Goal: Task Accomplishment & Management: Manage account settings

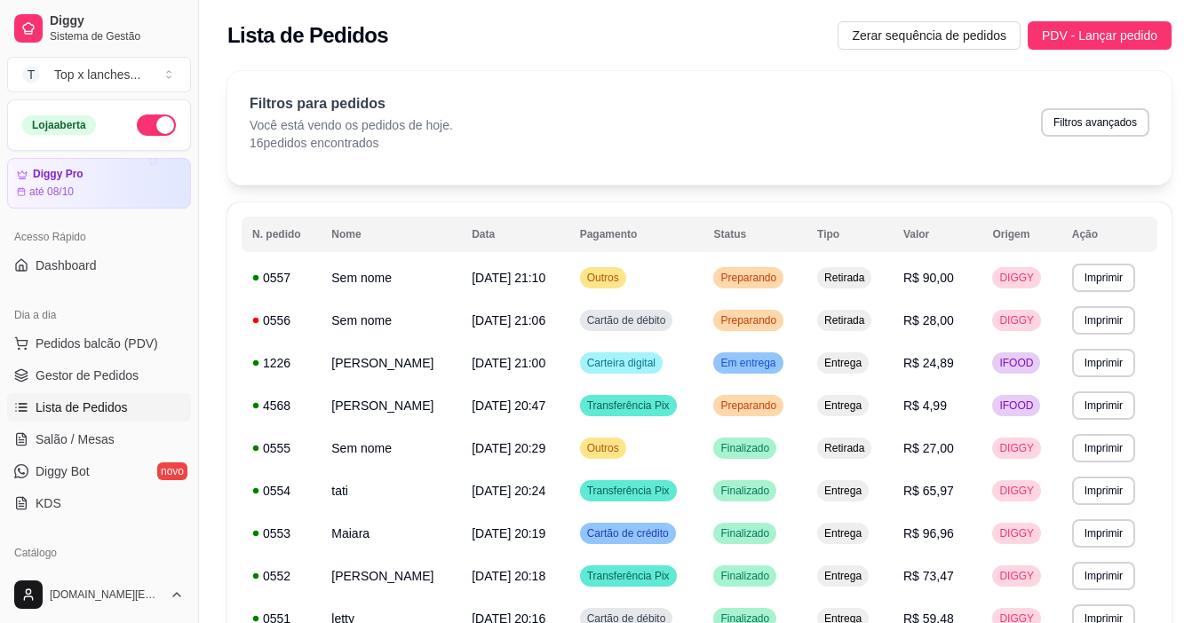
scroll to position [89, 0]
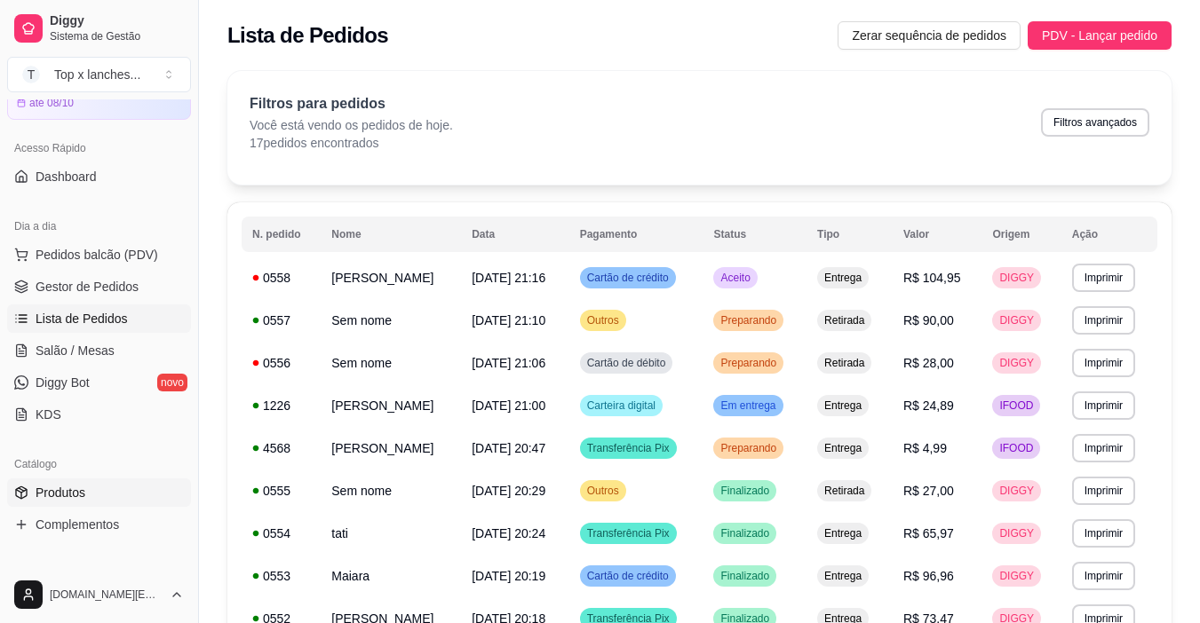
click at [115, 493] on link "Produtos" at bounding box center [99, 493] width 184 height 28
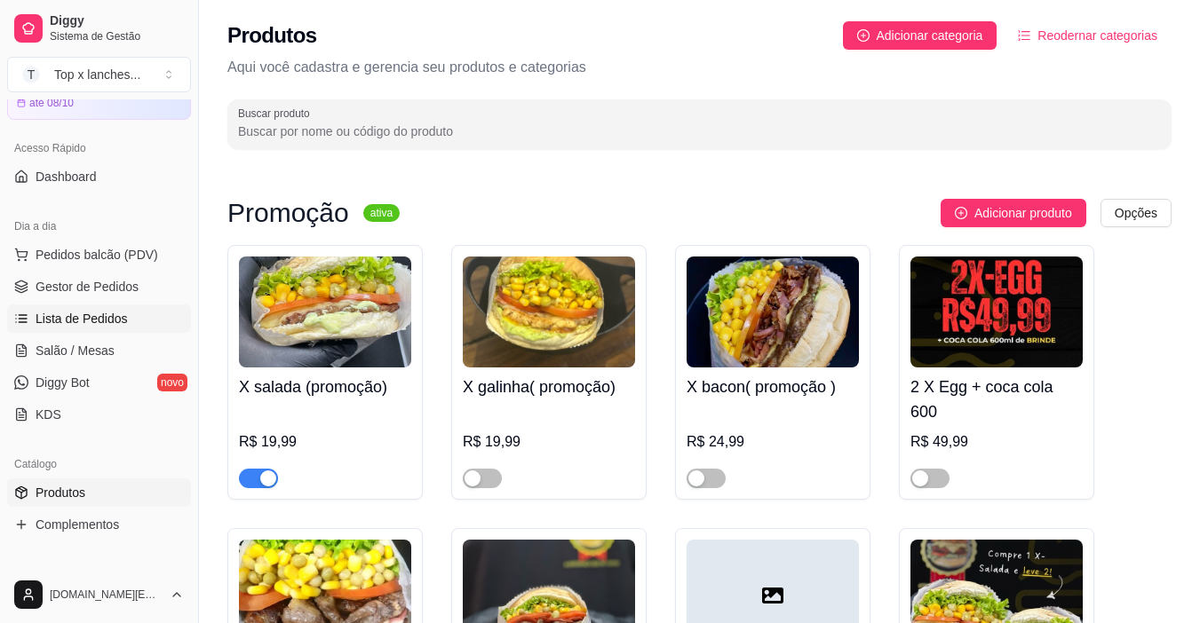
click at [131, 313] on link "Lista de Pedidos" at bounding box center [99, 319] width 184 height 28
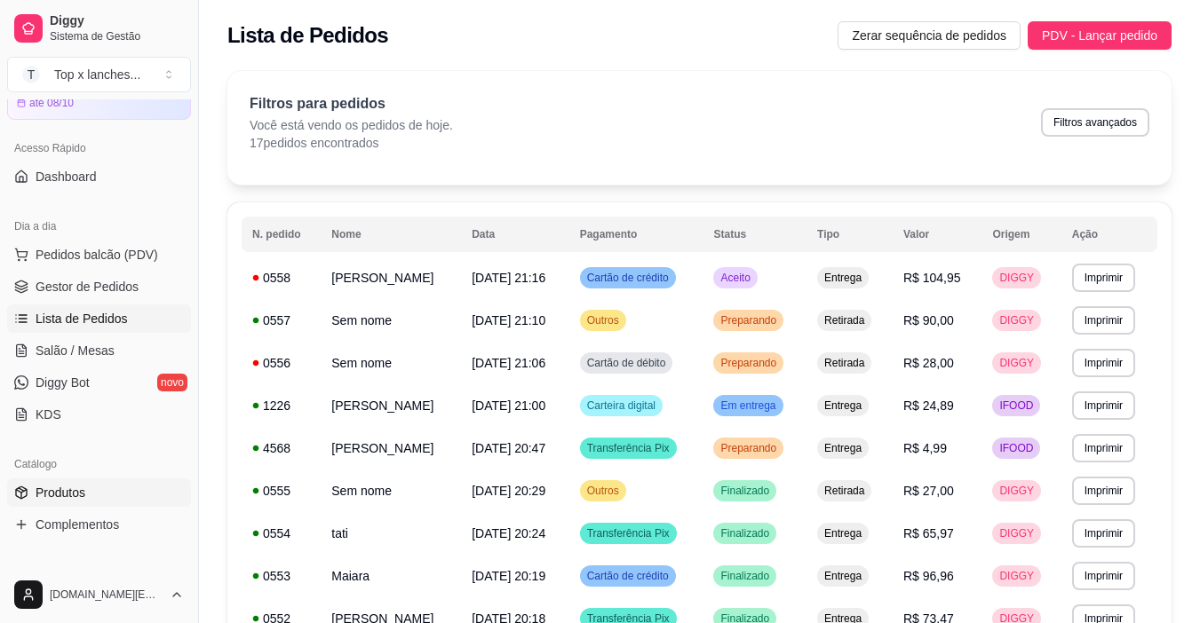
click at [52, 500] on span "Produtos" at bounding box center [61, 493] width 50 height 18
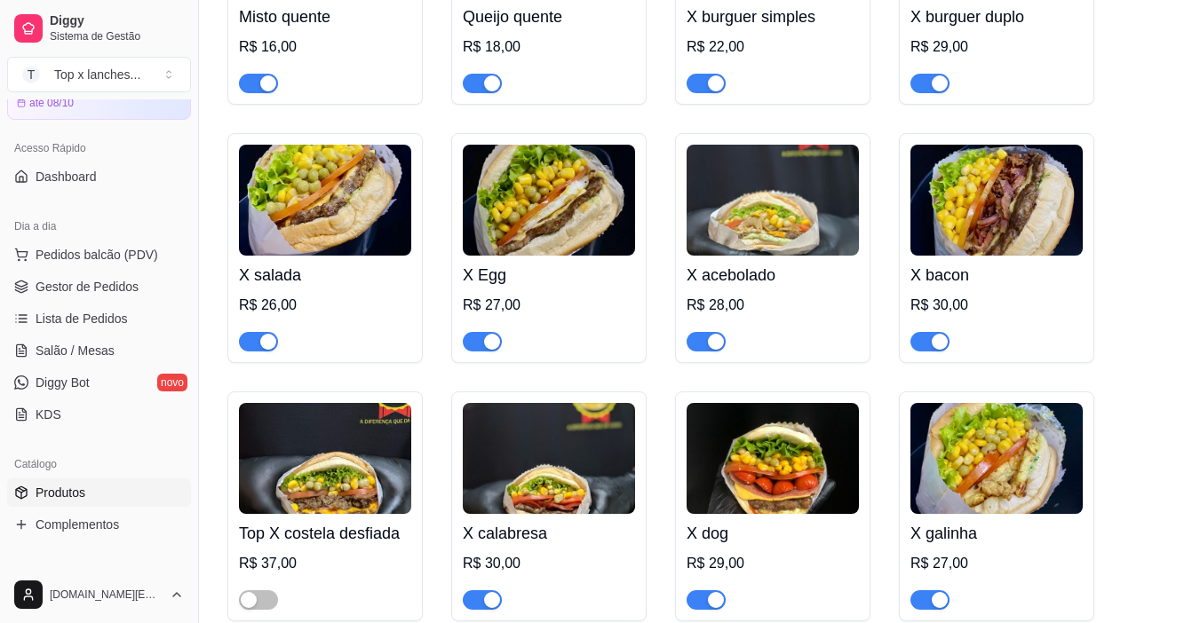
scroll to position [1154, 0]
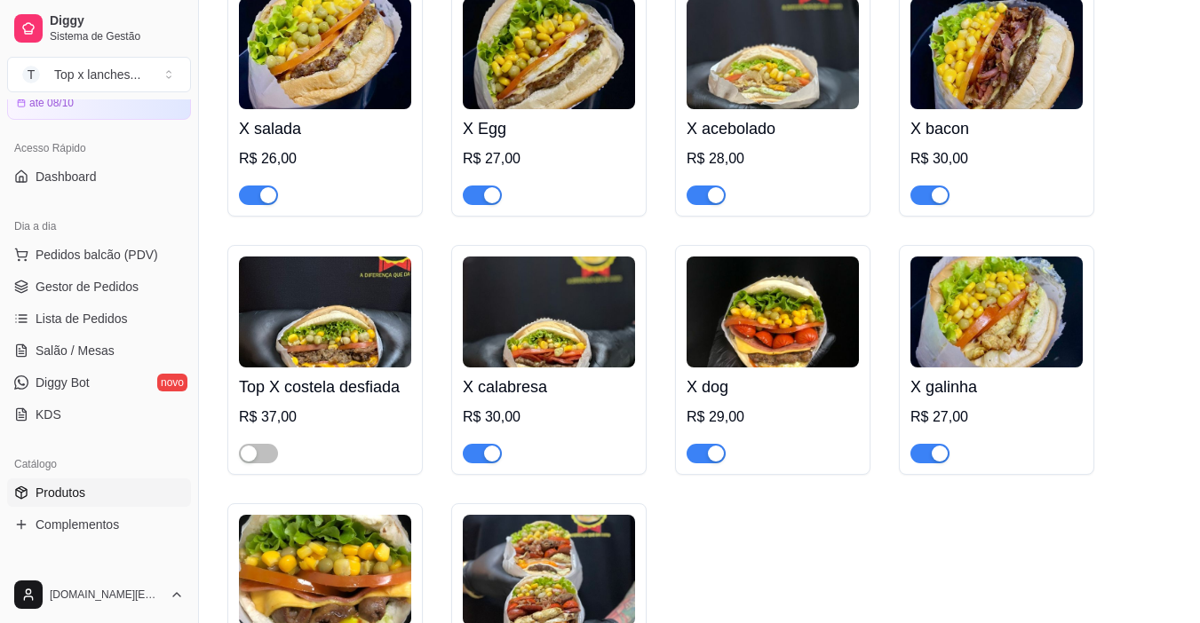
click at [931, 460] on div "button" at bounding box center [939, 454] width 16 height 16
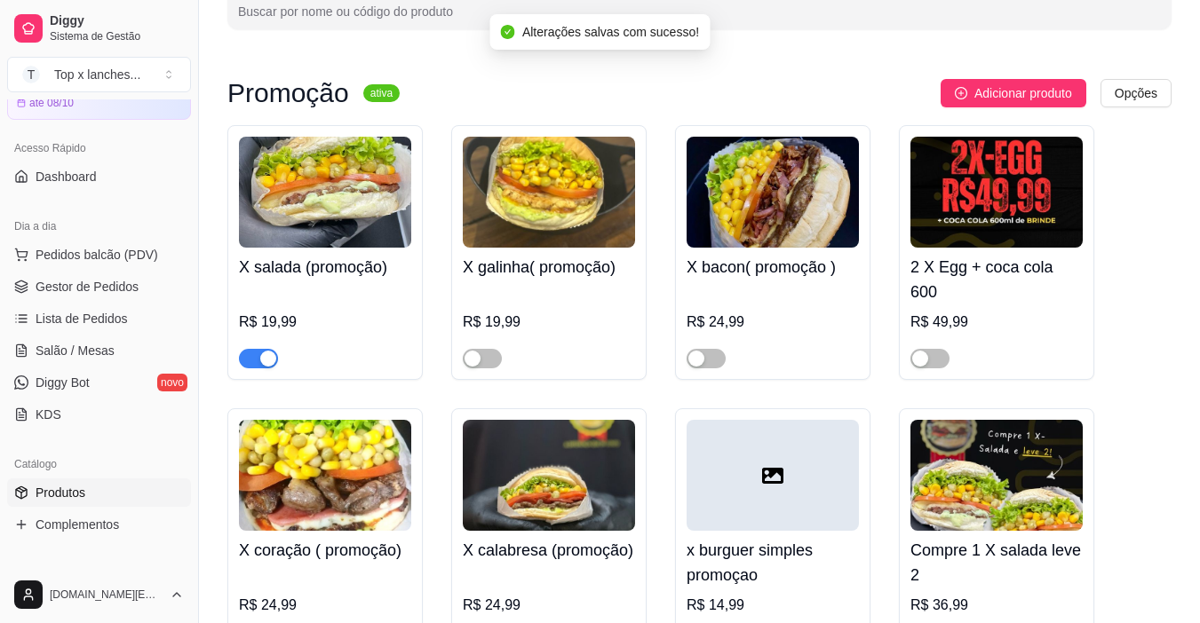
scroll to position [0, 0]
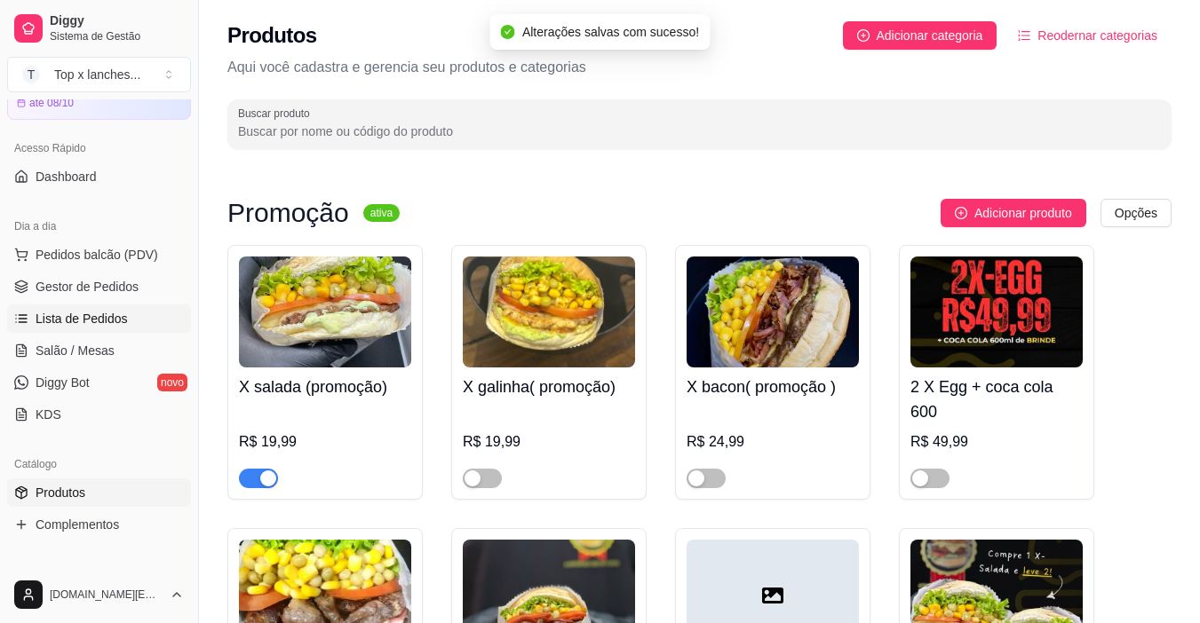
click at [106, 307] on link "Lista de Pedidos" at bounding box center [99, 319] width 184 height 28
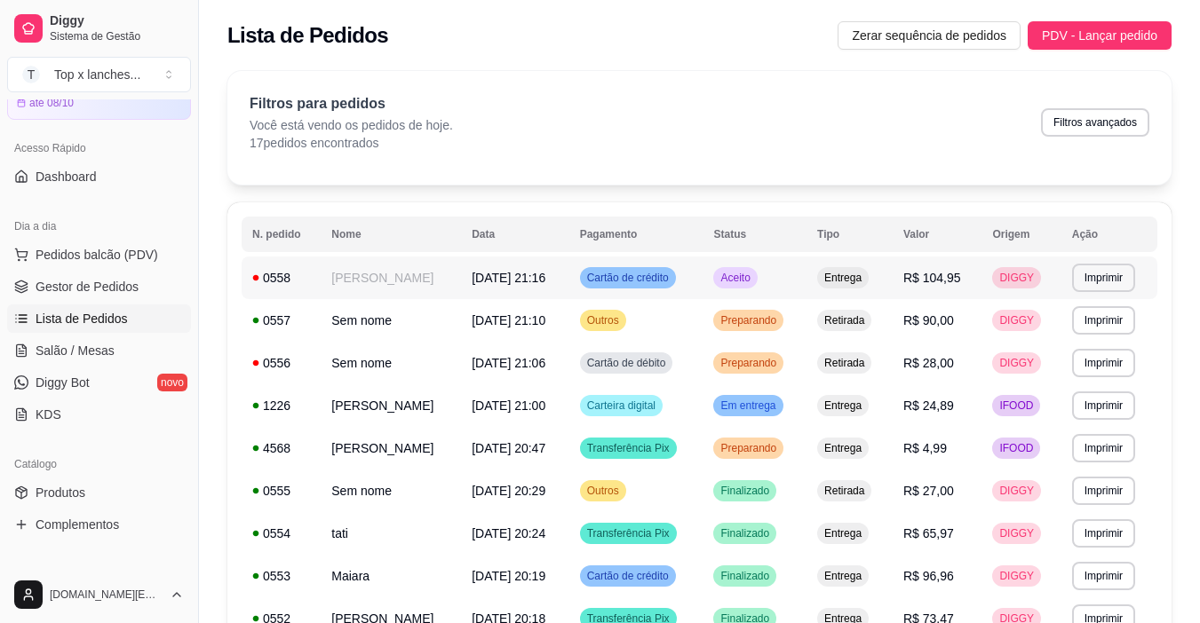
click at [757, 284] on div "Aceito" at bounding box center [735, 277] width 44 height 21
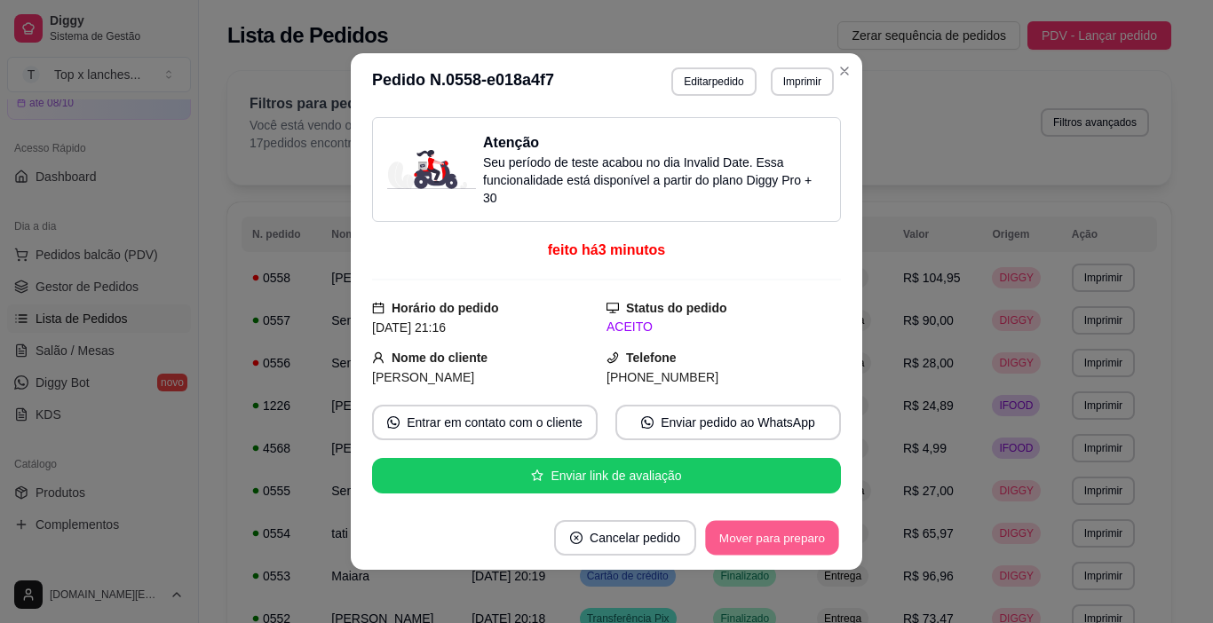
click at [798, 533] on button "Mover para preparo" at bounding box center [771, 538] width 133 height 35
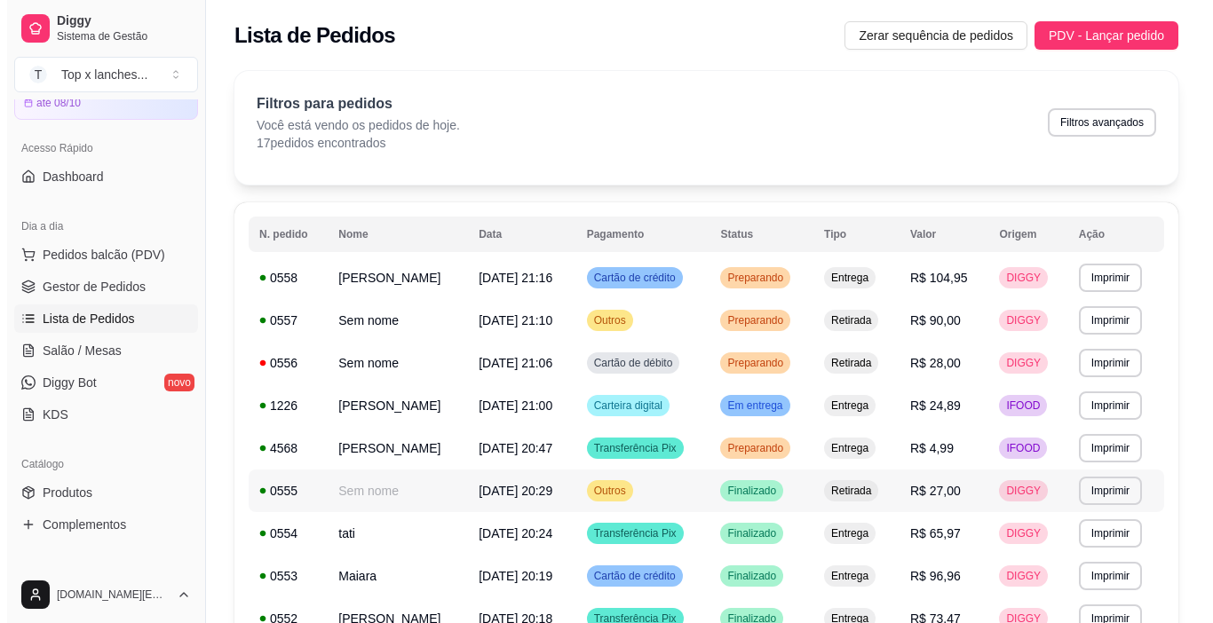
scroll to position [89, 0]
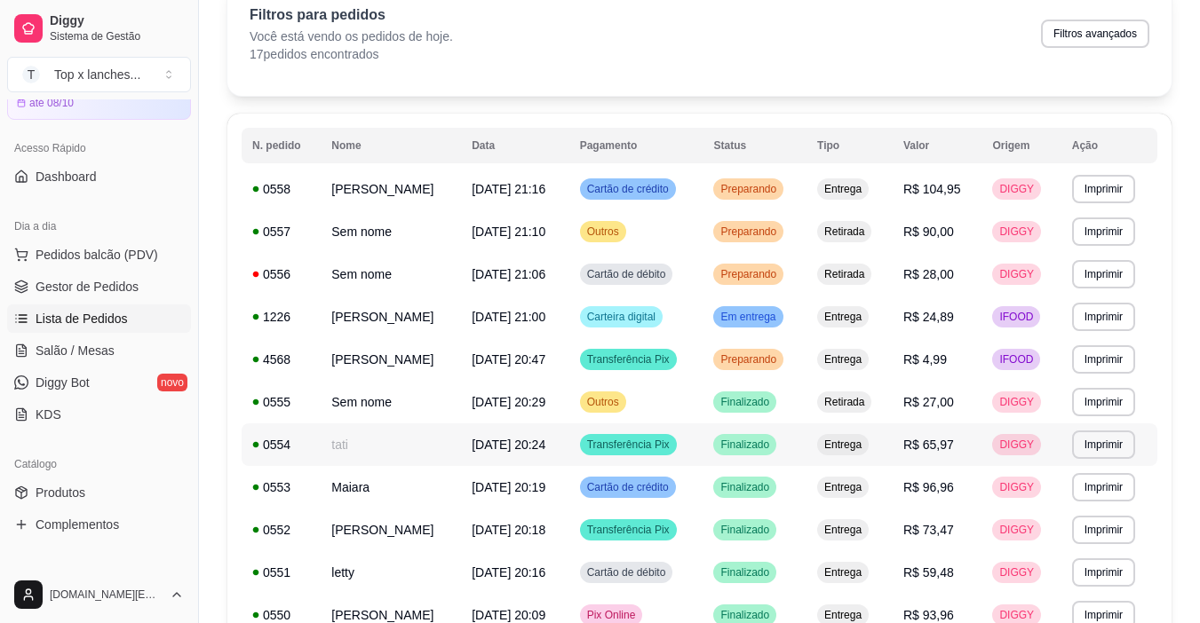
click at [512, 445] on td "[DATE] 20:24" at bounding box center [514, 445] width 107 height 43
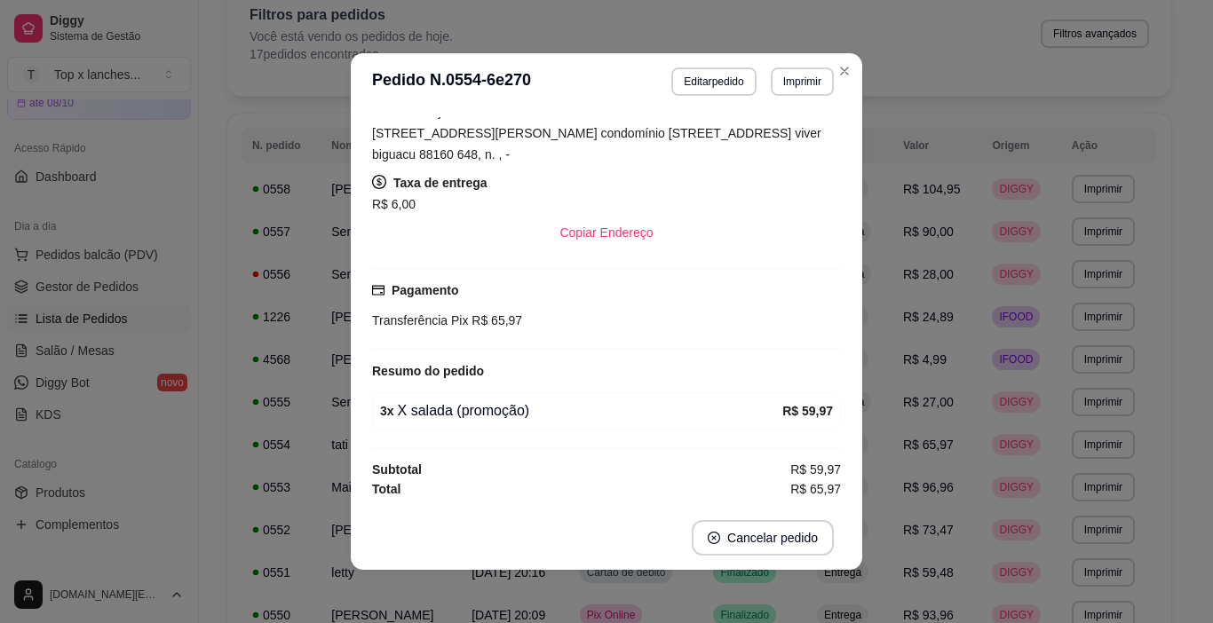
scroll to position [4, 0]
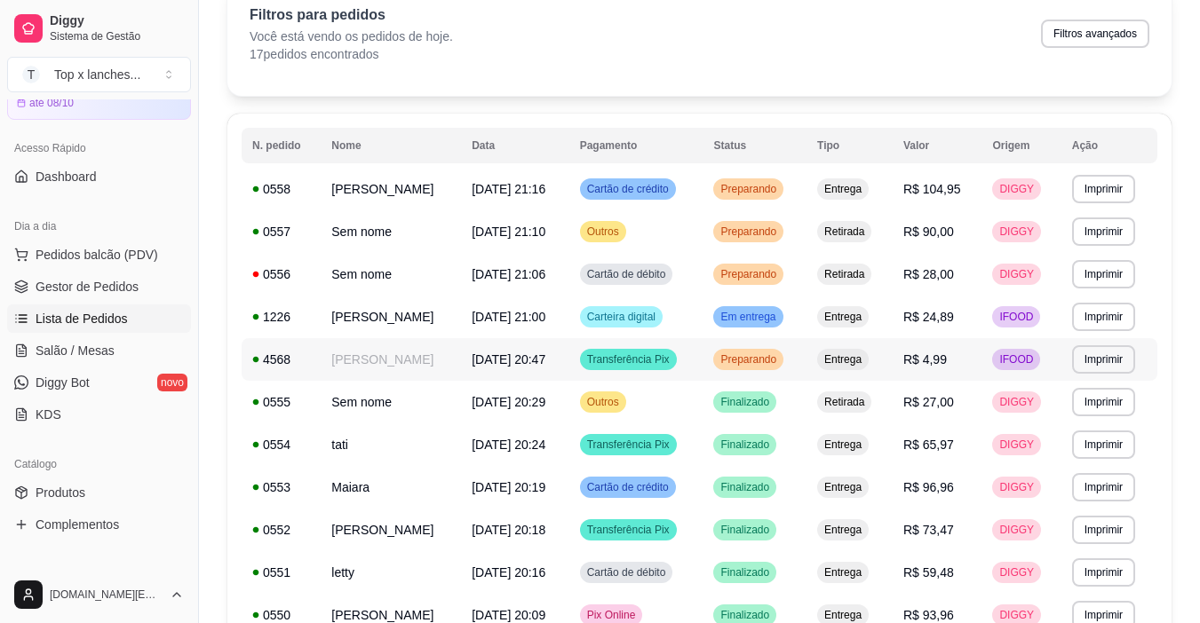
click at [703, 355] on td "Transferência Pix" at bounding box center [636, 359] width 134 height 43
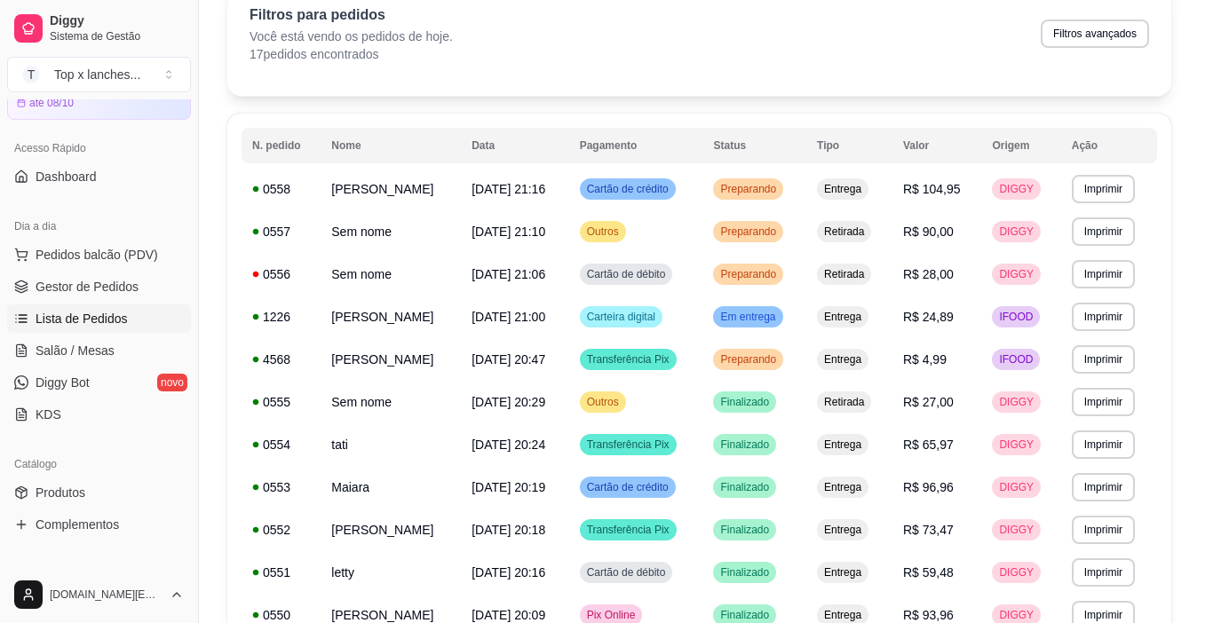
scroll to position [89, 0]
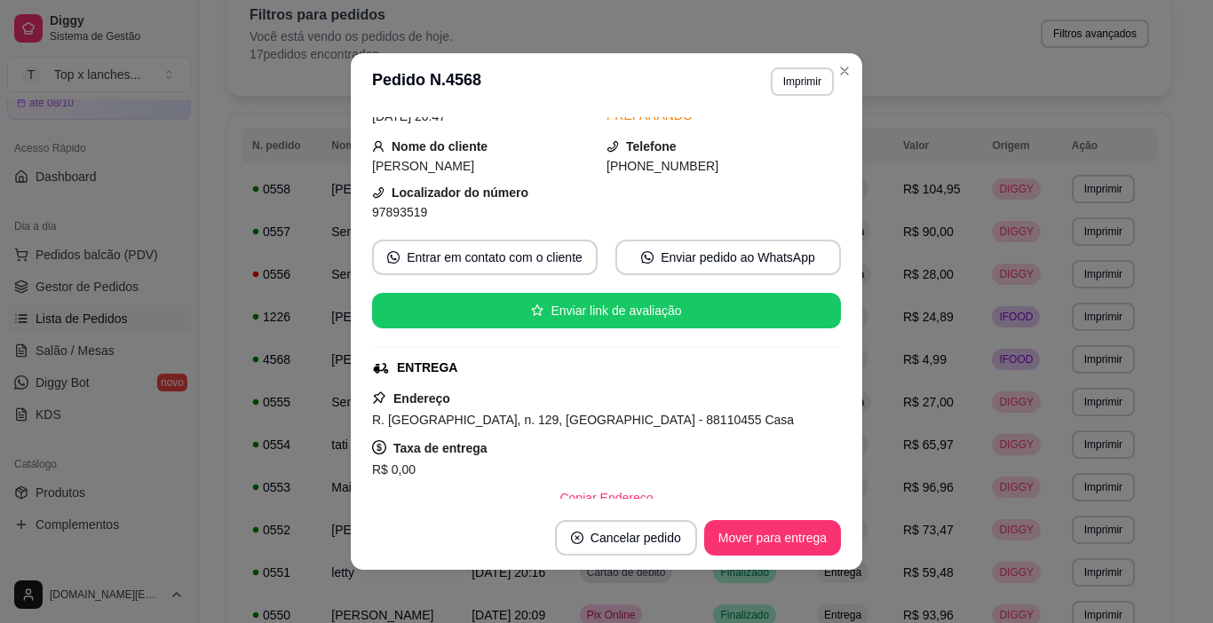
click at [759, 516] on footer "Cancelar pedido Mover para entrega" at bounding box center [606, 538] width 511 height 64
click at [767, 540] on button "Mover para entrega" at bounding box center [772, 538] width 137 height 36
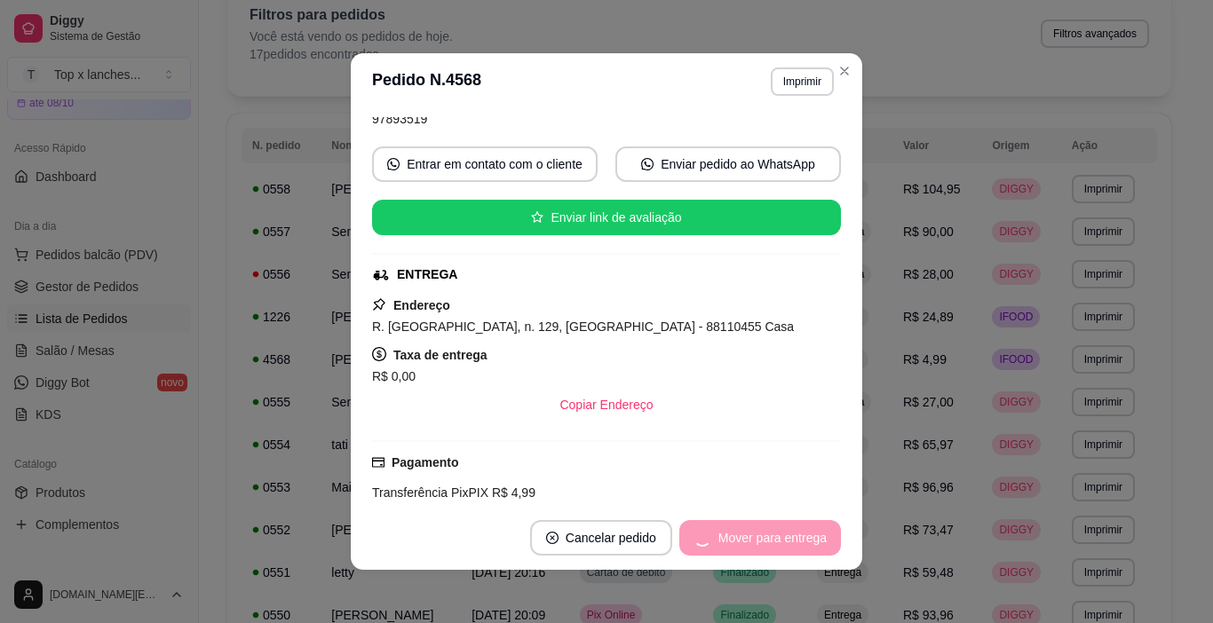
scroll to position [266, 0]
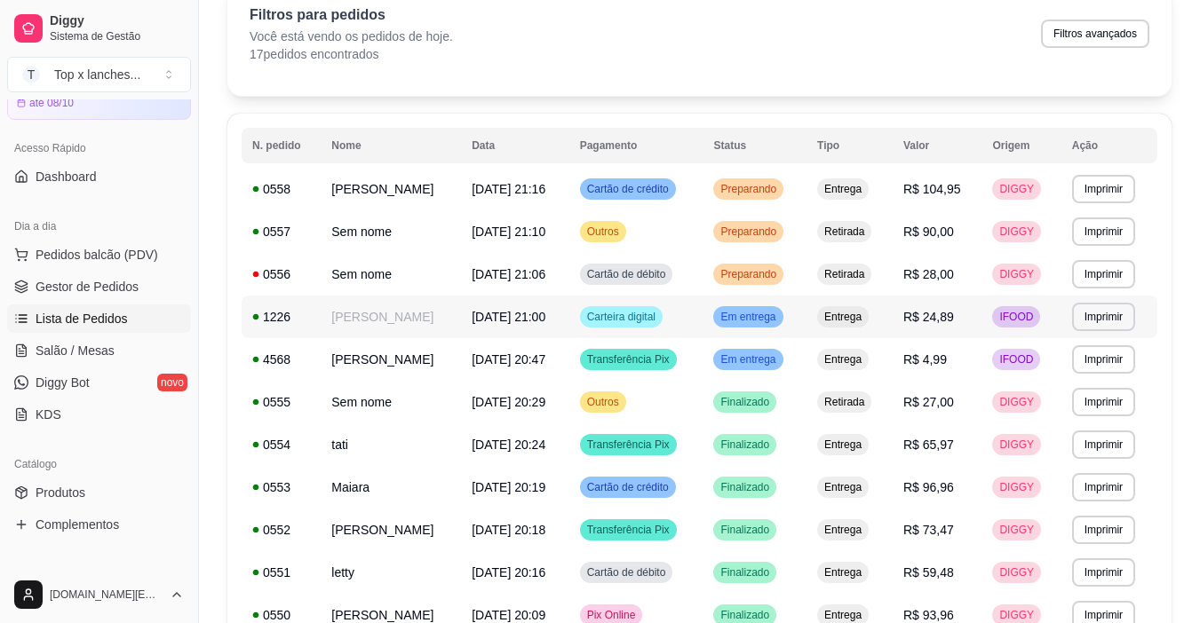
click at [868, 273] on span "Retirada" at bounding box center [843, 274] width 47 height 14
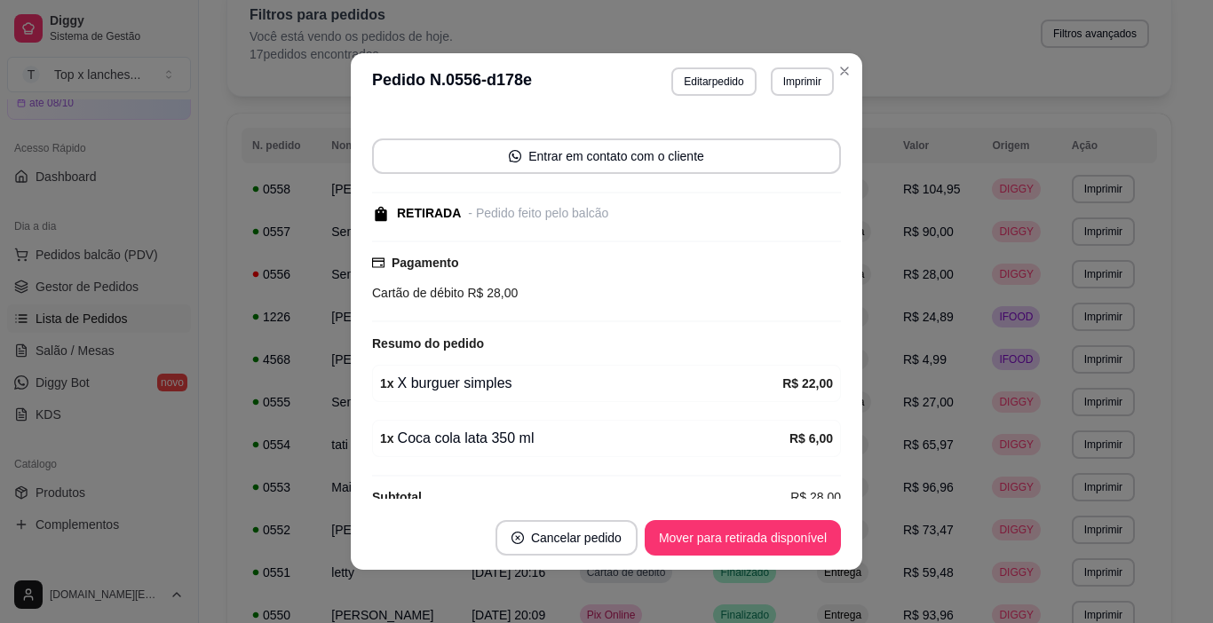
scroll to position [132, 0]
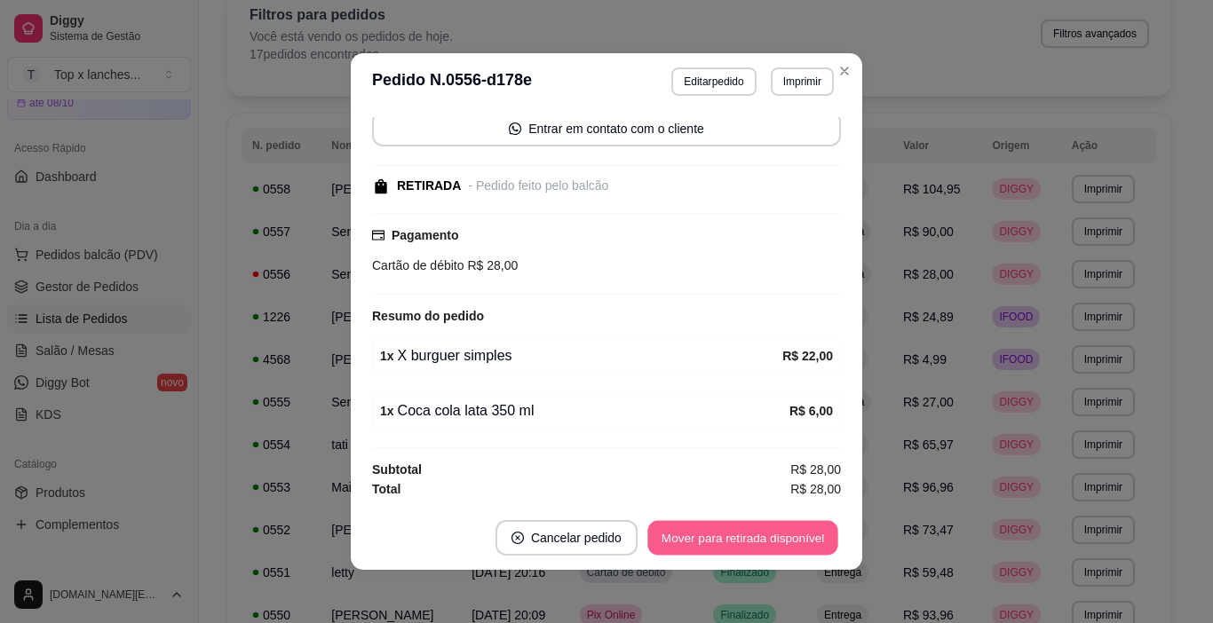
click at [758, 539] on button "Mover para retirada disponível" at bounding box center [742, 538] width 190 height 35
click at [764, 541] on button "Mover para finalizado" at bounding box center [767, 538] width 143 height 35
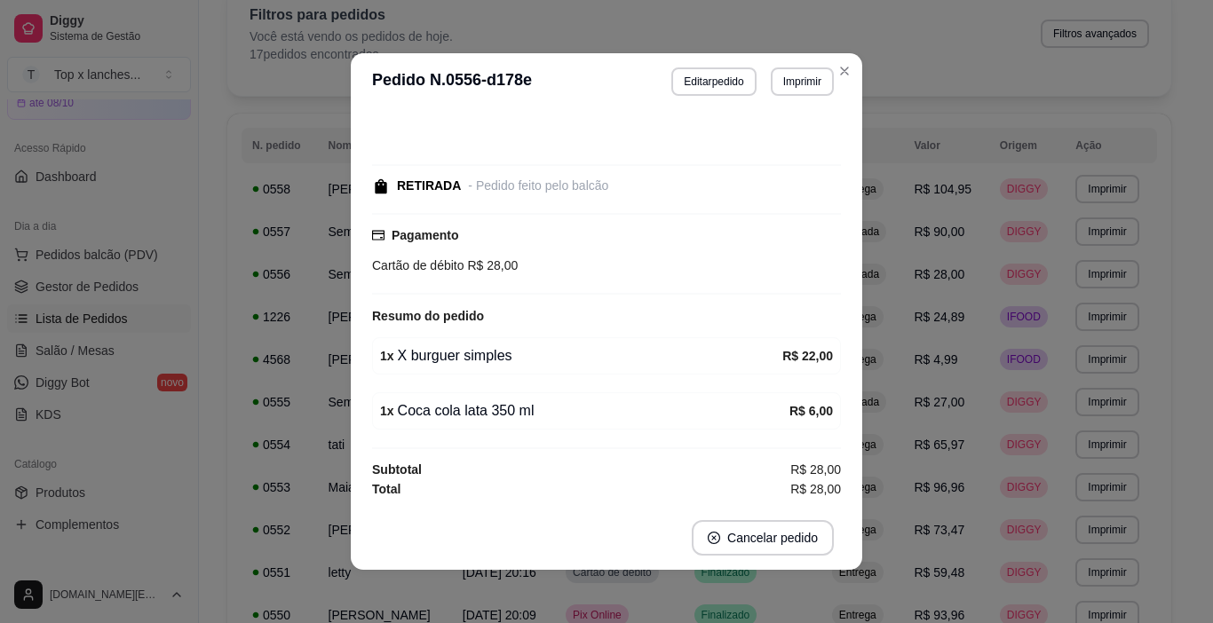
scroll to position [0, 0]
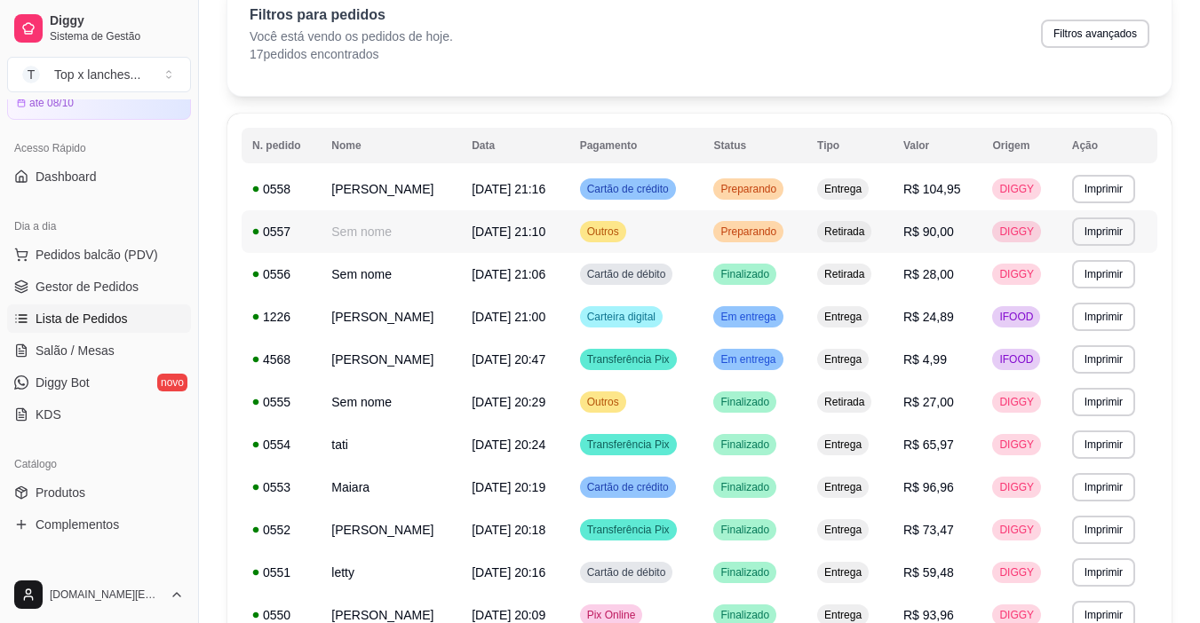
click at [780, 235] on span "Preparando" at bounding box center [748, 232] width 63 height 14
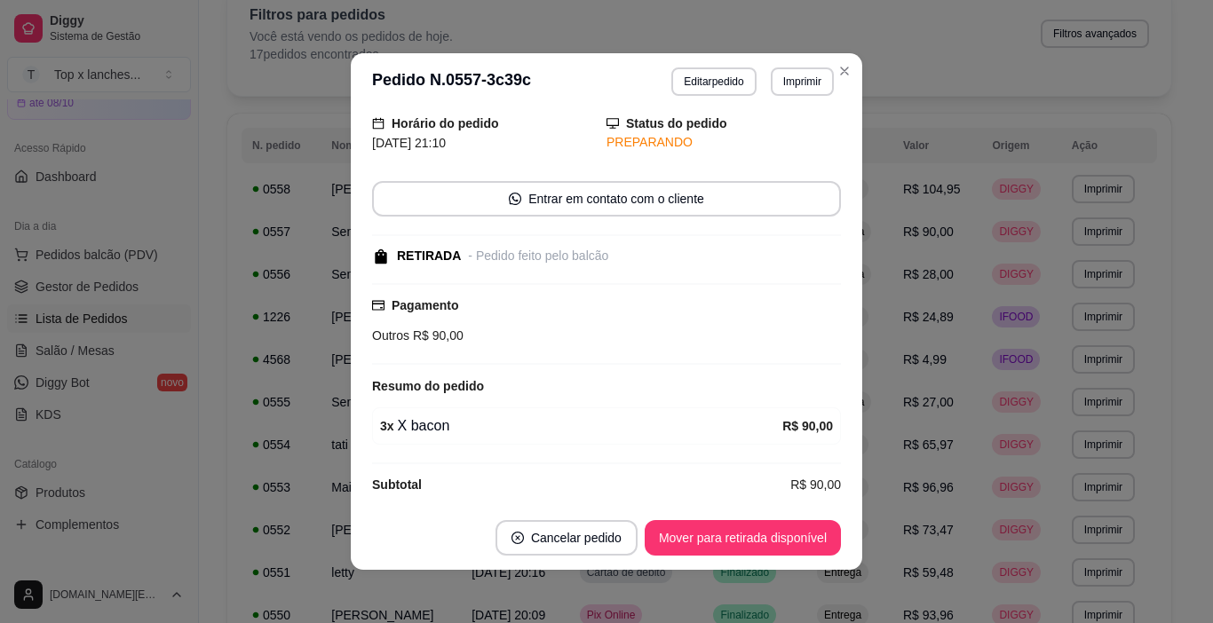
scroll to position [77, 0]
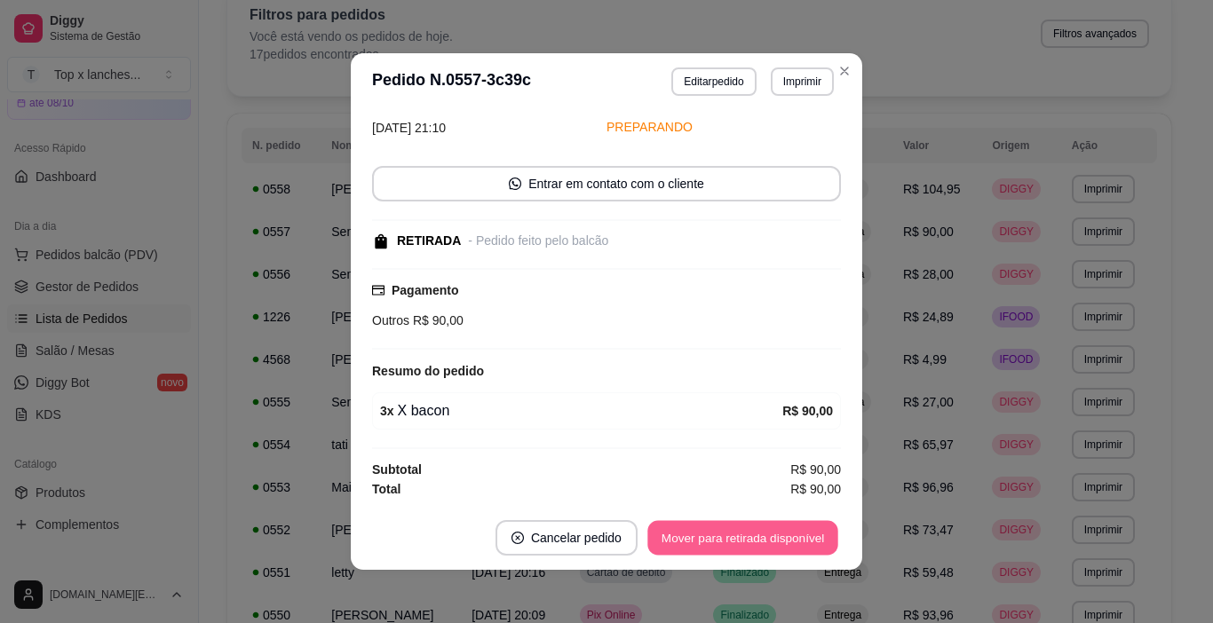
click at [800, 541] on button "Mover para retirada disponível" at bounding box center [742, 538] width 190 height 35
click at [801, 541] on button "Mover para finalizado" at bounding box center [767, 538] width 143 height 35
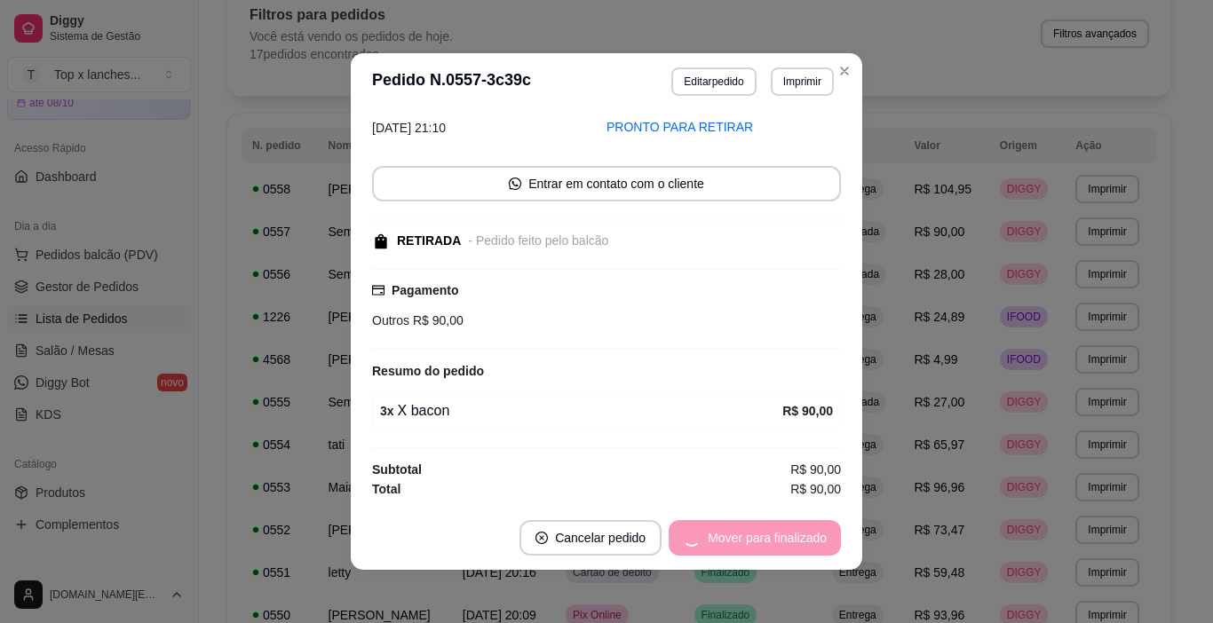
scroll to position [1, 0]
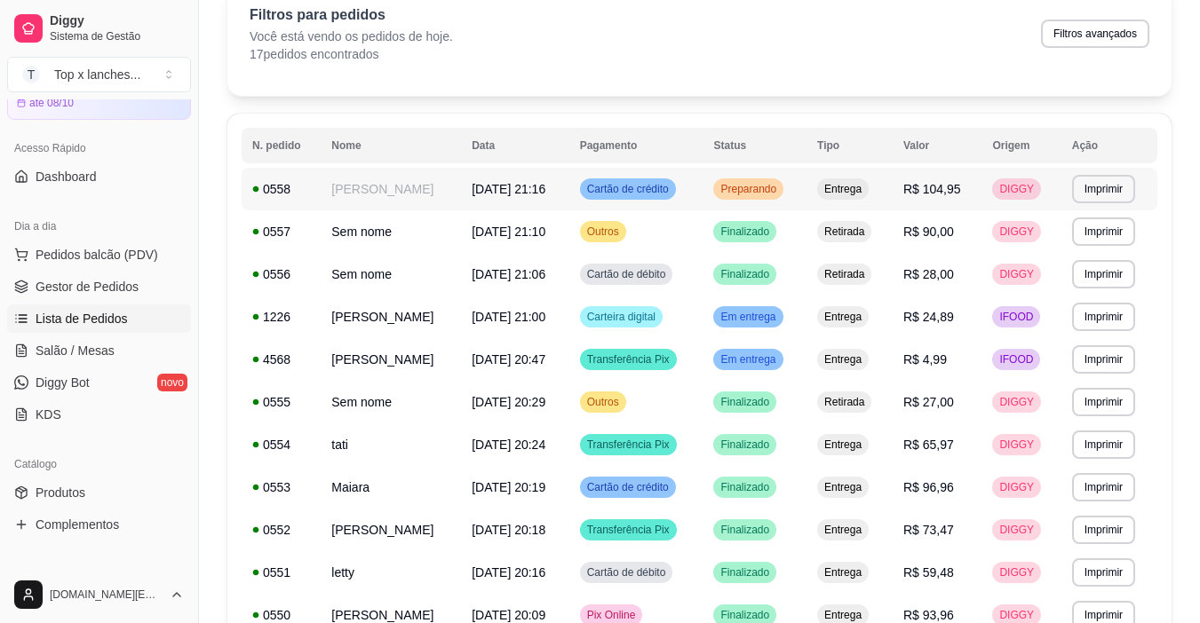
click at [780, 191] on span "Preparando" at bounding box center [748, 189] width 63 height 14
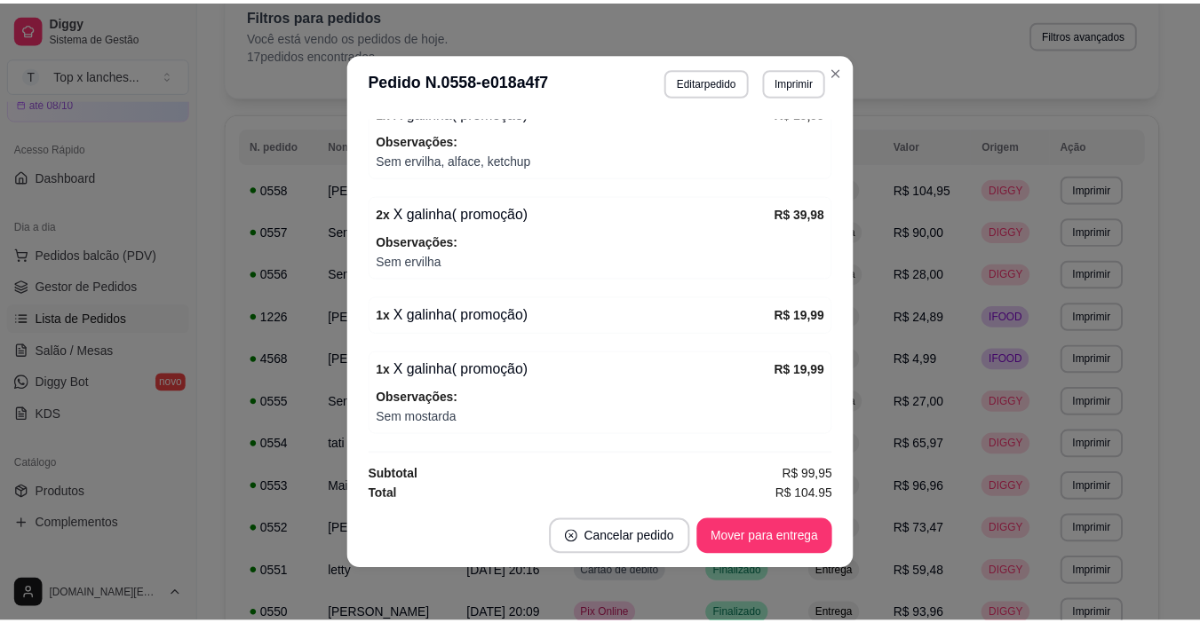
scroll to position [734, 0]
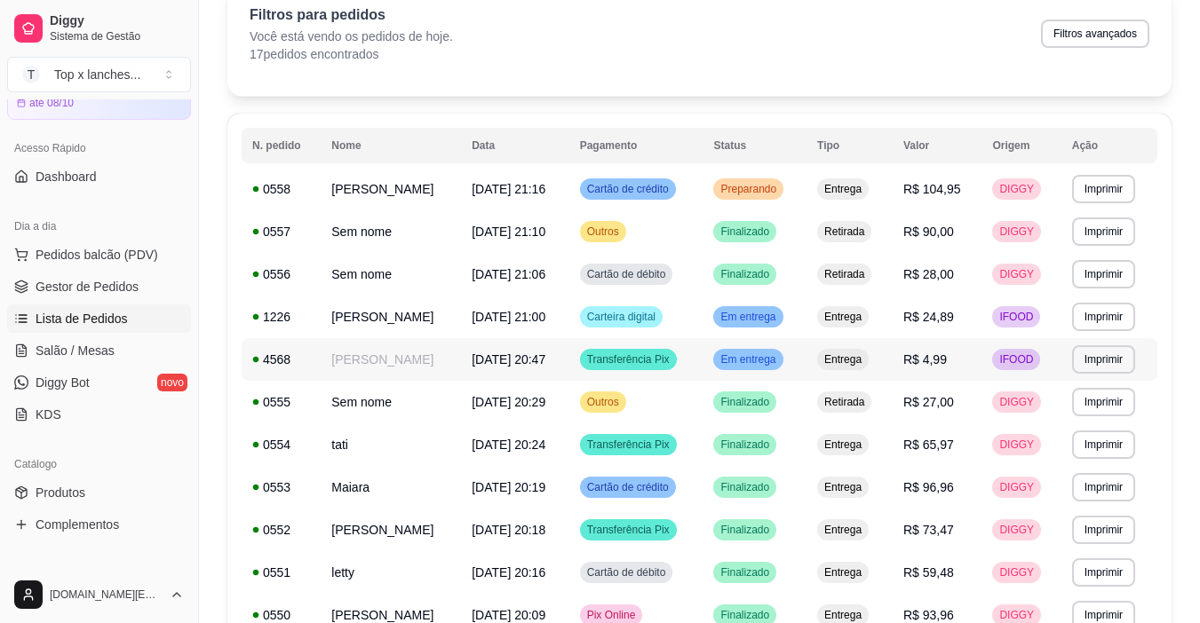
click at [849, 371] on td "Entrega" at bounding box center [849, 359] width 86 height 43
click at [1111, 42] on button "Filtros avançados" at bounding box center [1095, 34] width 108 height 28
select select "0"
click at [1117, 33] on button "Filtros avançados" at bounding box center [1094, 34] width 105 height 28
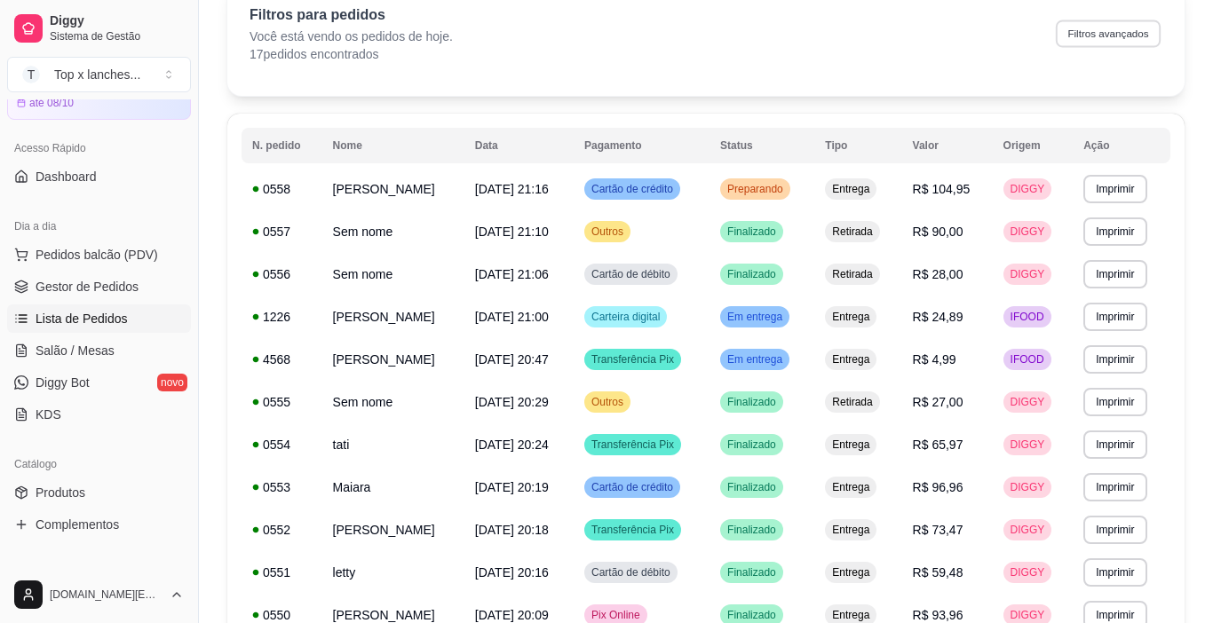
select select "0"
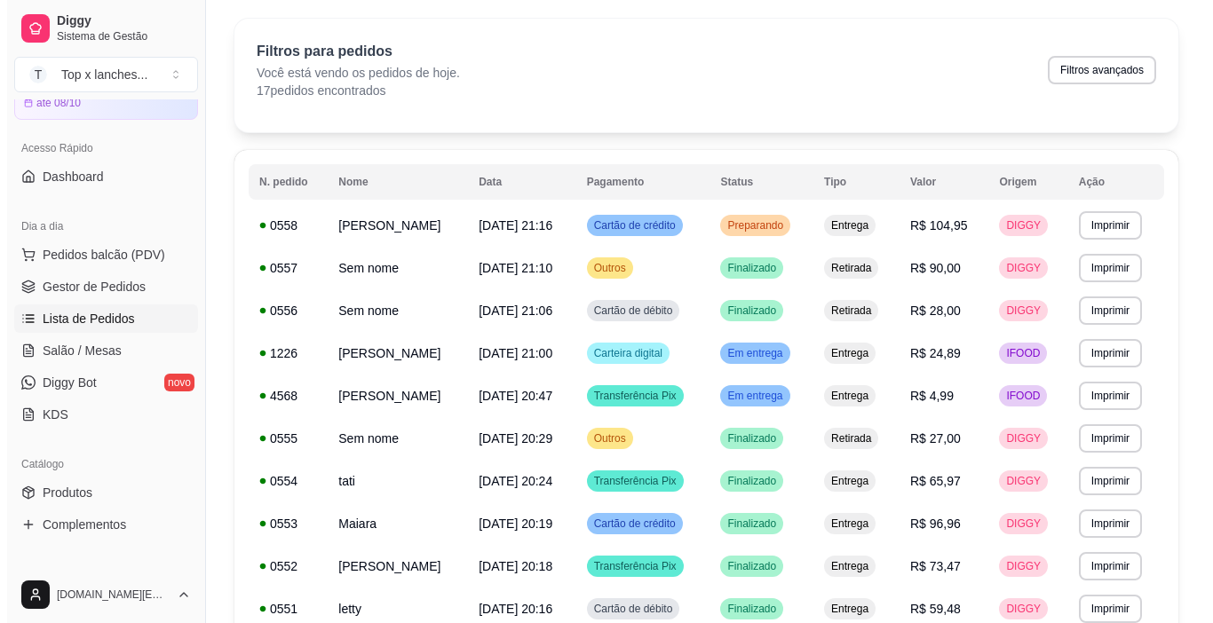
scroll to position [0, 0]
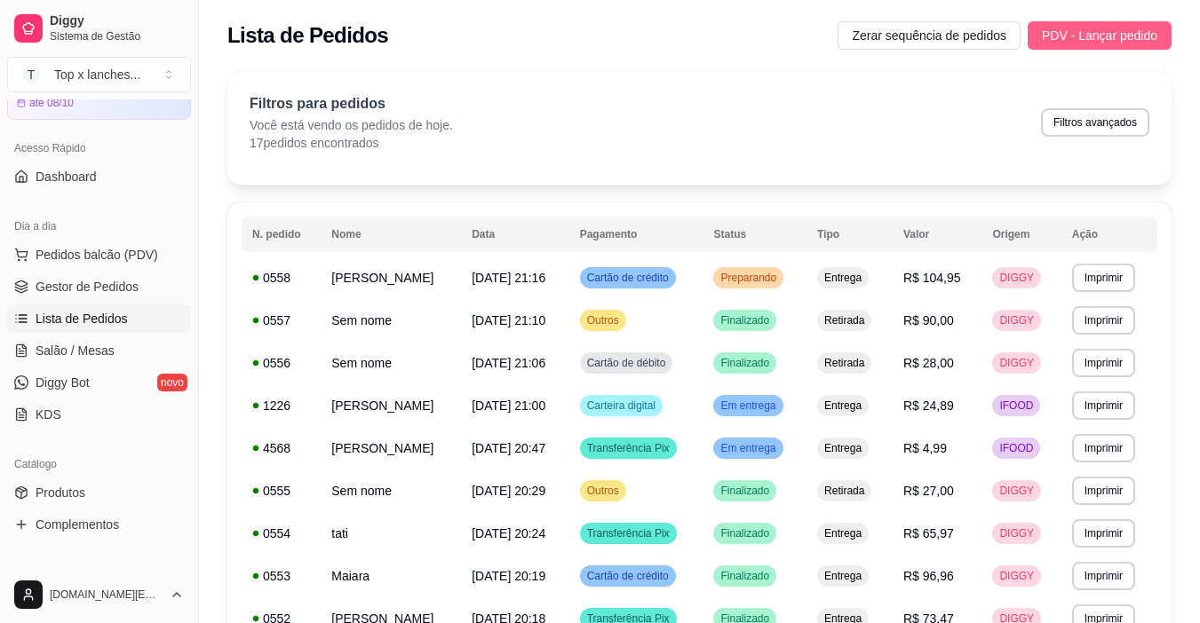
click at [1099, 44] on span "PDV - Lançar pedido" at bounding box center [1099, 36] width 115 height 20
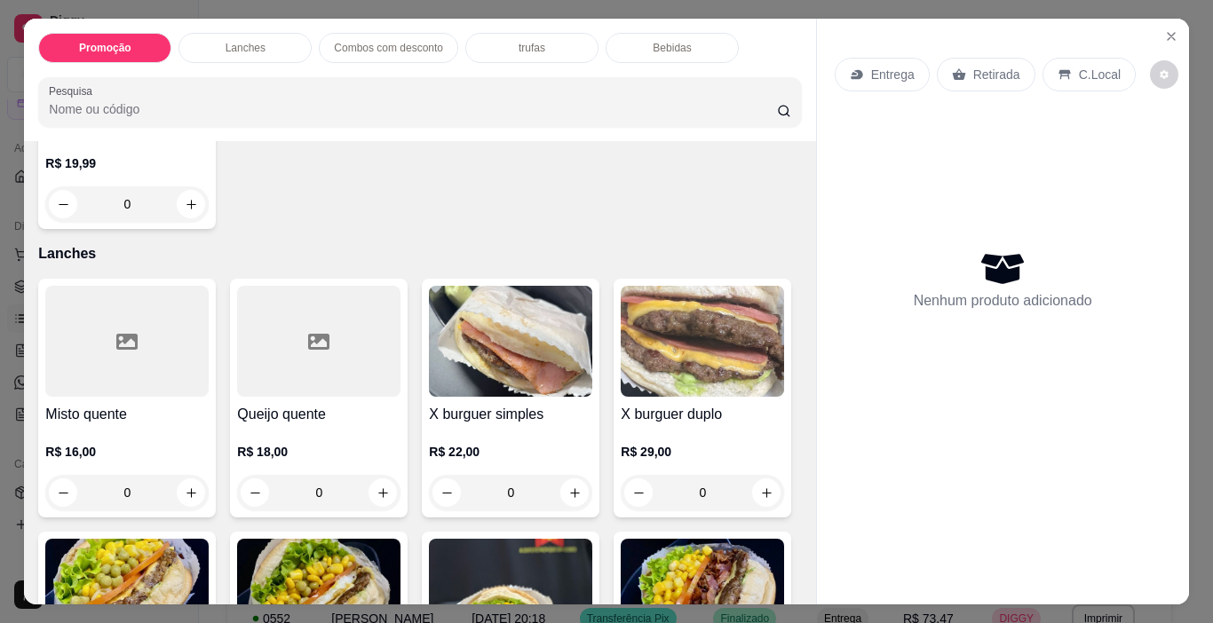
scroll to position [444, 0]
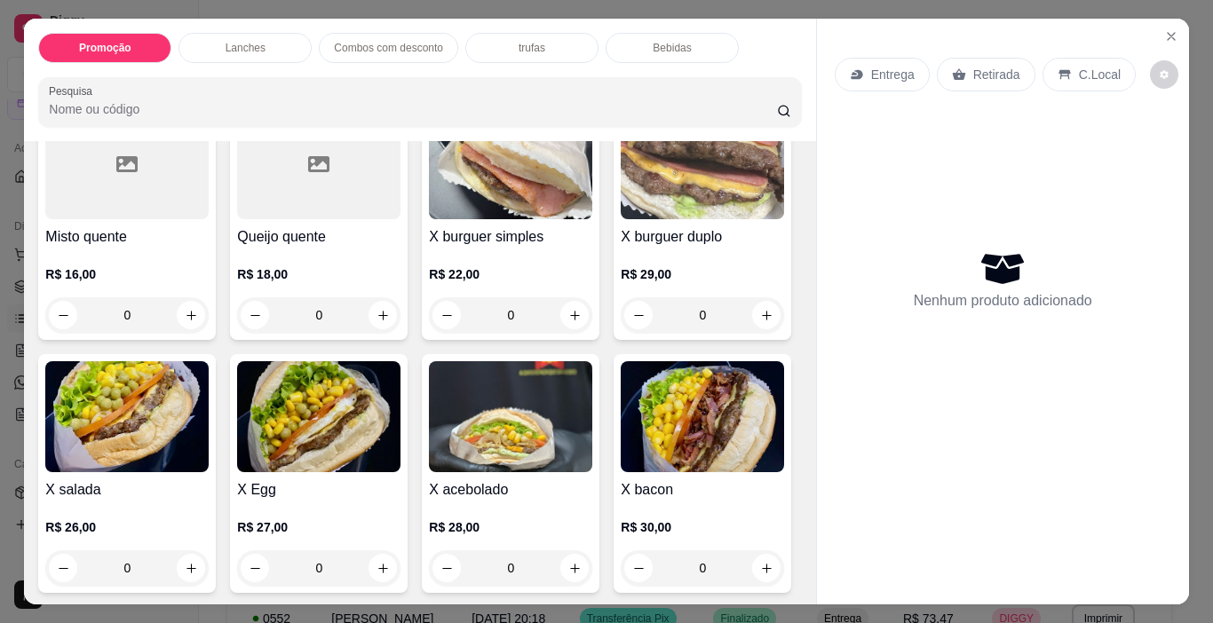
click at [209, 431] on img at bounding box center [126, 416] width 163 height 111
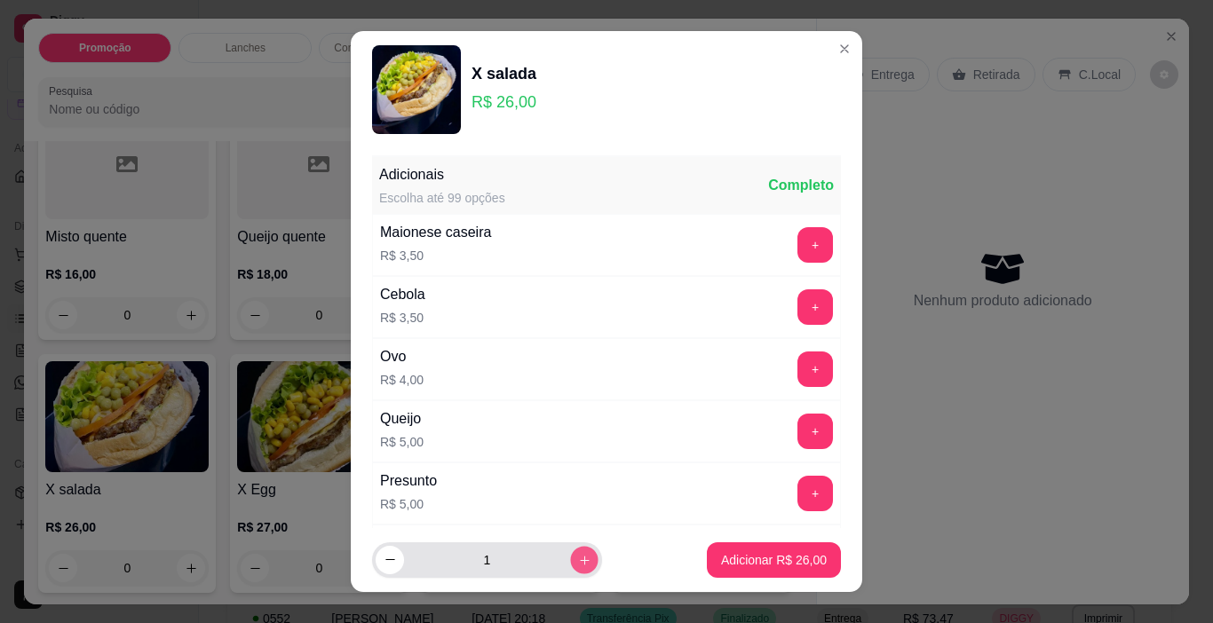
click at [575, 553] on button "increase-product-quantity" at bounding box center [584, 560] width 28 height 28
type input "2"
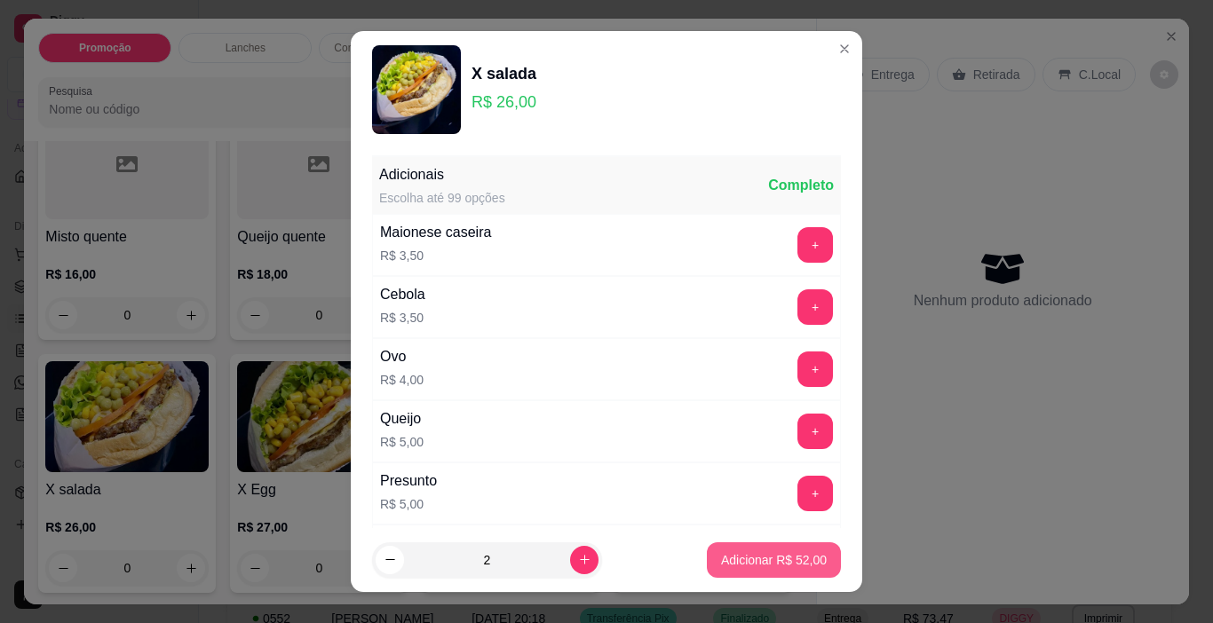
click at [721, 563] on p "Adicionar R$ 52,00" at bounding box center [774, 560] width 106 height 18
type input "2"
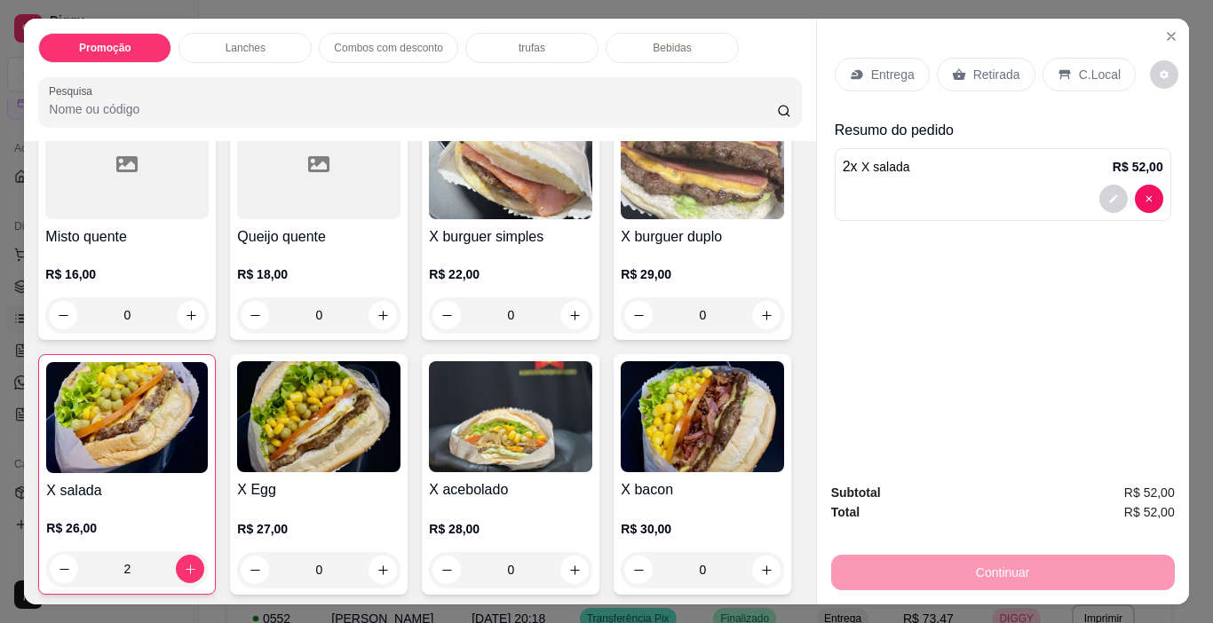
click at [400, 454] on img at bounding box center [318, 416] width 163 height 111
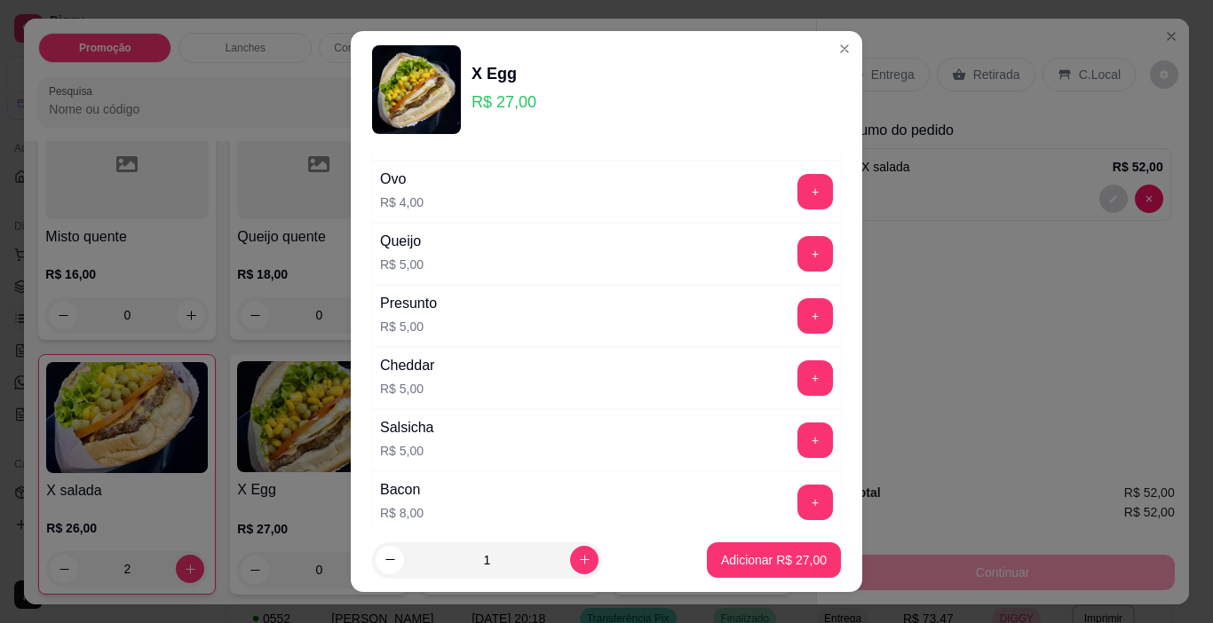
scroll to position [89, 0]
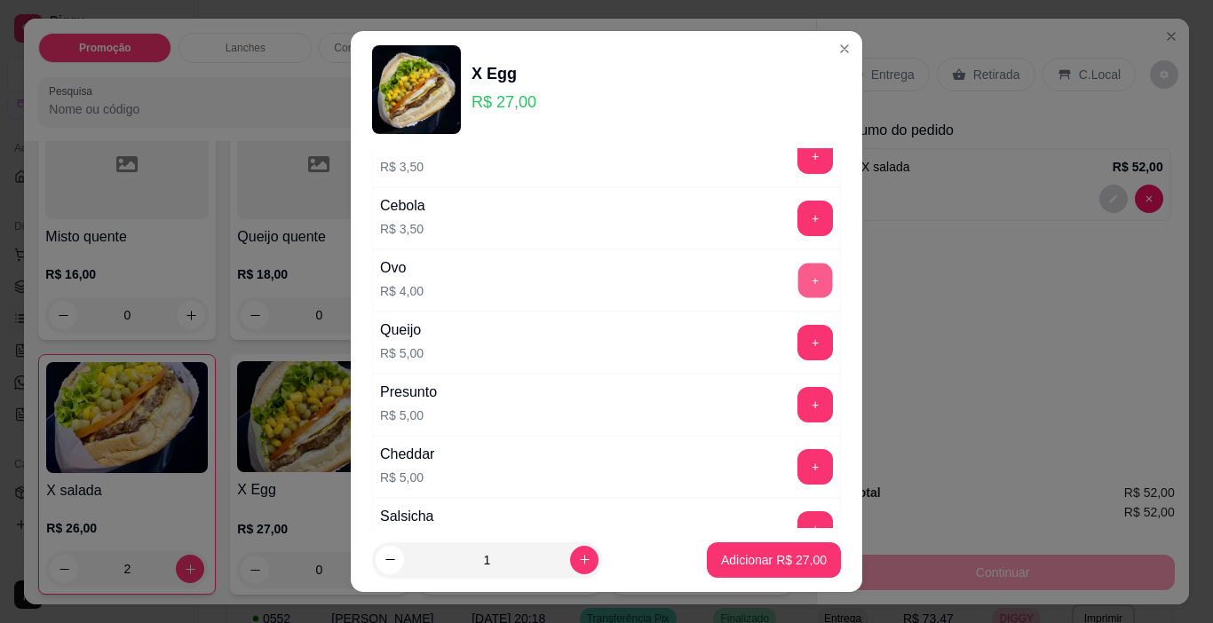
click at [798, 273] on button "+" at bounding box center [815, 281] width 35 height 35
click at [731, 557] on p "Adicionar R$ 31,00" at bounding box center [774, 560] width 106 height 18
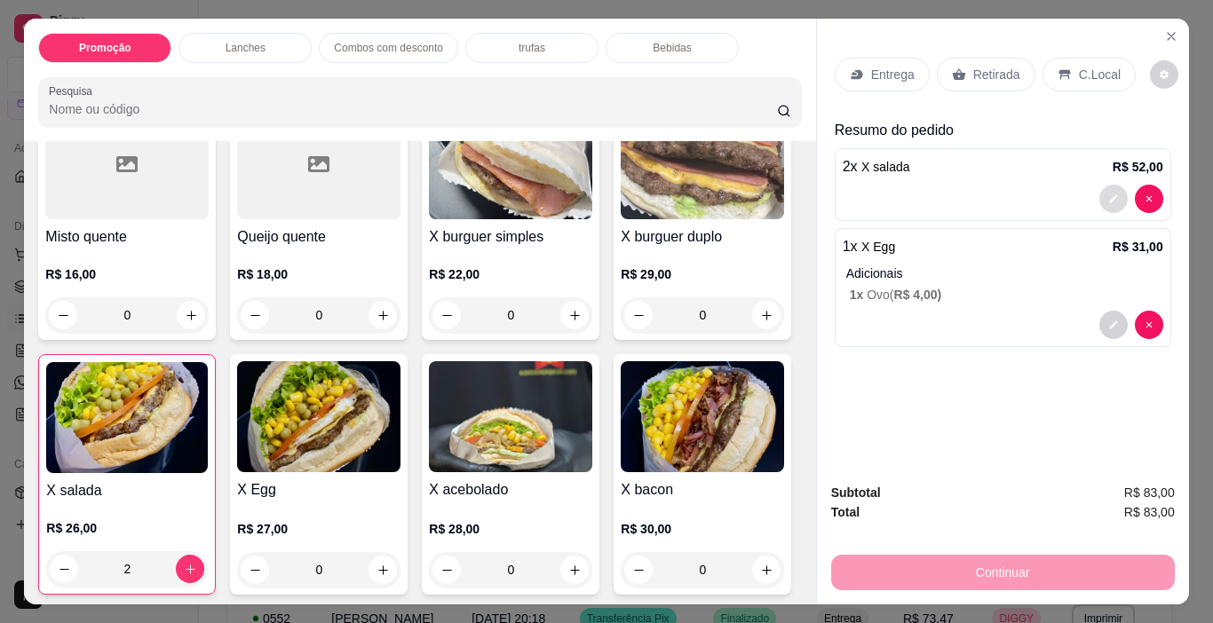
click at [1108, 195] on icon "decrease-product-quantity" at bounding box center [1113, 199] width 11 height 11
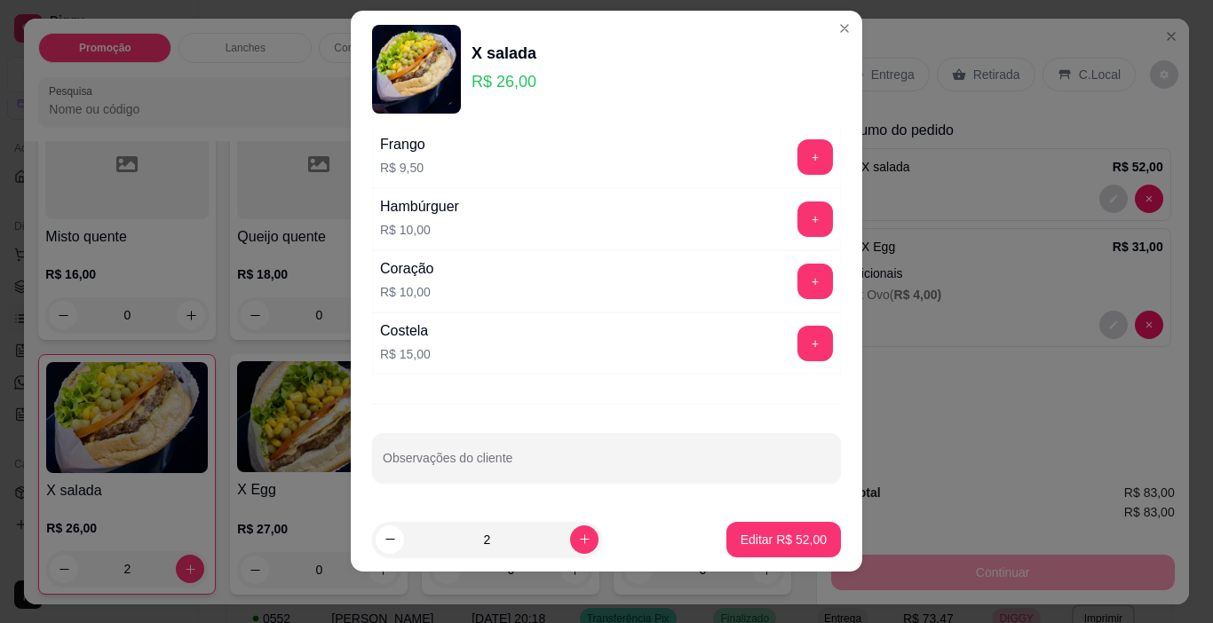
scroll to position [26, 0]
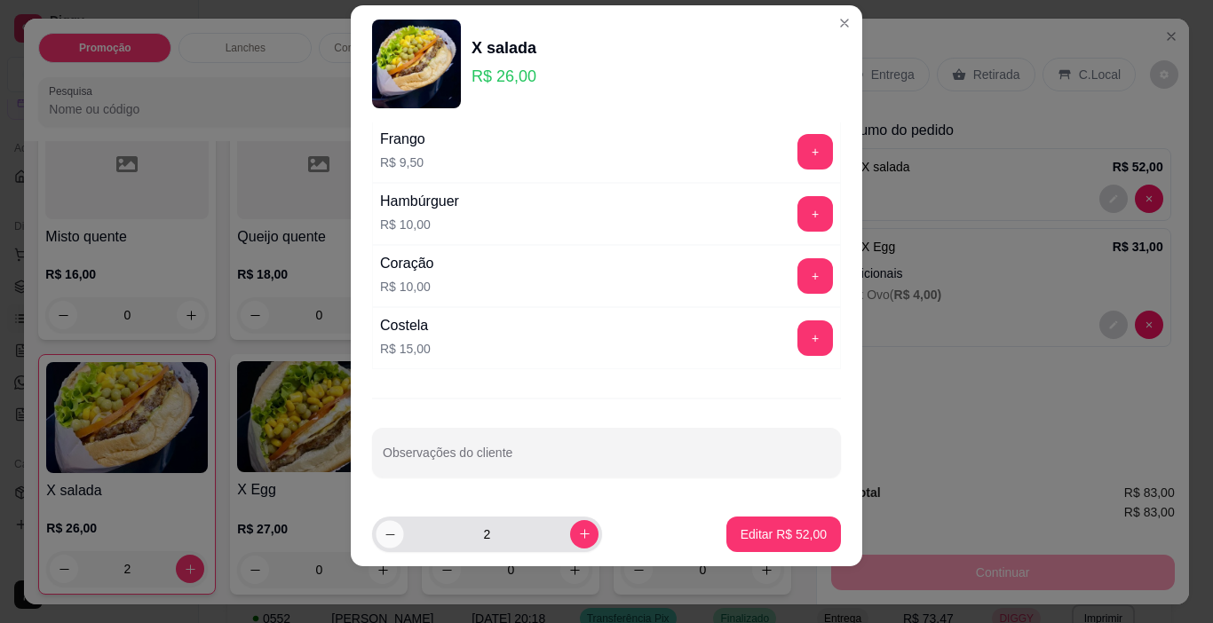
click at [384, 539] on icon "decrease-product-quantity" at bounding box center [390, 534] width 13 height 13
type input "1"
click at [735, 521] on button "Editar R$ 26,00" at bounding box center [783, 535] width 111 height 35
type input "1"
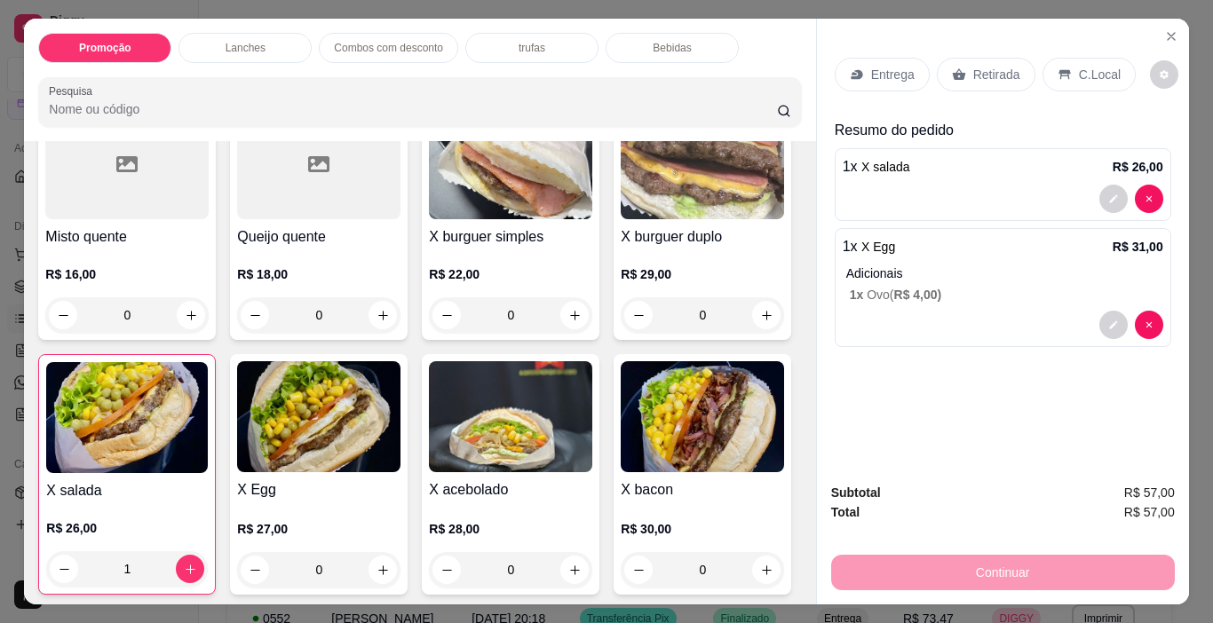
click at [947, 577] on div "Continuar" at bounding box center [1003, 571] width 344 height 40
click at [986, 67] on p "Retirada" at bounding box center [996, 75] width 47 height 18
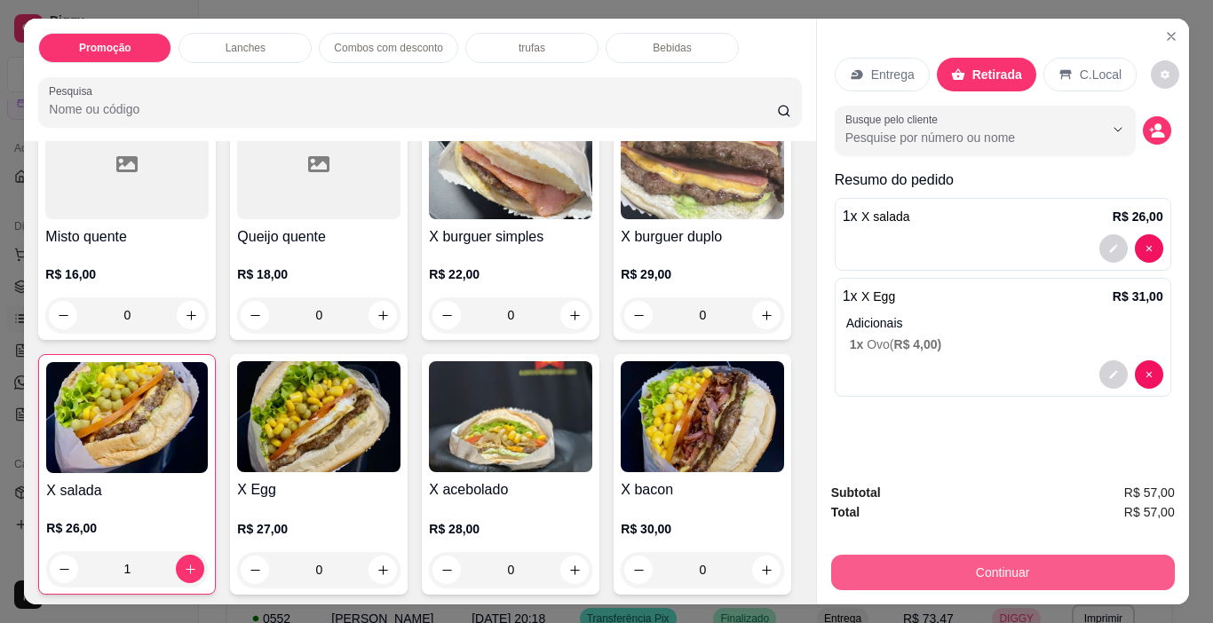
click at [935, 573] on button "Continuar" at bounding box center [1003, 573] width 344 height 36
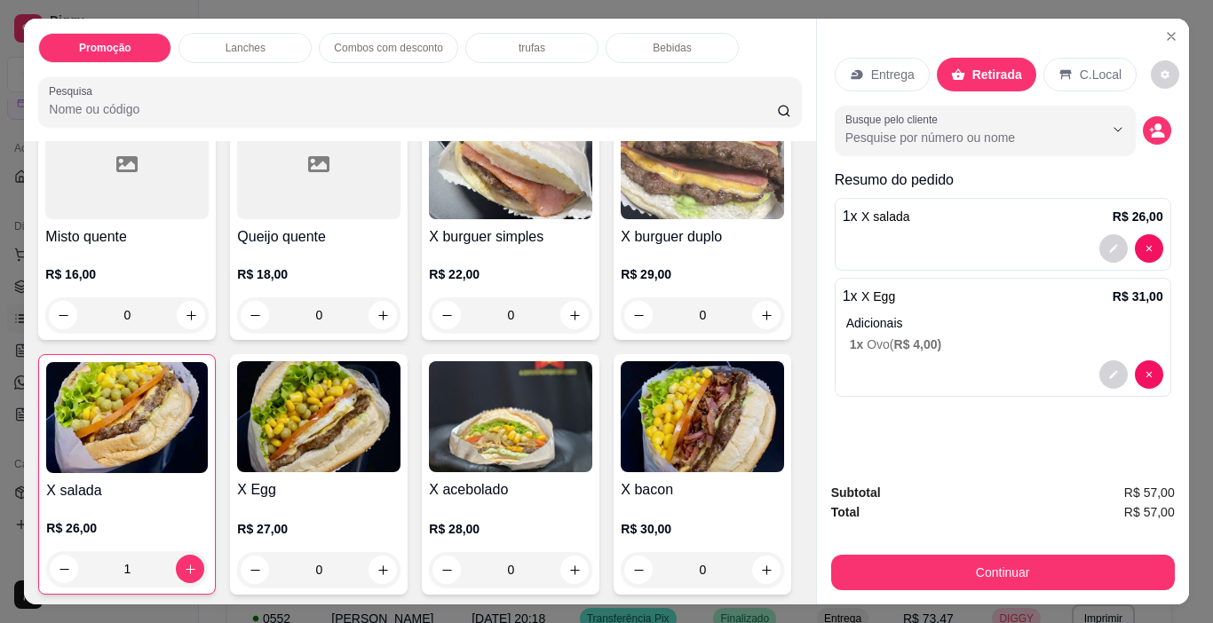
click at [665, 336] on div "Outro" at bounding box center [727, 340] width 125 height 104
type input "R$ 0,00"
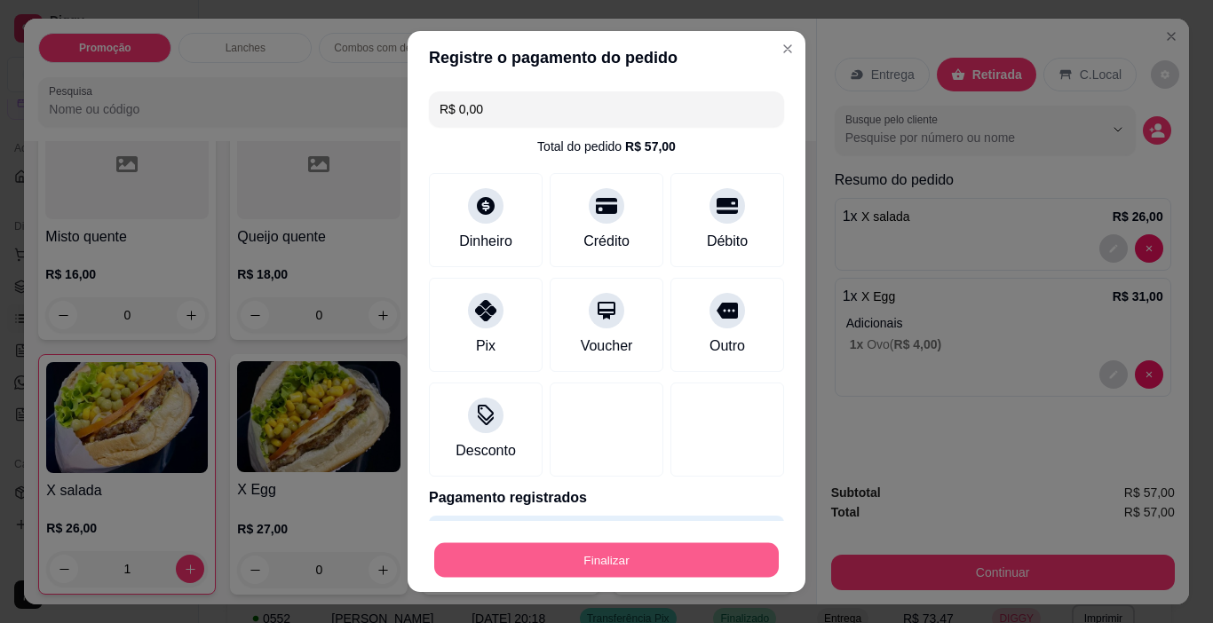
click at [741, 574] on button "Finalizar" at bounding box center [606, 560] width 345 height 35
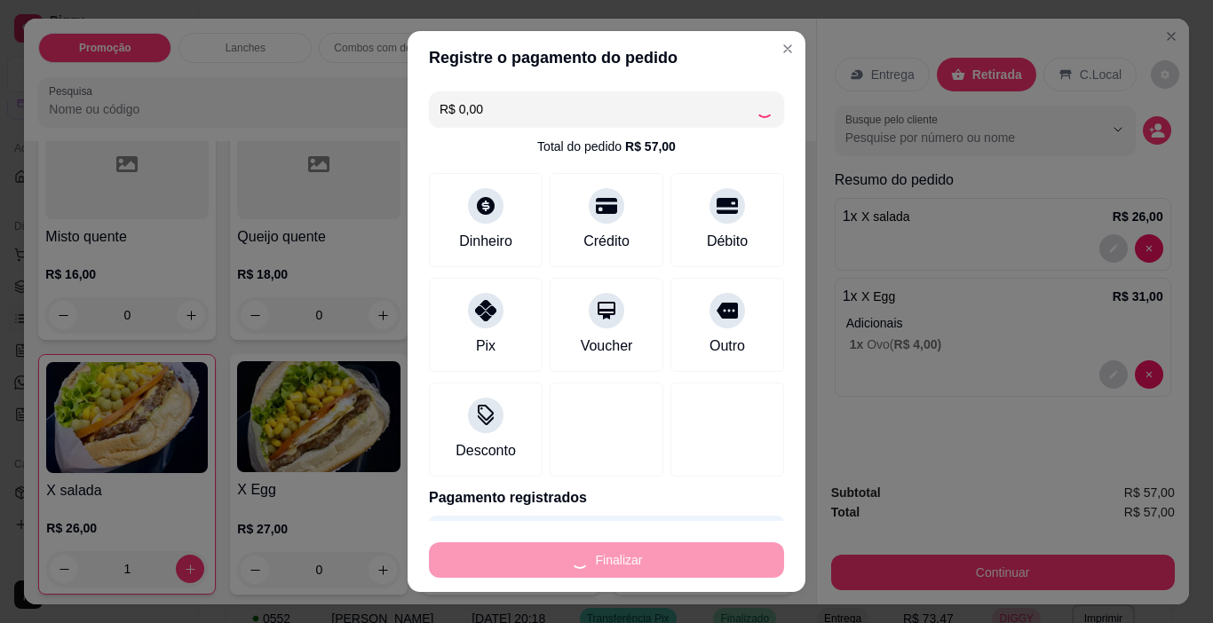
type input "0"
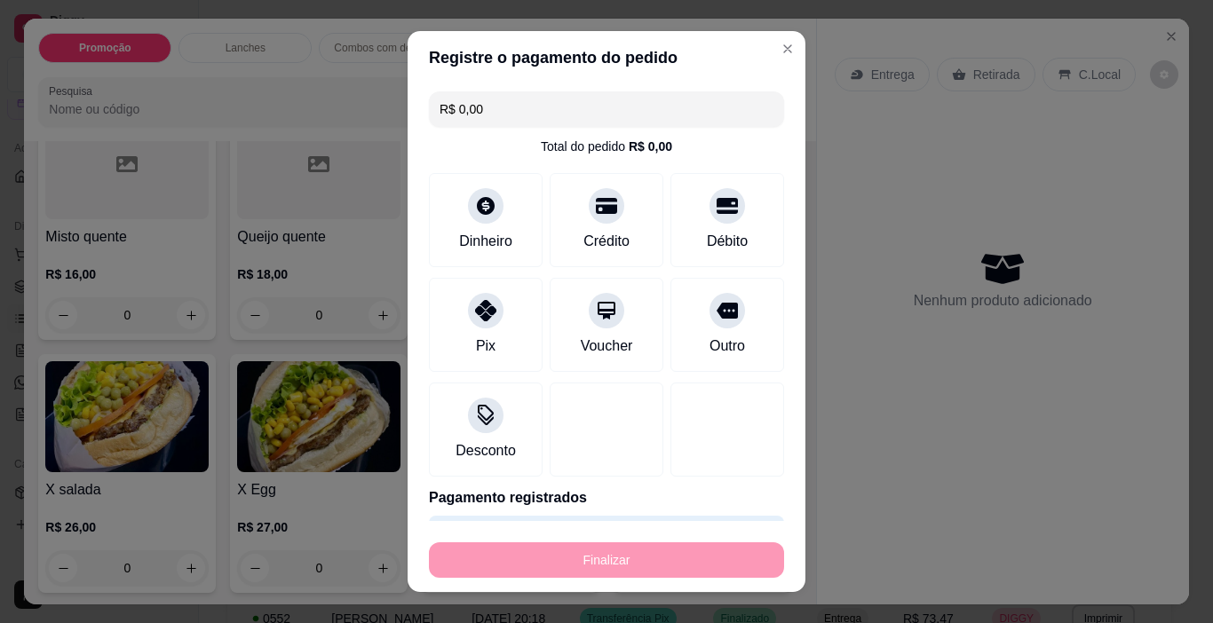
type input "-R$ 57,00"
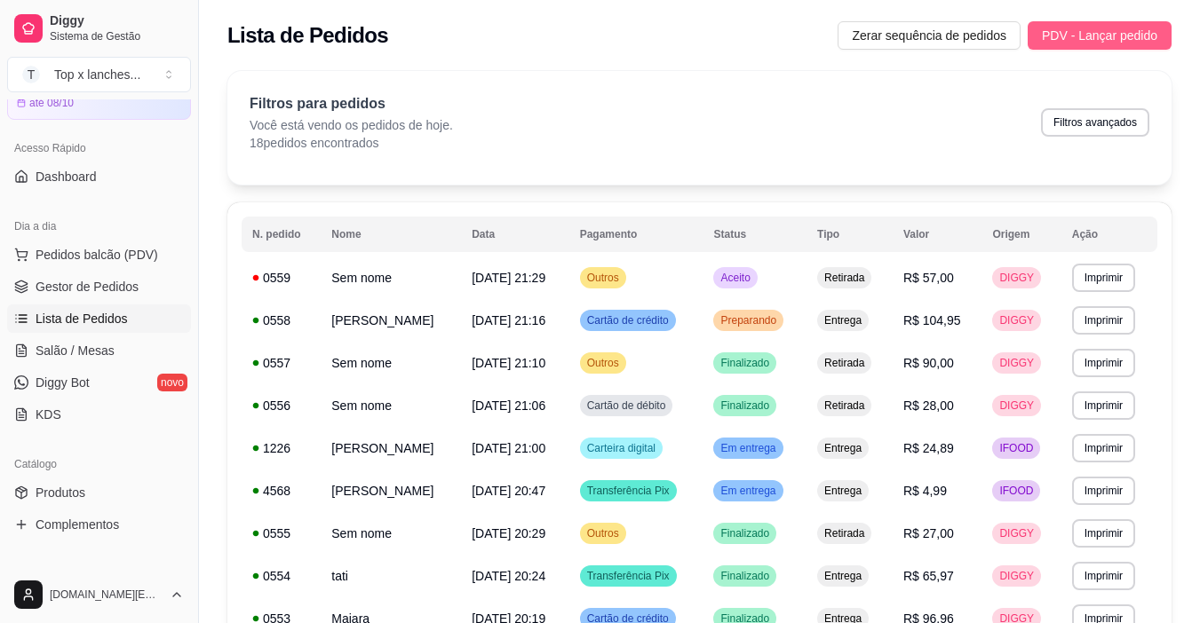
click at [1119, 28] on span "PDV - Lançar pedido" at bounding box center [1099, 36] width 115 height 20
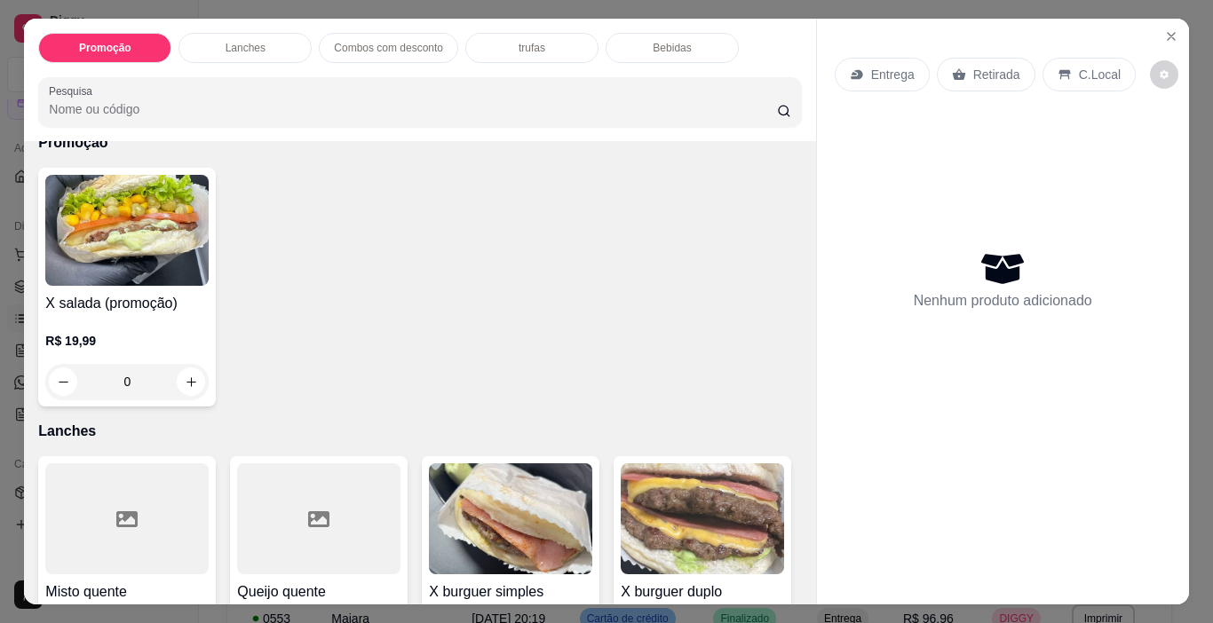
scroll to position [178, 0]
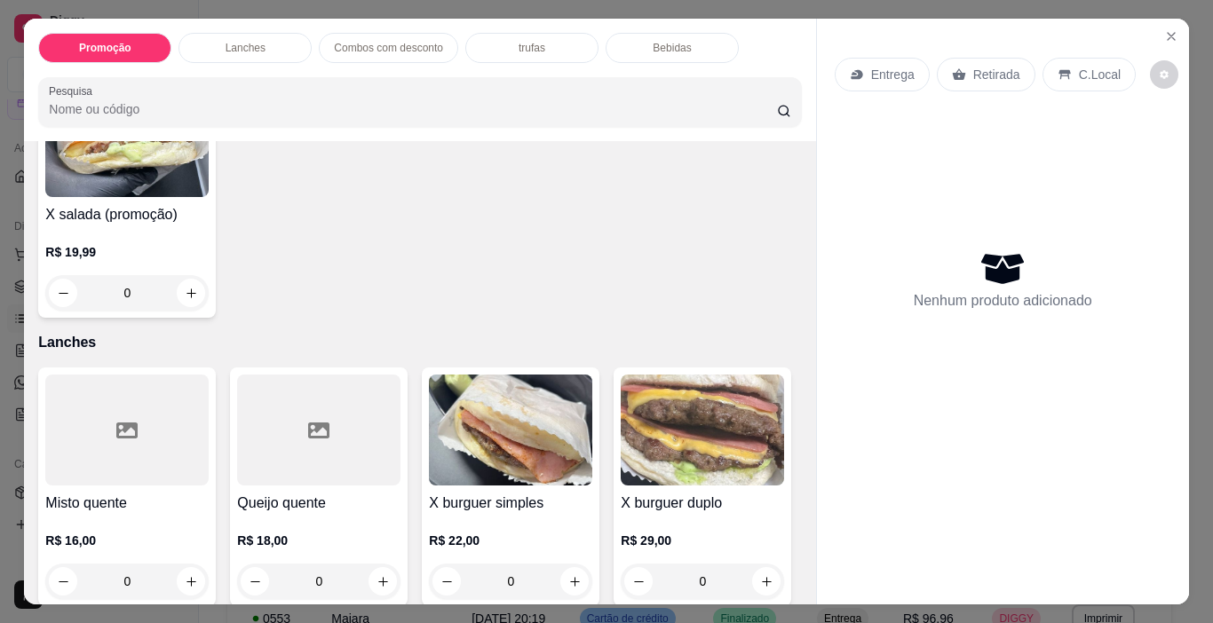
click at [557, 430] on img at bounding box center [510, 430] width 163 height 111
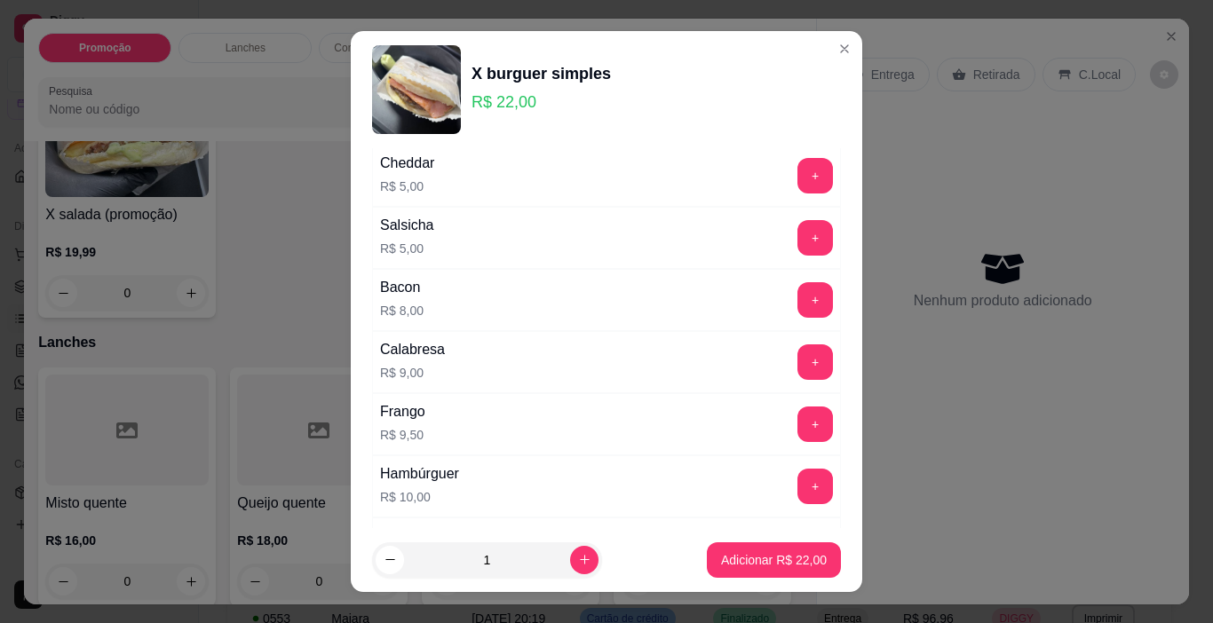
scroll to position [627, 0]
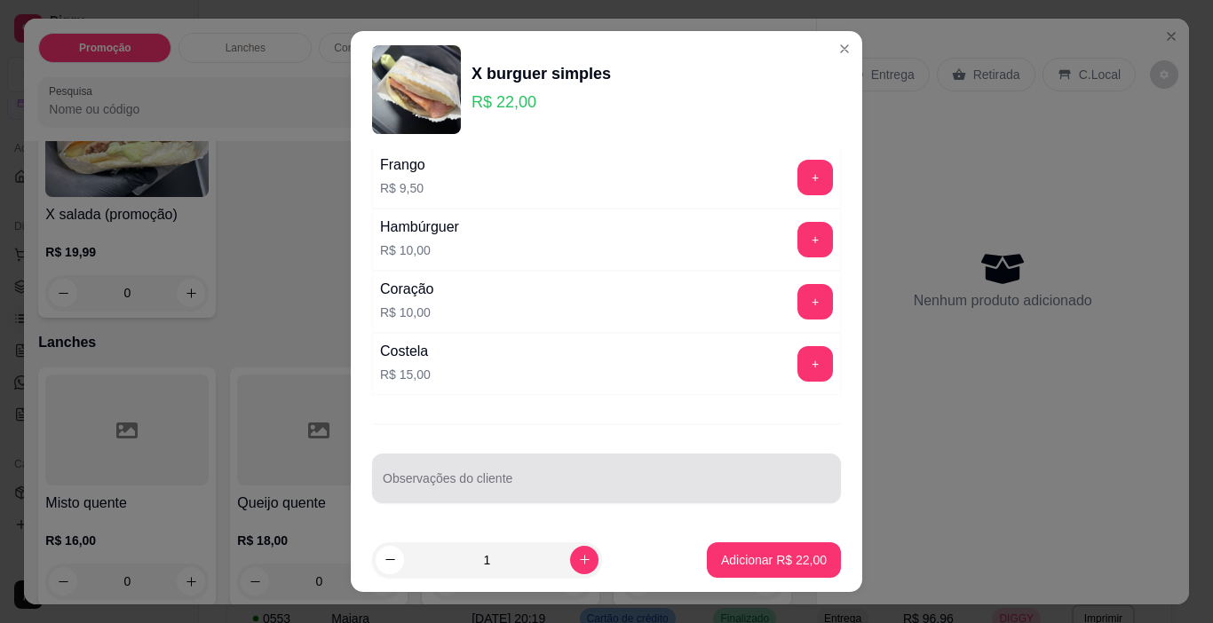
click at [555, 480] on input "Observações do cliente" at bounding box center [607, 486] width 448 height 18
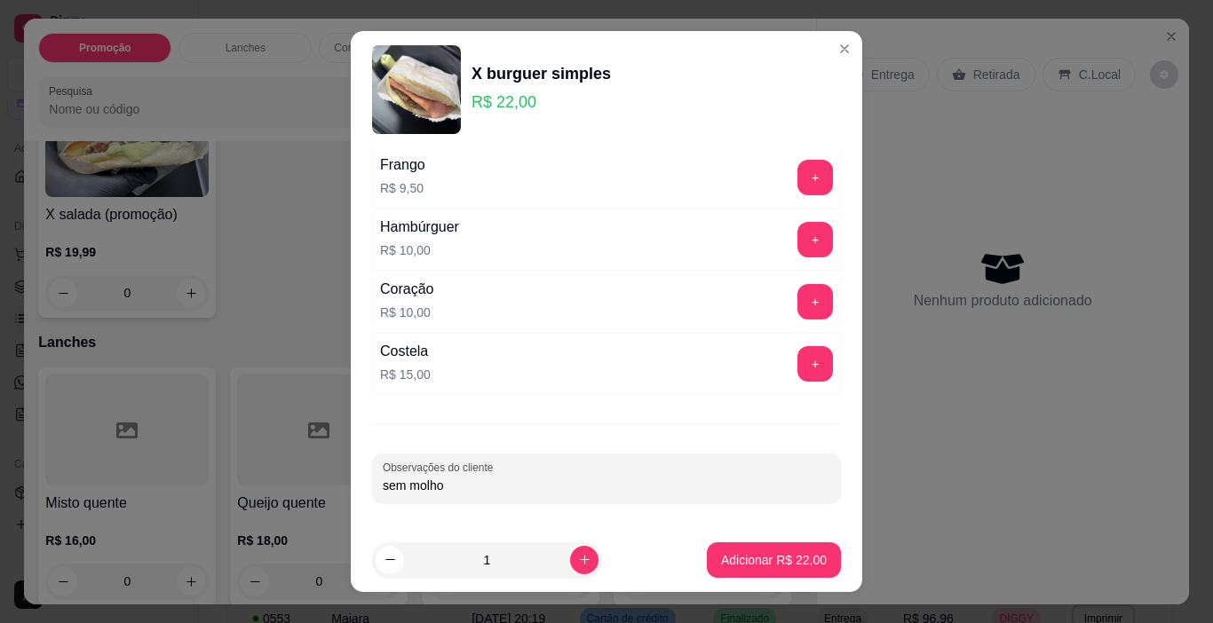
type input "sem molho"
click at [694, 541] on footer "1 Adicionar R$ 22,00" at bounding box center [606, 560] width 511 height 64
click at [721, 551] on p "Adicionar R$ 22,00" at bounding box center [774, 560] width 106 height 18
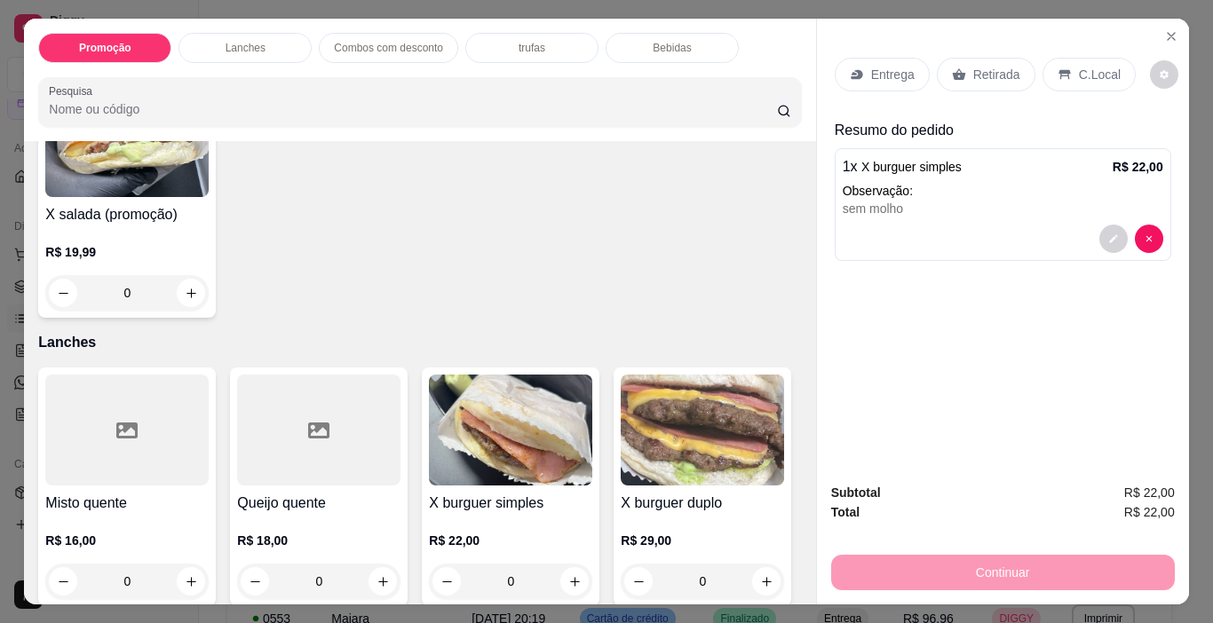
click at [986, 68] on p "Retirada" at bounding box center [996, 75] width 47 height 18
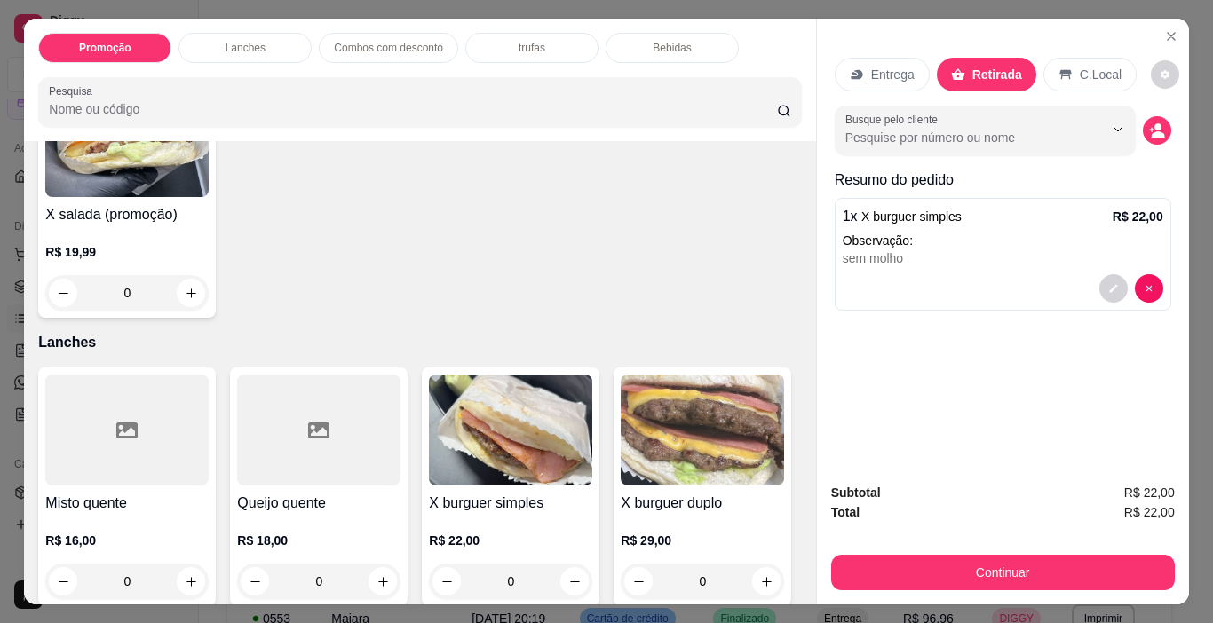
click at [1002, 590] on div "Subtotal R$ 22,00 Total R$ 22,00 Continuar" at bounding box center [1003, 537] width 372 height 136
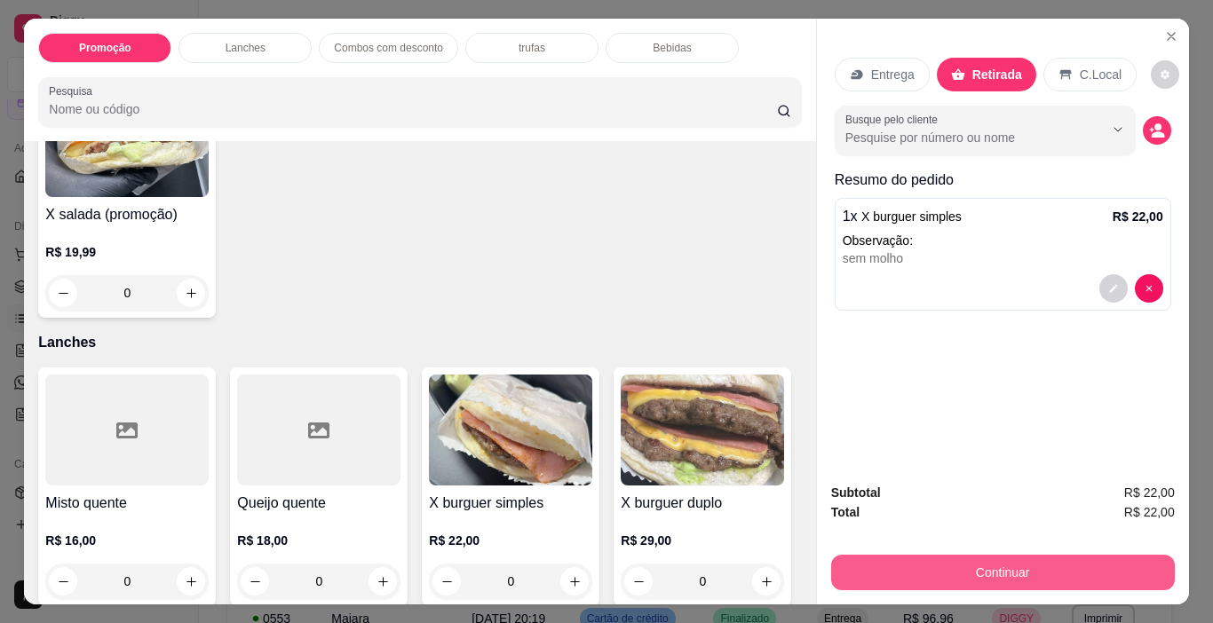
click at [986, 555] on button "Continuar" at bounding box center [1003, 573] width 344 height 36
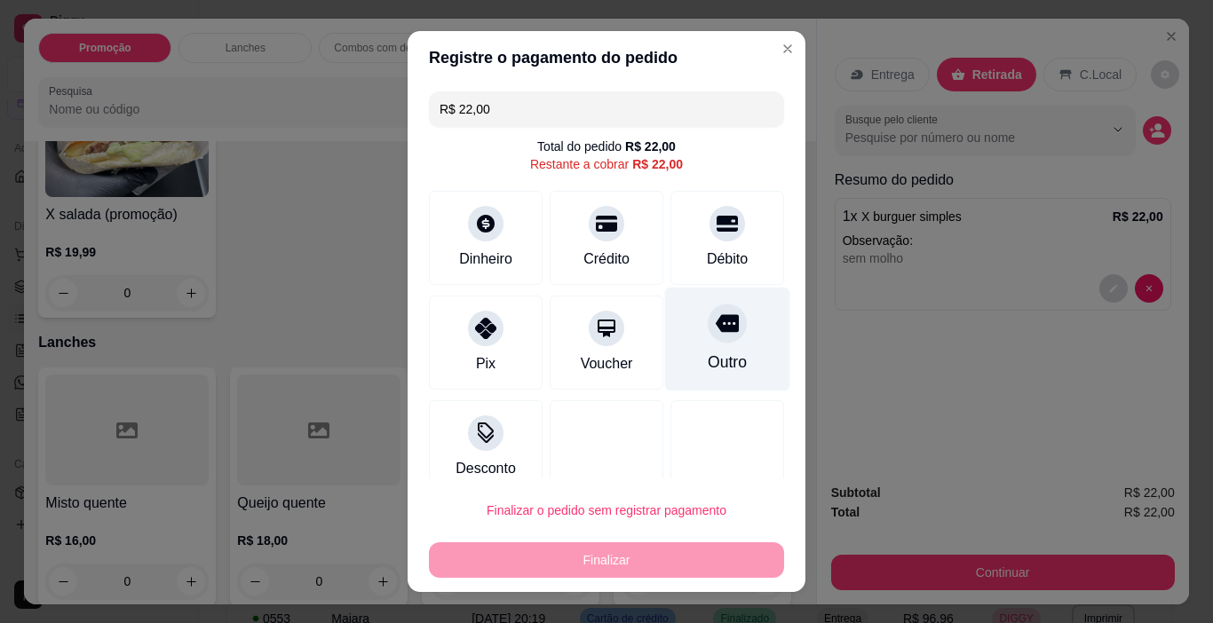
click at [708, 308] on div at bounding box center [727, 324] width 39 height 39
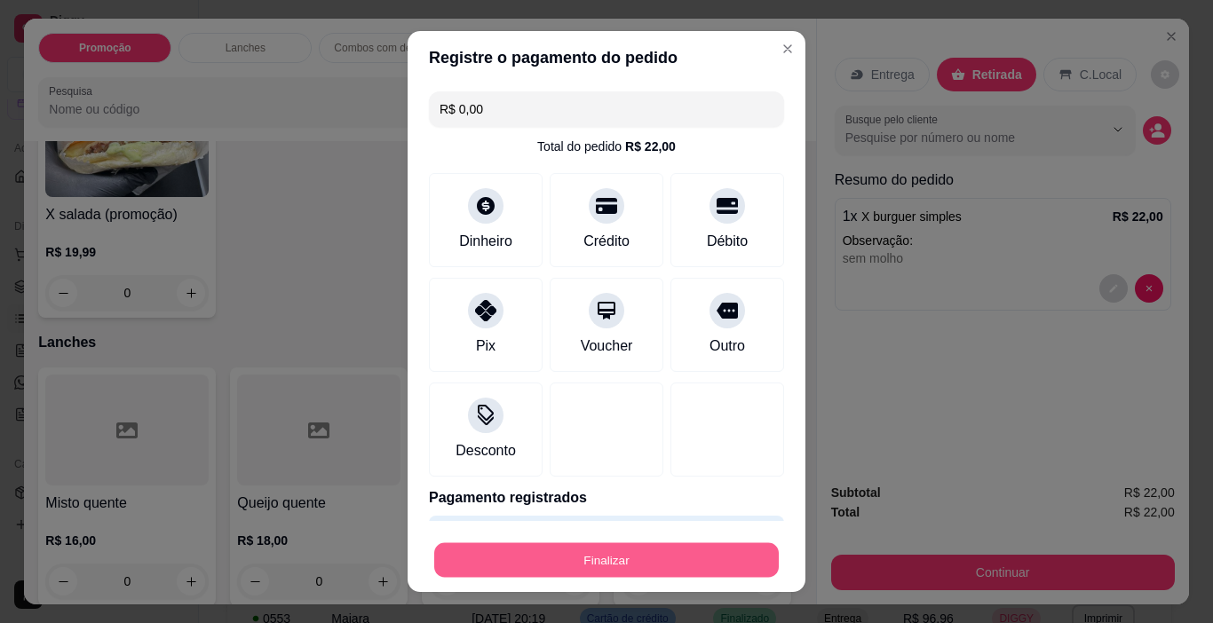
click at [700, 559] on button "Finalizar" at bounding box center [606, 560] width 345 height 35
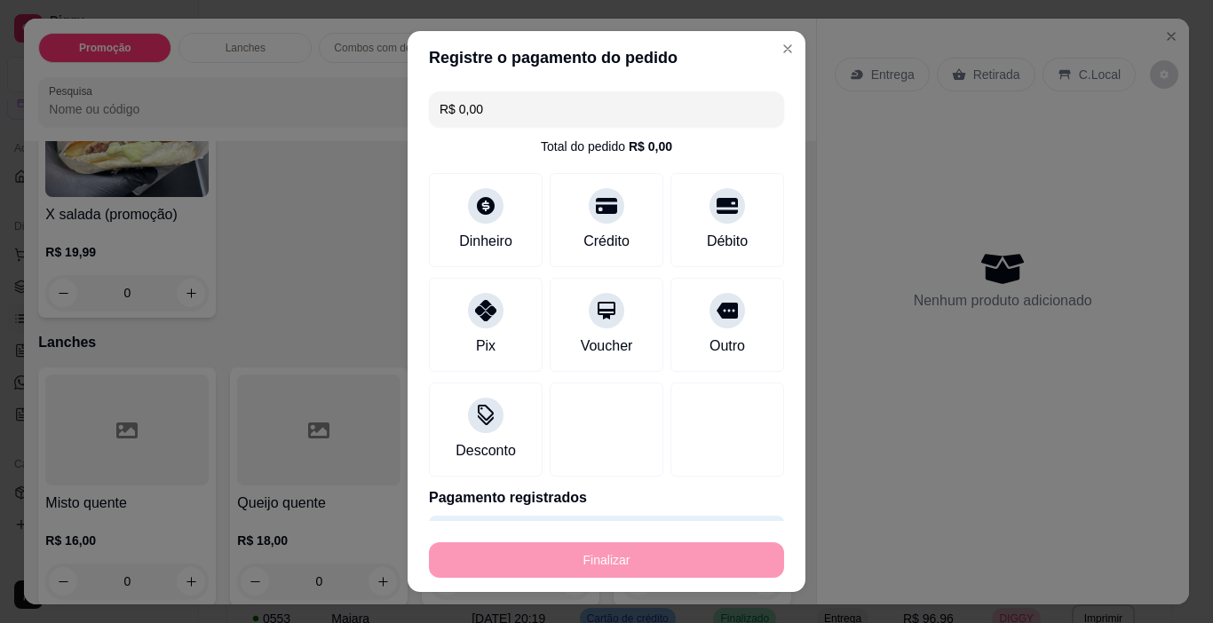
type input "-R$ 22,00"
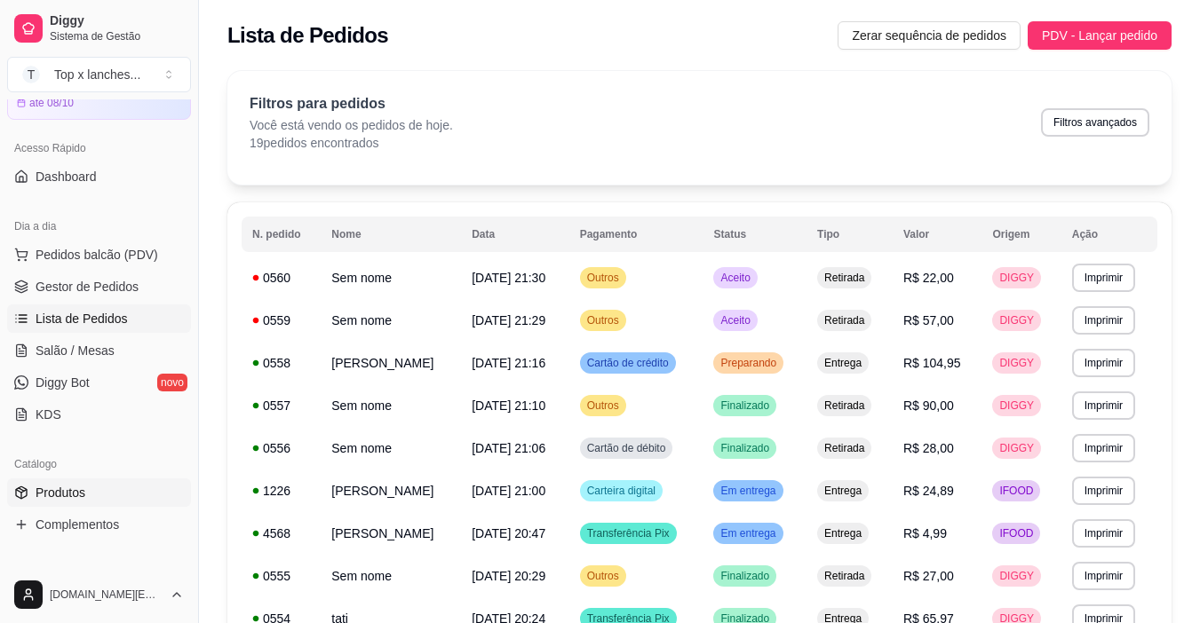
click at [96, 495] on link "Produtos" at bounding box center [99, 493] width 184 height 28
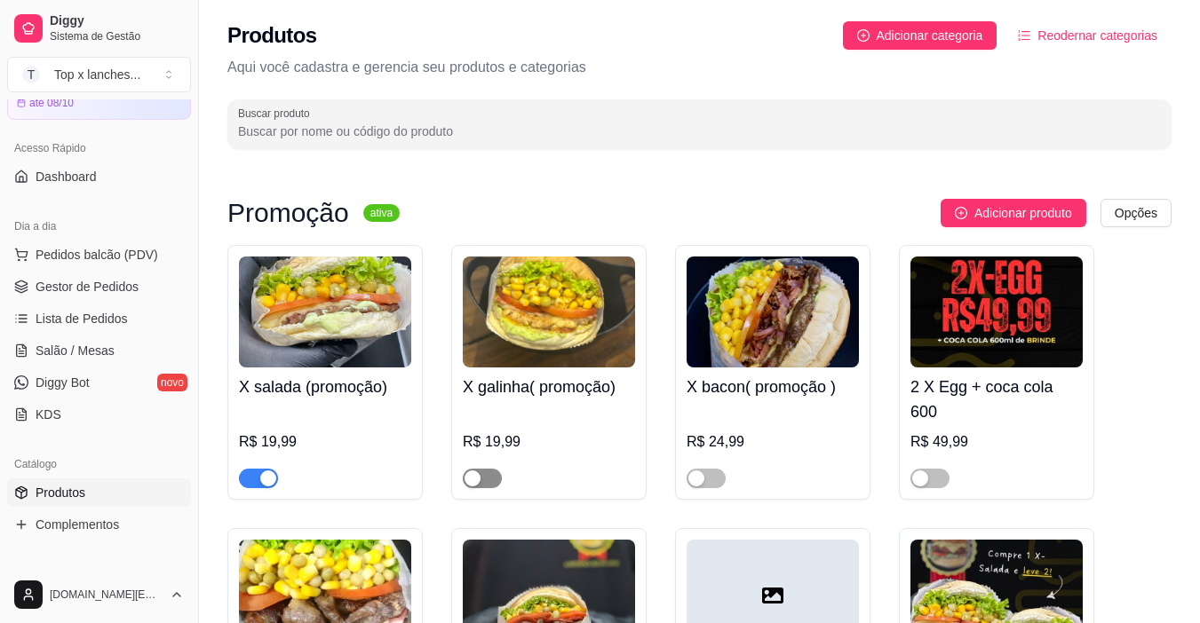
click at [485, 478] on span "button" at bounding box center [482, 479] width 39 height 20
click at [119, 319] on span "Lista de Pedidos" at bounding box center [82, 319] width 92 height 18
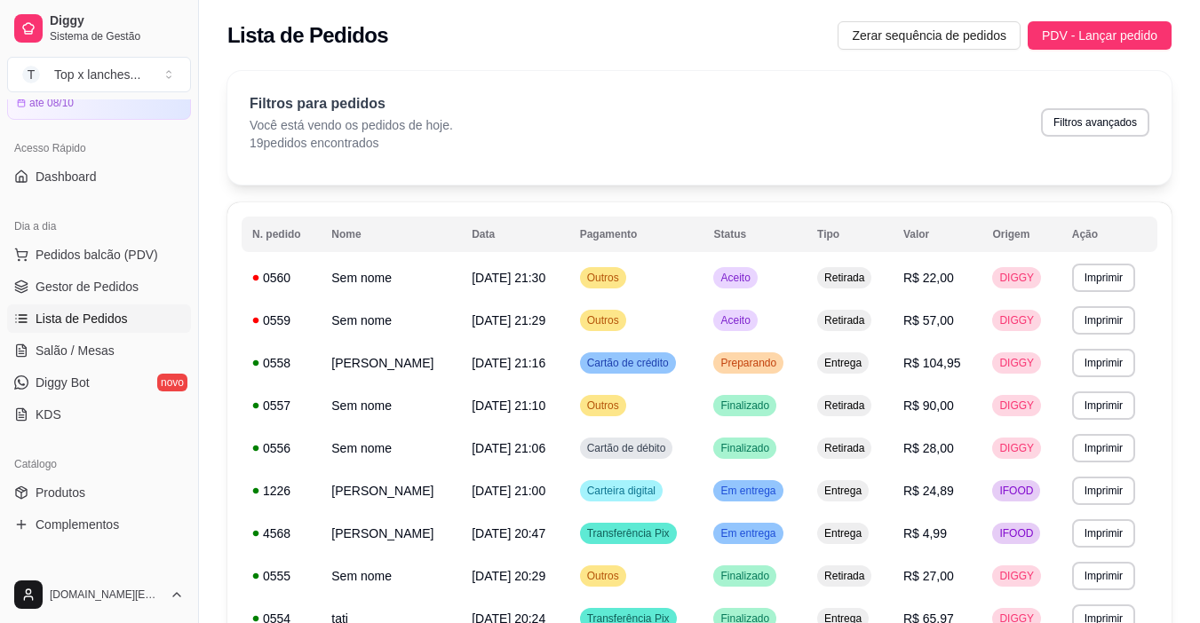
click at [1113, 59] on div "Lista de Pedidos Zerar sequência de pedidos PDV - Lançar pedido" at bounding box center [699, 30] width 1001 height 60
click at [1105, 43] on span "PDV - Lançar pedido" at bounding box center [1099, 36] width 115 height 20
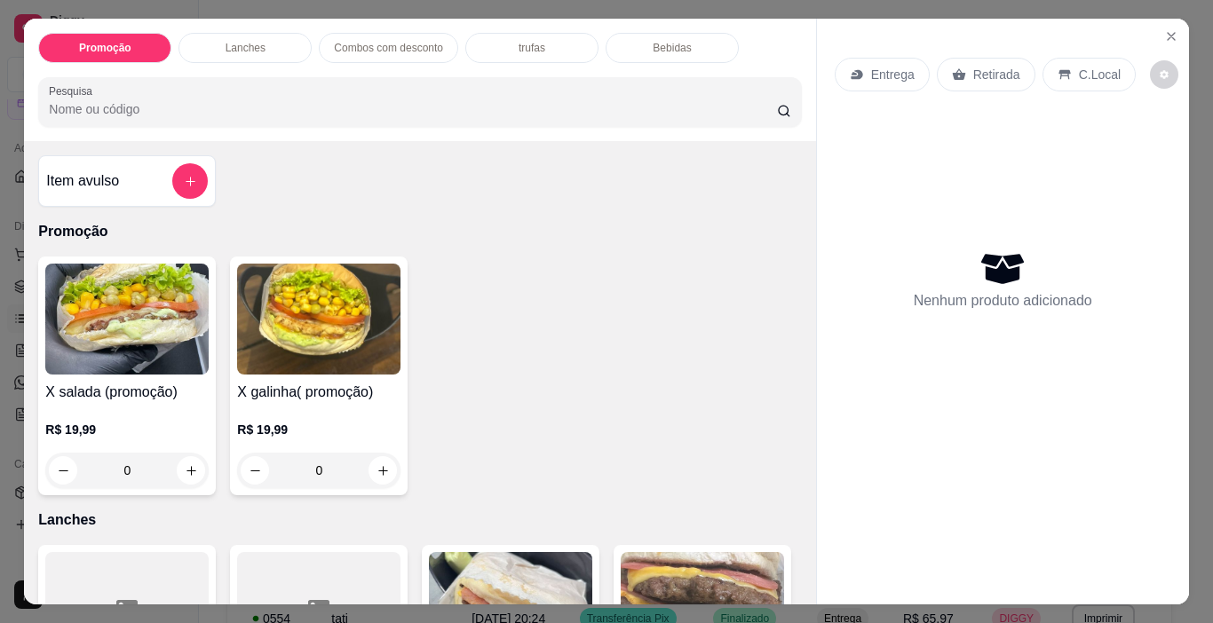
click at [253, 403] on div "R$ 19,99 0" at bounding box center [318, 445] width 163 height 85
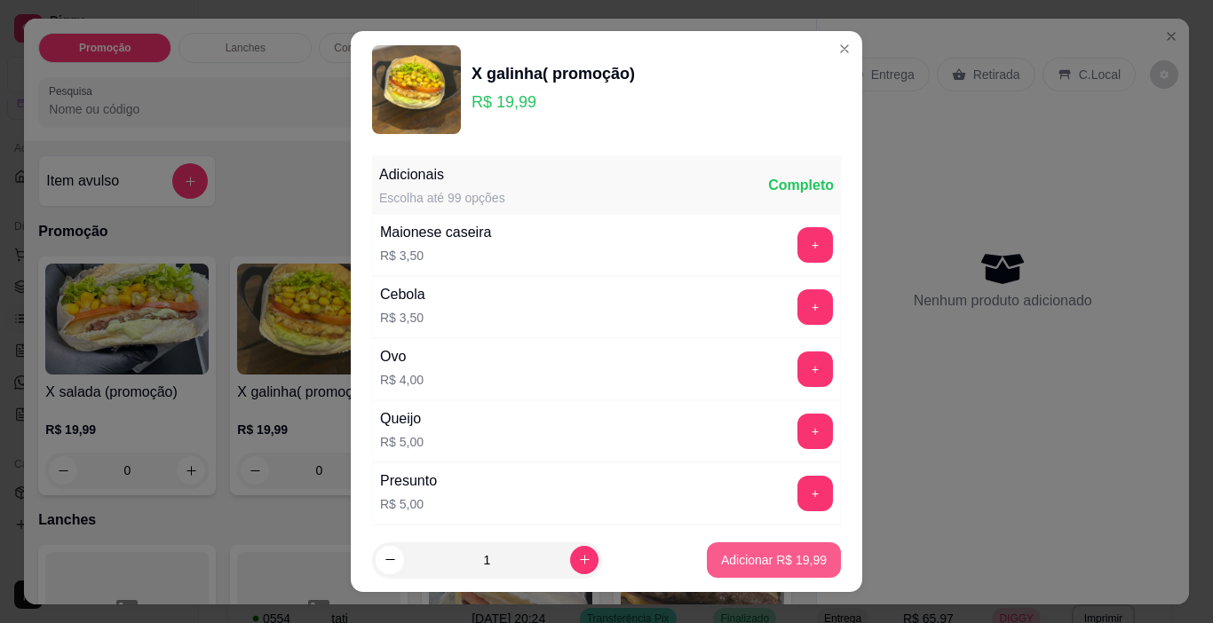
click at [781, 556] on p "Adicionar R$ 19,99" at bounding box center [774, 560] width 106 height 18
type input "1"
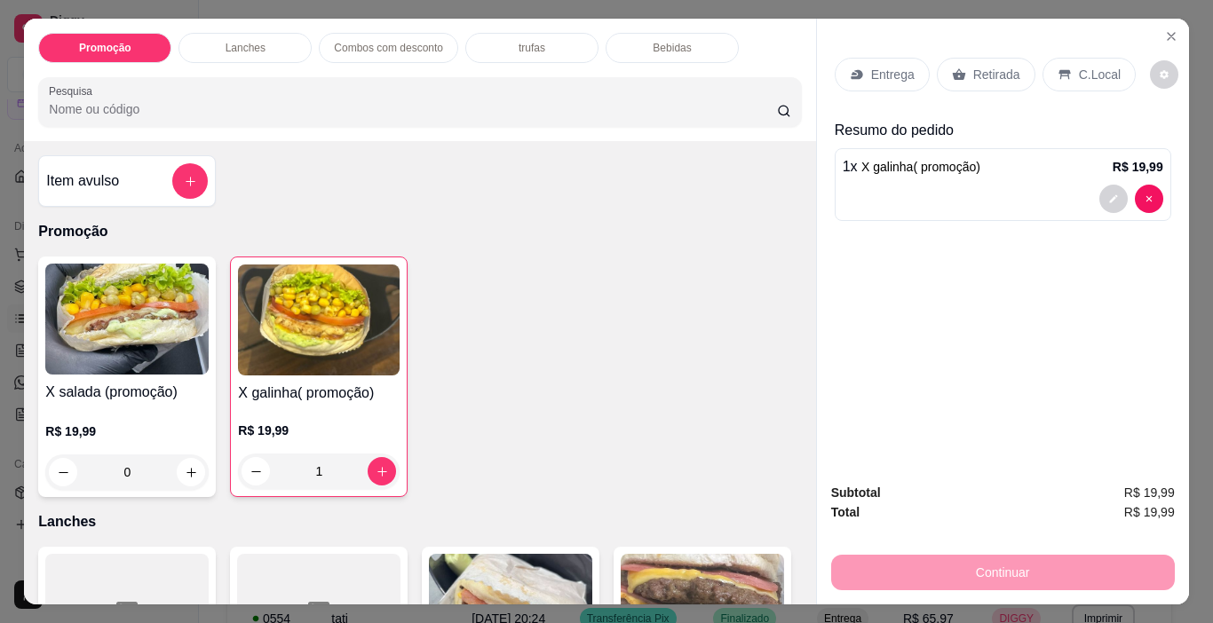
click at [900, 66] on p "Entrega" at bounding box center [893, 75] width 44 height 18
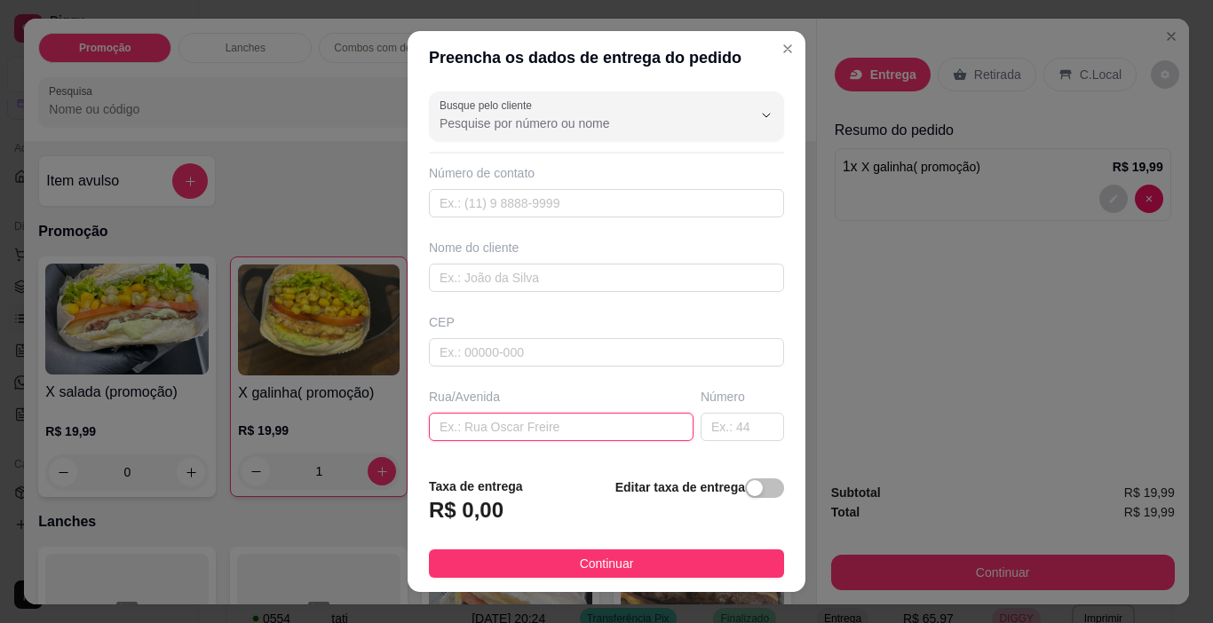
click at [596, 435] on input "text" at bounding box center [561, 427] width 265 height 28
paste input "[STREET_ADDRESS][PERSON_NAME]"
type input "[STREET_ADDRESS][PERSON_NAME]"
click at [747, 483] on div "button" at bounding box center [755, 488] width 16 height 16
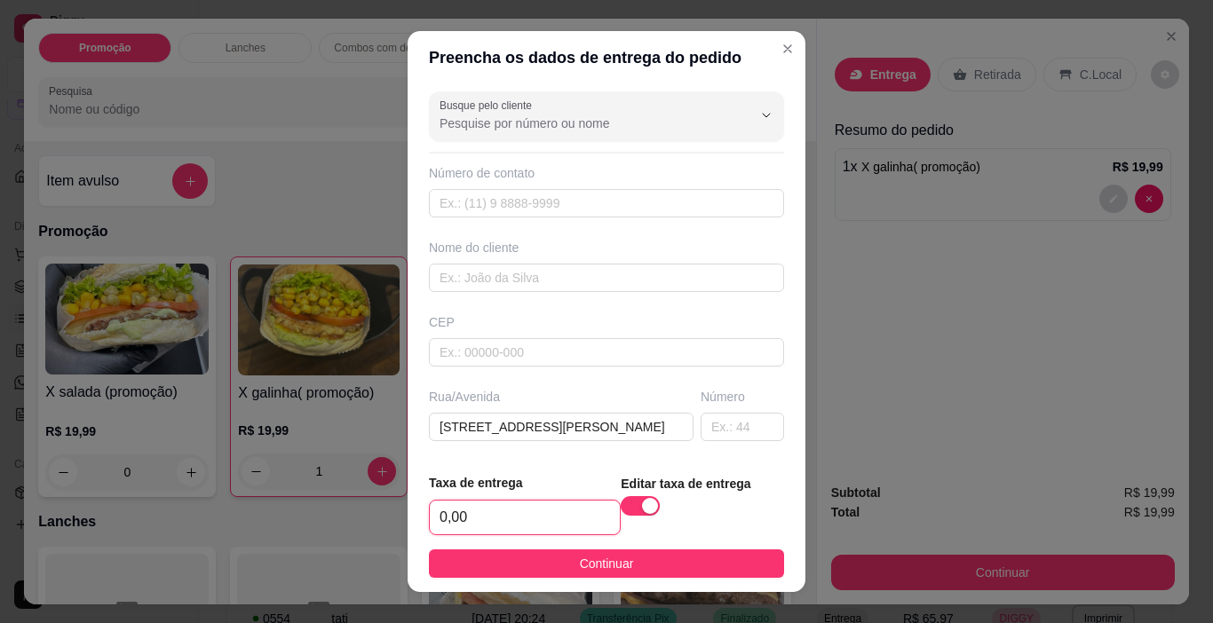
click at [515, 522] on input "0,00" at bounding box center [525, 518] width 190 height 34
type input "3,50"
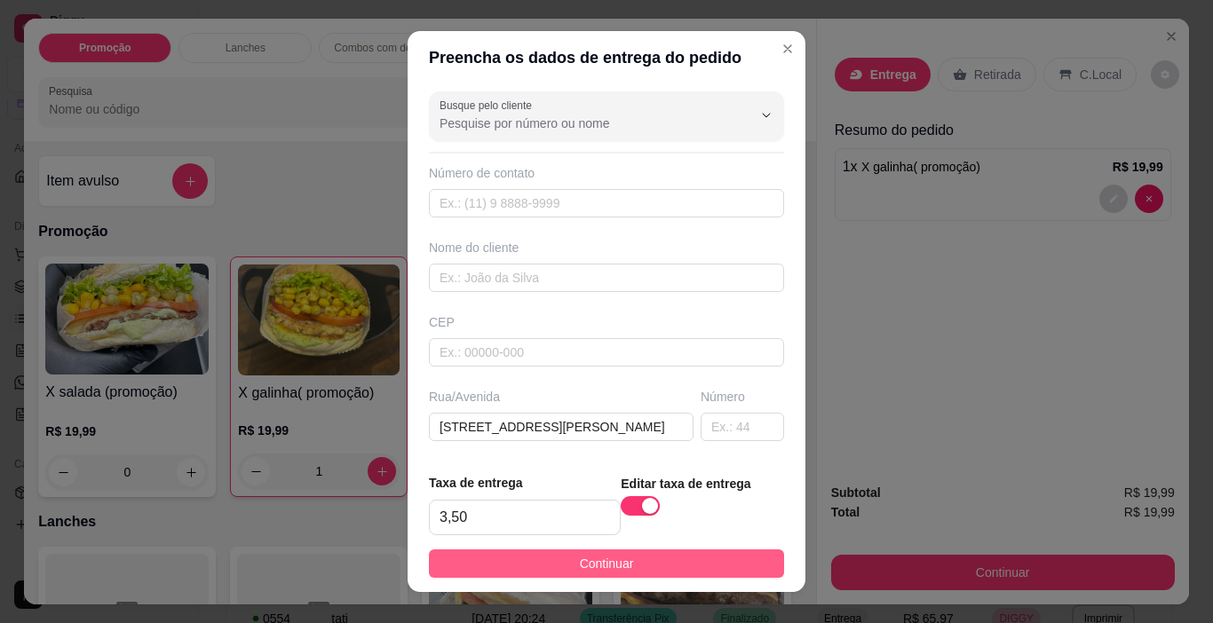
click at [569, 575] on button "Continuar" at bounding box center [606, 564] width 355 height 28
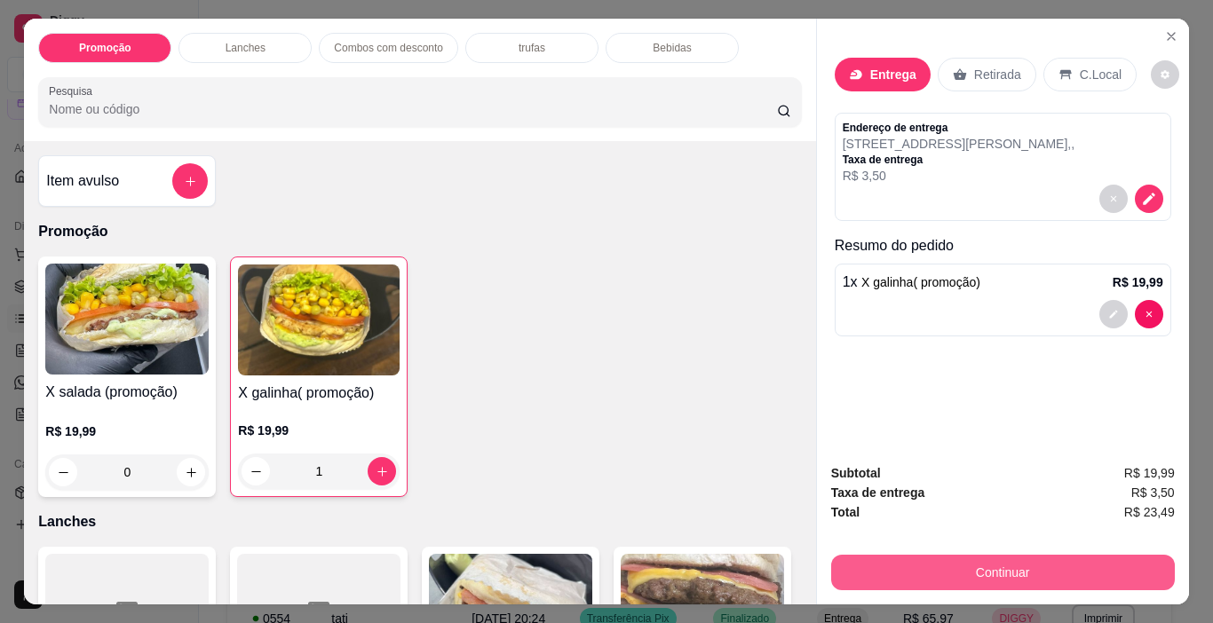
click at [949, 555] on button "Continuar" at bounding box center [1003, 573] width 344 height 36
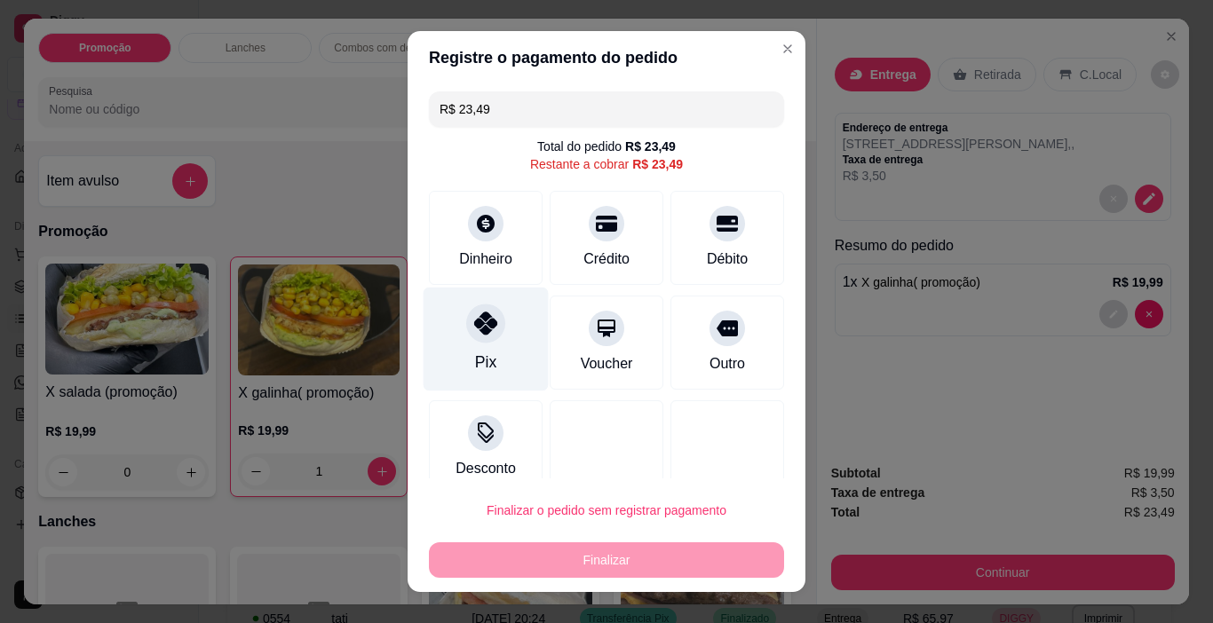
click at [487, 338] on div at bounding box center [485, 324] width 39 height 39
type input "R$ 0,00"
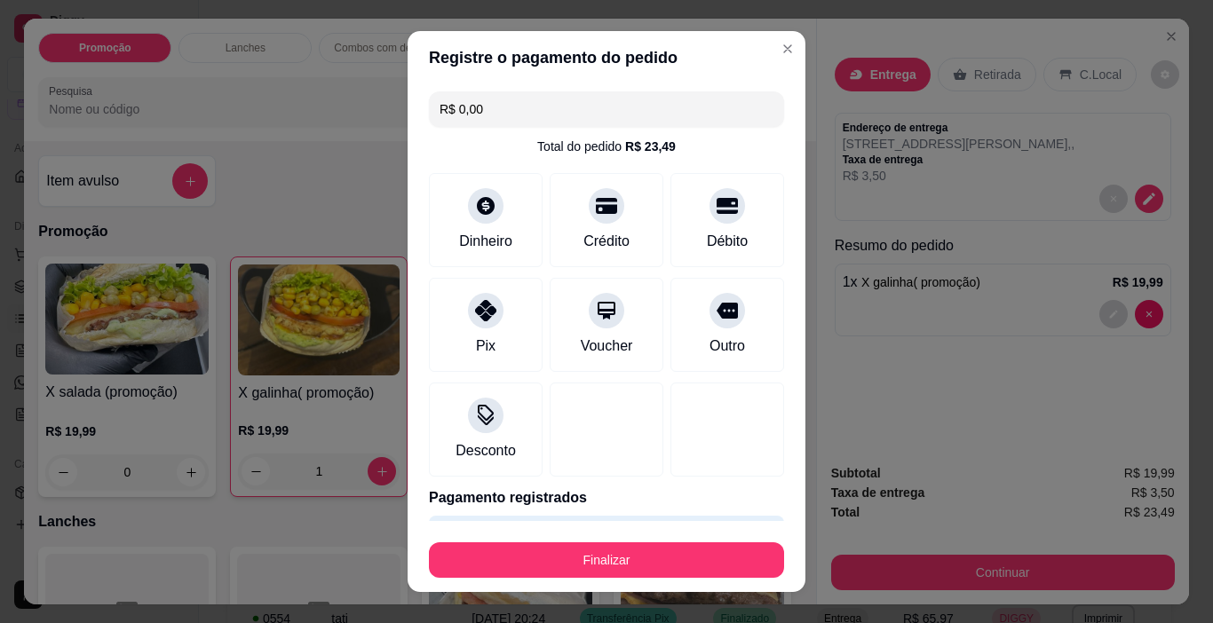
click at [639, 582] on footer "Finalizar" at bounding box center [607, 556] width 398 height 71
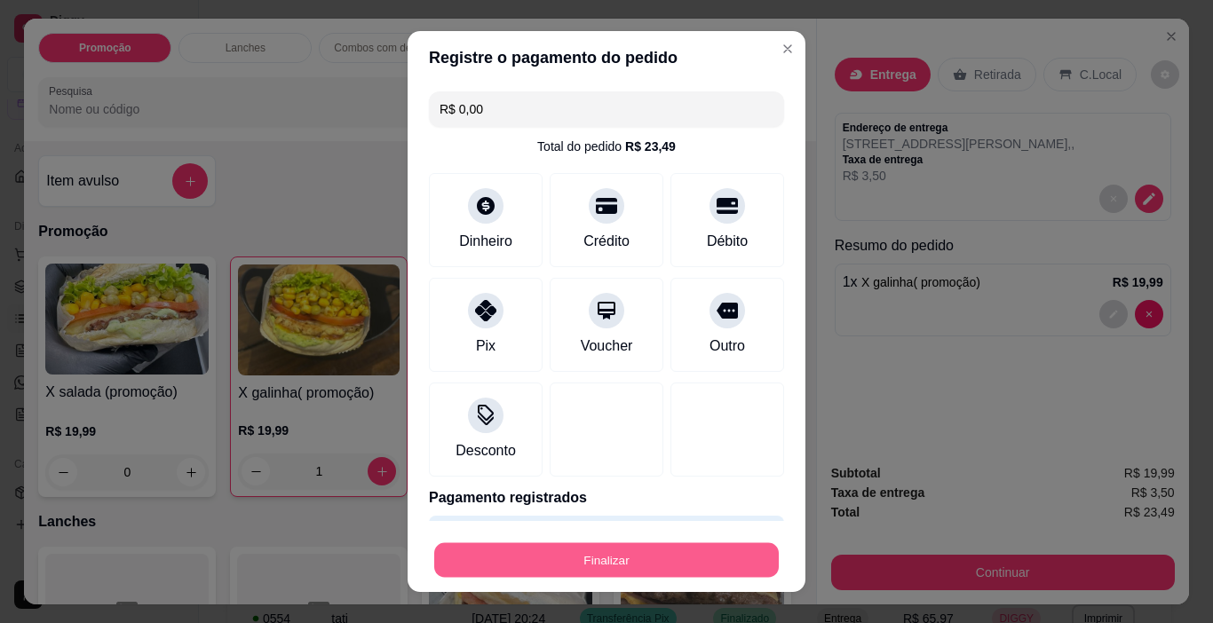
click at [639, 573] on button "Finalizar" at bounding box center [606, 560] width 345 height 35
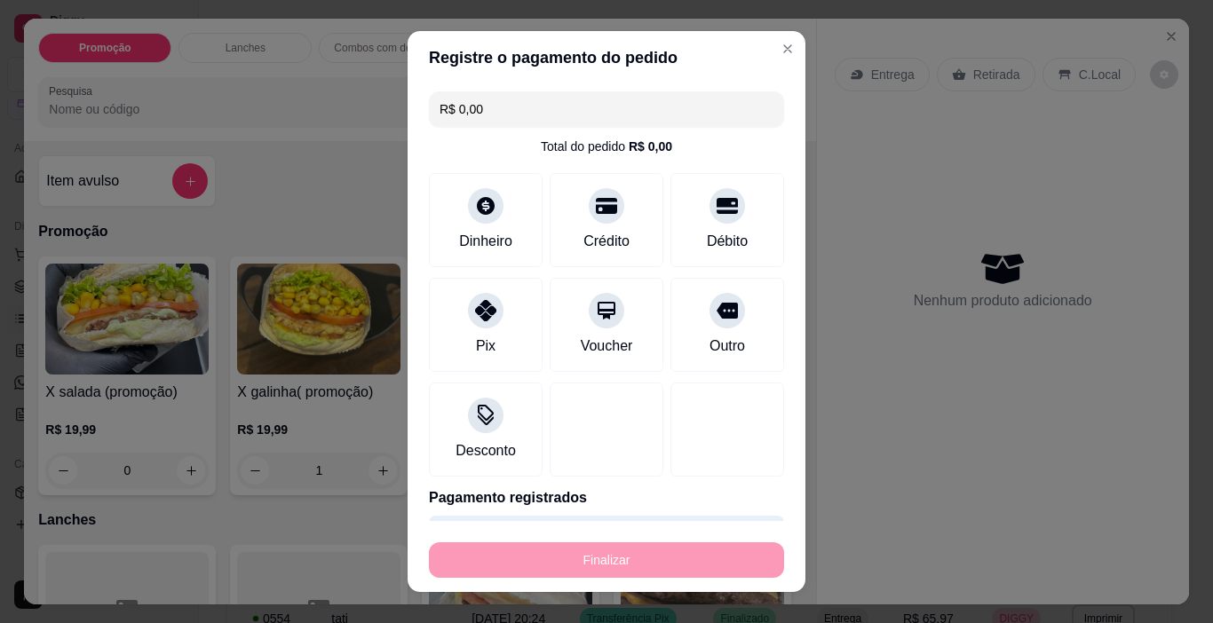
type input "0"
type input "-R$ 23,49"
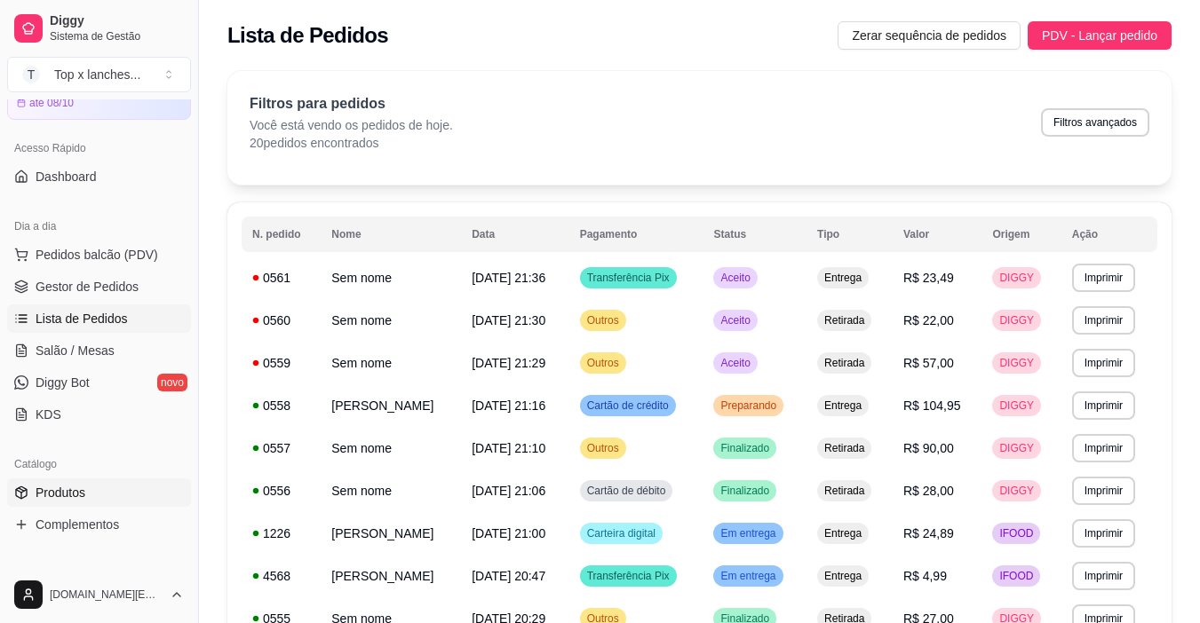
click at [112, 499] on link "Produtos" at bounding box center [99, 493] width 184 height 28
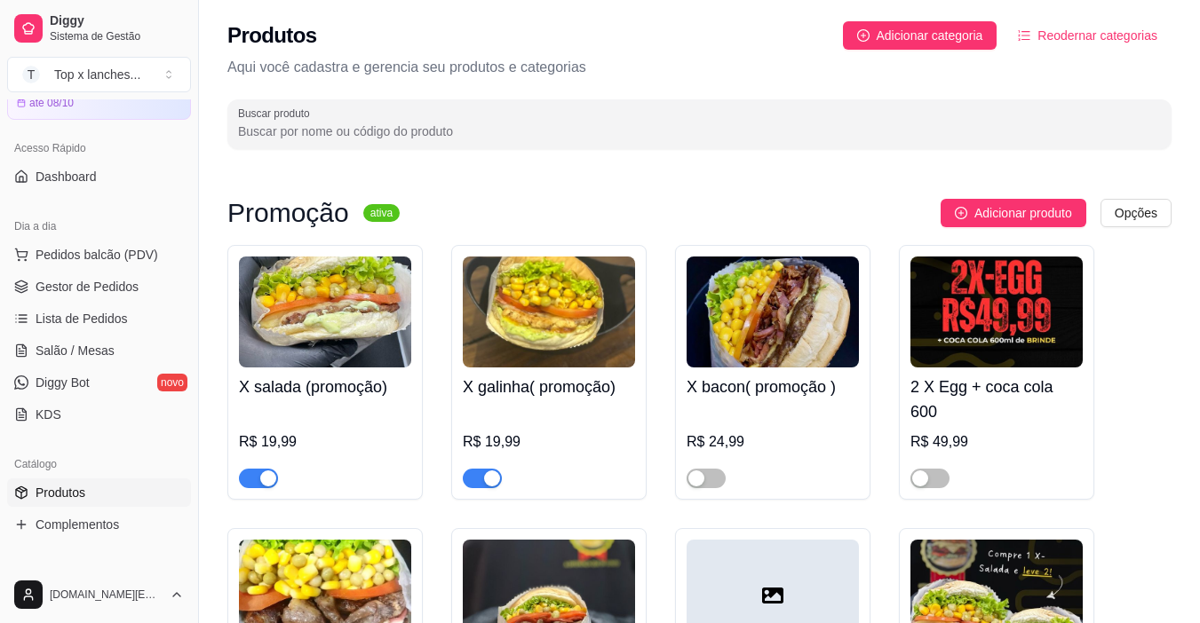
click at [476, 477] on span "button" at bounding box center [482, 479] width 39 height 20
click at [59, 324] on span "Lista de Pedidos" at bounding box center [82, 319] width 92 height 18
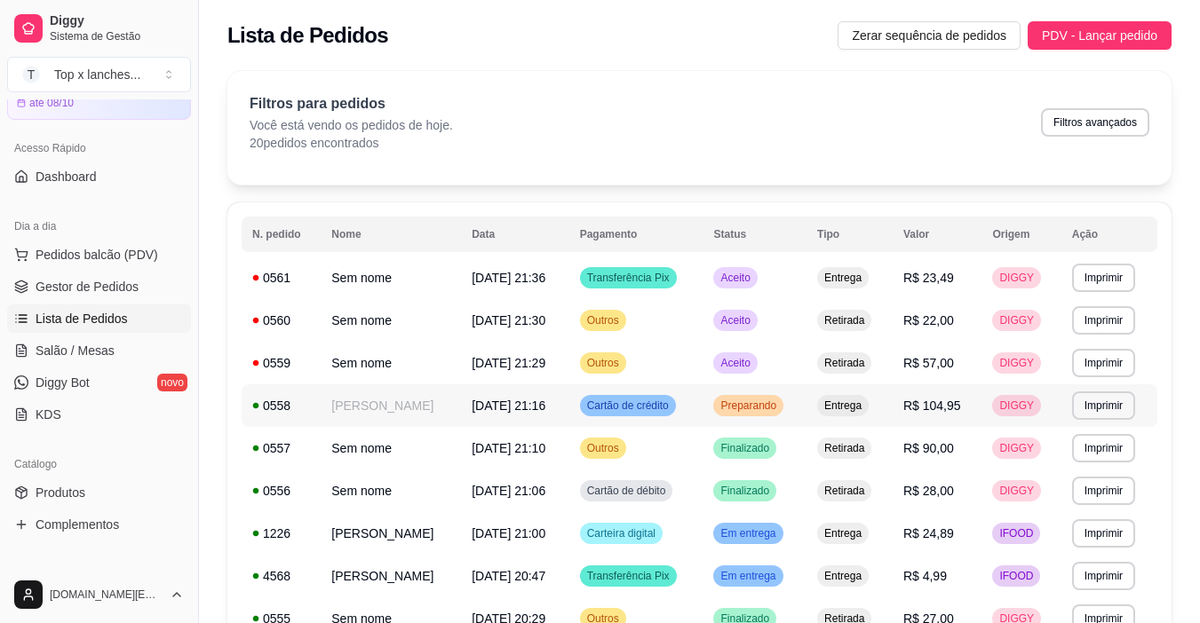
click at [770, 410] on span "Preparando" at bounding box center [748, 406] width 63 height 14
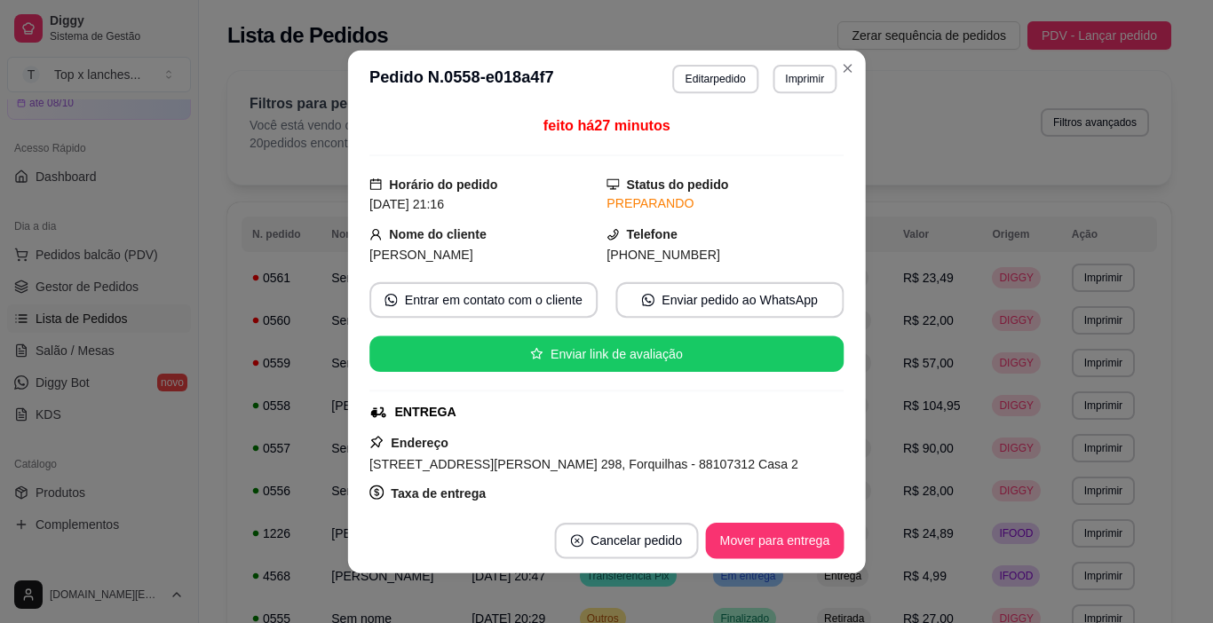
click at [788, 551] on button "Mover para entrega" at bounding box center [774, 541] width 139 height 36
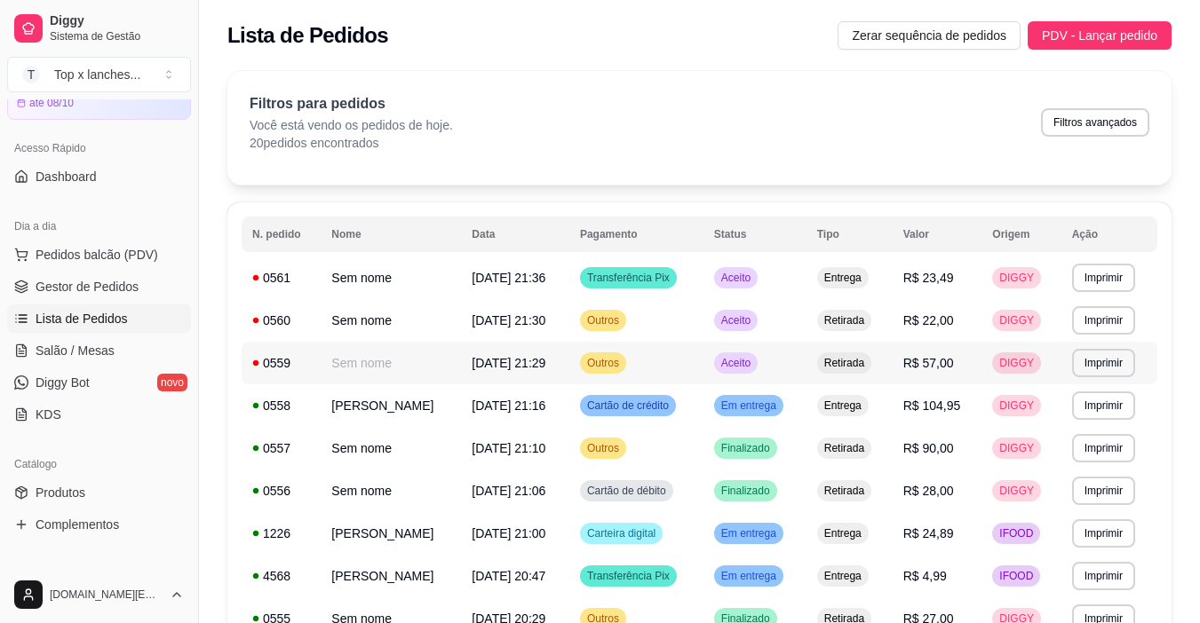
click at [806, 370] on td "Aceito" at bounding box center [754, 363] width 103 height 43
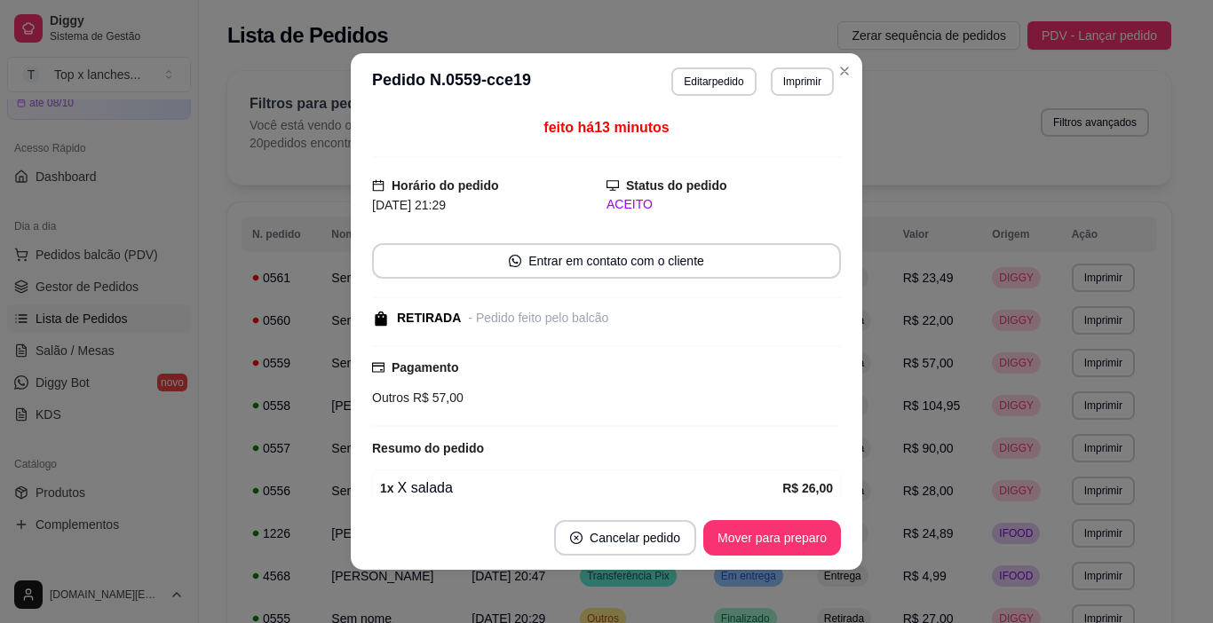
click at [800, 527] on button "Mover para preparo" at bounding box center [772, 538] width 138 height 36
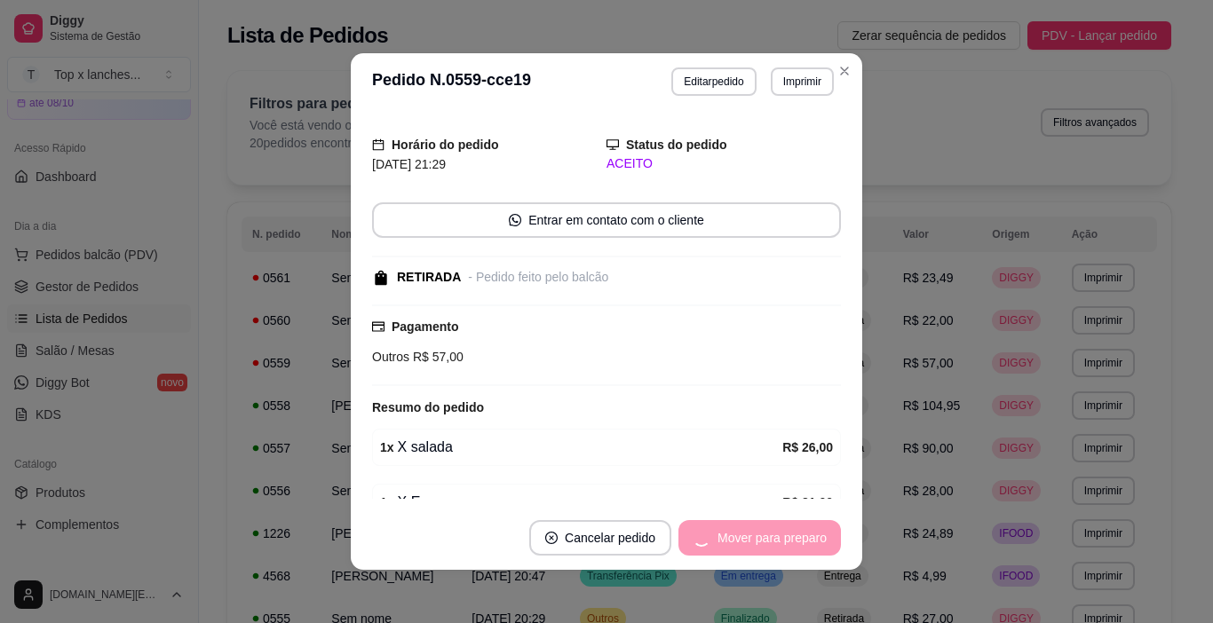
scroll to position [178, 0]
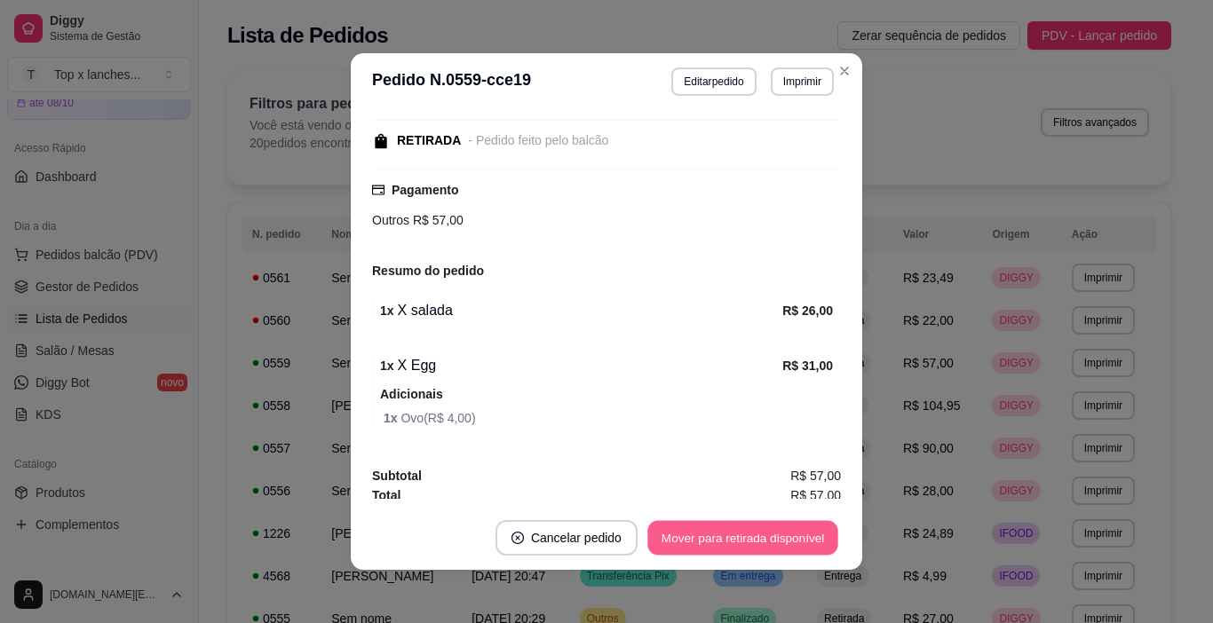
click at [766, 544] on button "Mover para retirada disponível" at bounding box center [742, 538] width 190 height 35
click at [769, 543] on button "Mover para finalizado" at bounding box center [766, 538] width 147 height 36
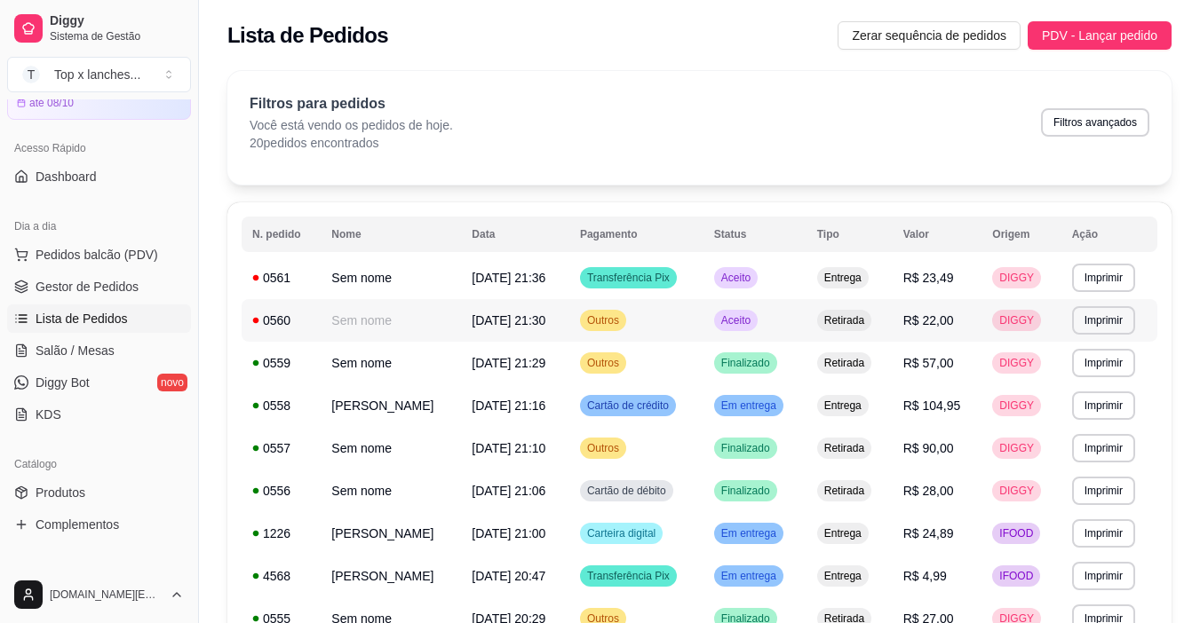
click at [806, 340] on td "Aceito" at bounding box center [754, 320] width 103 height 43
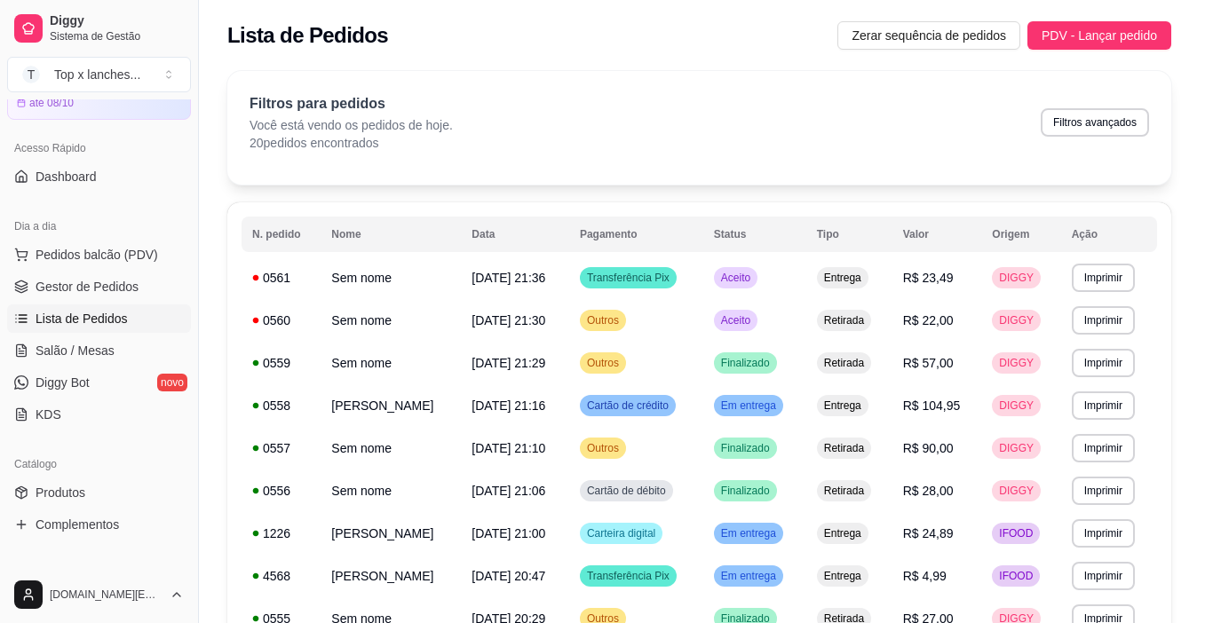
click at [811, 535] on button "Mover para preparo" at bounding box center [772, 538] width 138 height 36
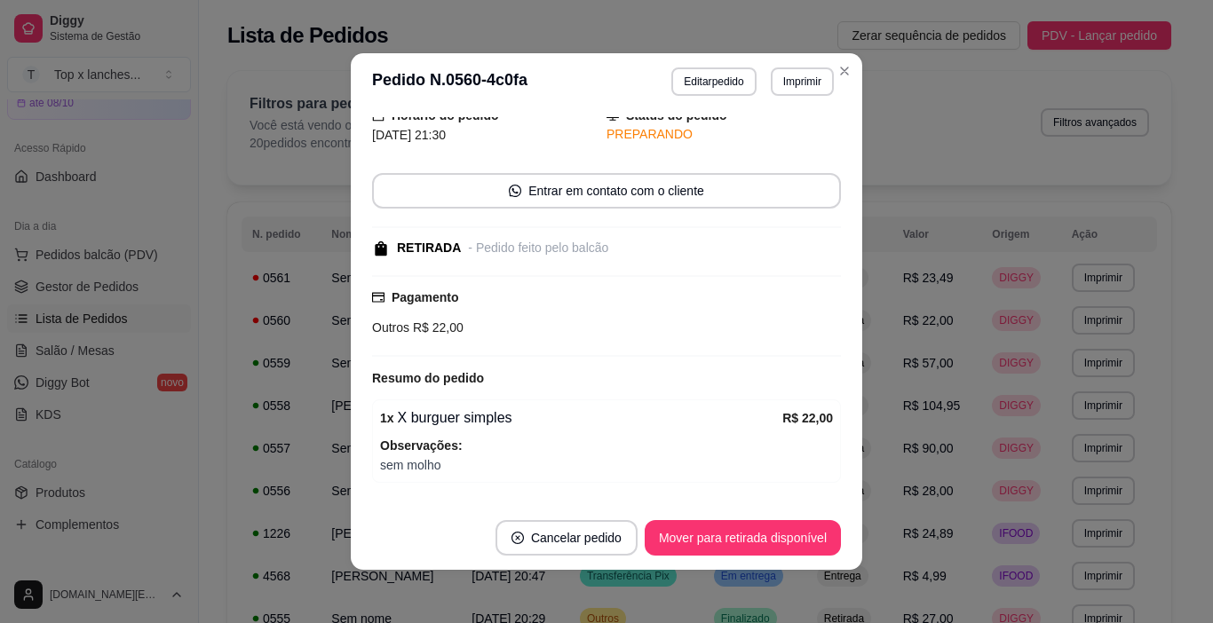
scroll to position [123, 0]
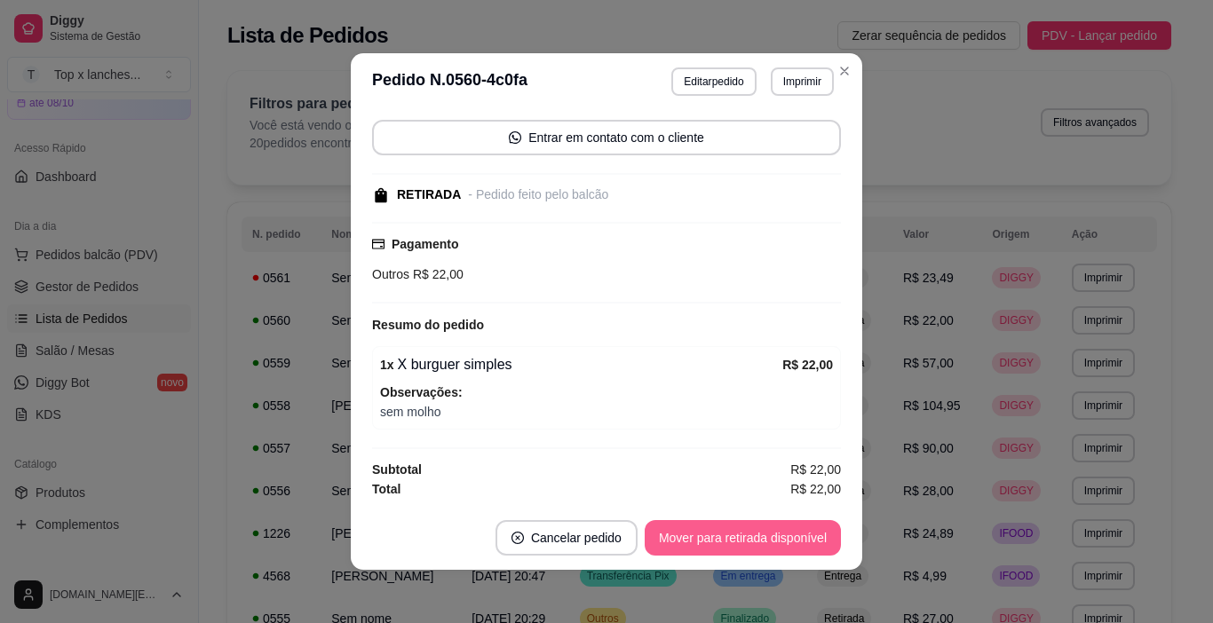
click at [783, 537] on button "Mover para retirada disponível" at bounding box center [743, 538] width 196 height 36
click at [783, 537] on button "Mover para finalizado" at bounding box center [766, 538] width 147 height 36
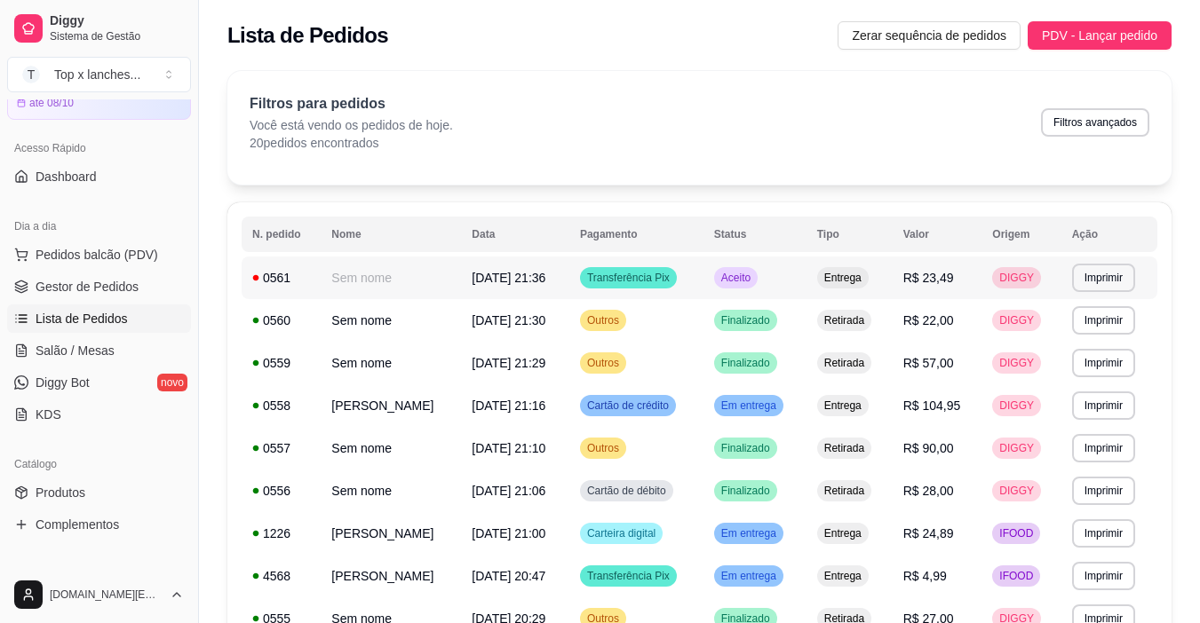
click at [803, 266] on td "Aceito" at bounding box center [754, 278] width 103 height 43
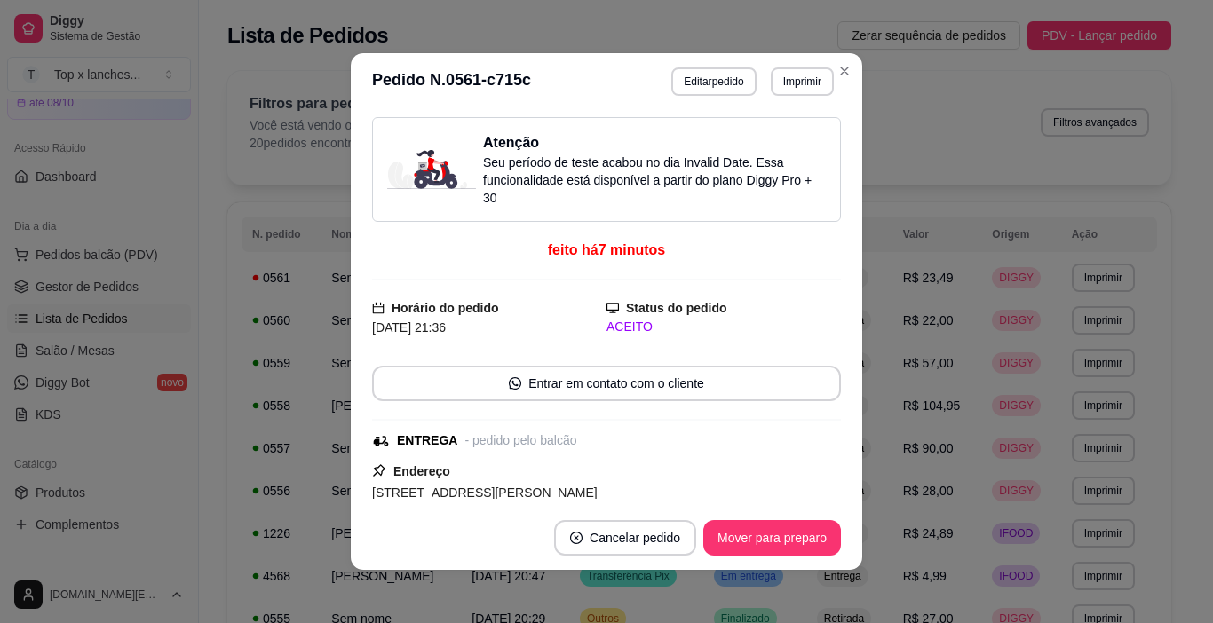
scroll to position [178, 0]
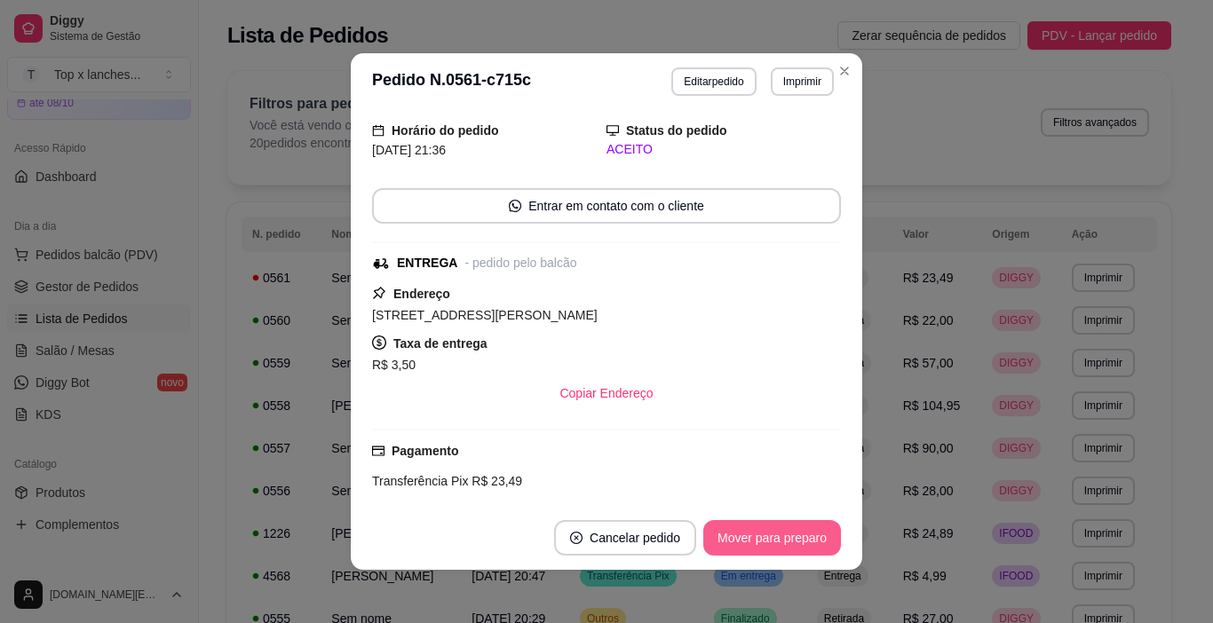
click at [793, 548] on button "Mover para preparo" at bounding box center [772, 538] width 138 height 36
click at [792, 550] on button "Mover para entrega" at bounding box center [772, 538] width 133 height 35
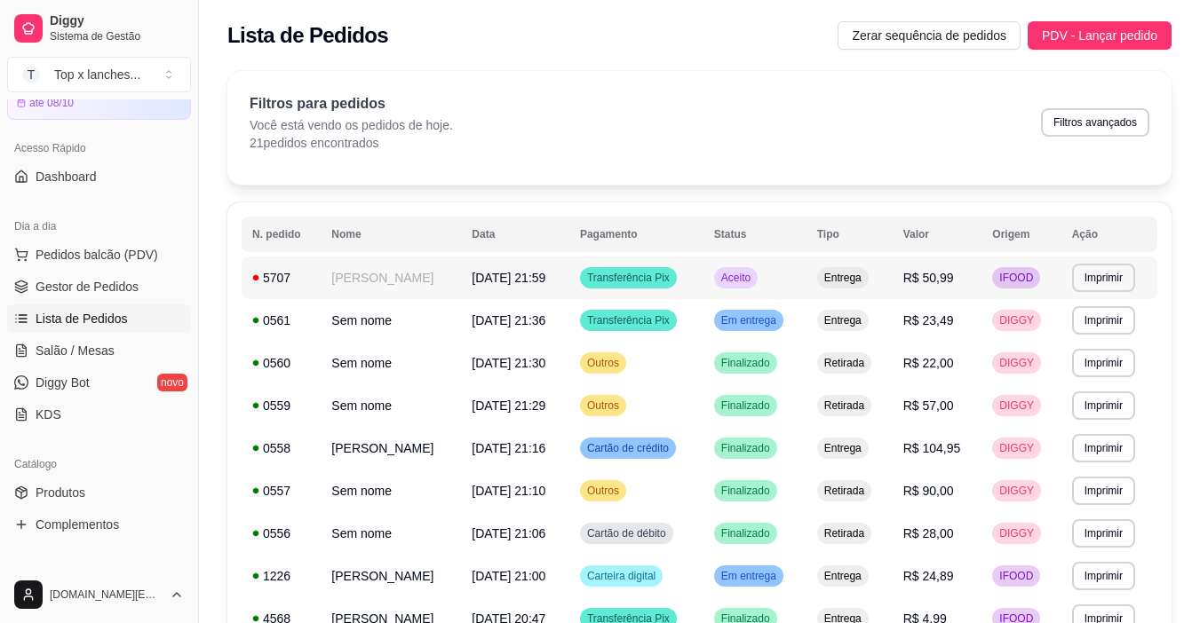
click at [806, 262] on td "Aceito" at bounding box center [754, 278] width 103 height 43
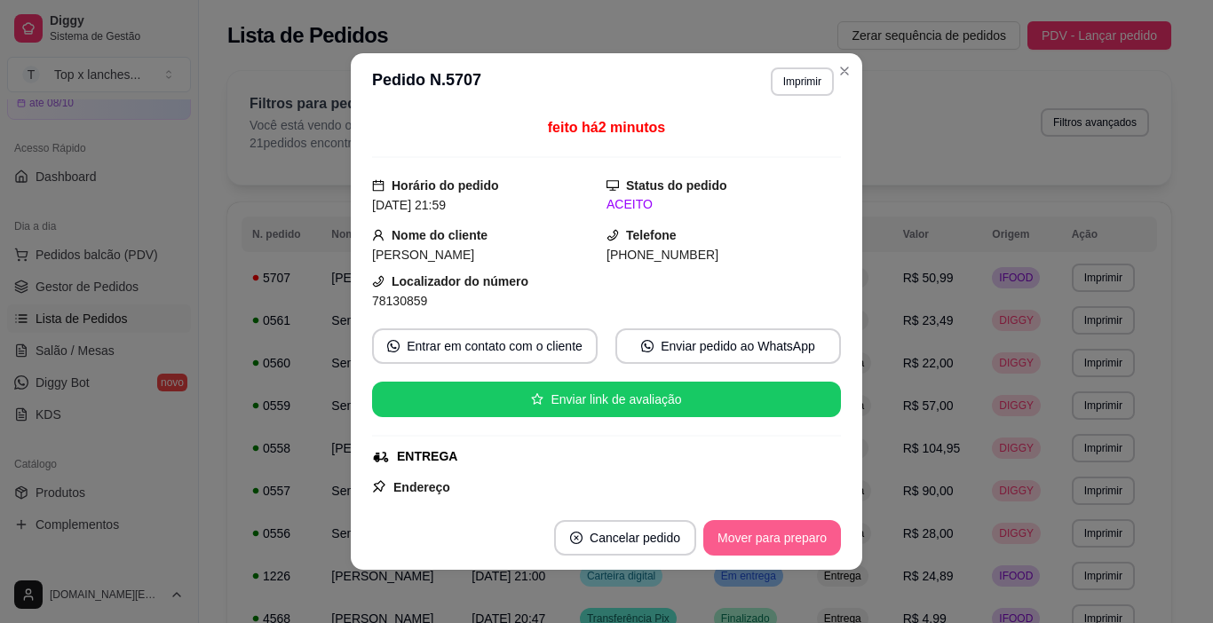
click at [790, 540] on button "Mover para preparo" at bounding box center [772, 538] width 138 height 36
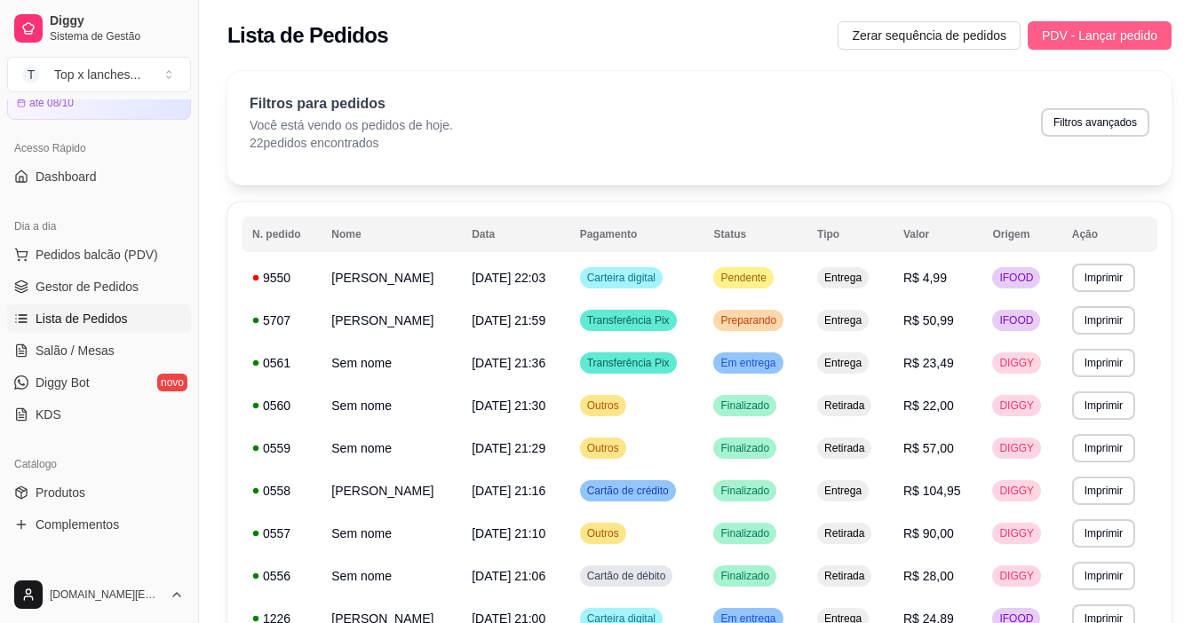
click at [1114, 32] on span "PDV - Lançar pedido" at bounding box center [1099, 36] width 115 height 20
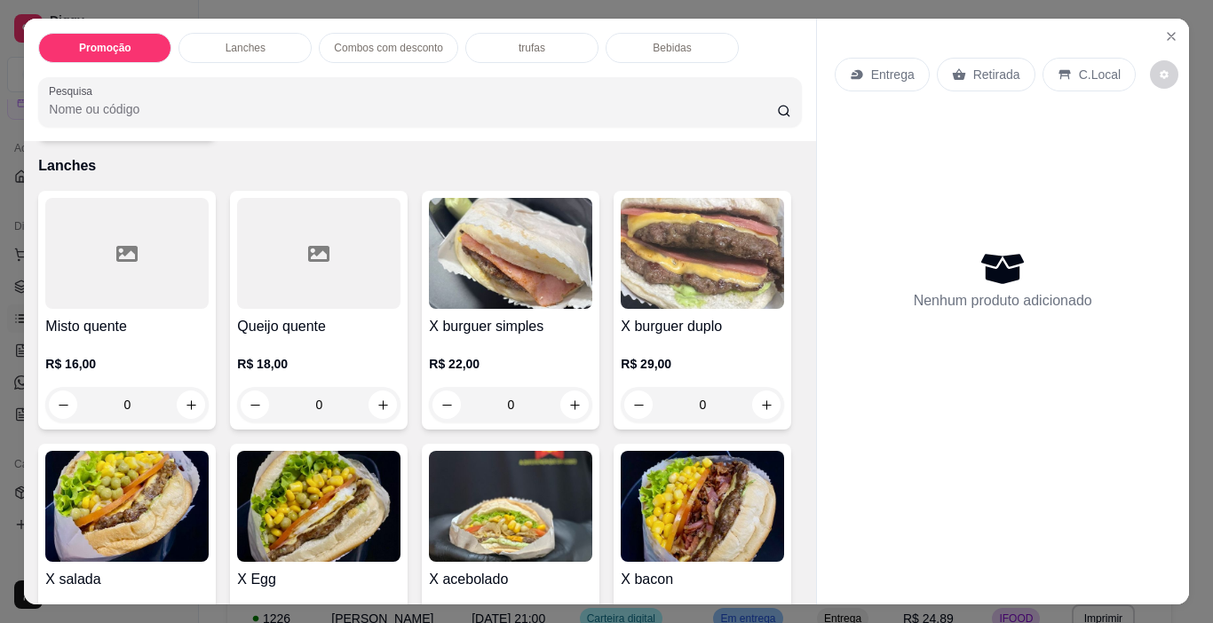
scroll to position [355, 0]
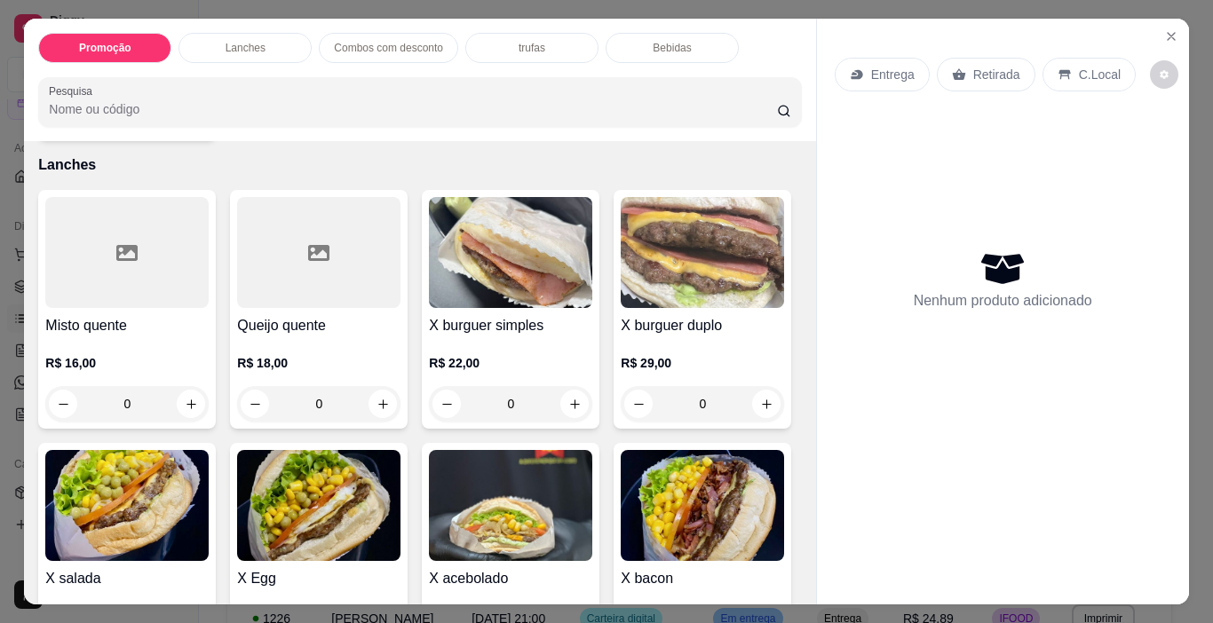
click at [526, 263] on img at bounding box center [510, 252] width 163 height 111
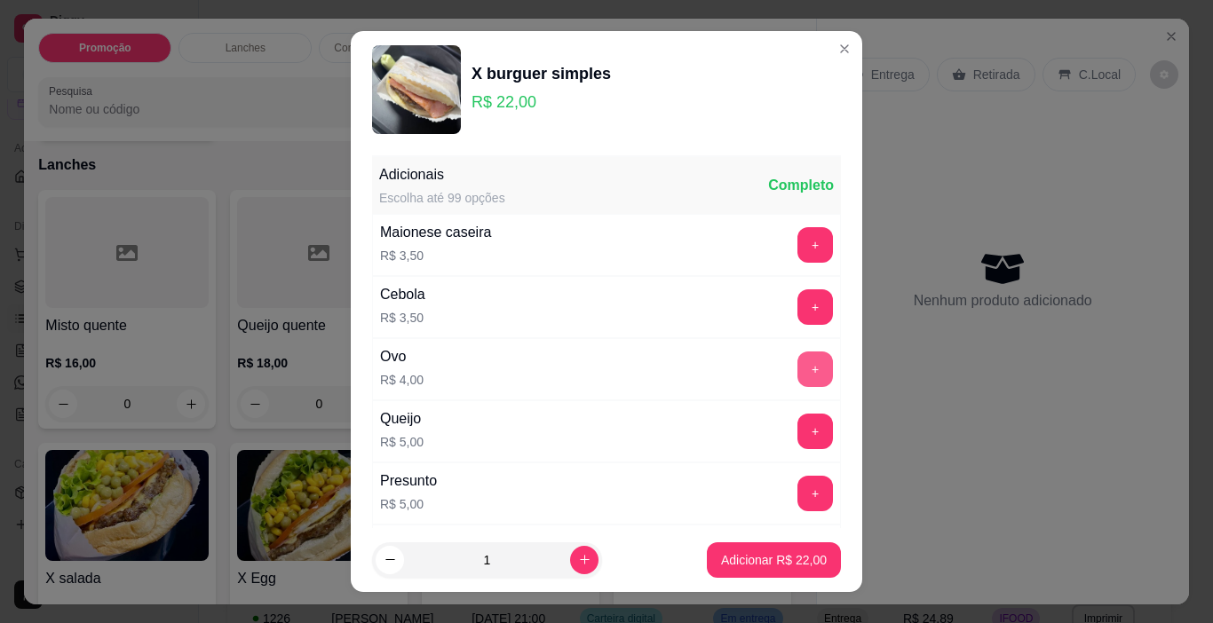
click at [797, 375] on button "+" at bounding box center [815, 370] width 36 height 36
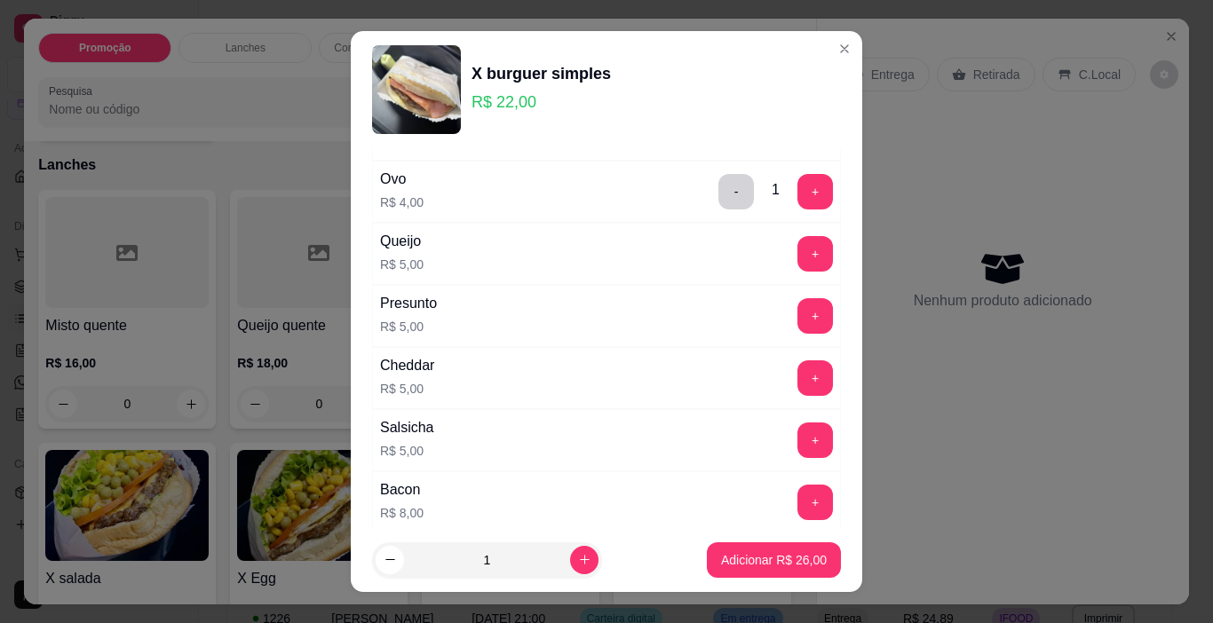
scroll to position [266, 0]
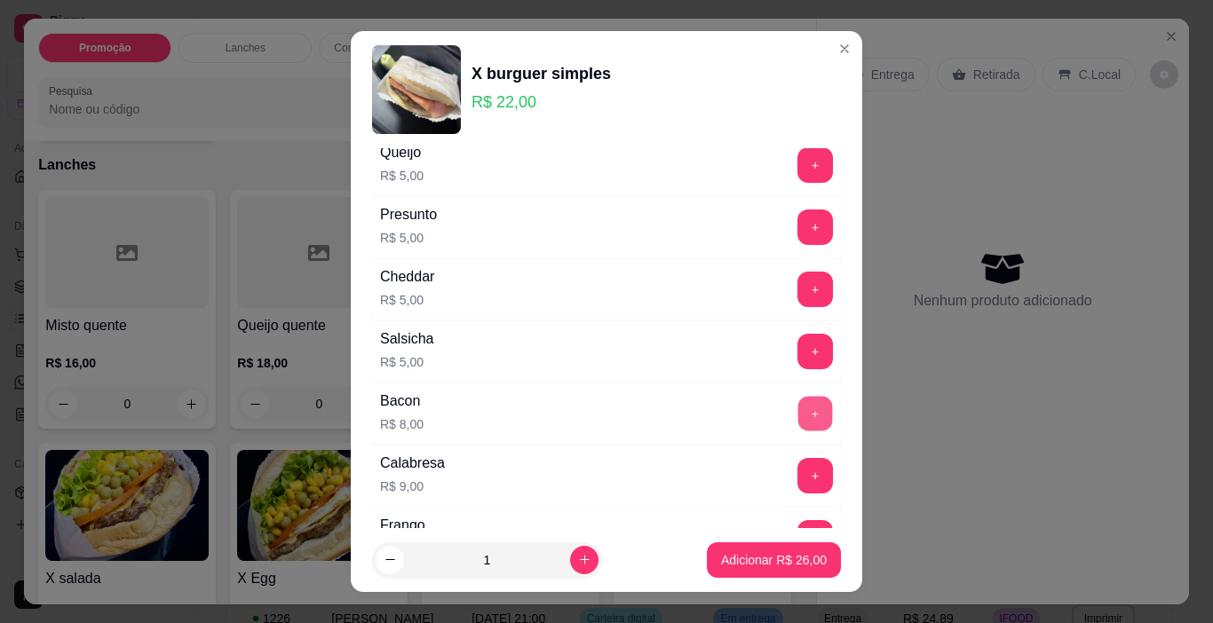
click at [798, 407] on button "+" at bounding box center [815, 414] width 35 height 35
click at [778, 555] on p "Adicionar R$ 34,00" at bounding box center [774, 560] width 106 height 18
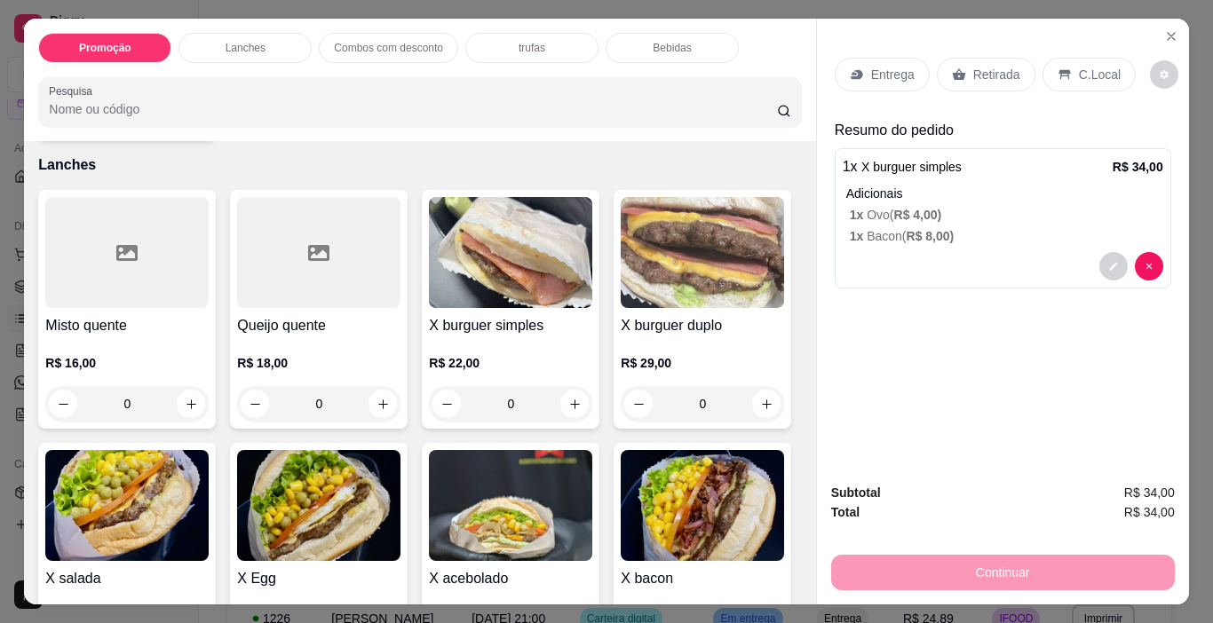
click at [1064, 65] on div "C.Local" at bounding box center [1088, 75] width 93 height 34
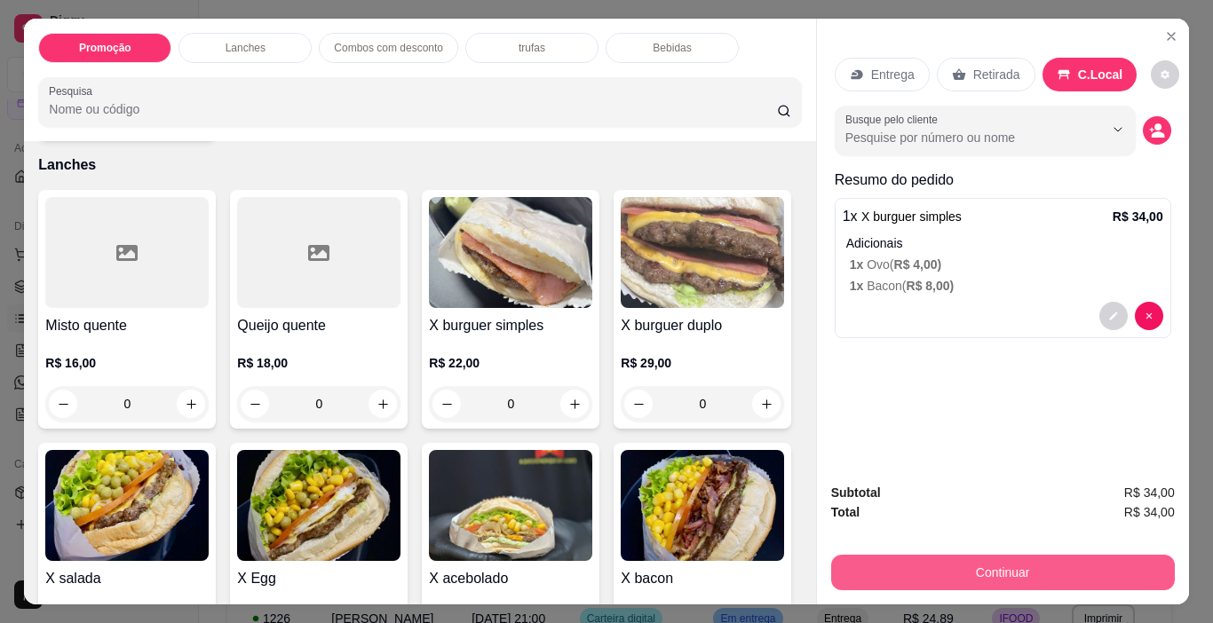
click at [950, 576] on button "Continuar" at bounding box center [1003, 573] width 344 height 36
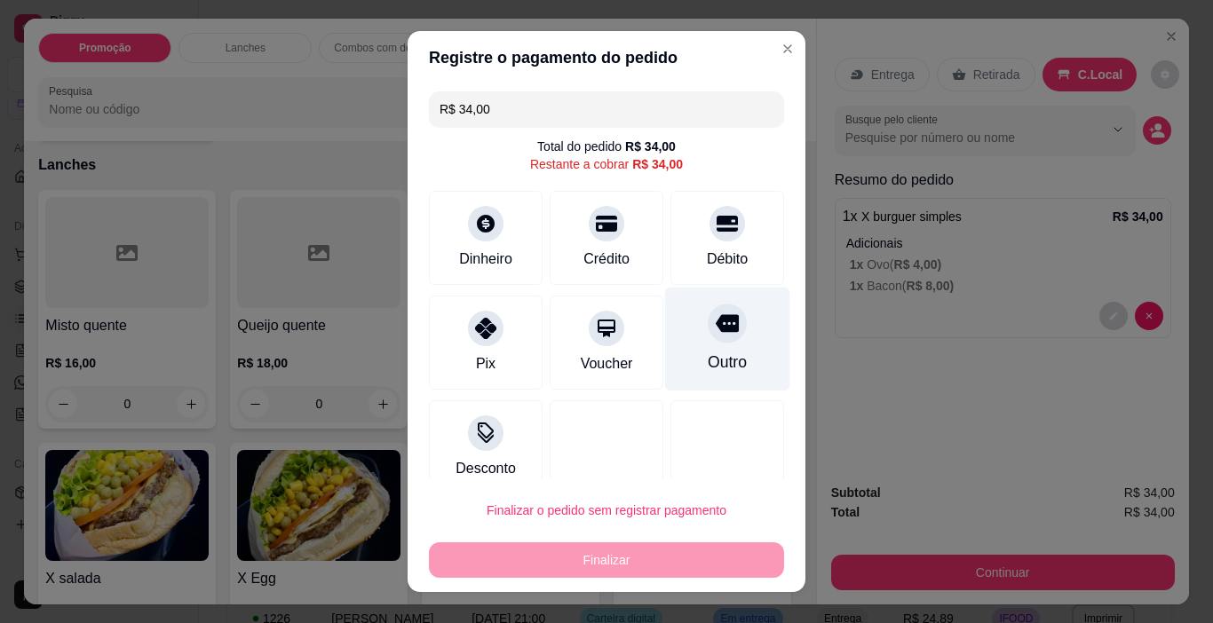
click at [708, 339] on div at bounding box center [727, 324] width 39 height 39
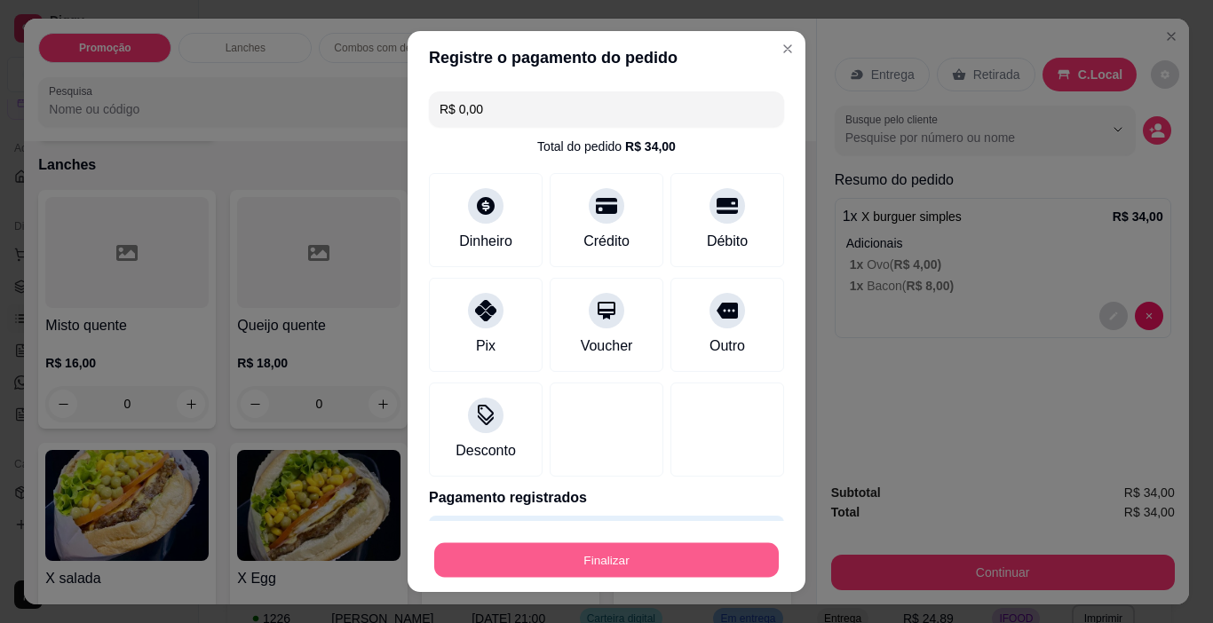
click at [694, 571] on button "Finalizar" at bounding box center [606, 560] width 345 height 35
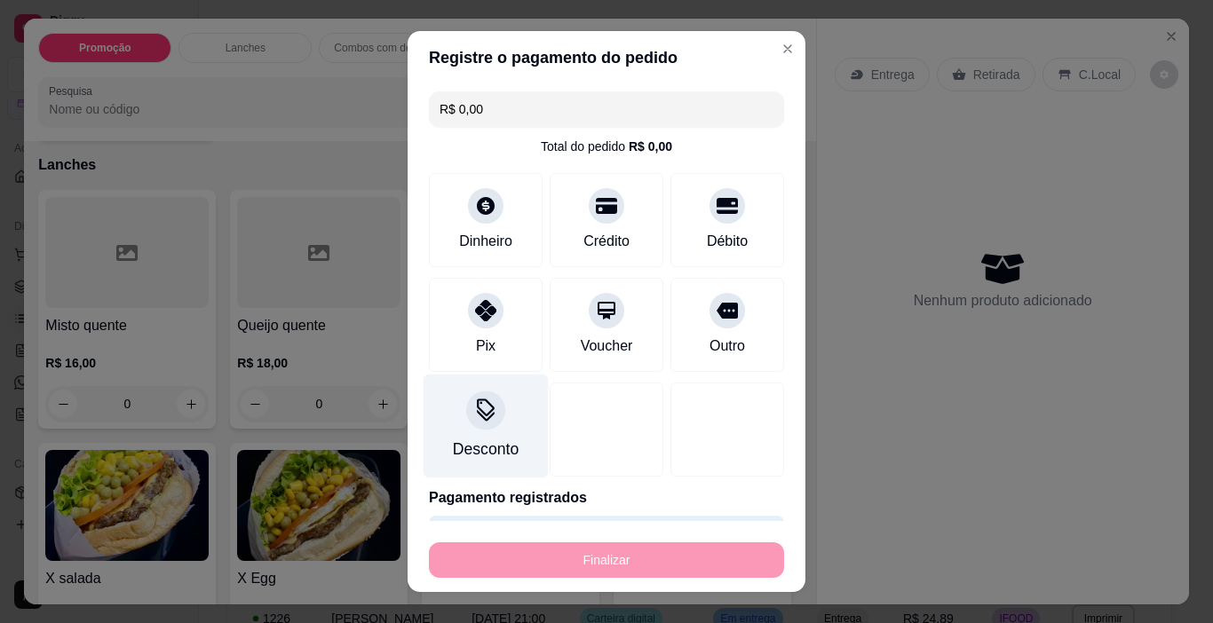
type input "-R$ 34,00"
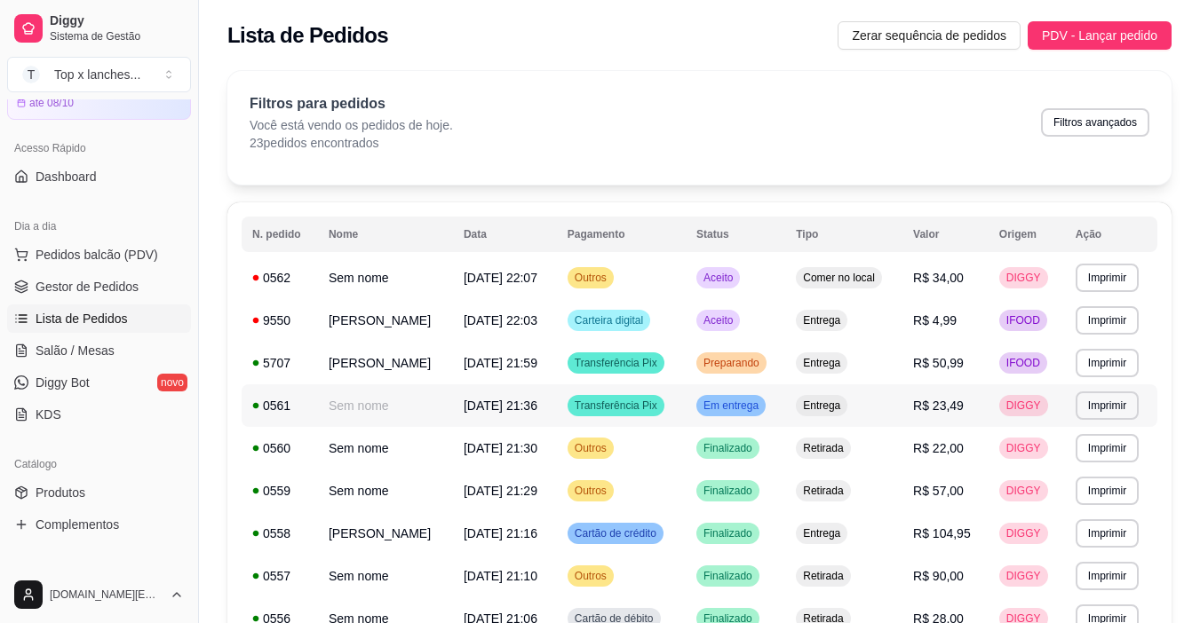
click at [831, 325] on td "Entrega" at bounding box center [843, 320] width 117 height 43
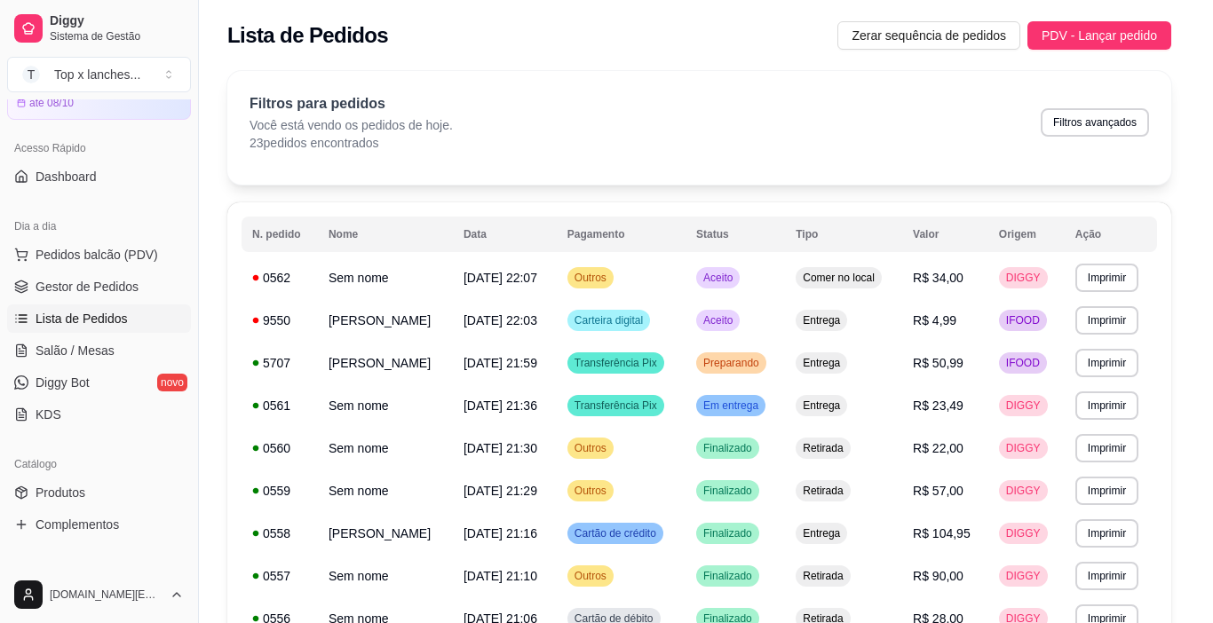
click at [765, 535] on button "Mover para preparo" at bounding box center [772, 538] width 138 height 36
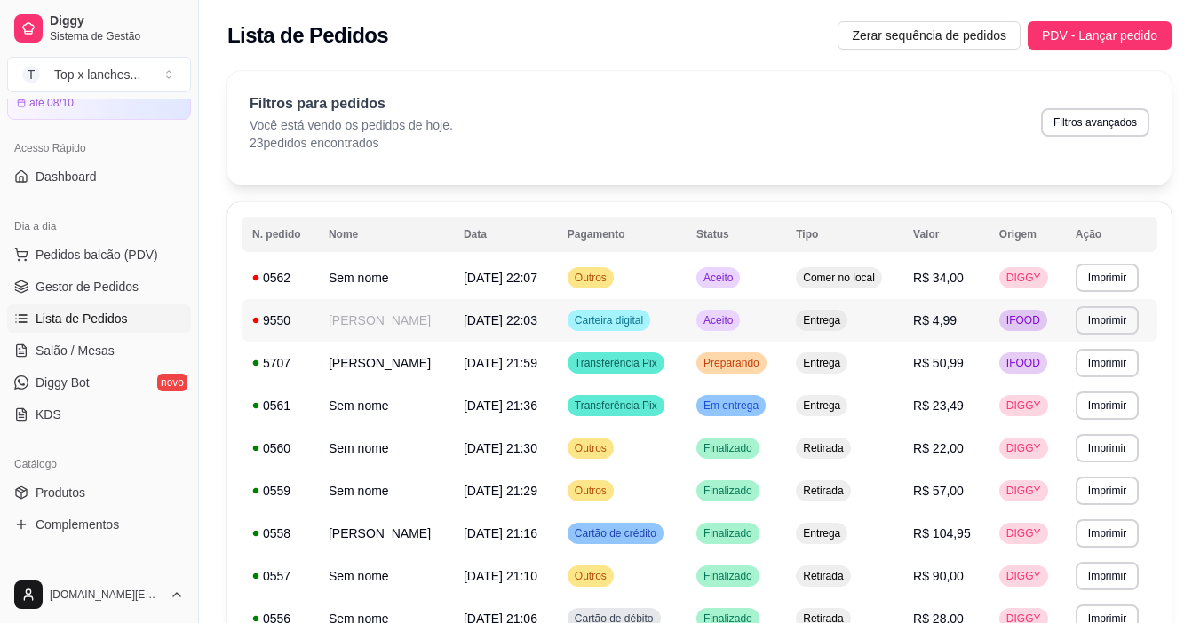
click at [832, 282] on td "Comer no local" at bounding box center [843, 278] width 117 height 43
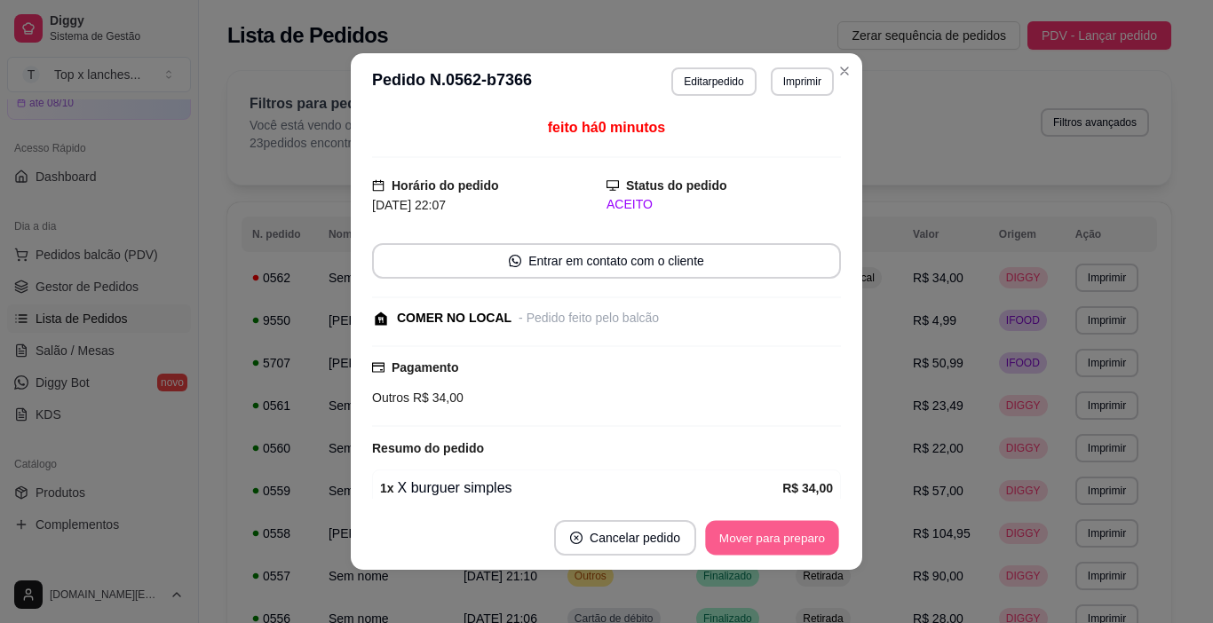
click at [791, 544] on button "Mover para preparo" at bounding box center [771, 538] width 133 height 35
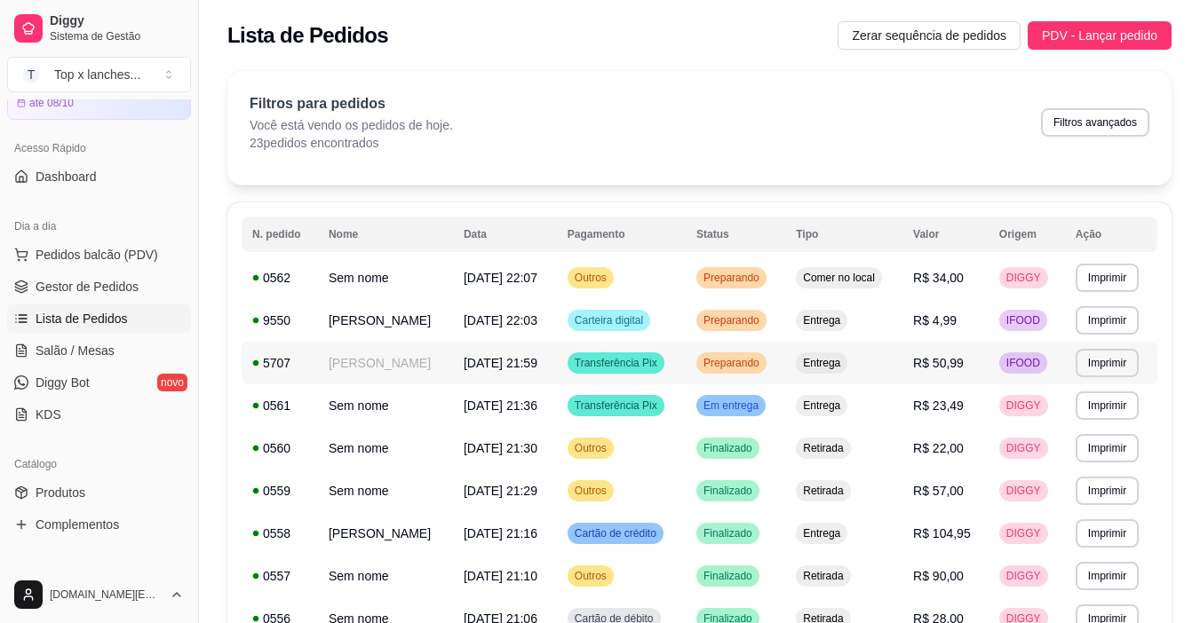
click at [661, 370] on span "Transferência Pix" at bounding box center [616, 363] width 90 height 14
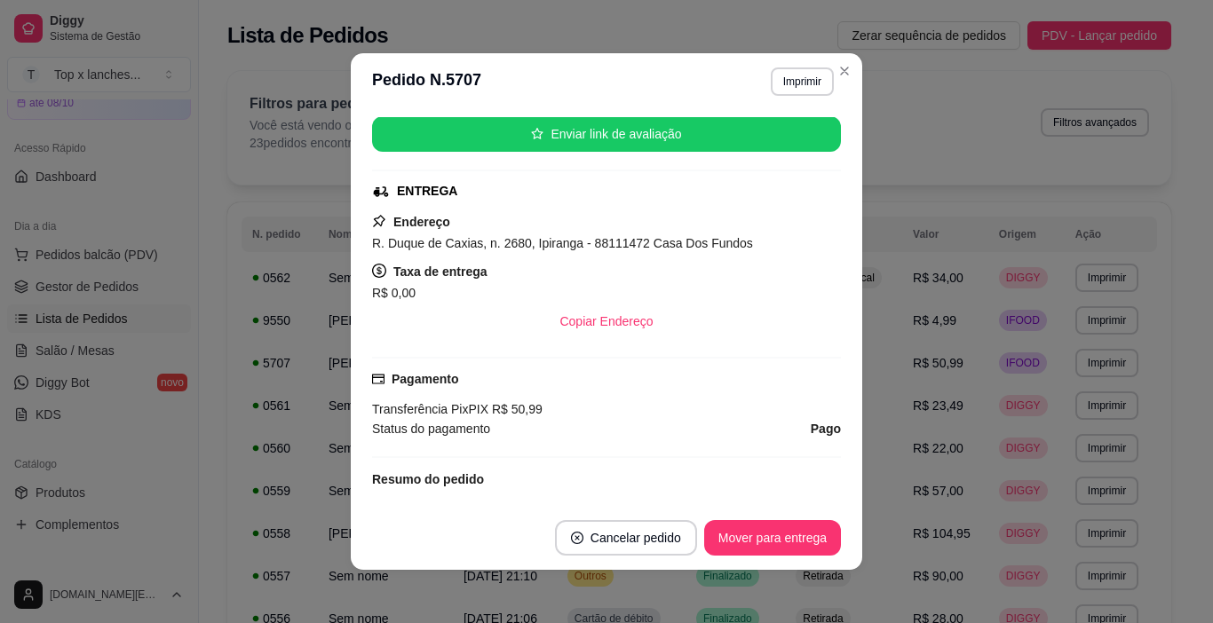
scroll to position [266, 0]
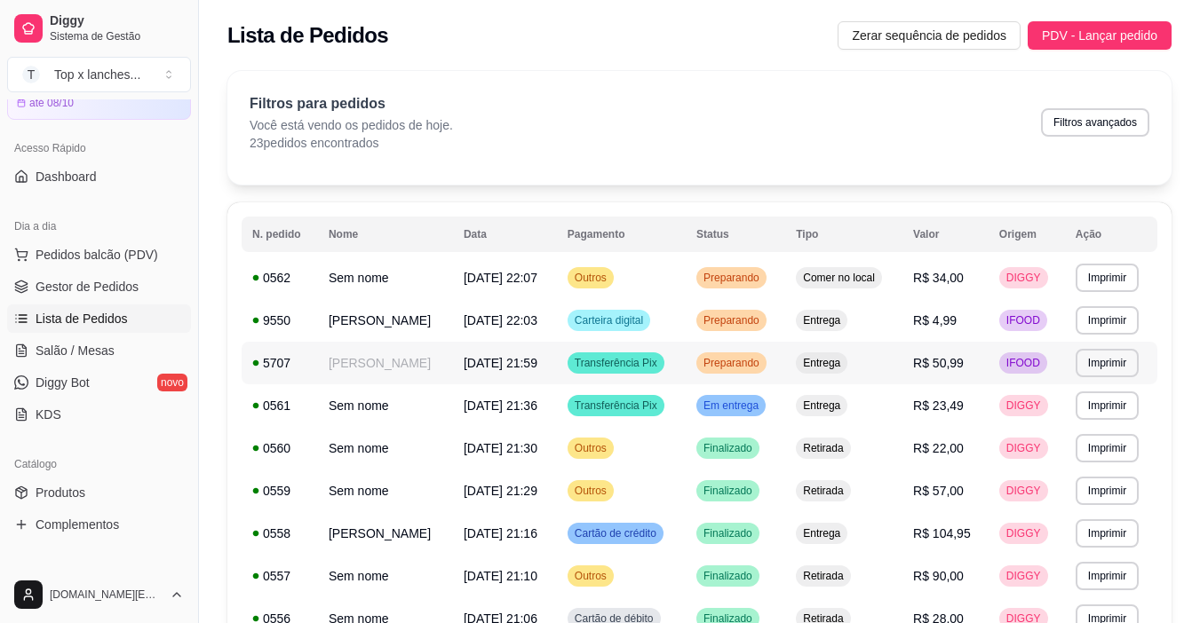
click at [765, 384] on td "Preparando" at bounding box center [734, 363] width 99 height 43
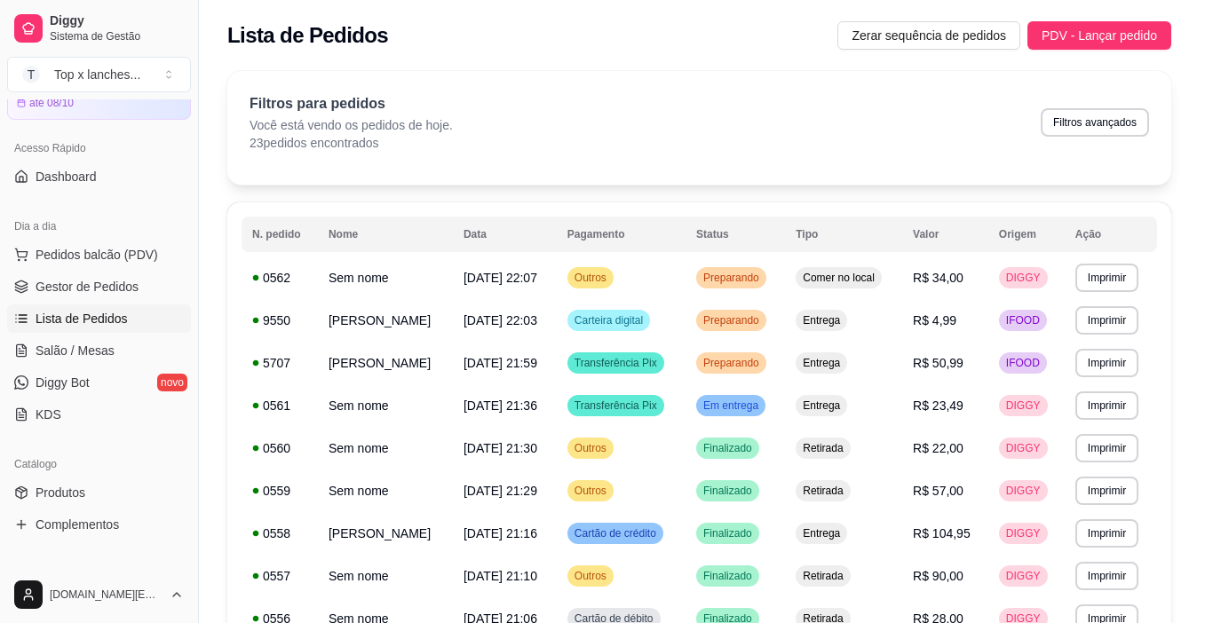
click at [782, 541] on button "Mover para entrega" at bounding box center [772, 538] width 137 height 36
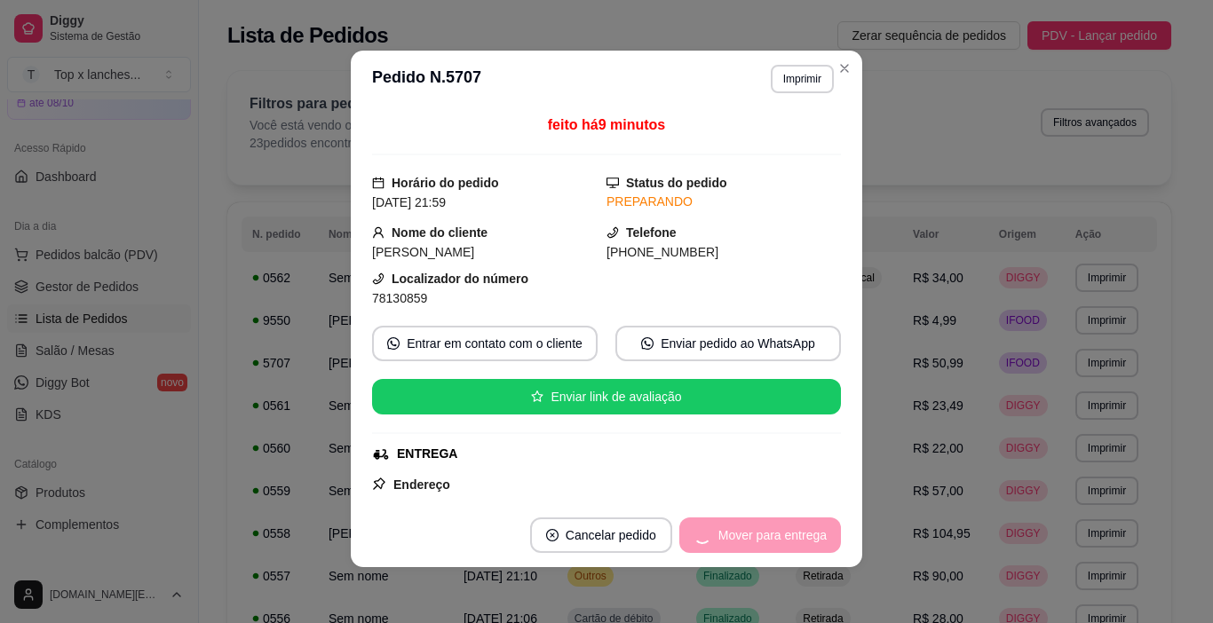
scroll to position [4, 0]
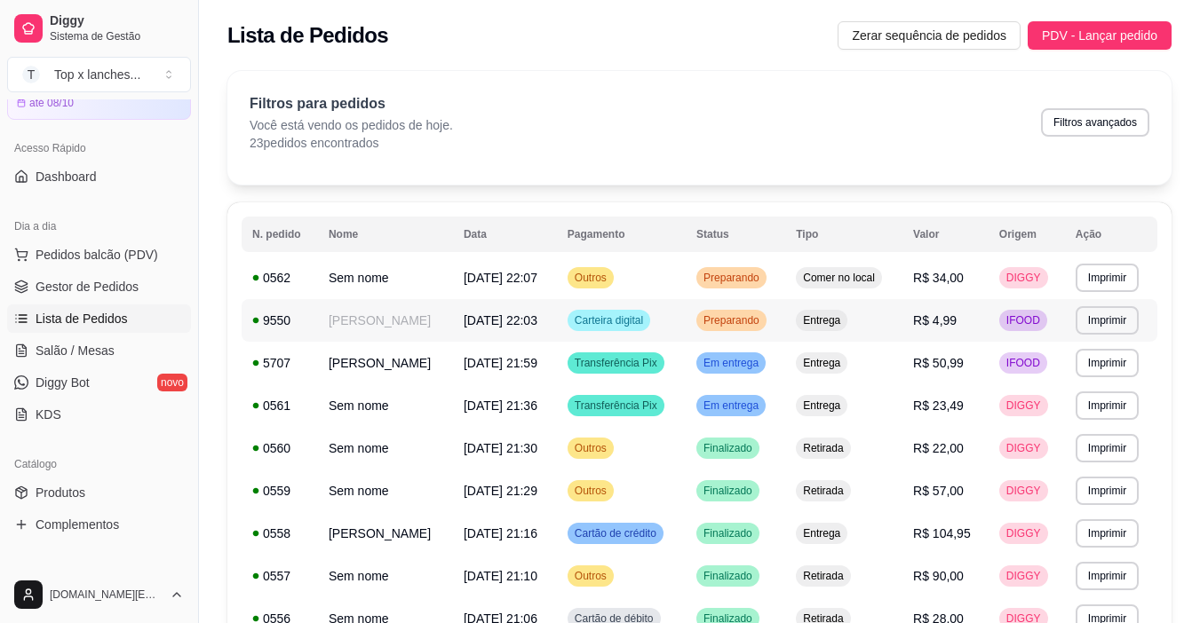
click at [785, 338] on td "Preparando" at bounding box center [734, 320] width 99 height 43
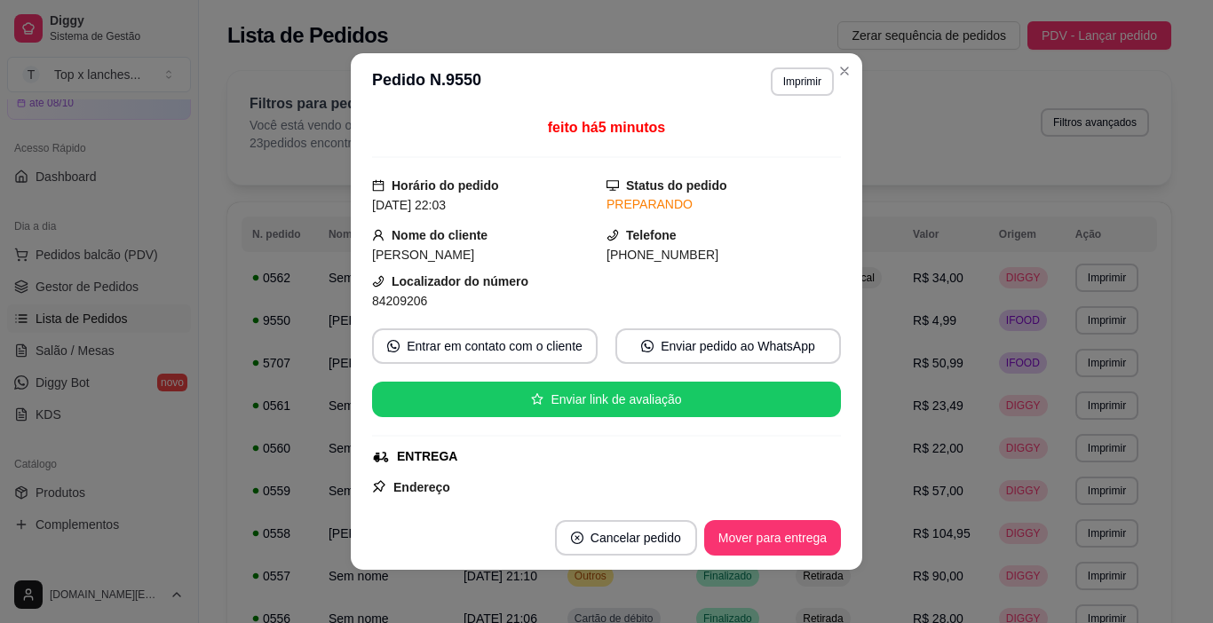
click at [741, 559] on footer "Cancelar pedido Mover para entrega" at bounding box center [606, 538] width 511 height 64
click at [757, 537] on button "Mover para entrega" at bounding box center [772, 538] width 137 height 36
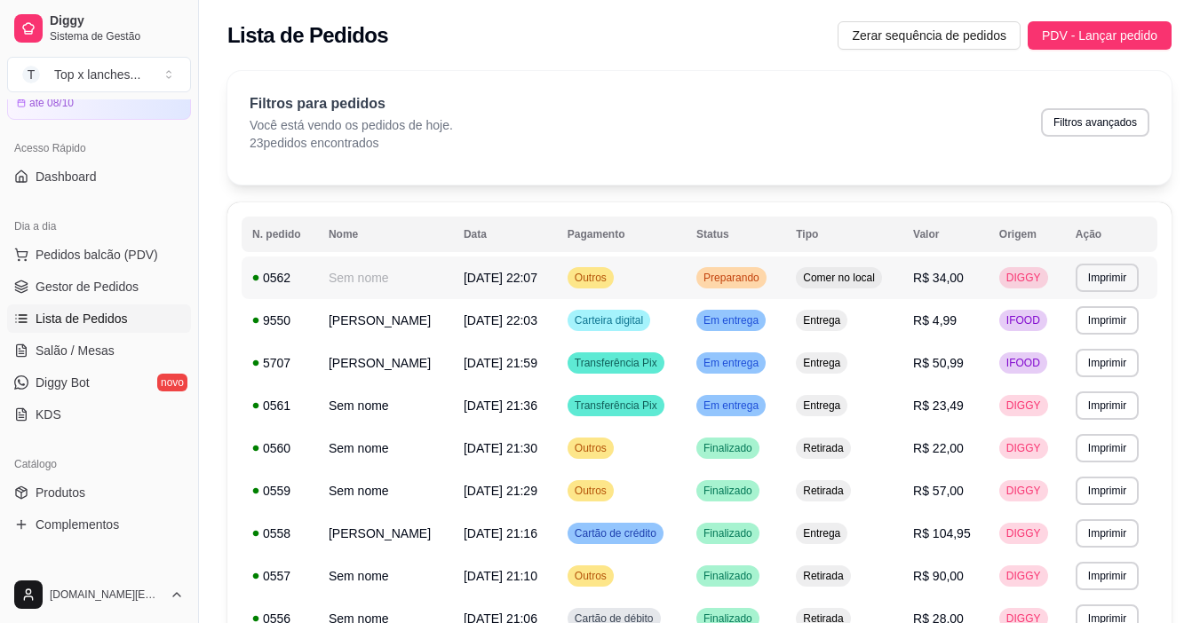
click at [836, 265] on td "Comer no local" at bounding box center [843, 278] width 117 height 43
click at [1092, 41] on span "PDV - Lançar pedido" at bounding box center [1099, 36] width 115 height 20
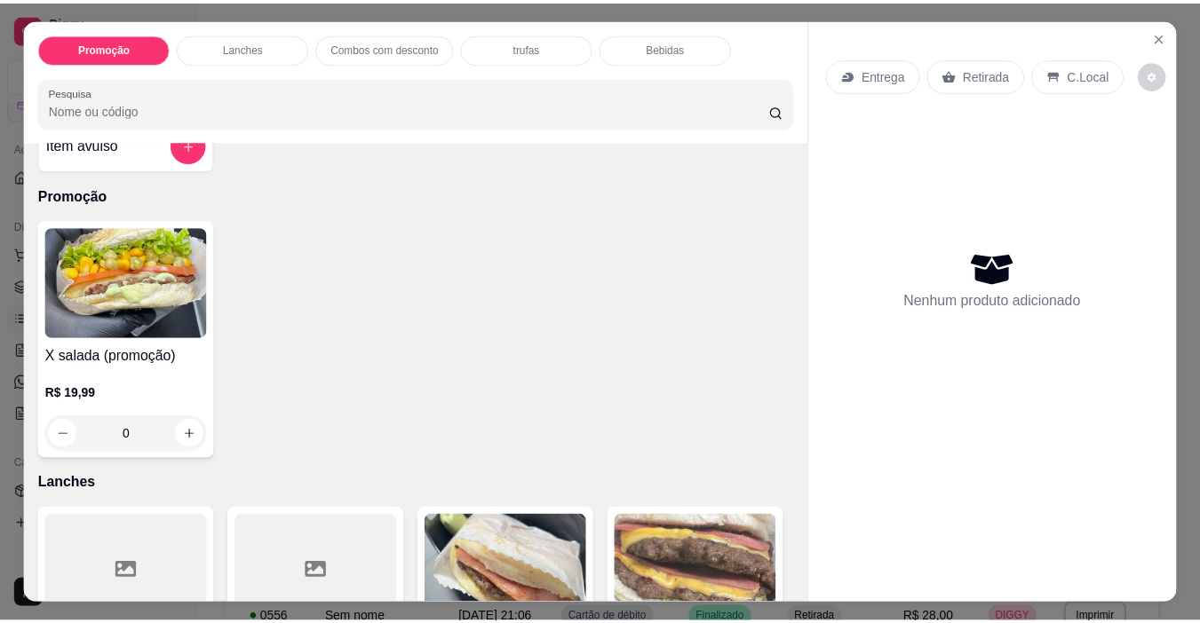
scroll to position [89, 0]
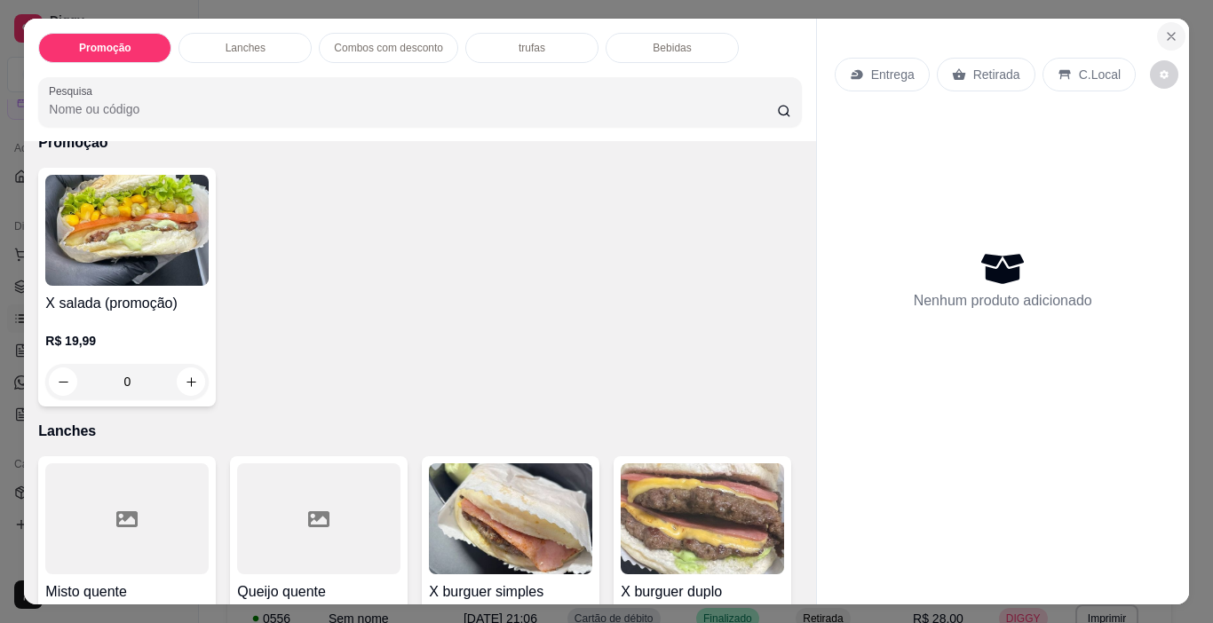
click at [1164, 32] on icon "Close" at bounding box center [1171, 36] width 14 height 14
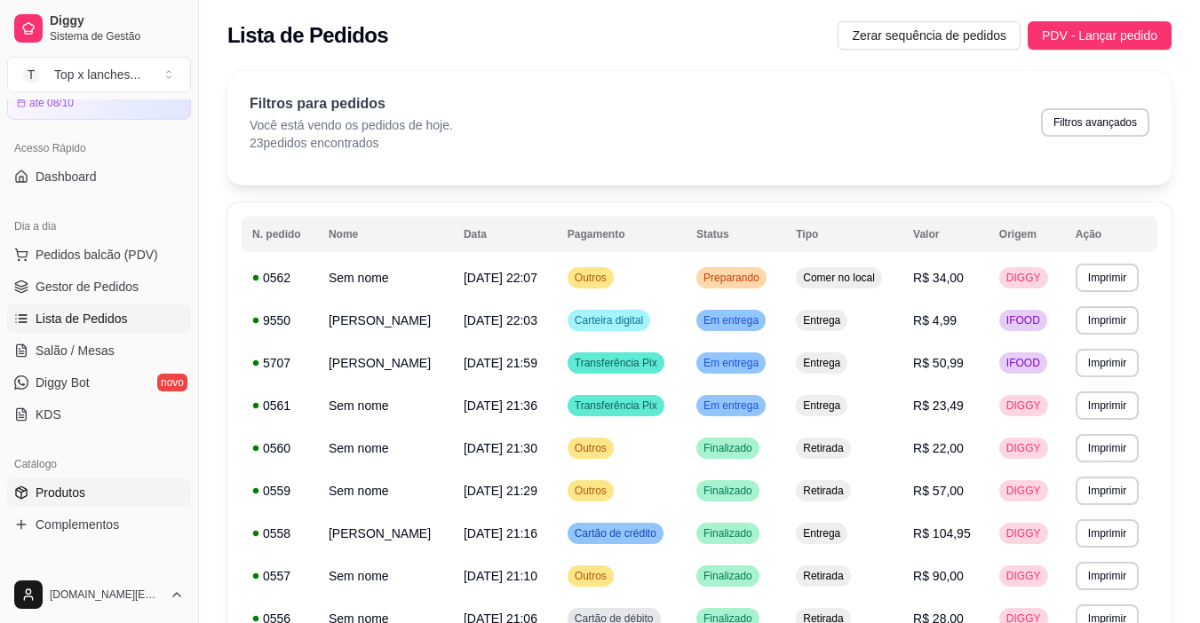
click at [90, 494] on link "Produtos" at bounding box center [99, 493] width 184 height 28
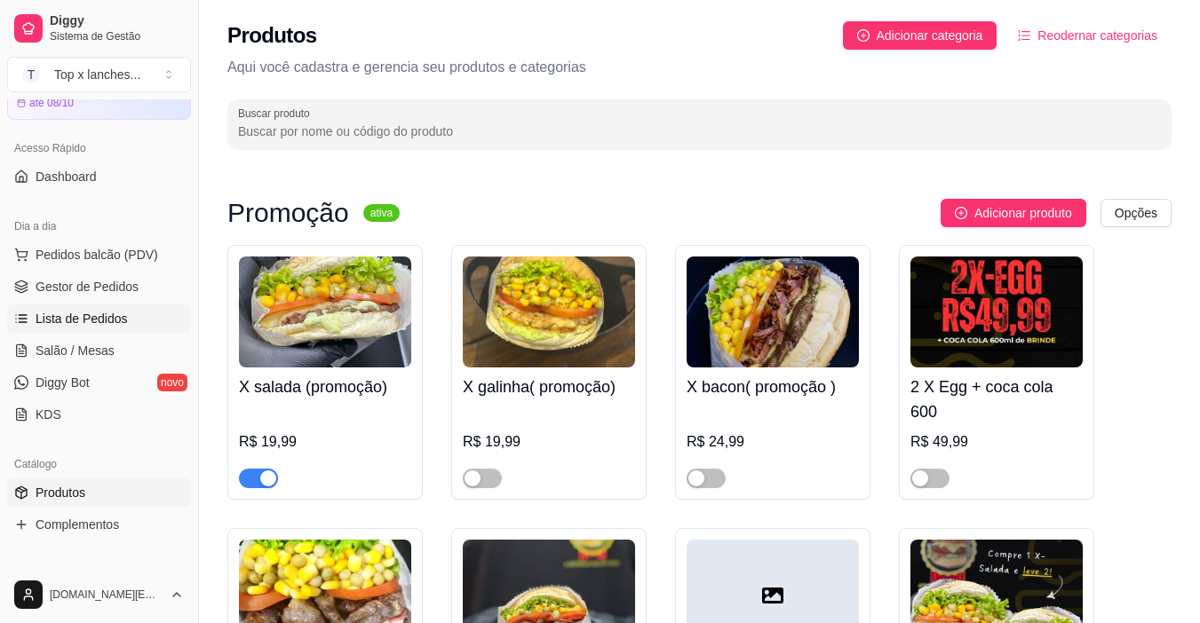
click at [111, 313] on span "Lista de Pedidos" at bounding box center [82, 319] width 92 height 18
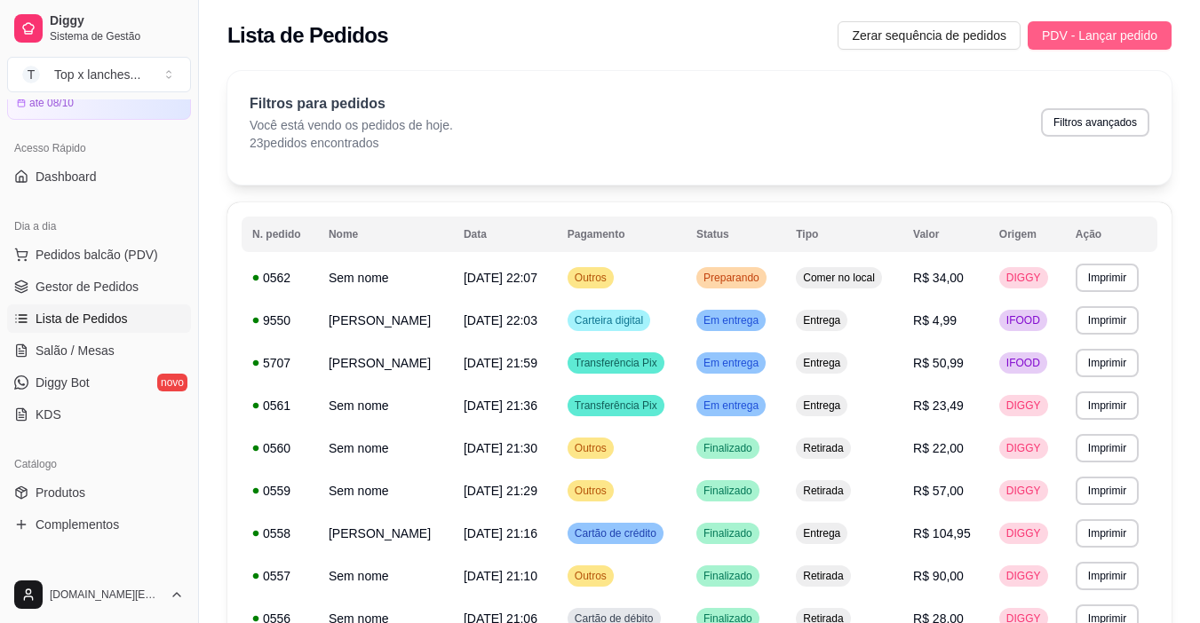
click at [1102, 42] on span "PDV - Lançar pedido" at bounding box center [1099, 36] width 115 height 20
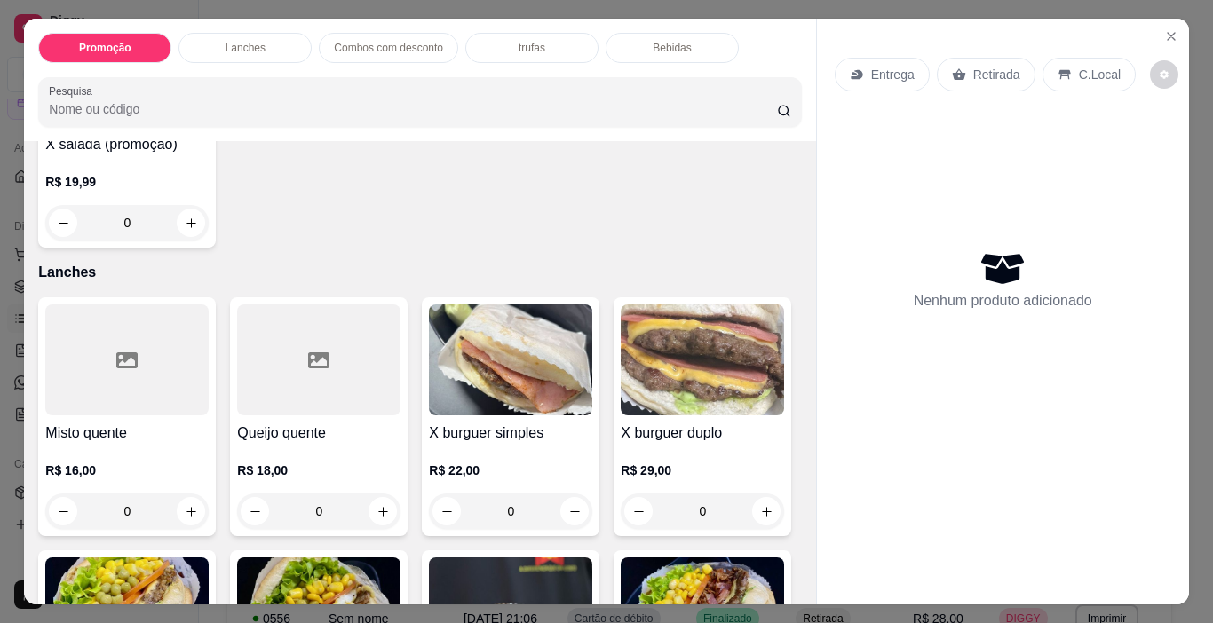
scroll to position [355, 0]
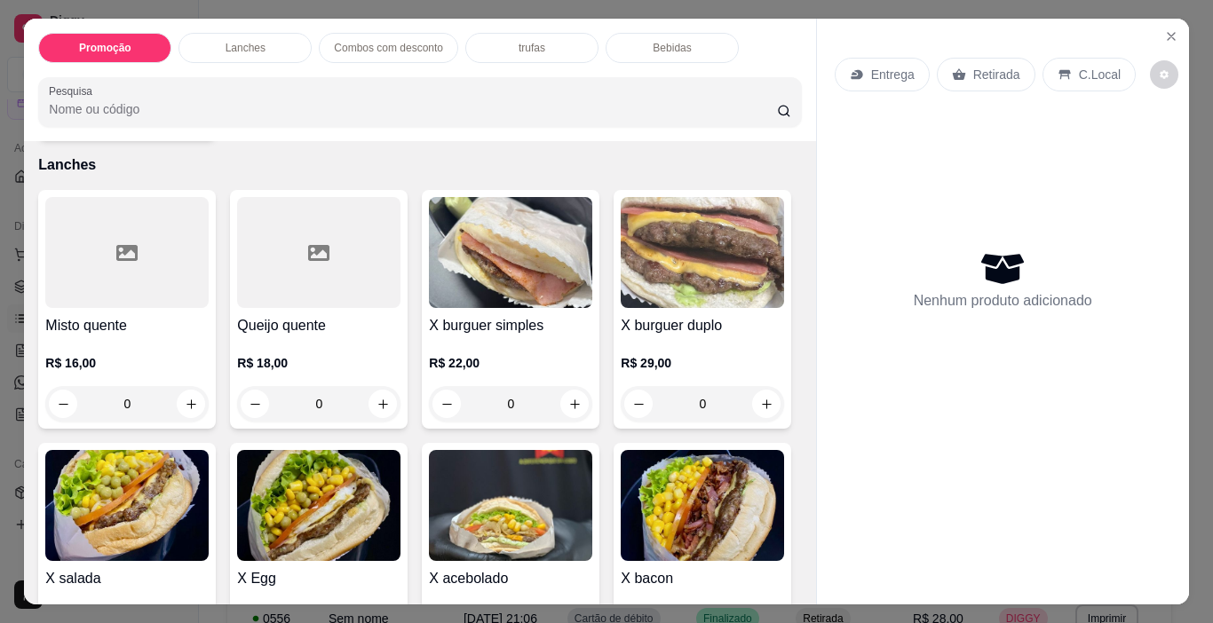
click at [209, 477] on img at bounding box center [126, 505] width 163 height 111
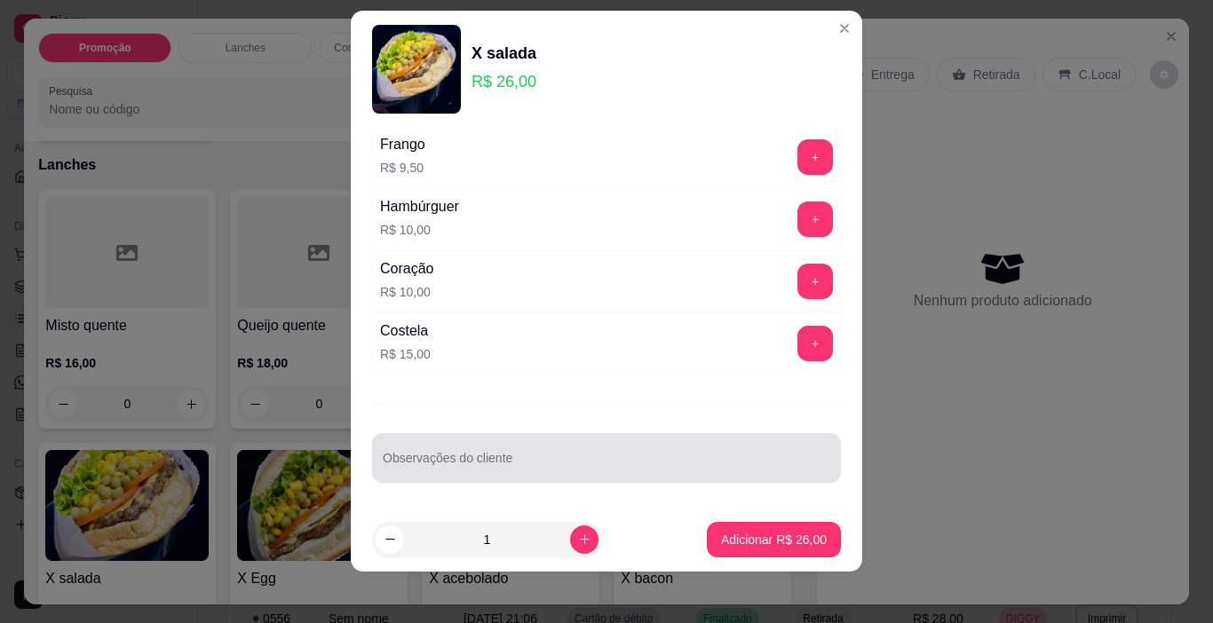
scroll to position [26, 0]
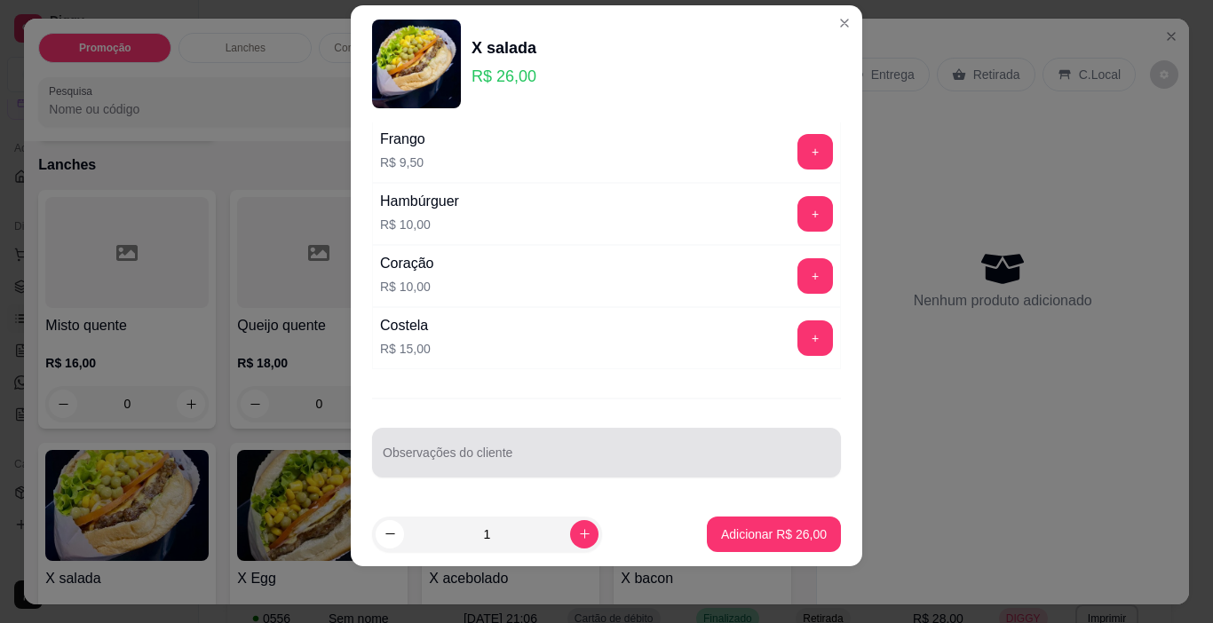
click at [548, 457] on input "Observações do cliente" at bounding box center [607, 460] width 448 height 18
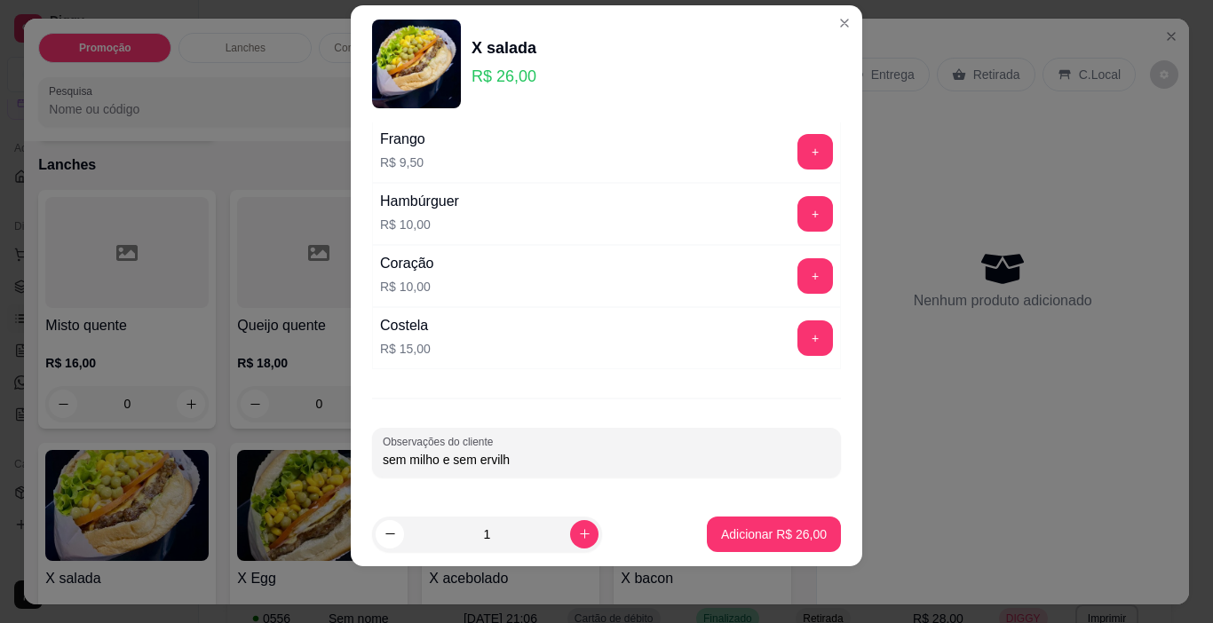
type input "sem milho e sem ervilha"
click at [723, 537] on p "Adicionar R$ 26,00" at bounding box center [774, 534] width 103 height 17
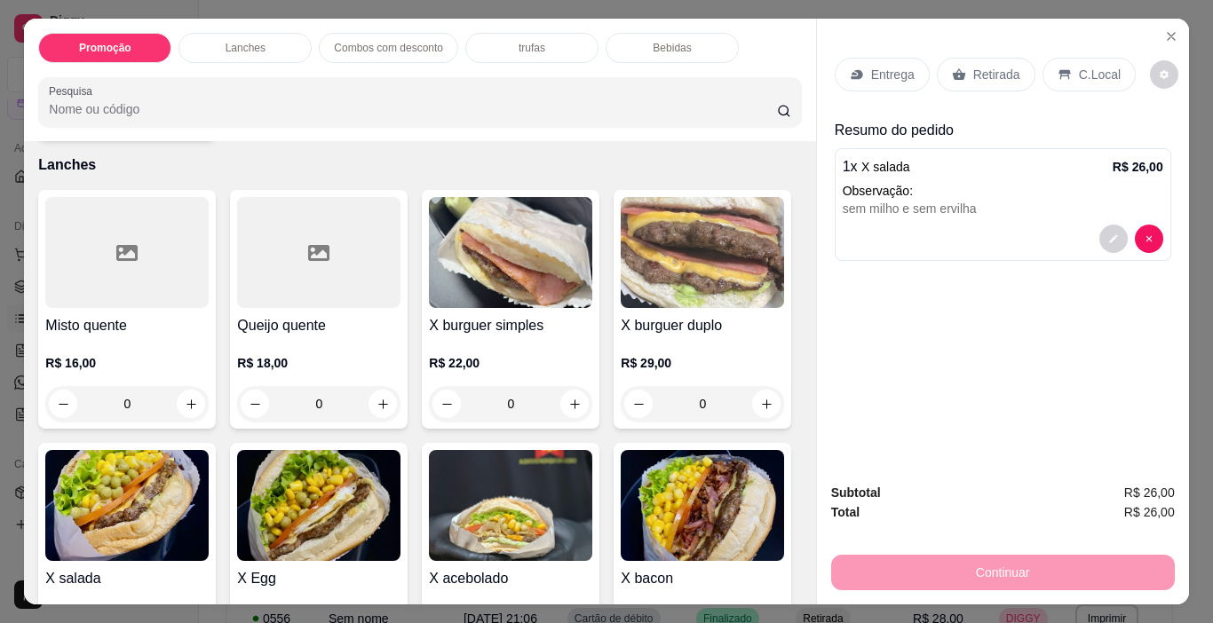
click at [621, 308] on img at bounding box center [702, 252] width 163 height 111
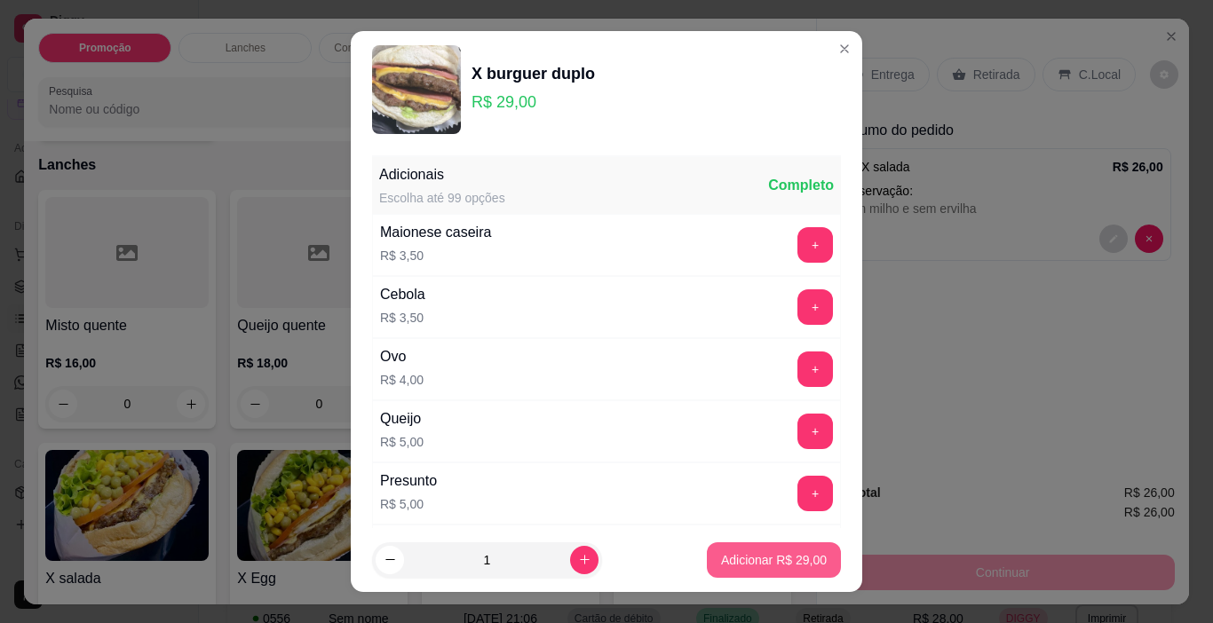
click at [759, 557] on p "Adicionar R$ 29,00" at bounding box center [774, 560] width 106 height 18
type input "1"
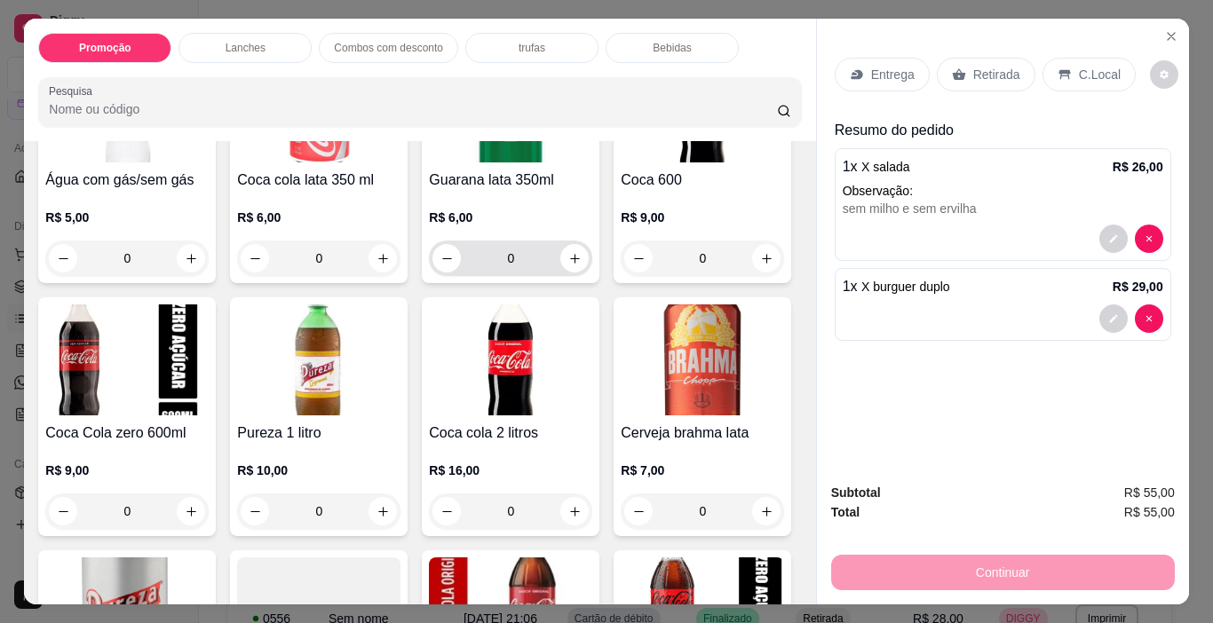
scroll to position [2131, 0]
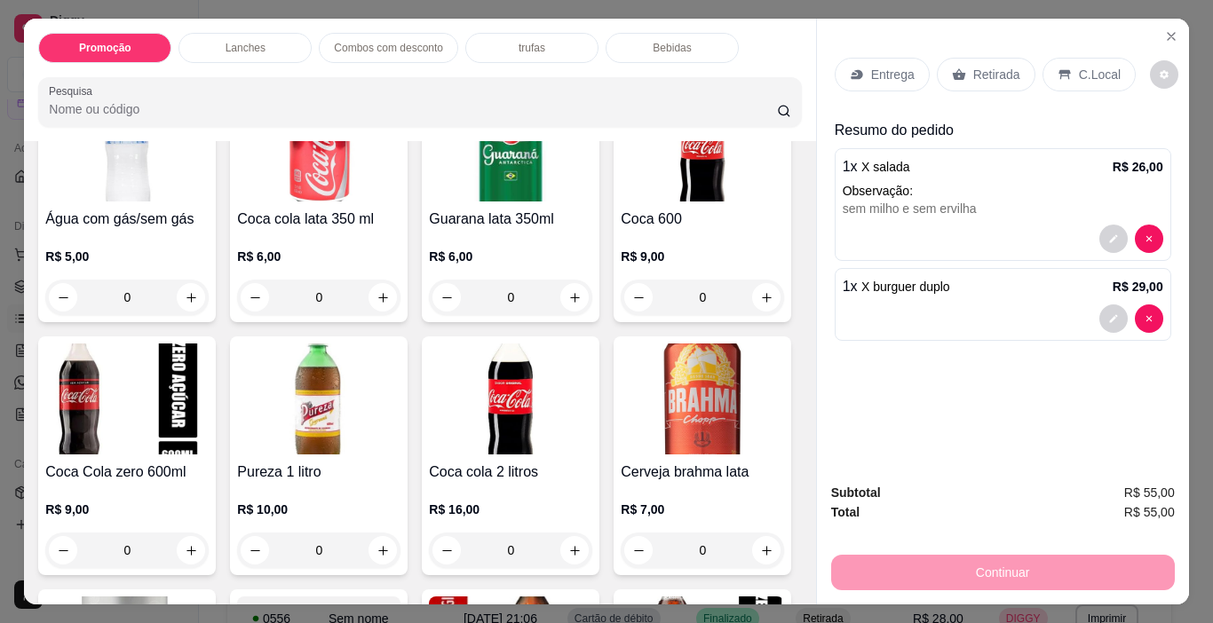
click at [259, 202] on img at bounding box center [318, 146] width 163 height 111
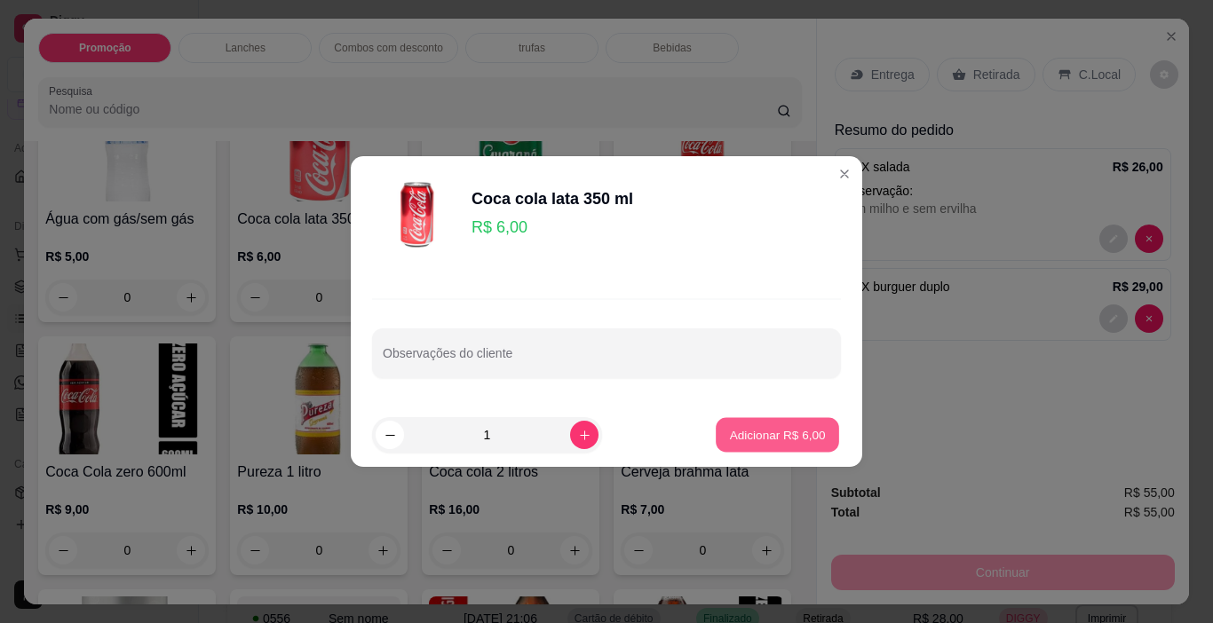
click at [789, 439] on p "Adicionar R$ 6,00" at bounding box center [777, 434] width 96 height 17
type input "1"
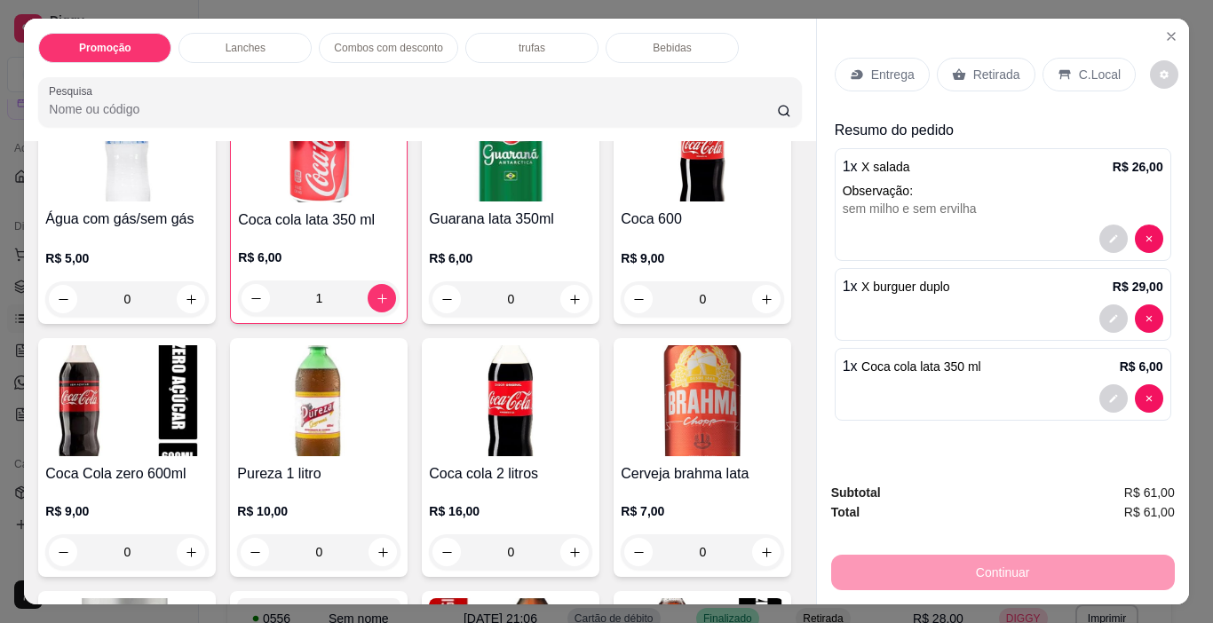
click at [1063, 68] on div "C.Local" at bounding box center [1088, 75] width 93 height 34
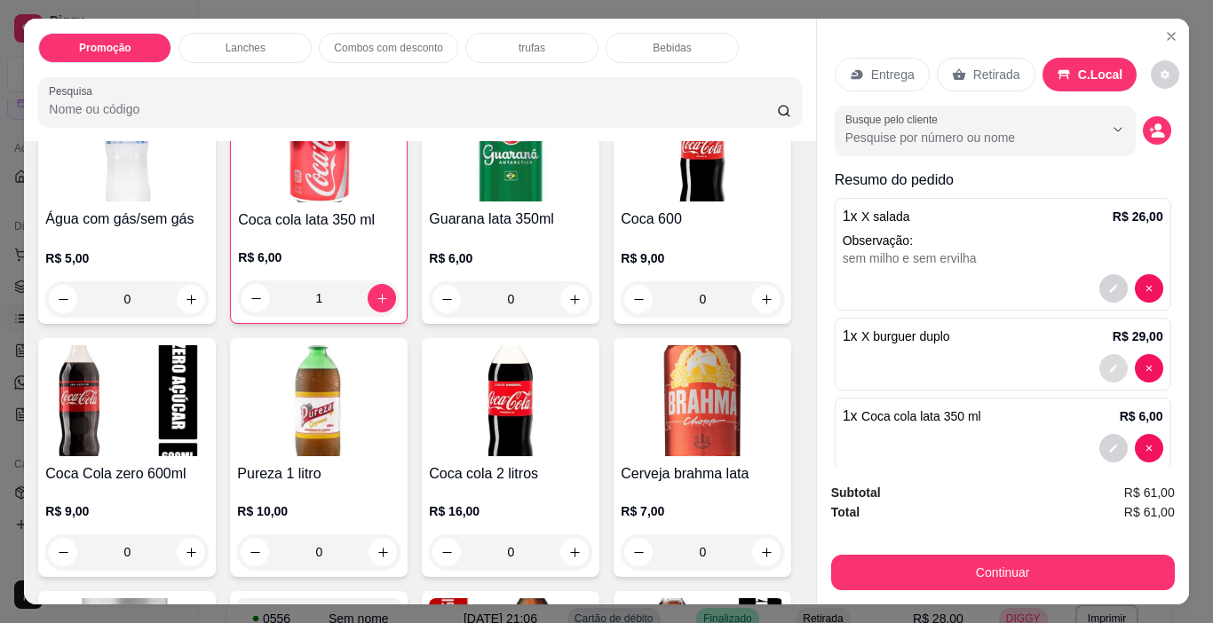
click at [1108, 363] on icon "decrease-product-quantity" at bounding box center [1113, 368] width 11 height 11
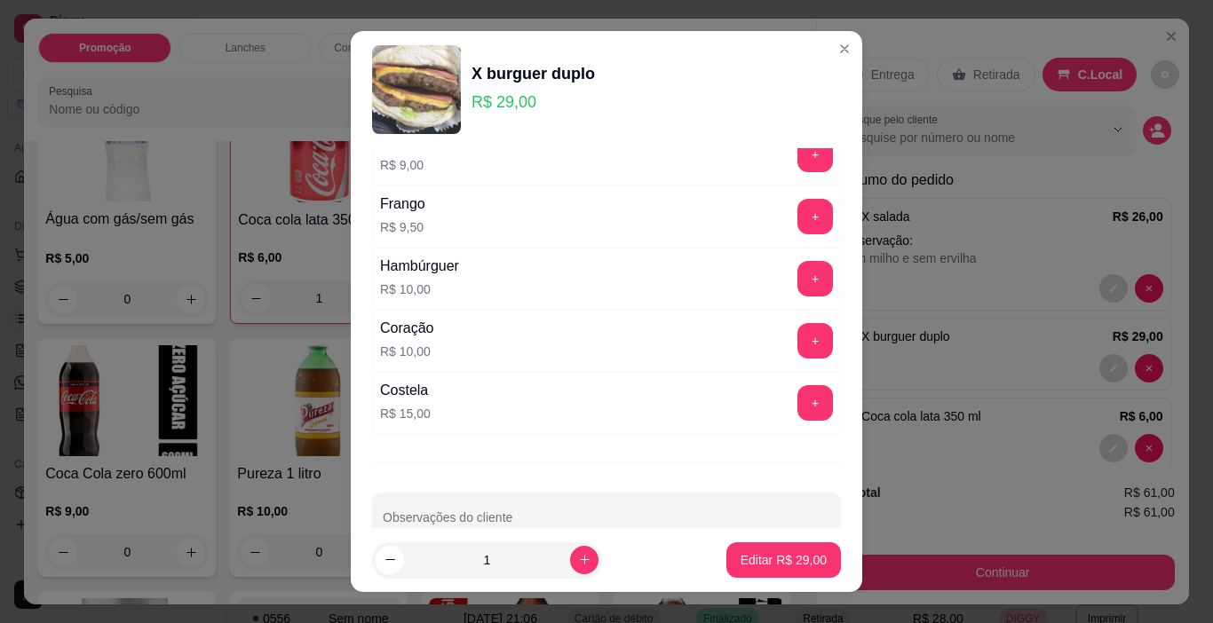
scroll to position [627, 0]
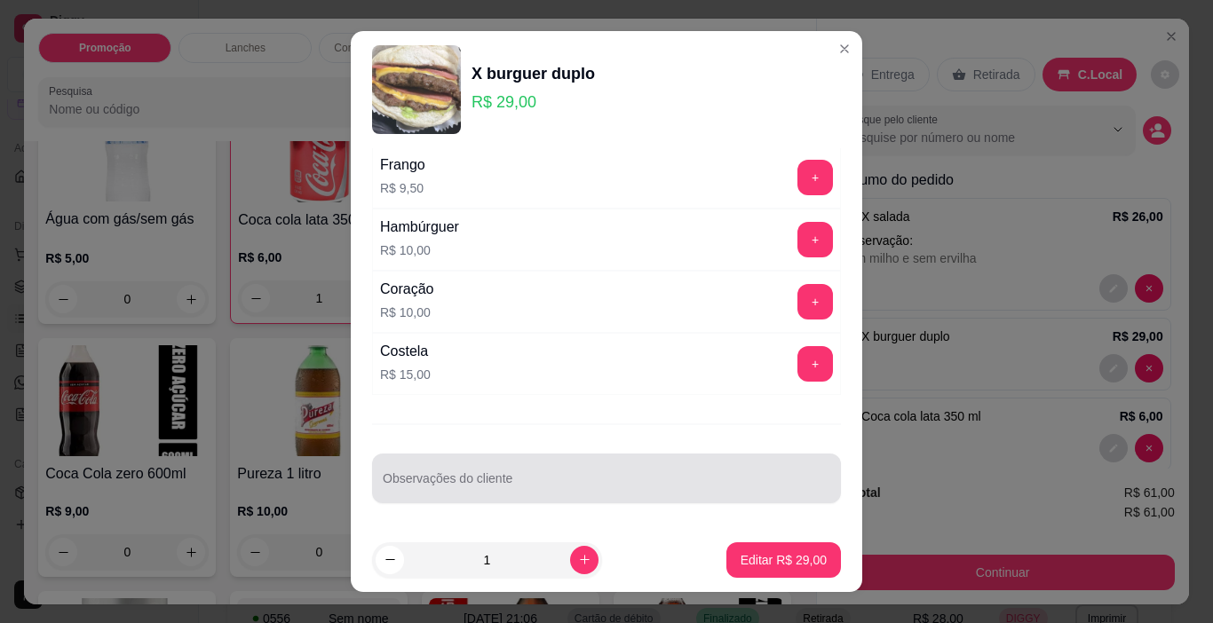
click at [566, 456] on div "Observações do cliente" at bounding box center [606, 479] width 469 height 50
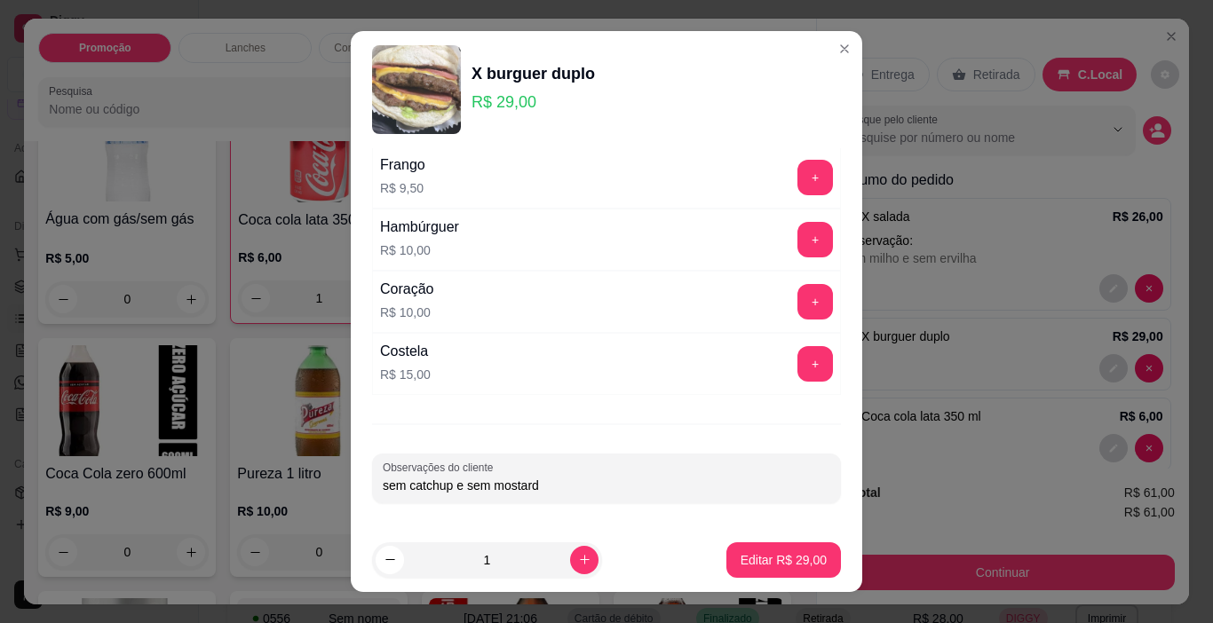
type input "sem catchup e sem mostarda"
click at [759, 558] on p "Editar R$ 29,00" at bounding box center [784, 560] width 86 height 18
type input "0"
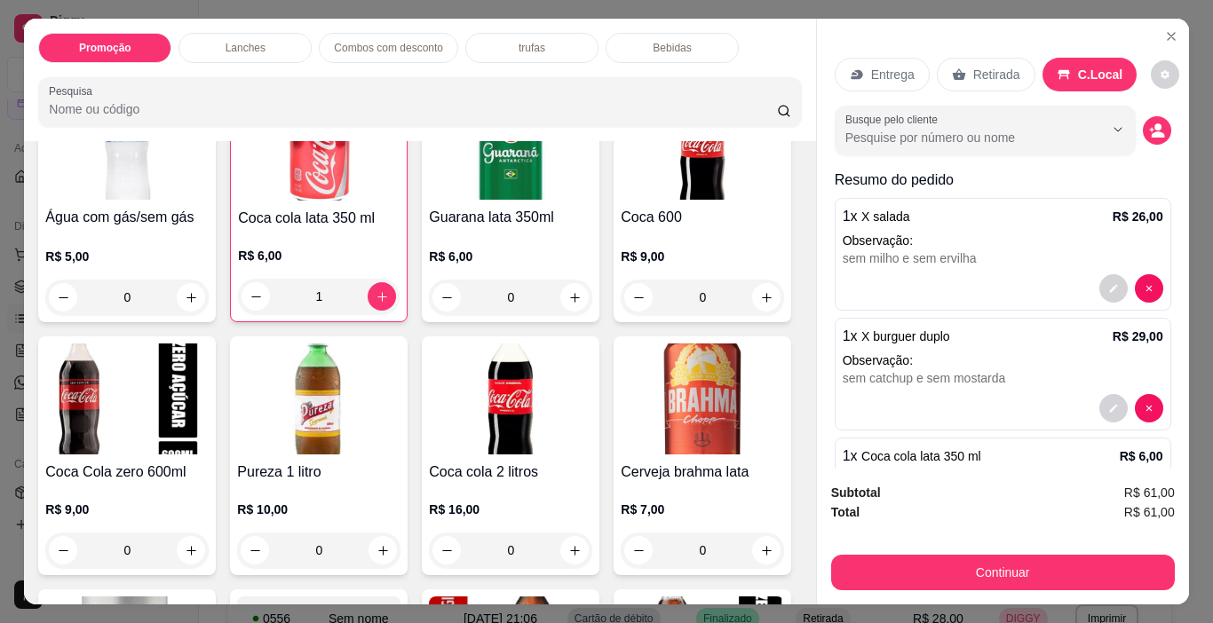
scroll to position [2129, 0]
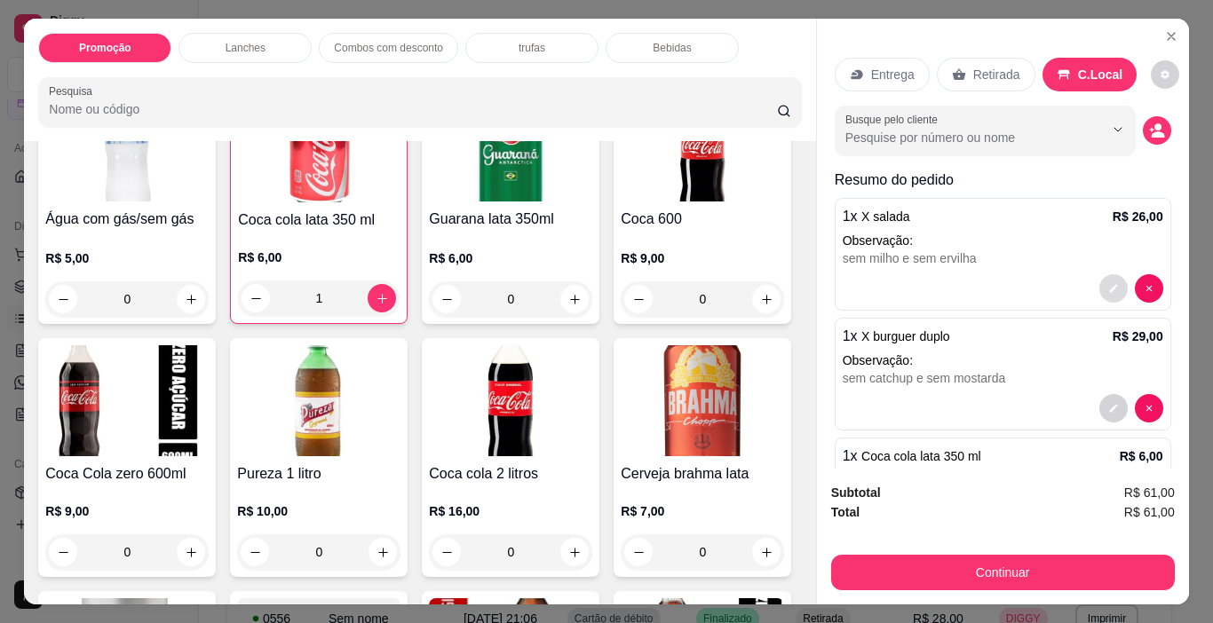
click at [1108, 283] on icon "decrease-product-quantity" at bounding box center [1113, 288] width 11 height 11
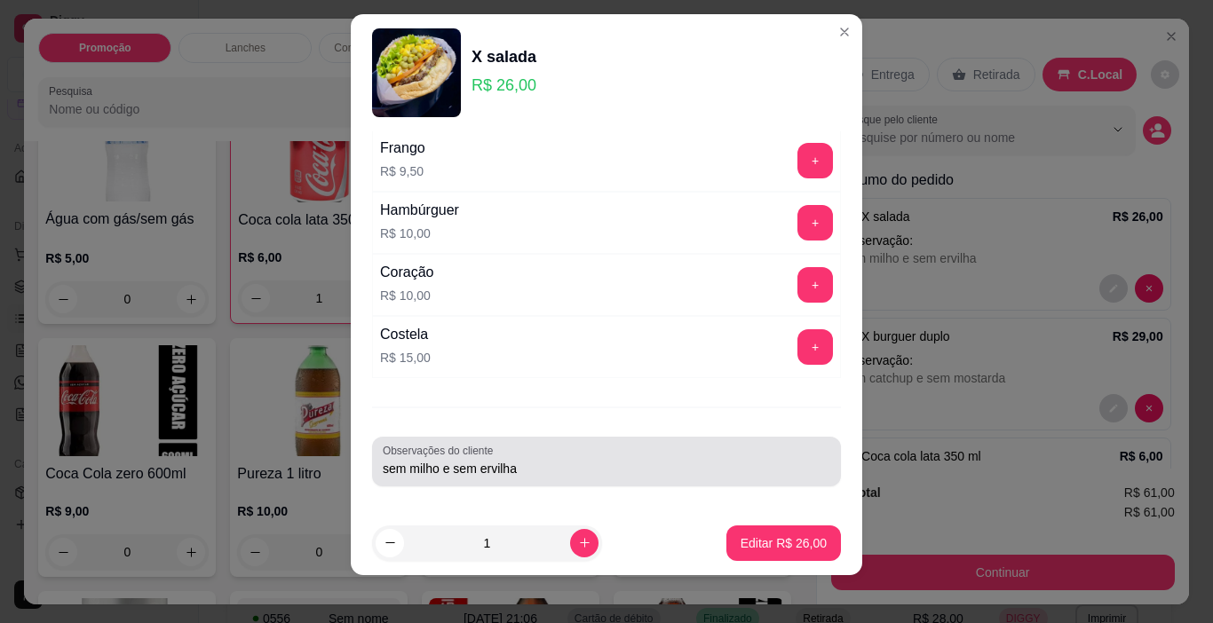
scroll to position [26, 0]
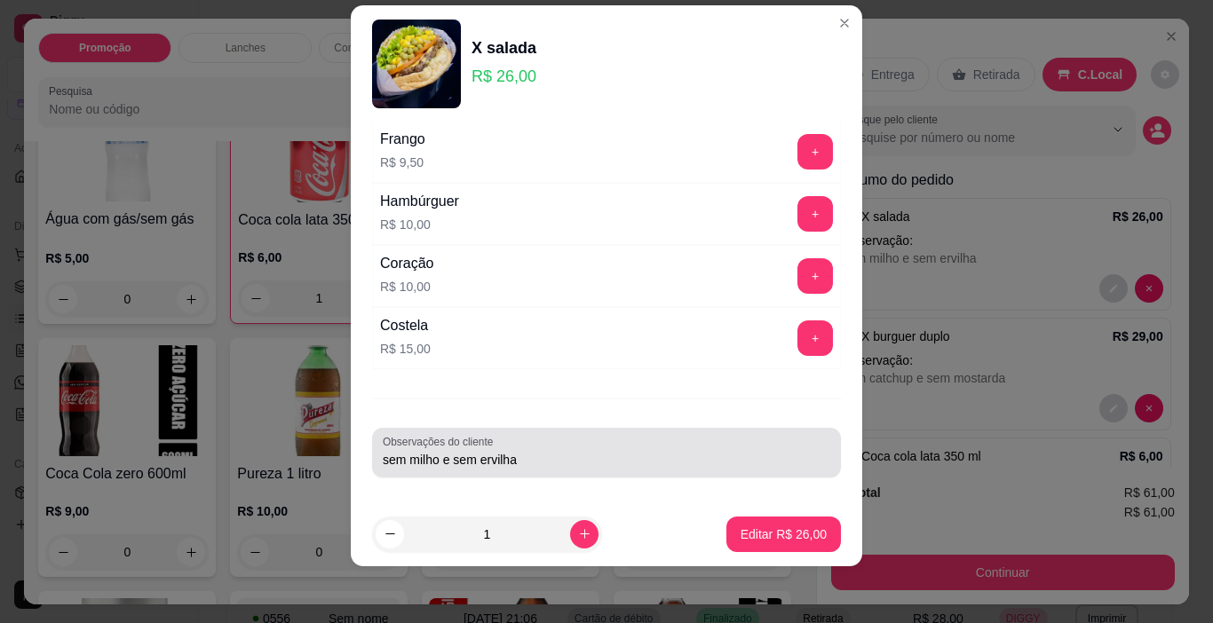
click at [631, 467] on input "sem milho e sem ervilha" at bounding box center [607, 460] width 448 height 18
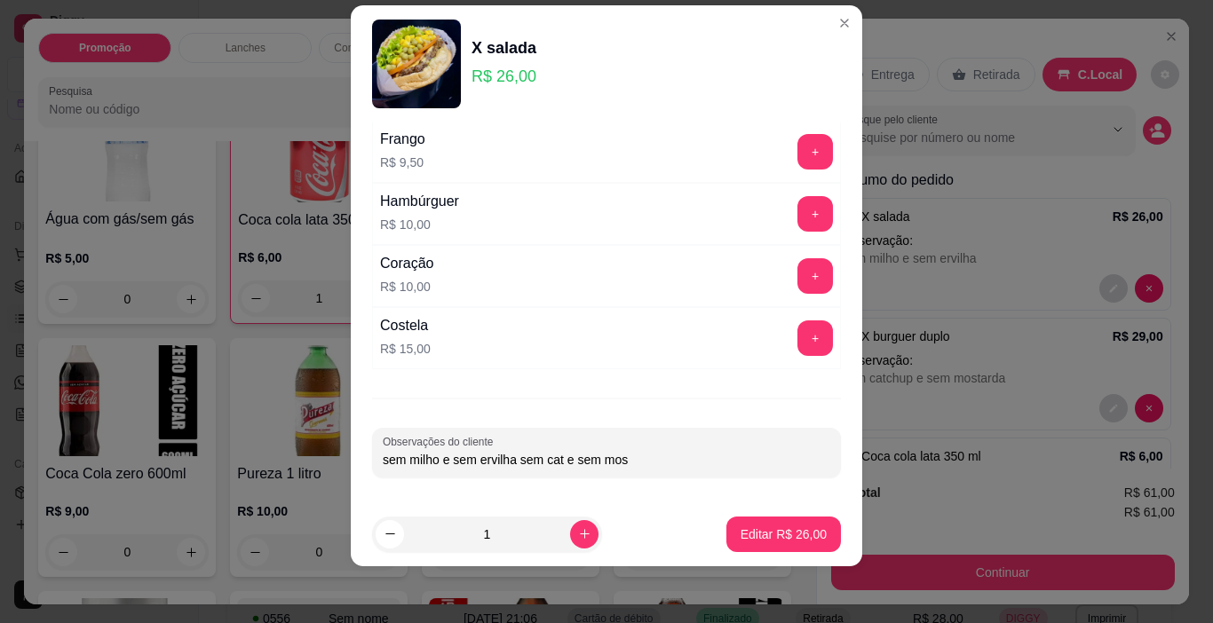
type input "sem milho e sem ervilha sem cat e sem most"
click at [798, 550] on button "Editar R$ 26,00" at bounding box center [783, 535] width 111 height 35
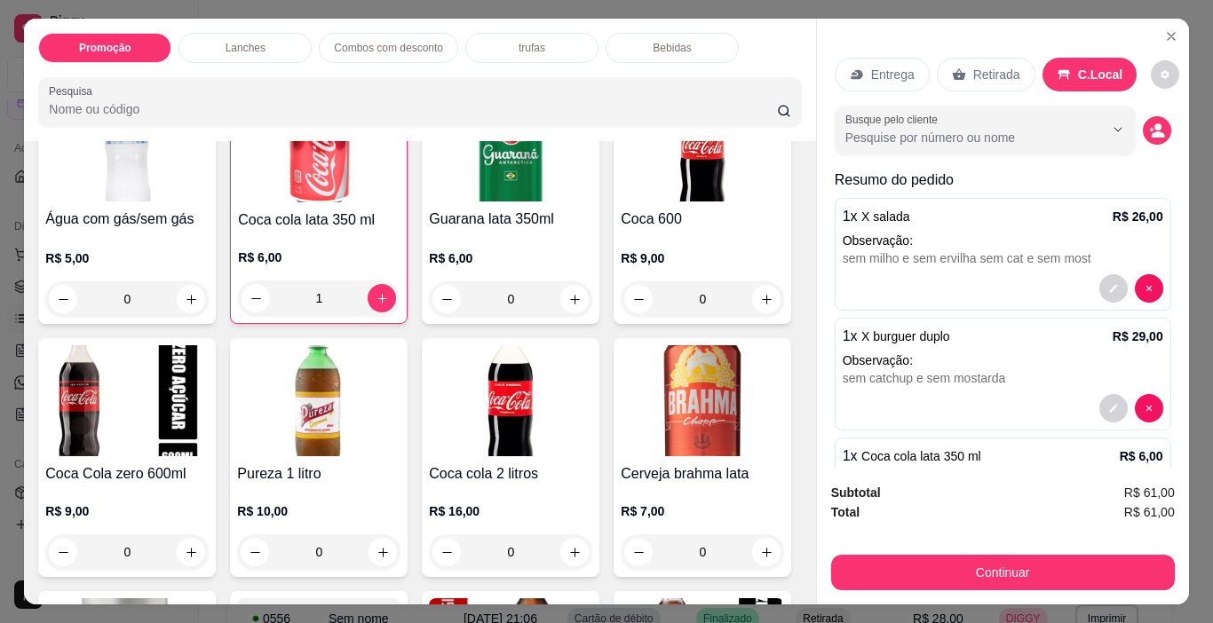
click at [924, 551] on div "Continuar" at bounding box center [1003, 571] width 344 height 40
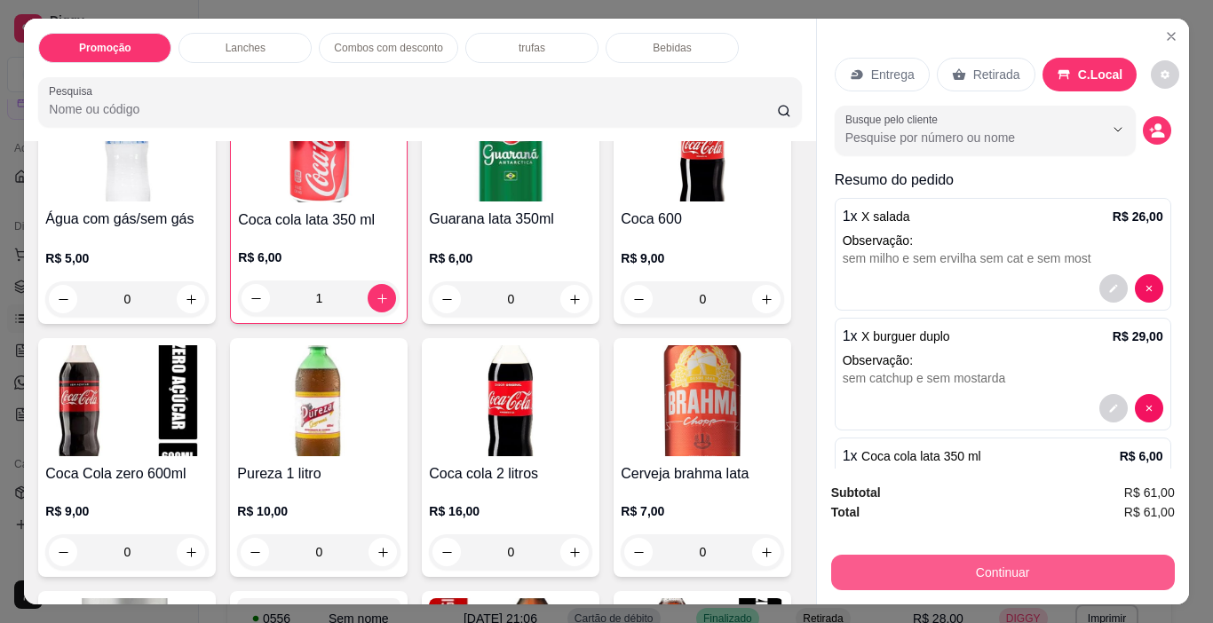
click at [934, 564] on button "Continuar" at bounding box center [1003, 573] width 344 height 36
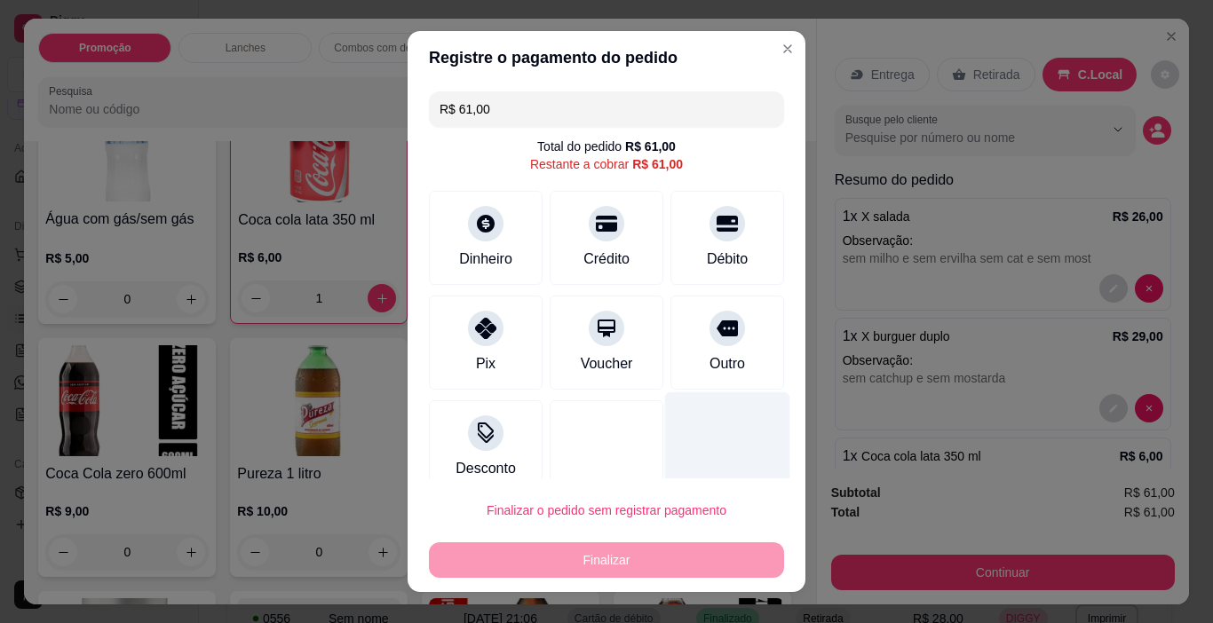
drag, startPoint x: 698, startPoint y: 335, endPoint x: 717, endPoint y: 424, distance: 90.9
click at [717, 335] on icon at bounding box center [727, 328] width 21 height 21
type input "R$ 0,00"
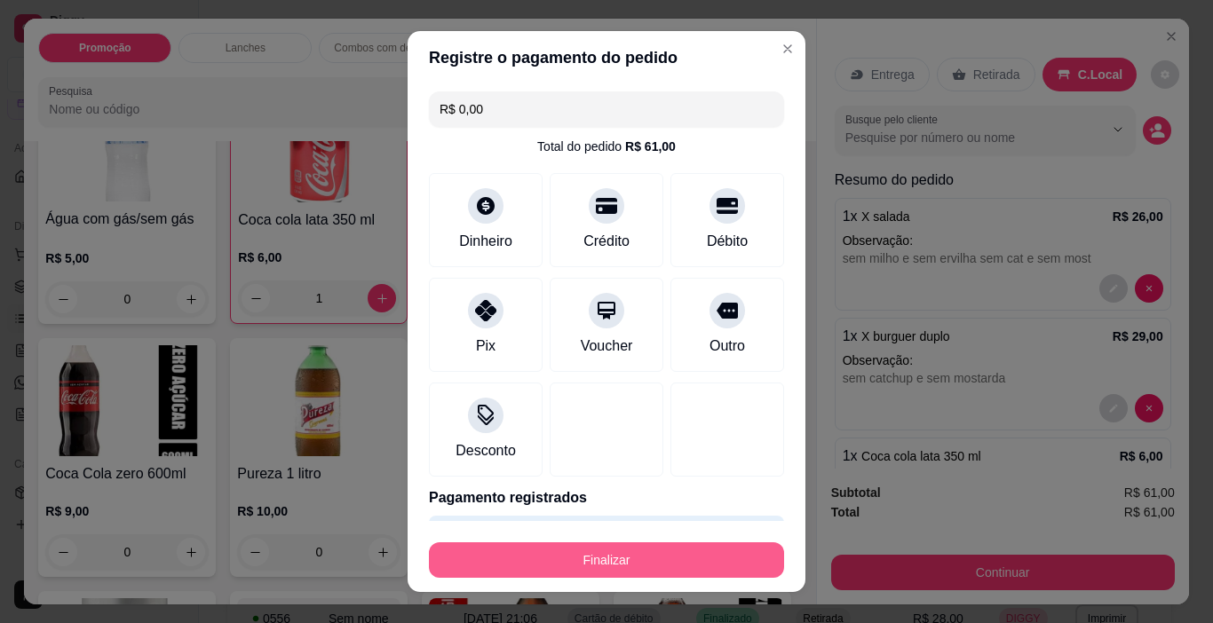
click at [760, 573] on button "Finalizar" at bounding box center [606, 561] width 355 height 36
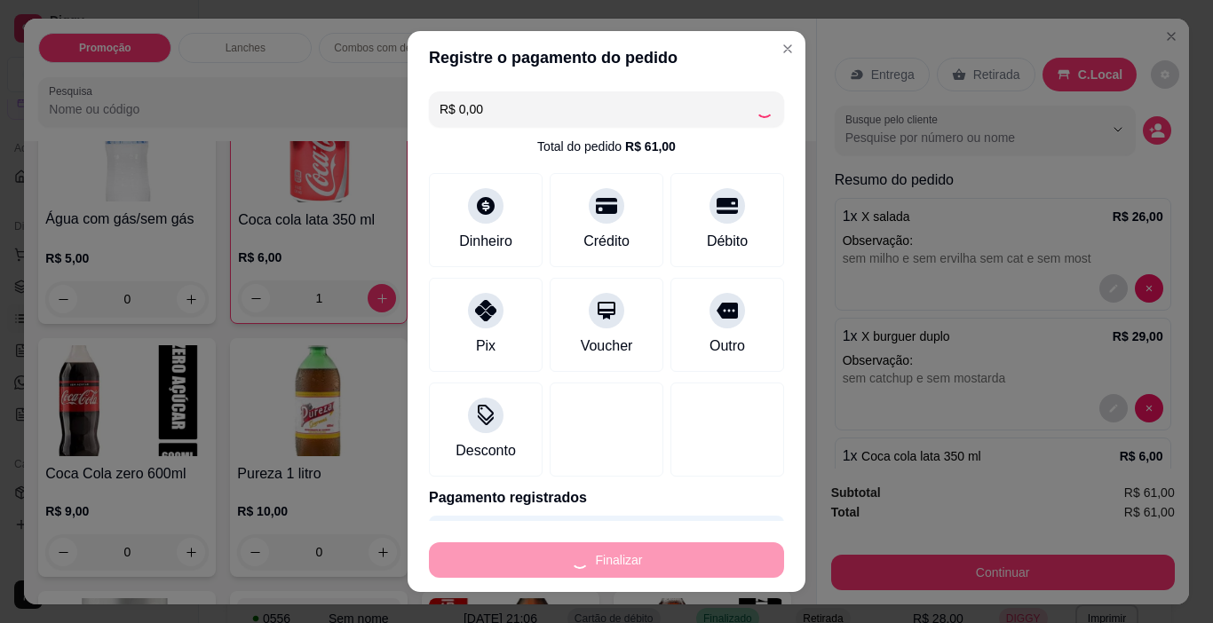
type input "0"
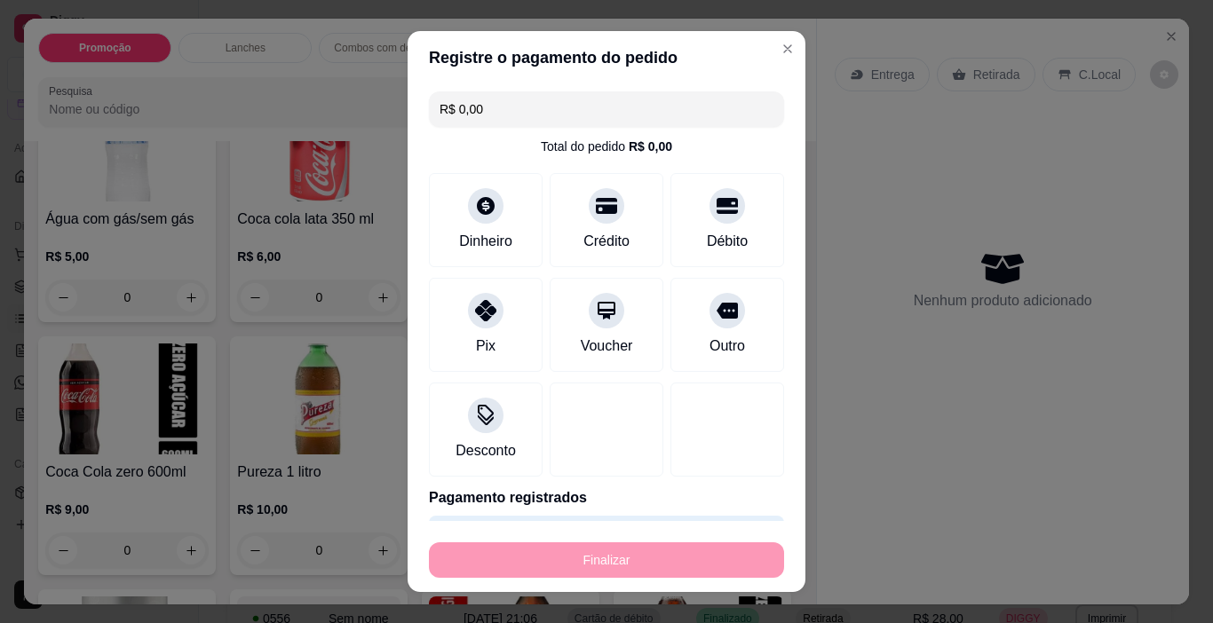
type input "-R$ 61,00"
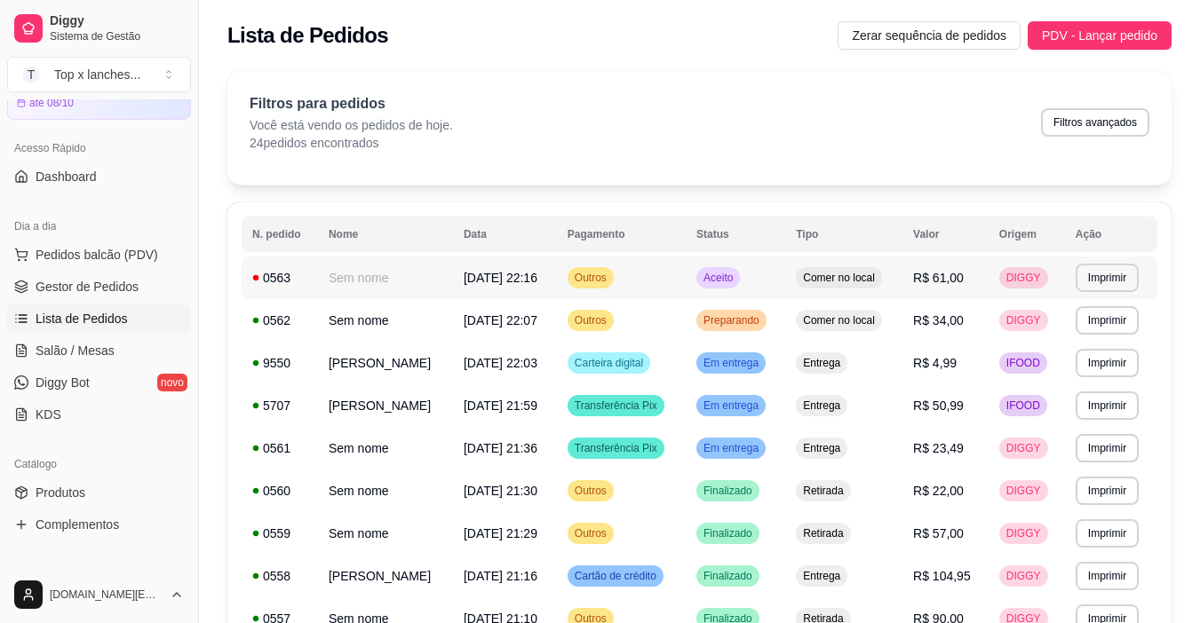
click at [785, 281] on td "Aceito" at bounding box center [734, 278] width 99 height 43
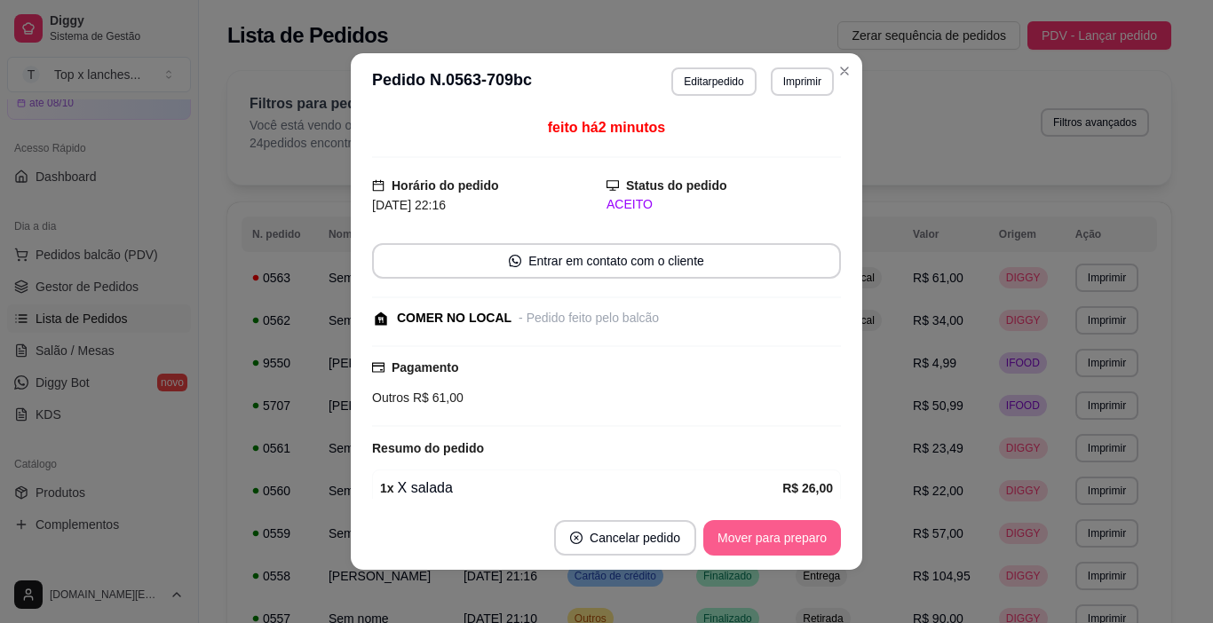
click at [812, 550] on button "Mover para preparo" at bounding box center [772, 538] width 138 height 36
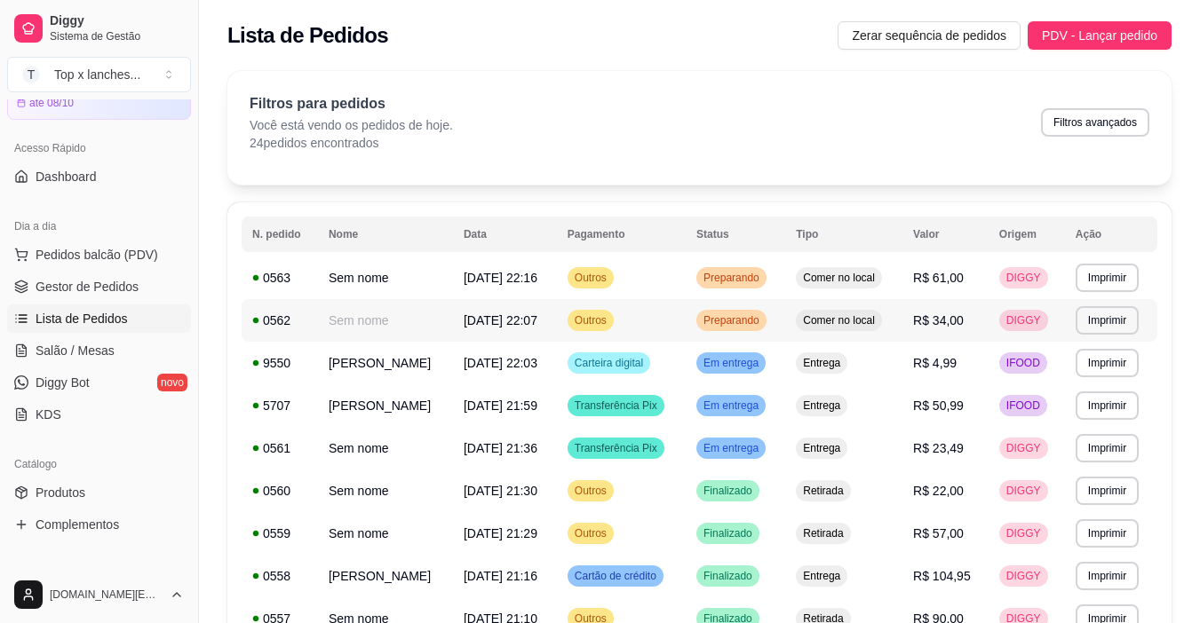
click at [751, 328] on span "Preparando" at bounding box center [731, 320] width 63 height 14
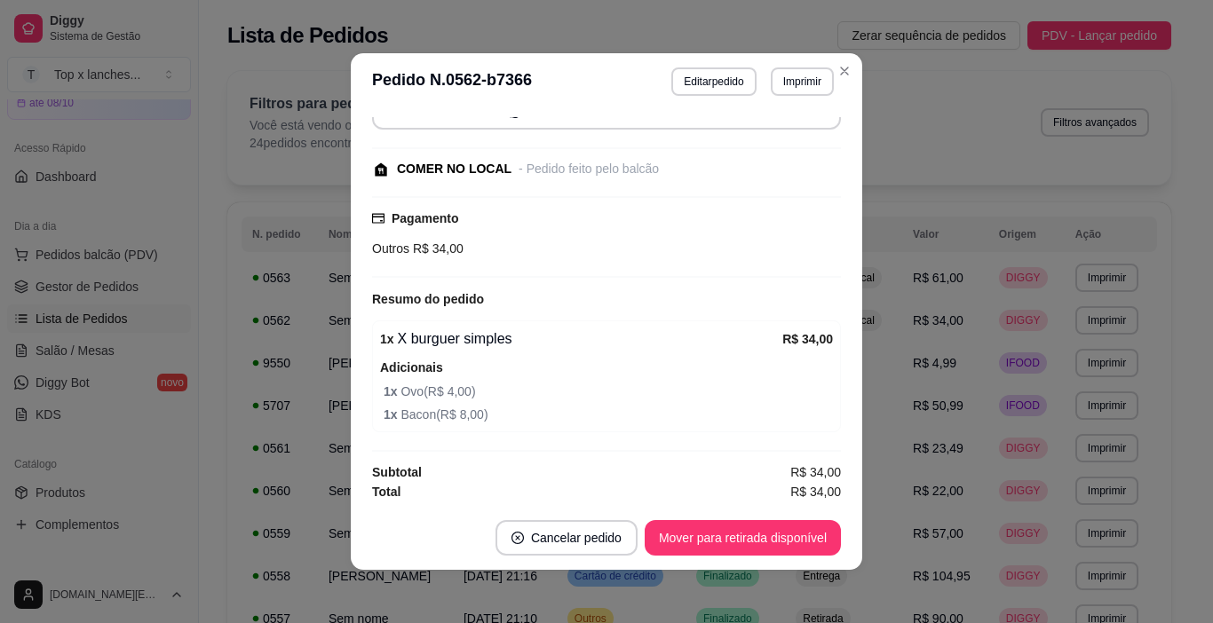
scroll to position [152, 0]
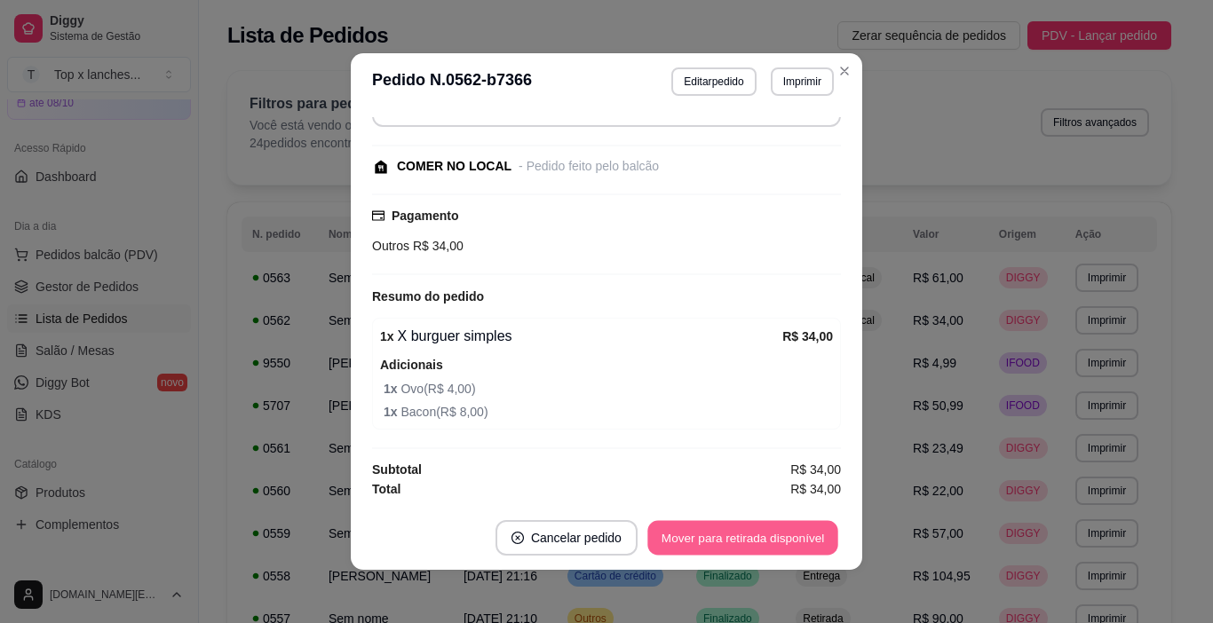
click at [748, 547] on button "Mover para retirada disponível" at bounding box center [742, 538] width 190 height 35
click at [757, 543] on button "Mover para finalizado" at bounding box center [766, 538] width 147 height 36
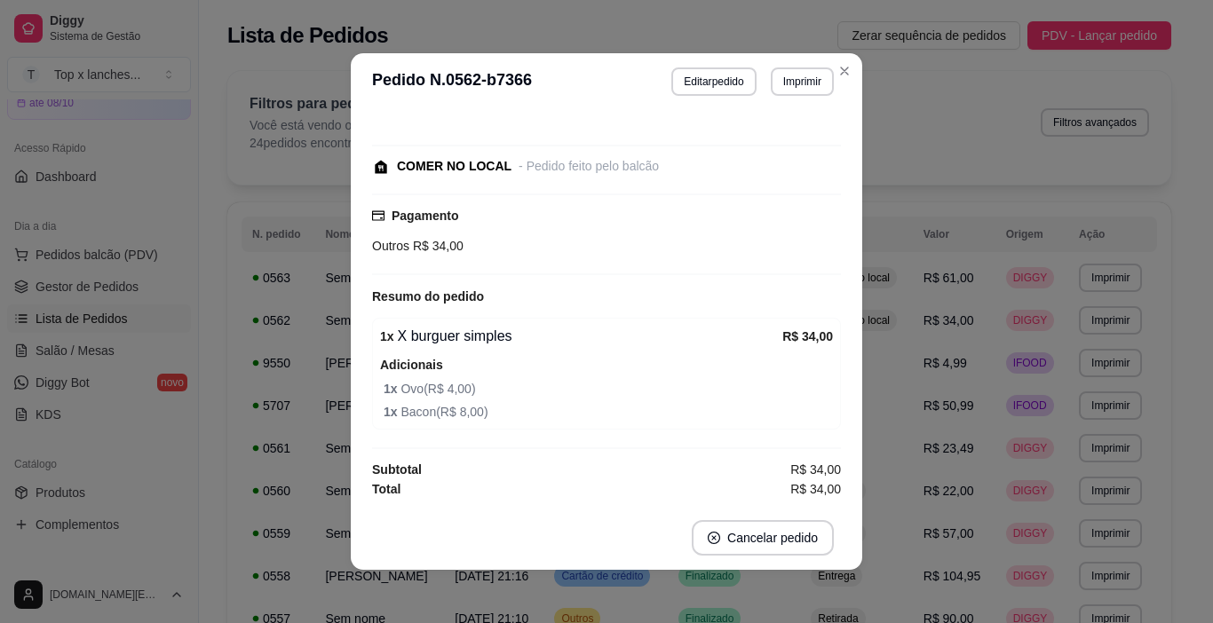
scroll to position [75, 0]
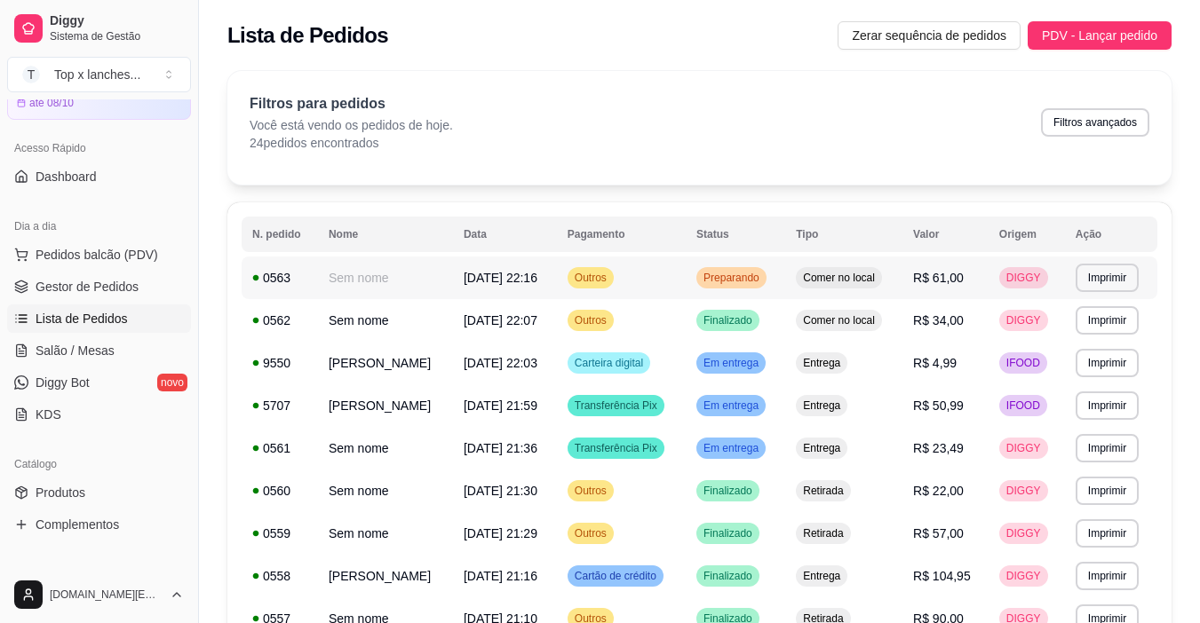
click at [785, 281] on td "Preparando" at bounding box center [734, 278] width 99 height 43
click at [844, 370] on span "Entrega" at bounding box center [821, 363] width 44 height 14
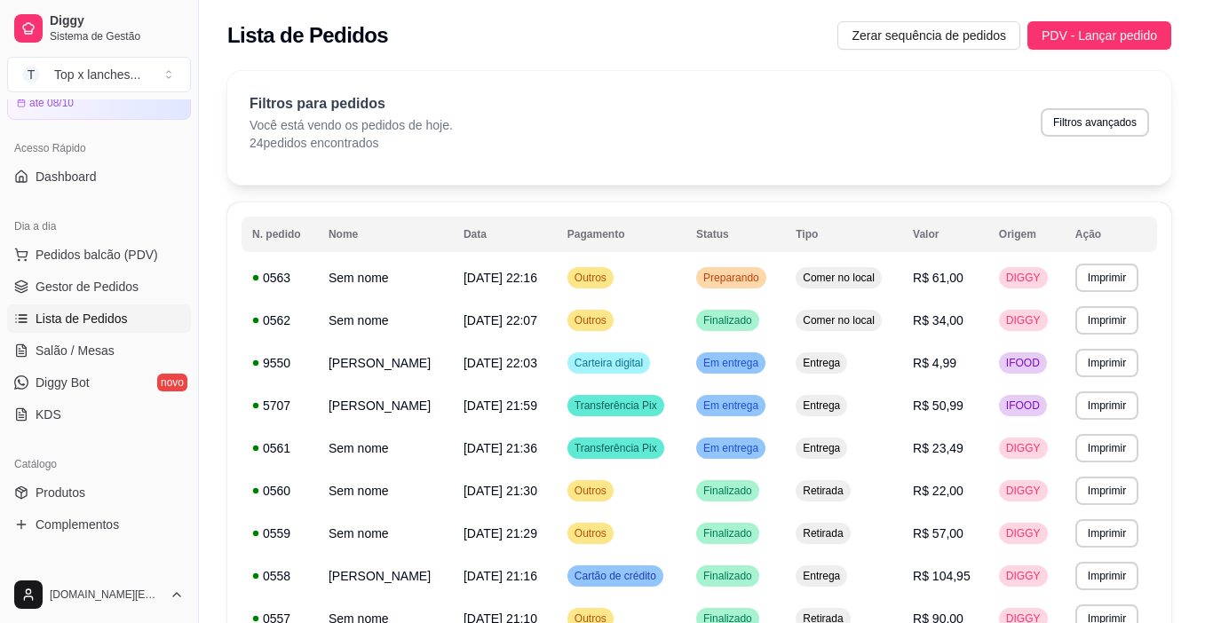
click at [764, 535] on button "Mover para finalizado" at bounding box center [766, 538] width 147 height 36
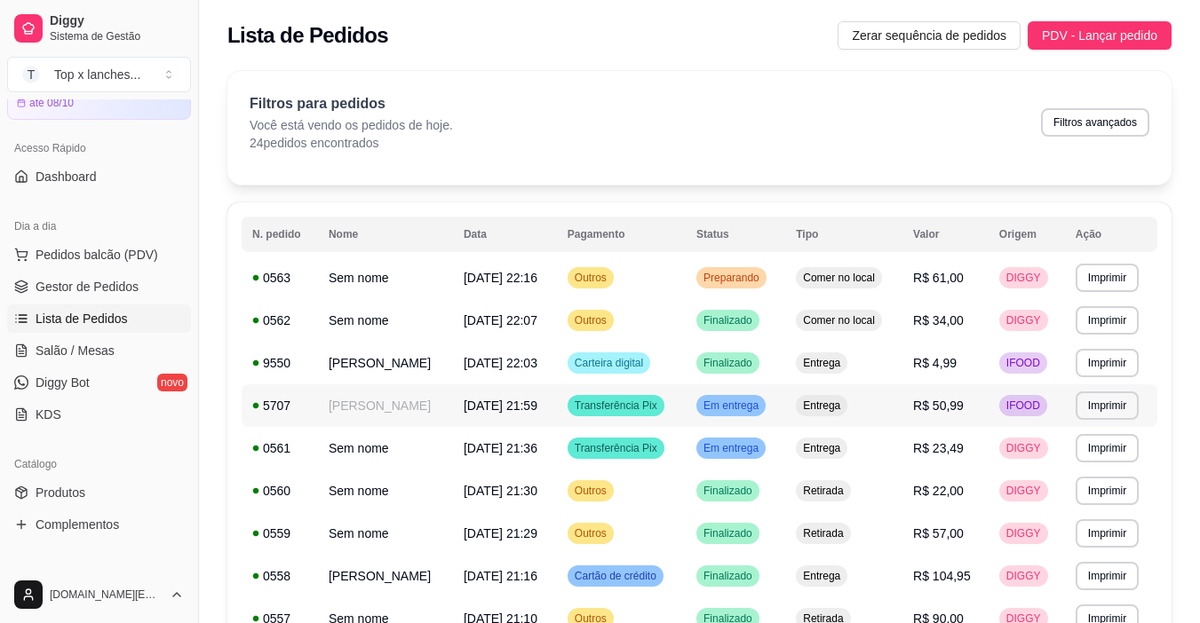
click at [844, 413] on span "Entrega" at bounding box center [821, 406] width 44 height 14
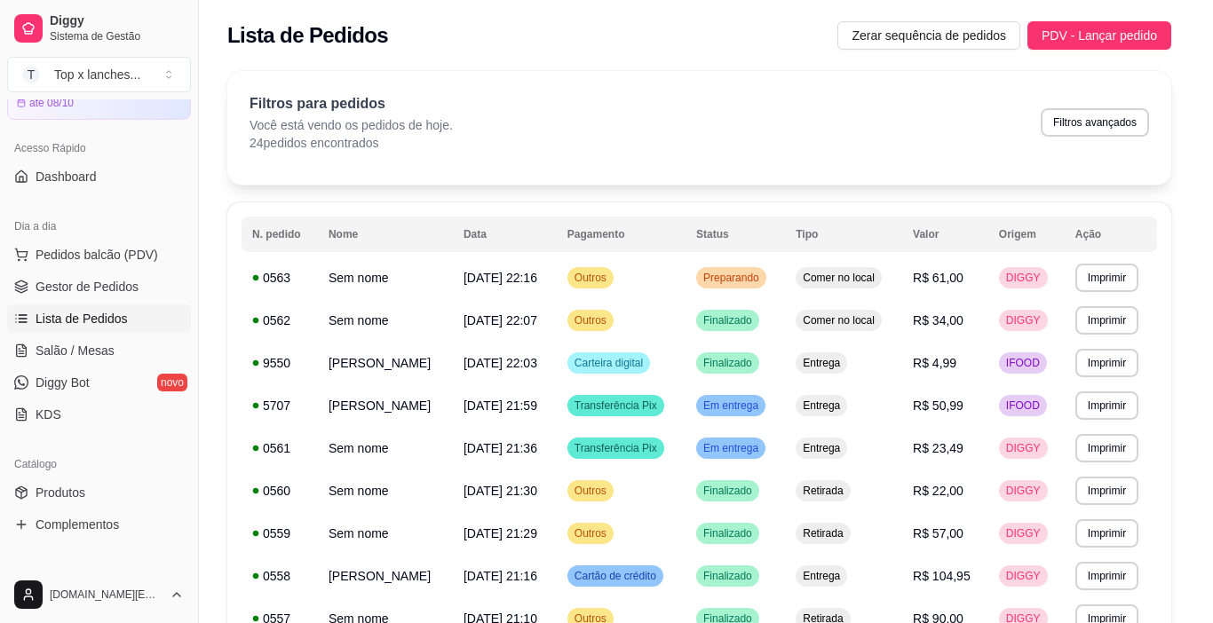
click at [793, 532] on button "Mover para finalizado" at bounding box center [766, 538] width 147 height 36
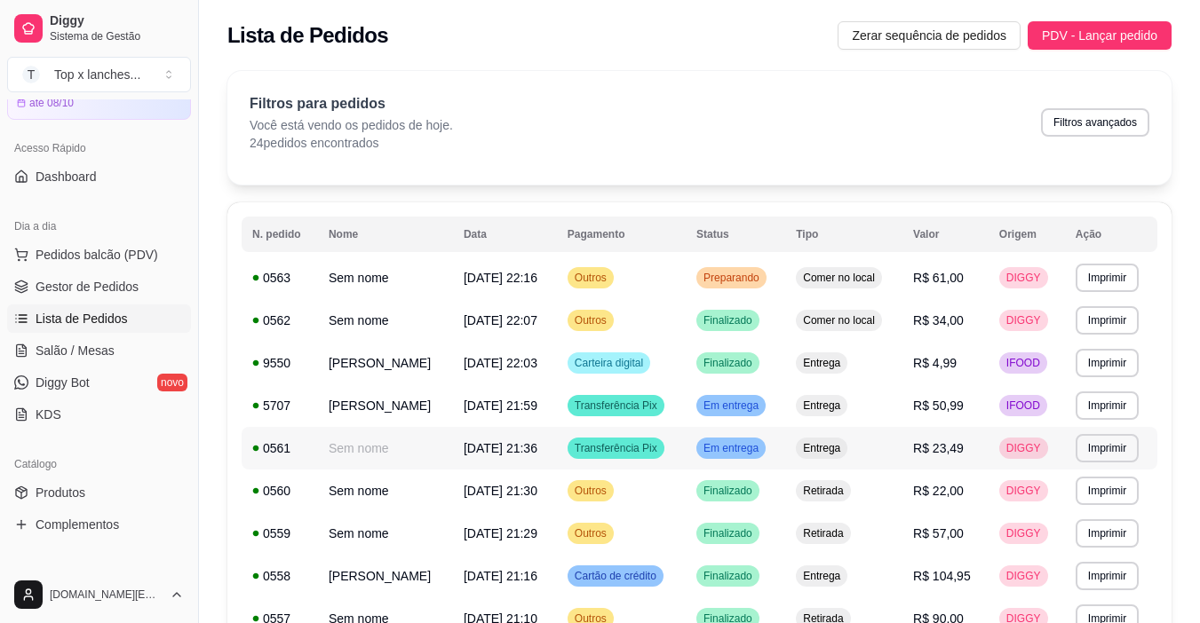
click at [785, 470] on td "Em entrega" at bounding box center [734, 448] width 99 height 43
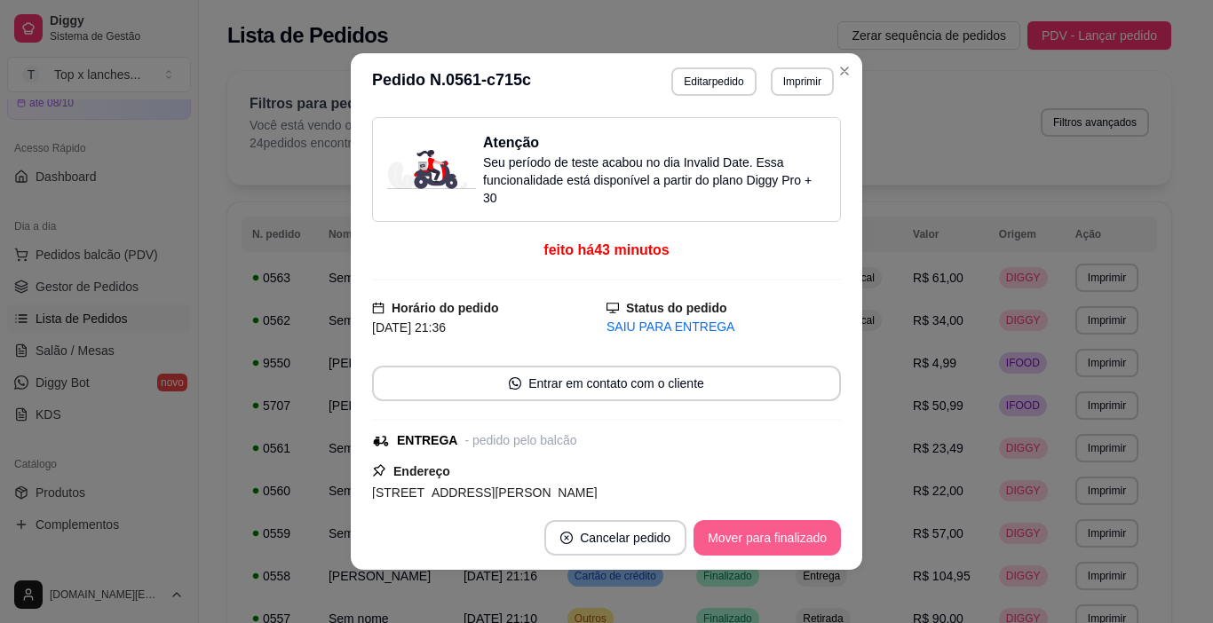
click at [788, 542] on button "Mover para finalizado" at bounding box center [766, 538] width 147 height 36
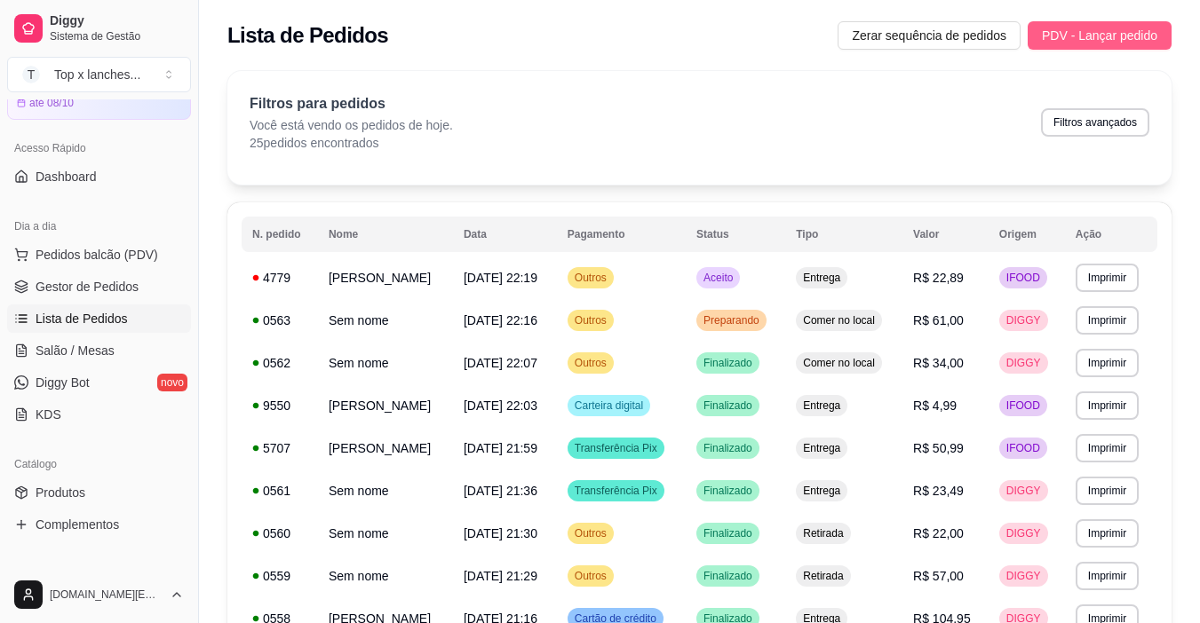
click at [1126, 36] on span "PDV - Lançar pedido" at bounding box center [1099, 36] width 115 height 20
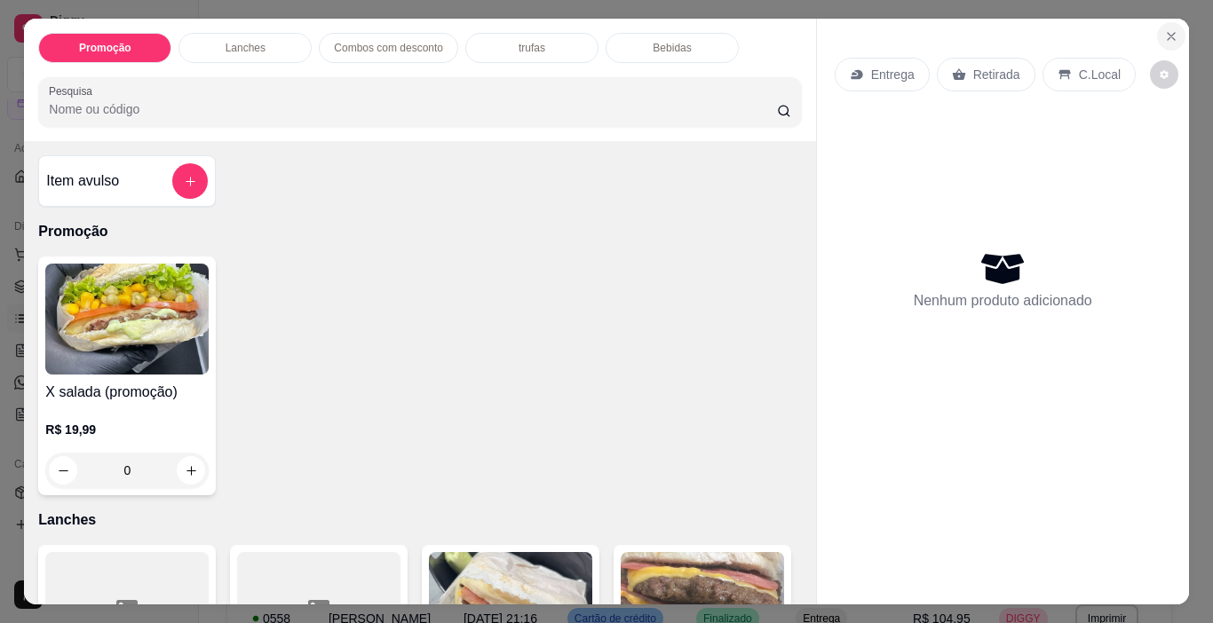
click at [1170, 35] on icon "Close" at bounding box center [1171, 36] width 14 height 14
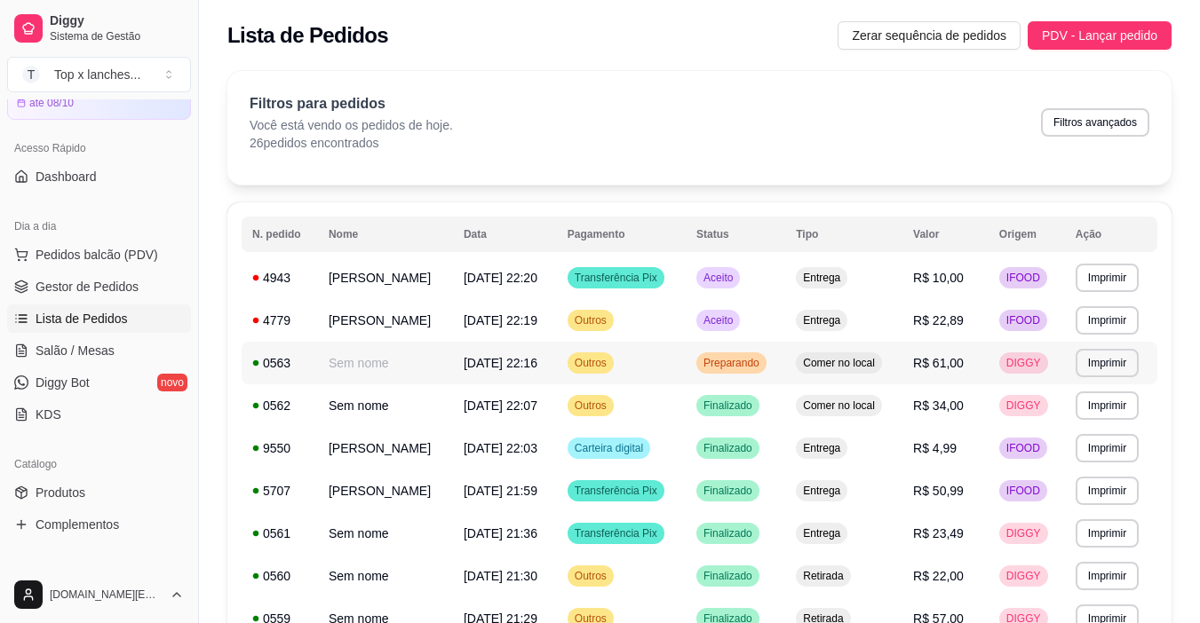
click at [736, 328] on span "Aceito" at bounding box center [718, 320] width 36 height 14
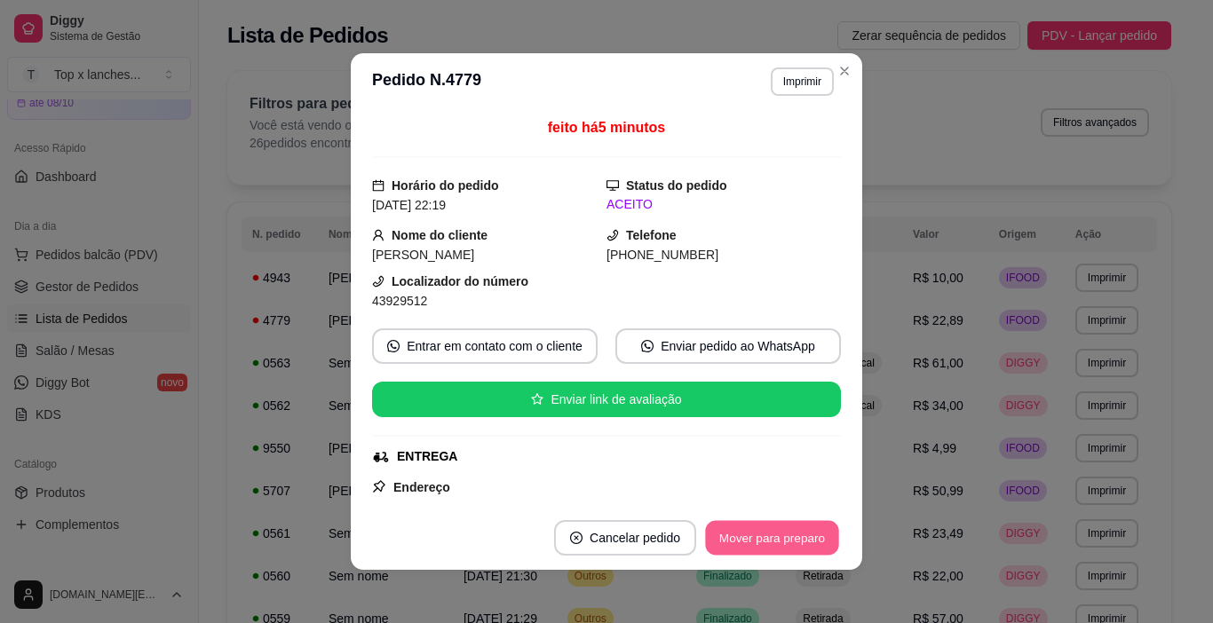
click at [758, 548] on button "Mover para preparo" at bounding box center [771, 538] width 133 height 35
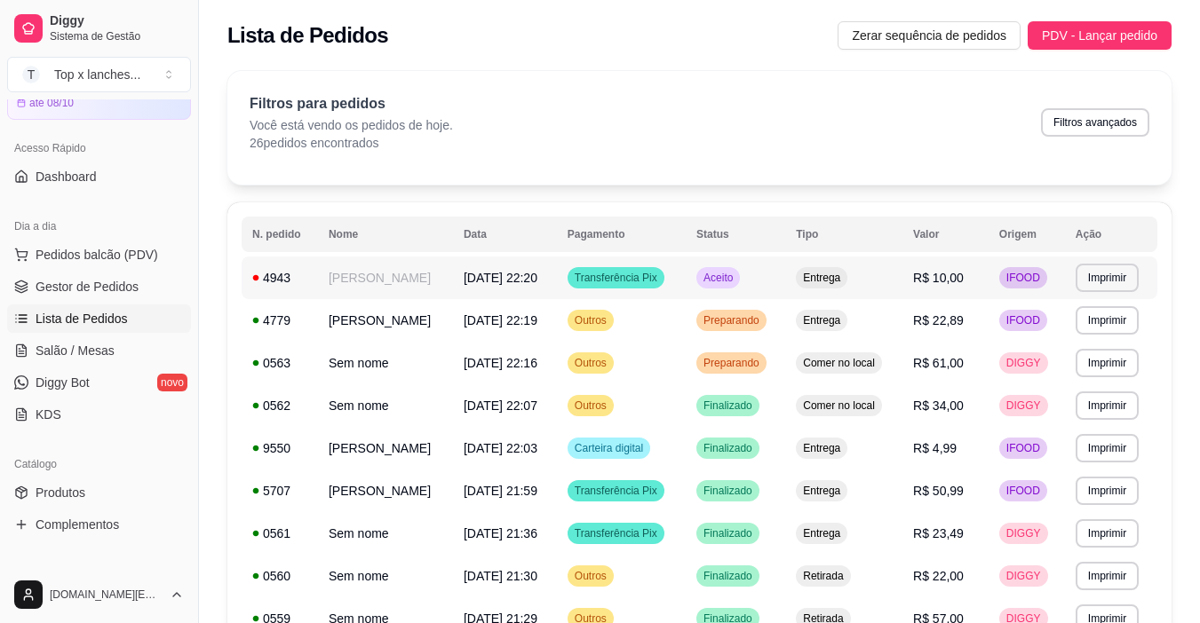
click at [785, 284] on td "Aceito" at bounding box center [734, 278] width 99 height 43
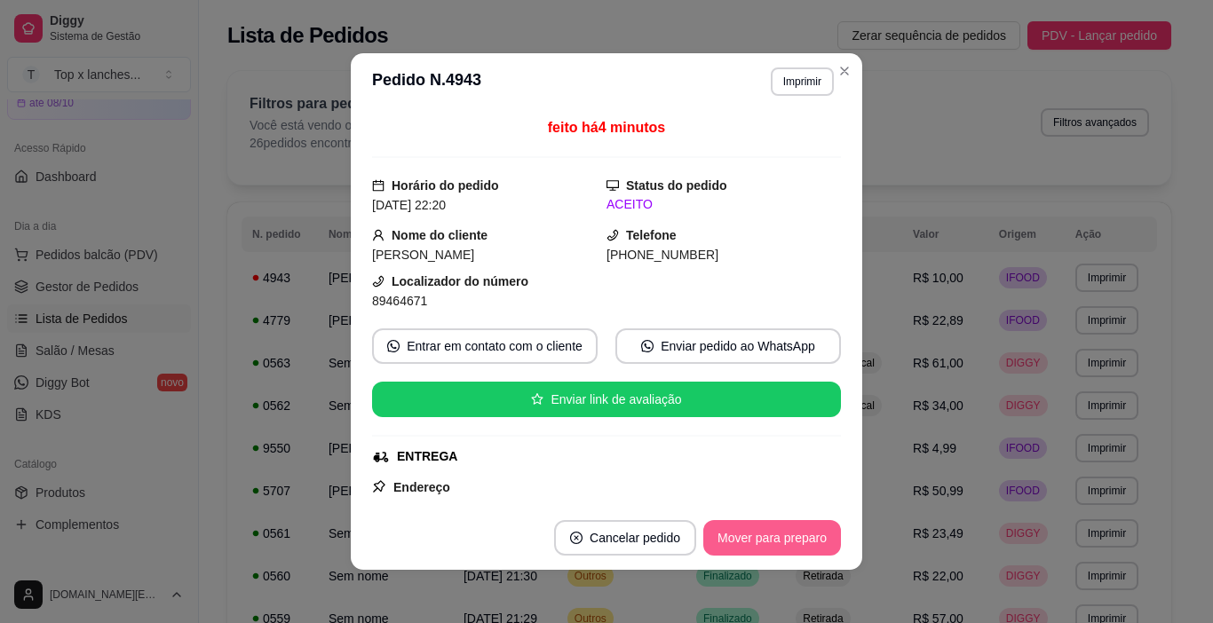
click at [749, 528] on button "Mover para preparo" at bounding box center [772, 538] width 138 height 36
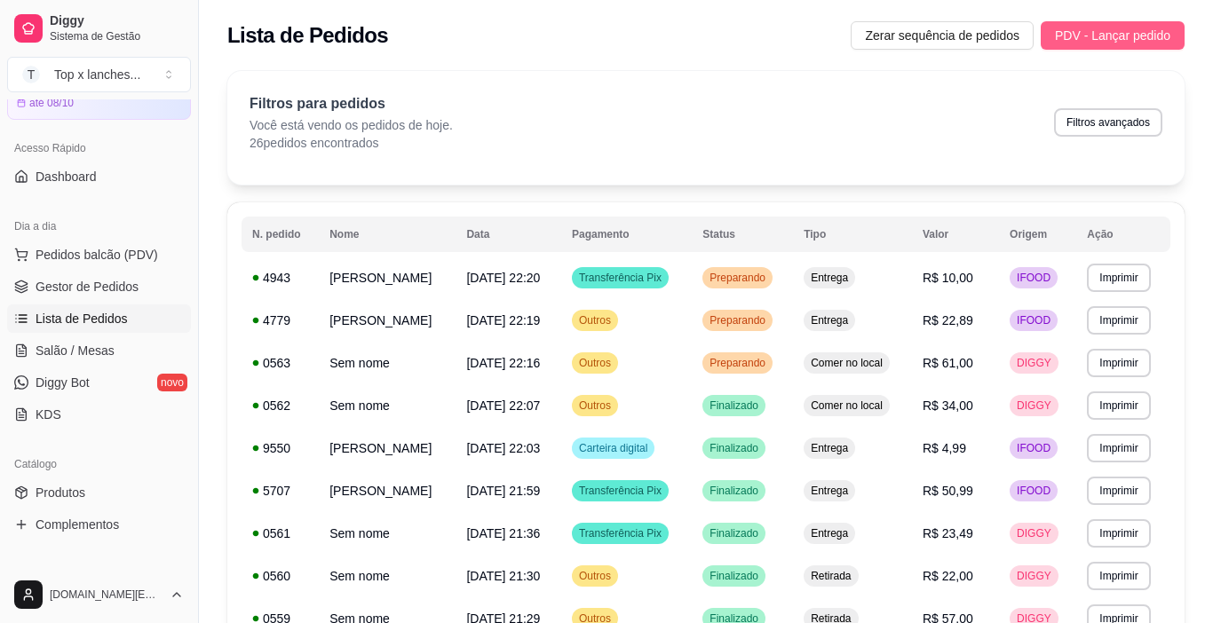
click at [1110, 42] on span "PDV - Lançar pedido" at bounding box center [1112, 36] width 115 height 20
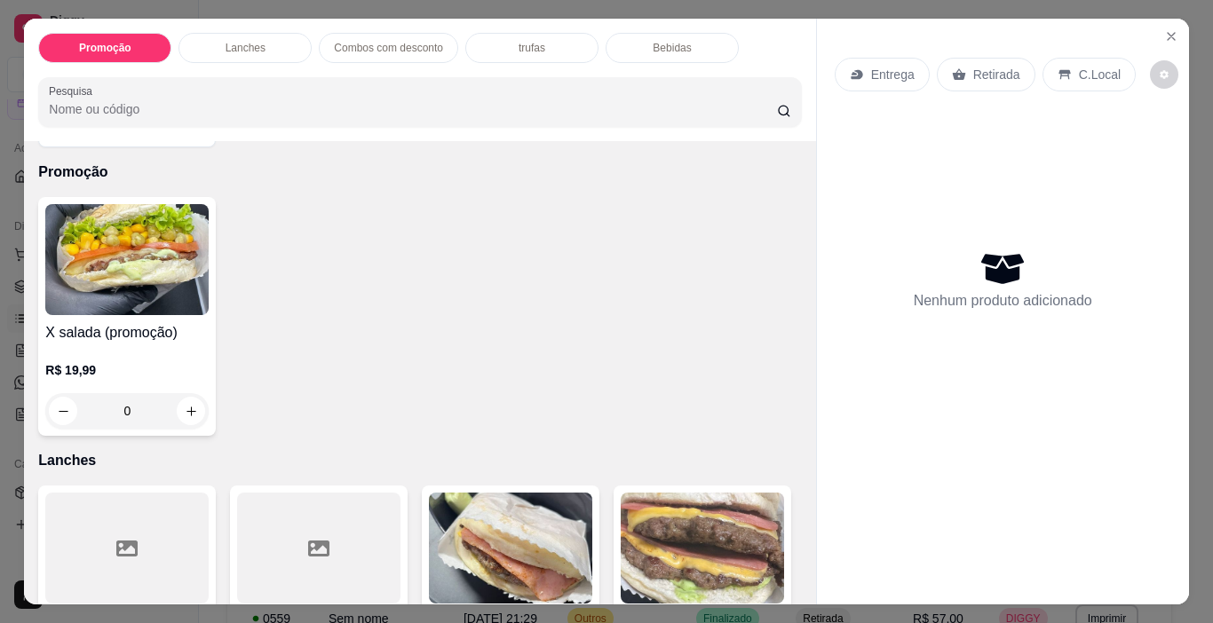
scroll to position [89, 0]
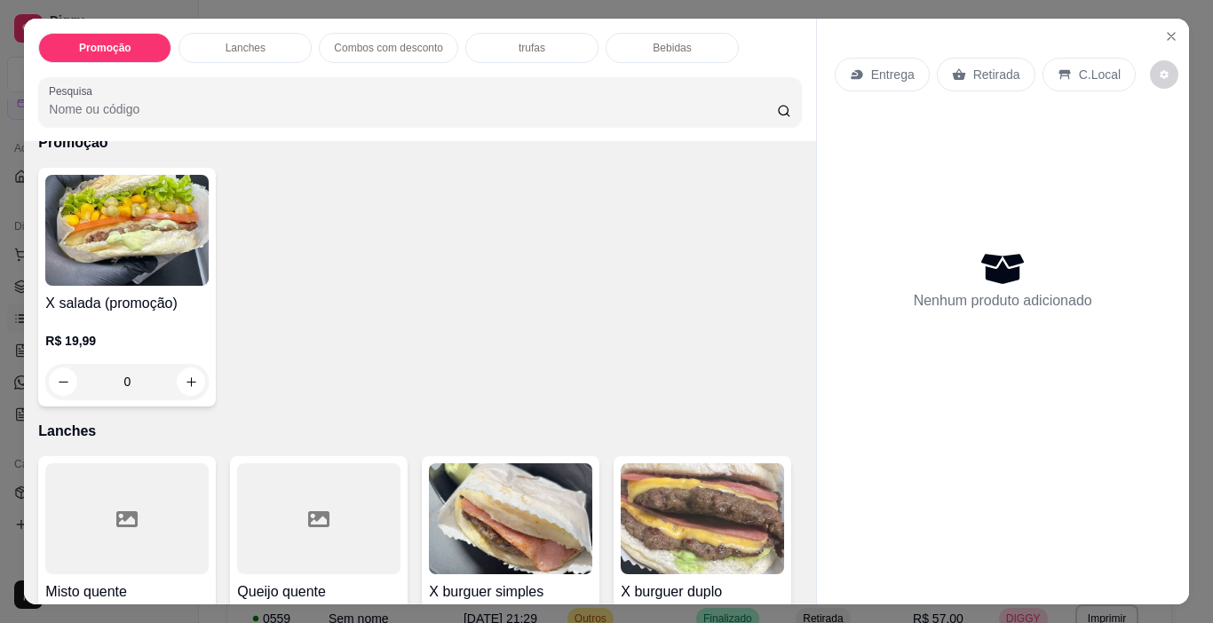
click at [175, 218] on img at bounding box center [126, 230] width 163 height 111
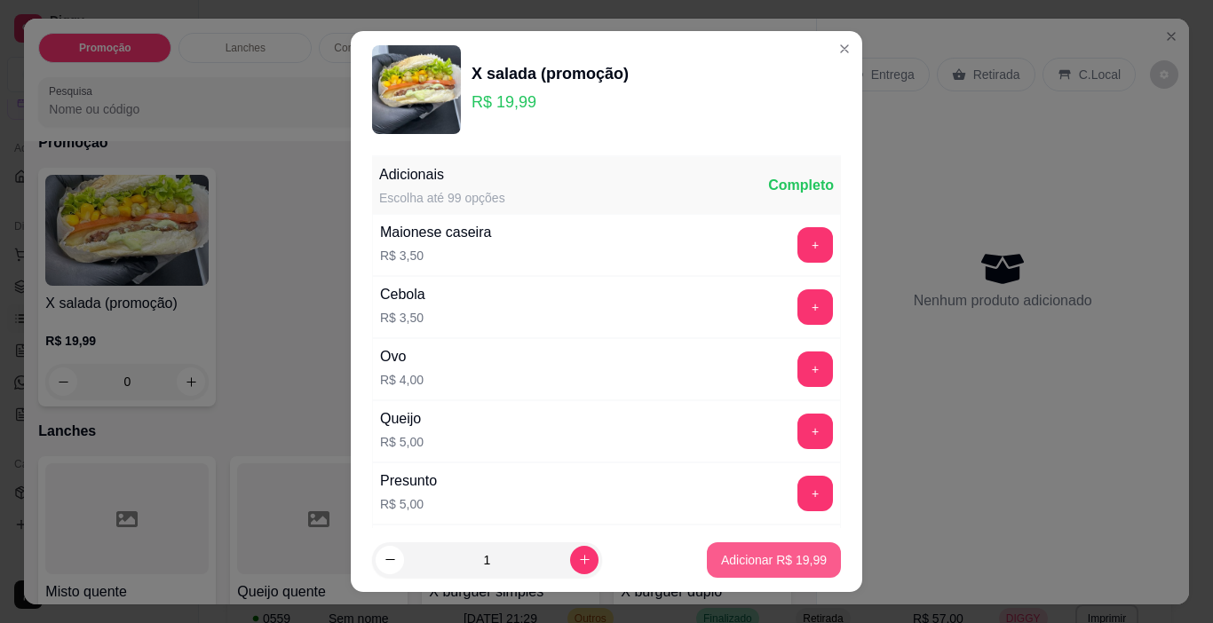
click at [787, 547] on button "Adicionar R$ 19,99" at bounding box center [774, 561] width 134 height 36
type input "1"
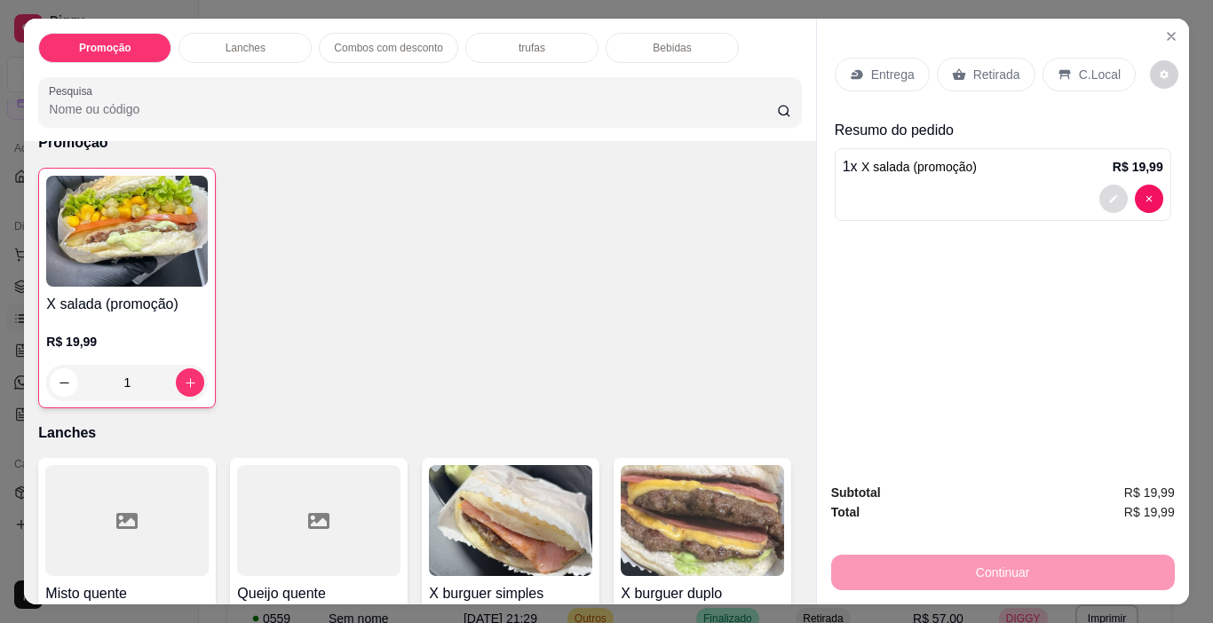
click at [1103, 199] on button "decrease-product-quantity" at bounding box center [1113, 199] width 28 height 28
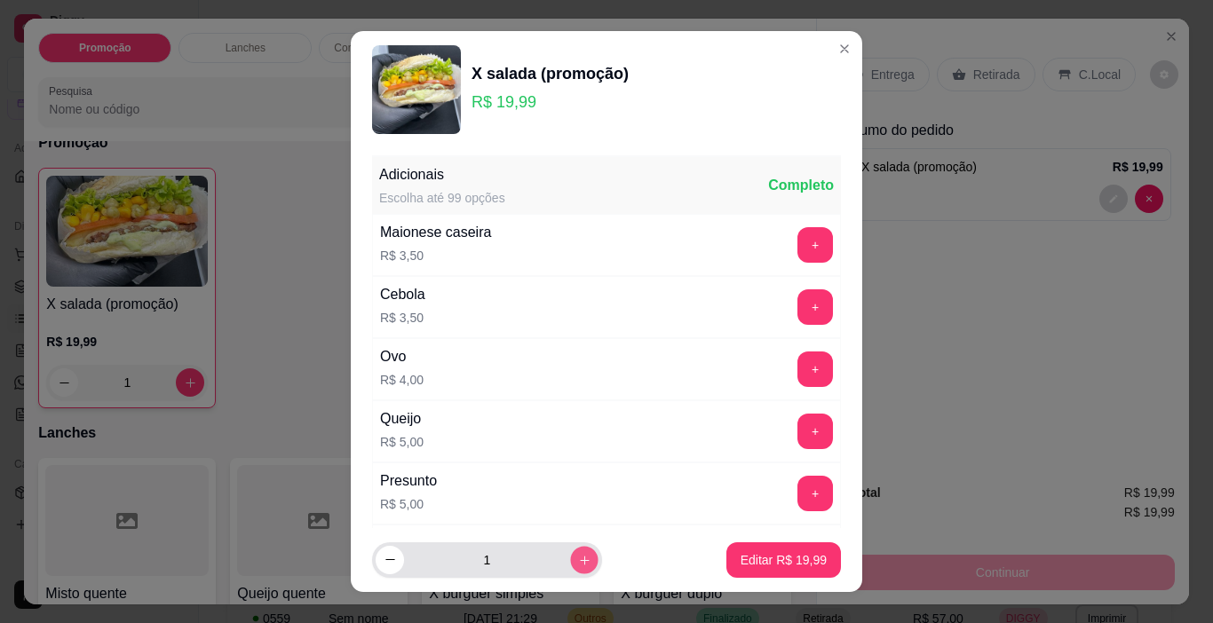
click at [578, 563] on icon "increase-product-quantity" at bounding box center [584, 560] width 13 height 13
type input "2"
click at [765, 574] on button "Editar R$ 39,98" at bounding box center [783, 560] width 111 height 35
type input "2"
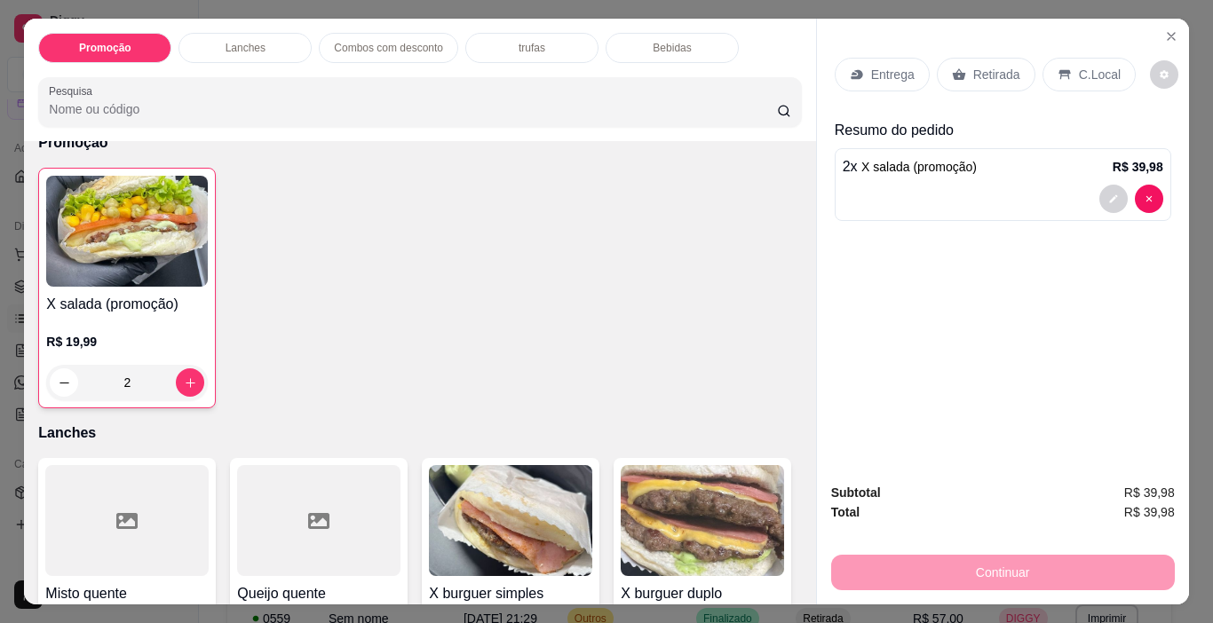
click at [877, 66] on p "Entrega" at bounding box center [893, 75] width 44 height 18
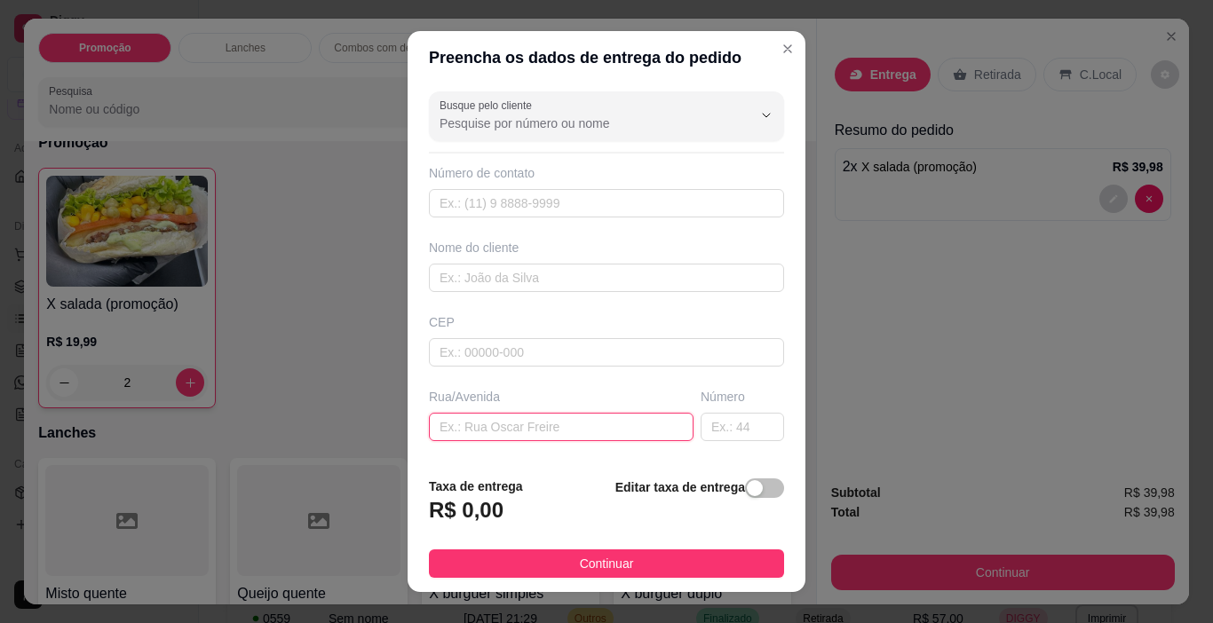
click at [530, 435] on input "text" at bounding box center [561, 427] width 265 height 28
type input "servidao olaires [PERSON_NAME] 262"
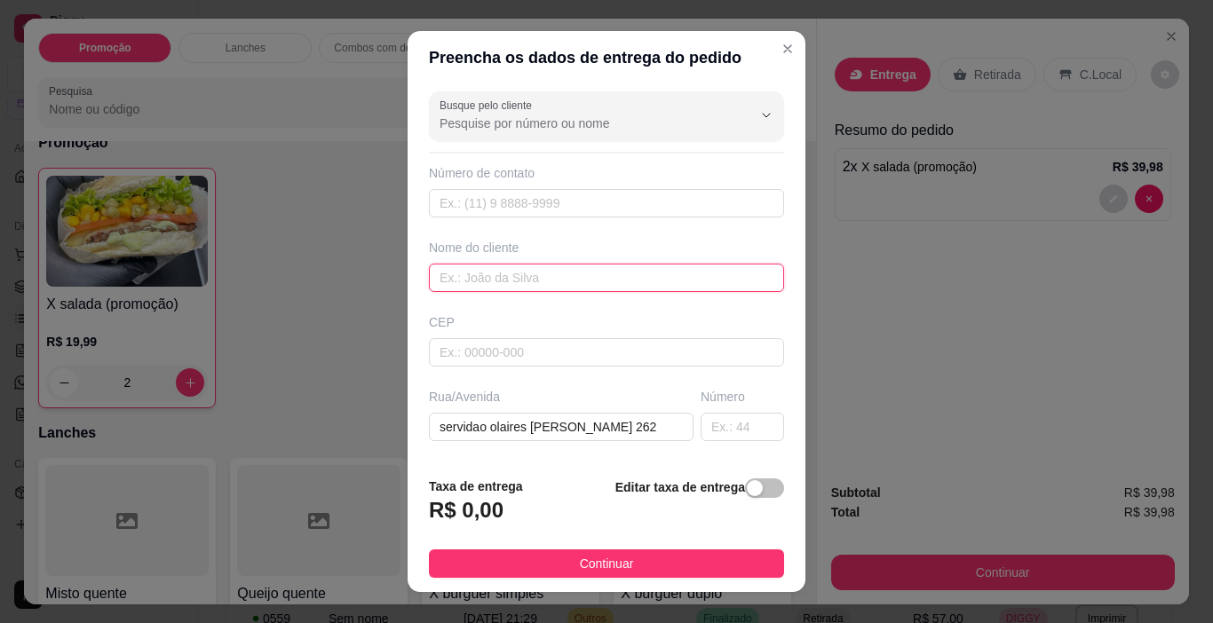
click at [614, 277] on input "text" at bounding box center [606, 278] width 355 height 28
type input "[PERSON_NAME]"
click at [745, 511] on div "Editar taxa de entrega" at bounding box center [699, 506] width 169 height 59
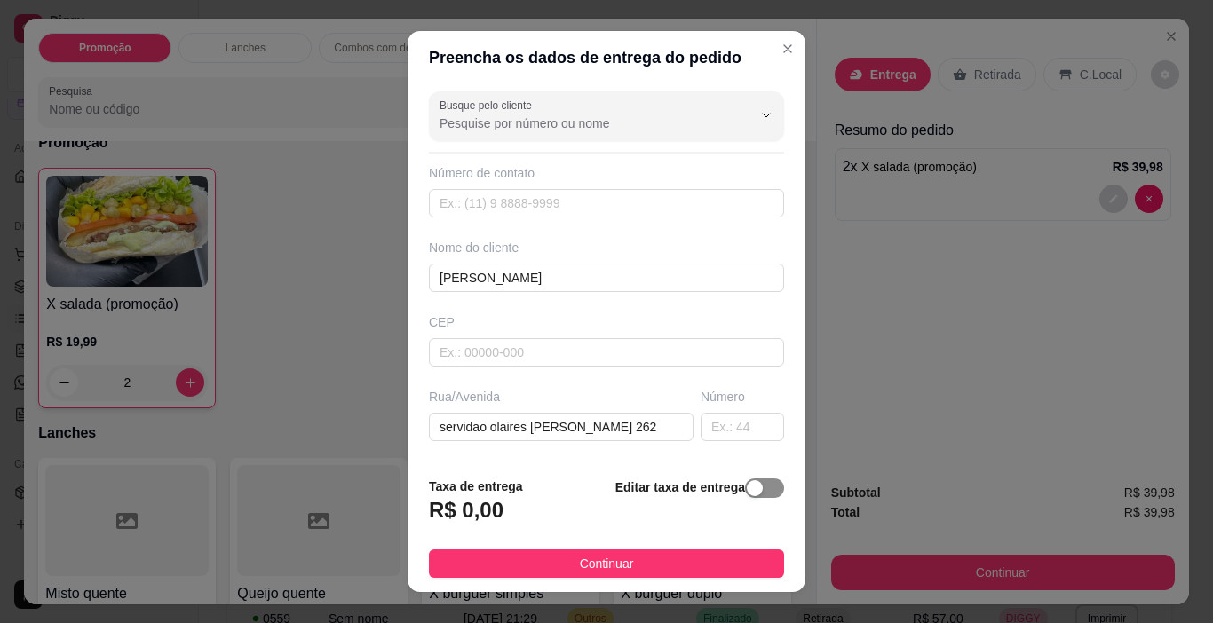
drag, startPoint x: 734, startPoint y: 494, endPoint x: 630, endPoint y: 510, distance: 106.0
click at [747, 494] on div "button" at bounding box center [755, 488] width 16 height 16
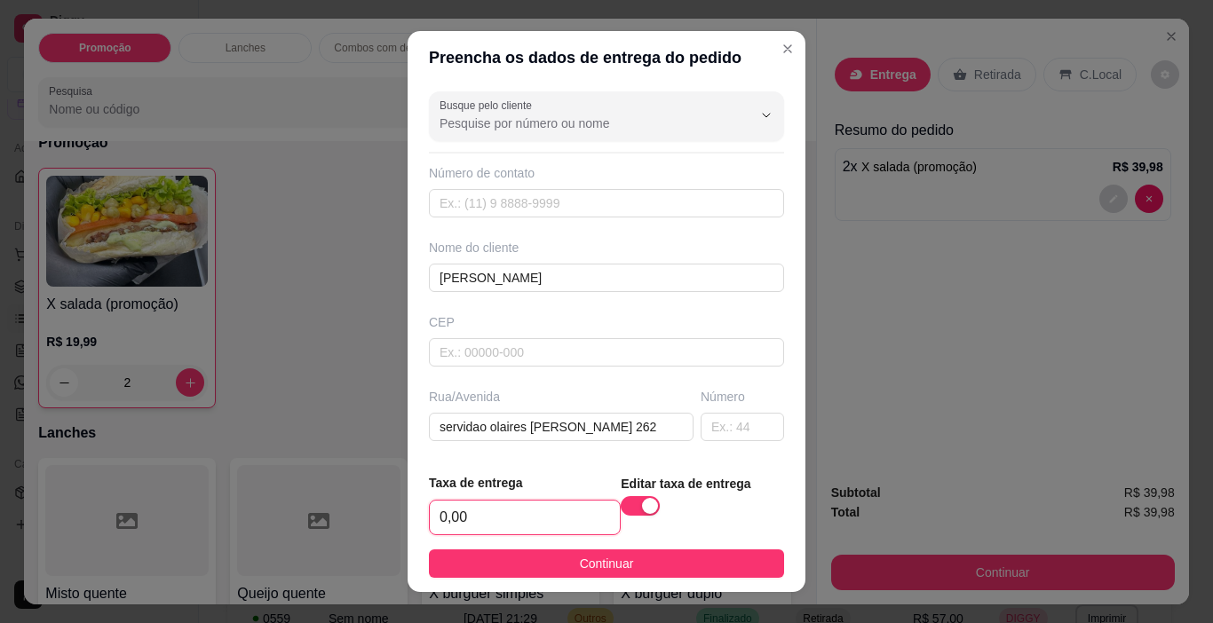
click at [532, 528] on input "0,00" at bounding box center [525, 518] width 190 height 34
type input "3,50"
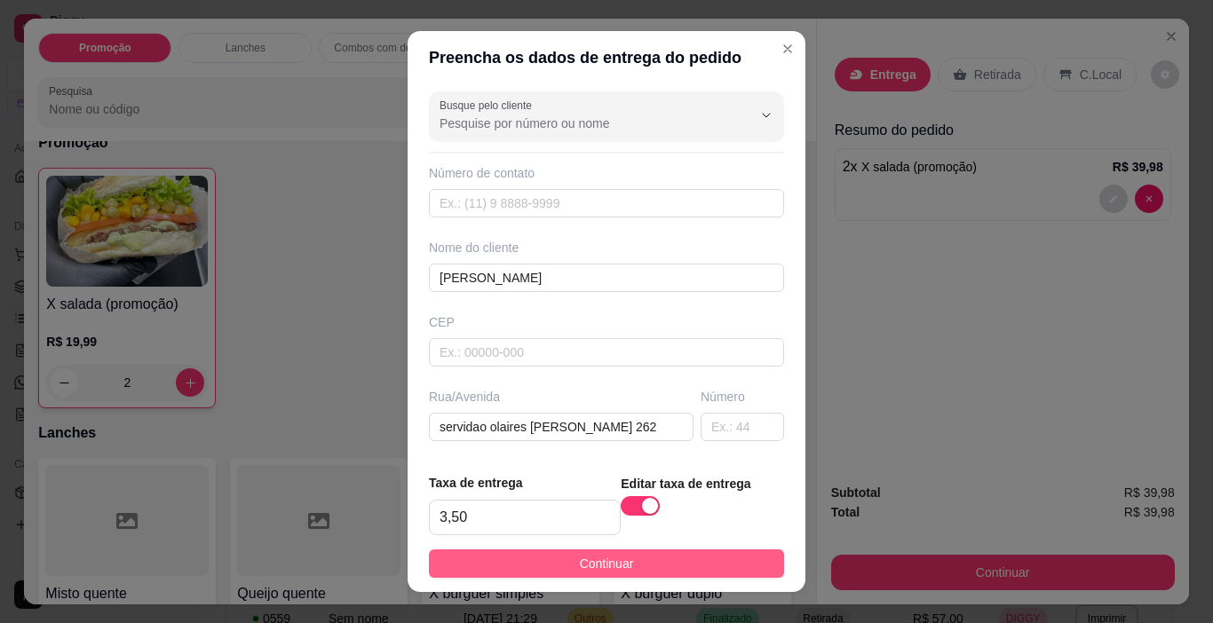
click at [591, 555] on span "Continuar" at bounding box center [607, 564] width 54 height 20
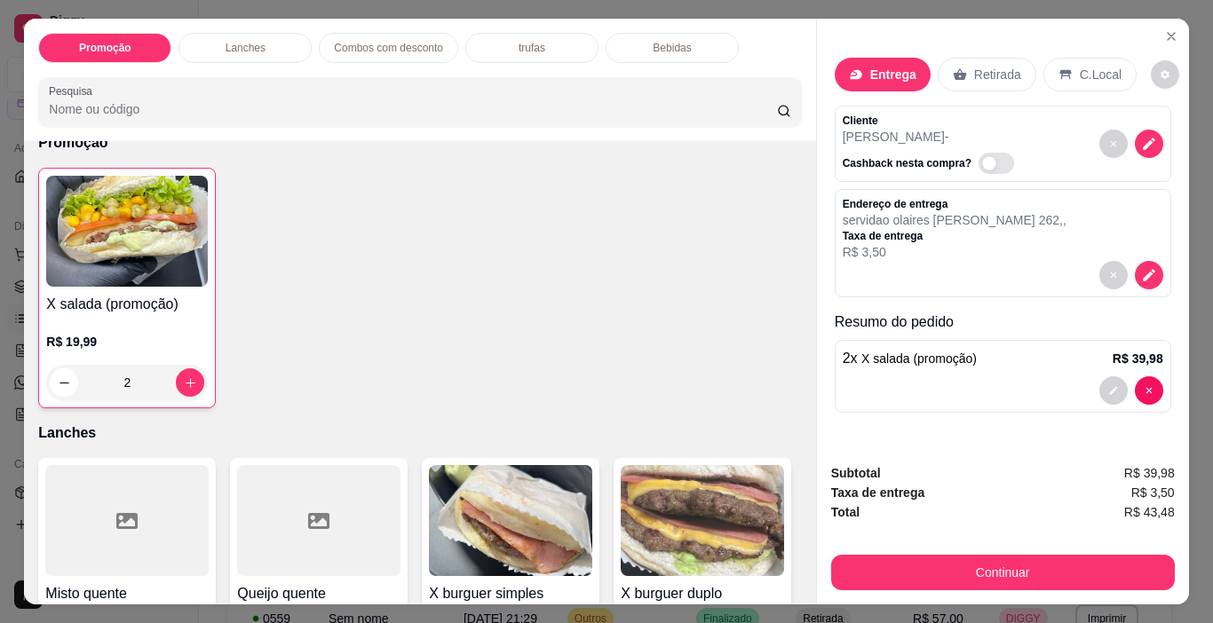
click at [914, 551] on div "Continuar" at bounding box center [1003, 571] width 344 height 40
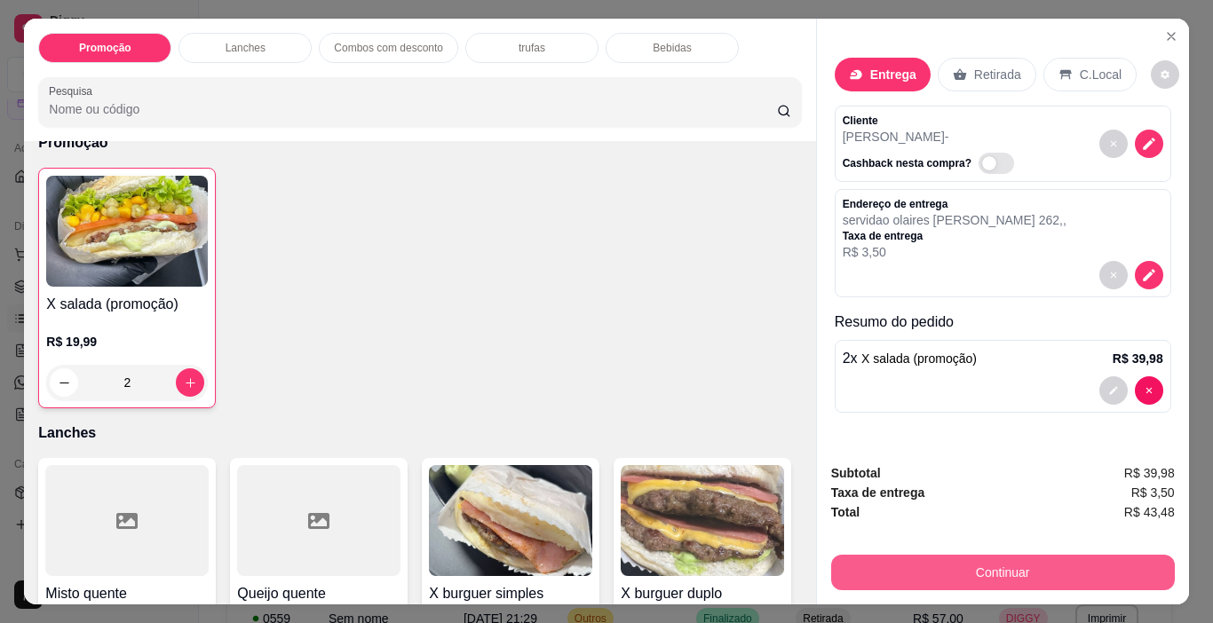
click at [877, 577] on button "Continuar" at bounding box center [1003, 573] width 344 height 36
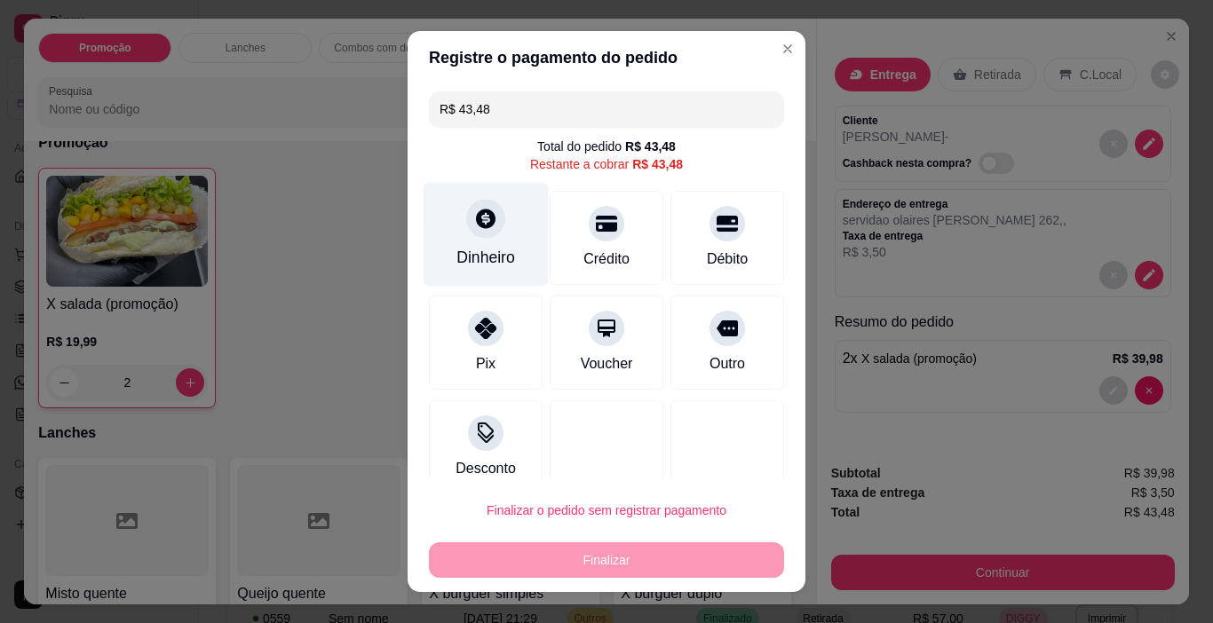
click at [487, 235] on div "Dinheiro" at bounding box center [486, 235] width 125 height 104
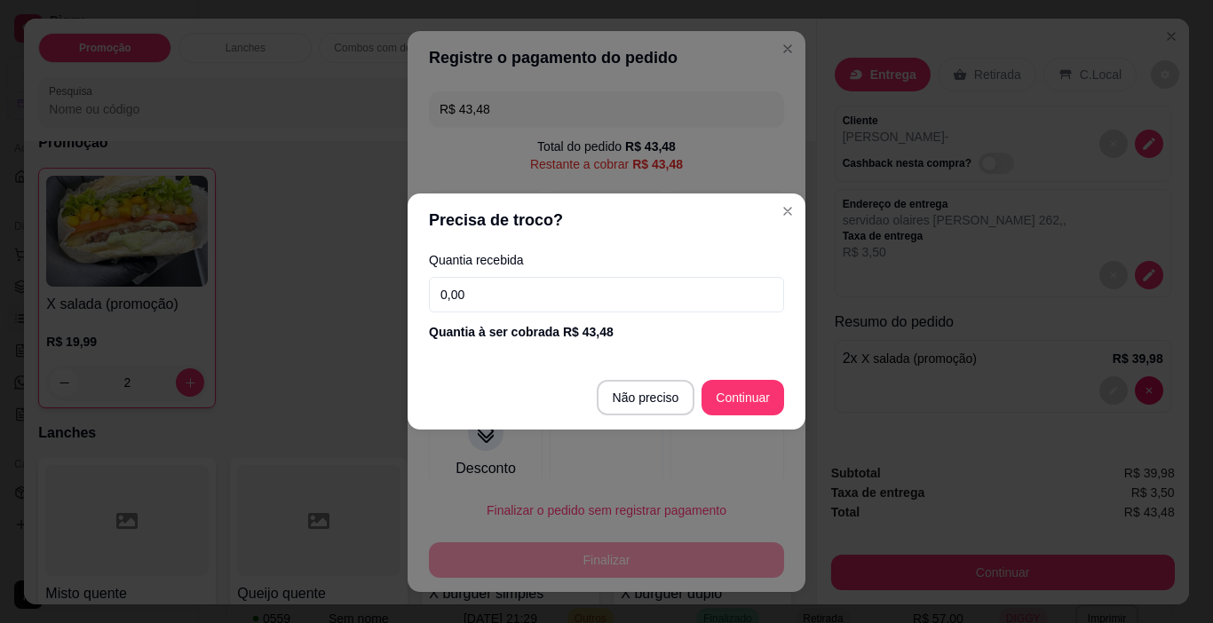
click at [536, 290] on input "0,00" at bounding box center [606, 295] width 355 height 36
type input "50,00"
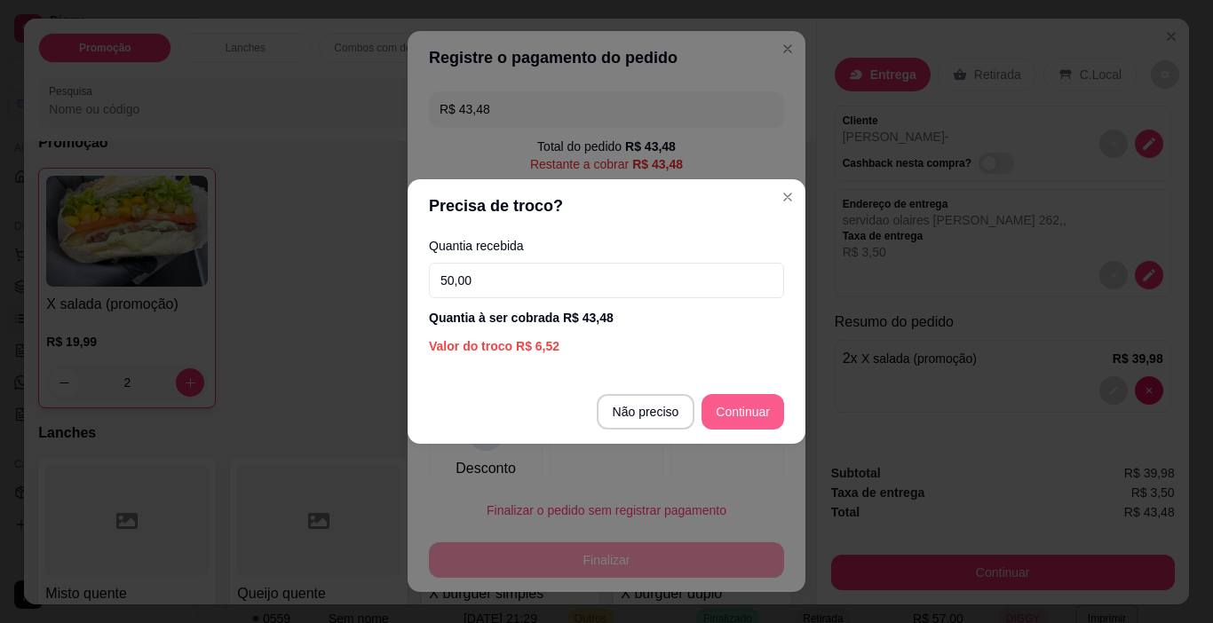
type input "R$ 0,00"
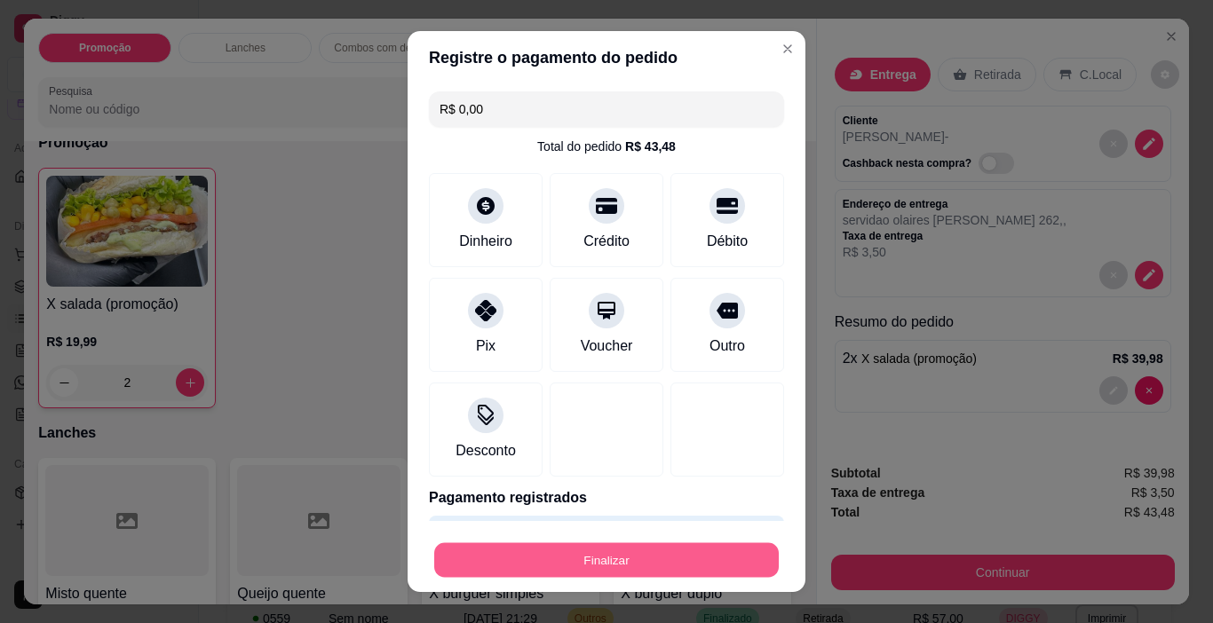
click at [668, 576] on button "Finalizar" at bounding box center [606, 560] width 345 height 35
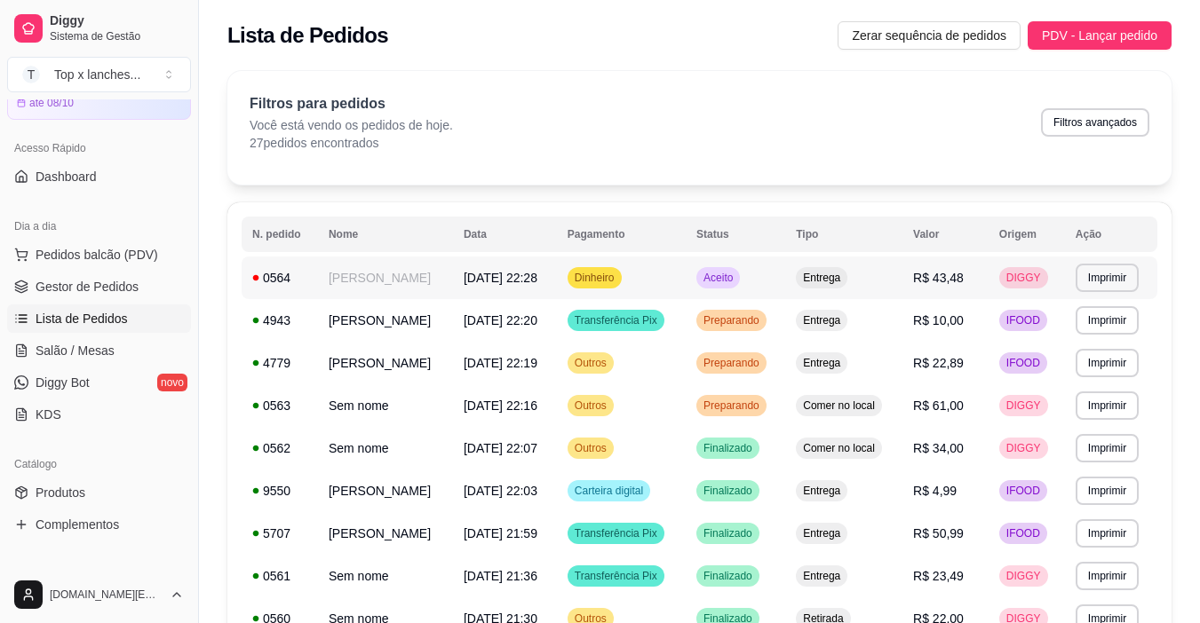
click at [785, 286] on td "Aceito" at bounding box center [734, 278] width 99 height 43
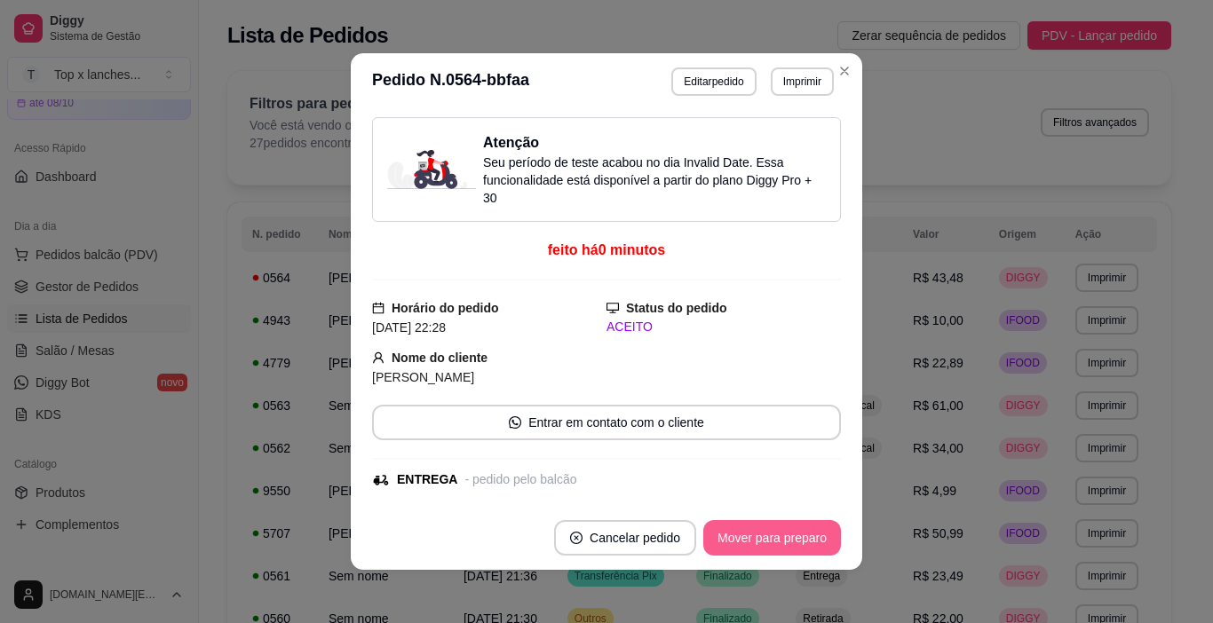
click at [780, 544] on button "Mover para preparo" at bounding box center [772, 538] width 138 height 36
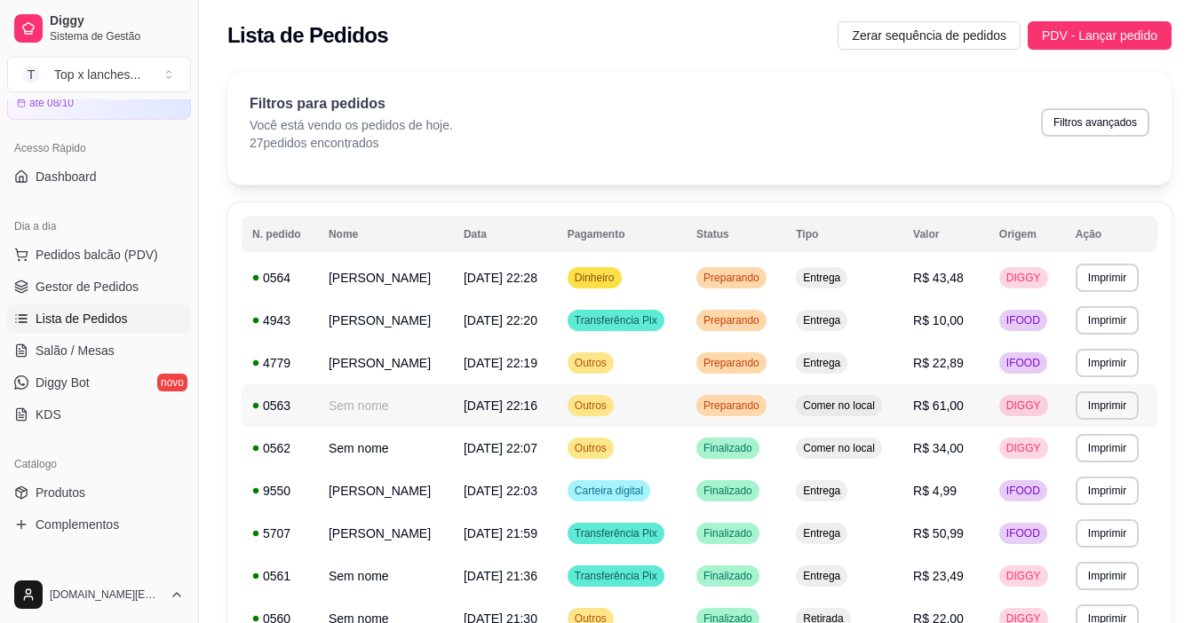
click at [753, 413] on span "Preparando" at bounding box center [731, 406] width 63 height 14
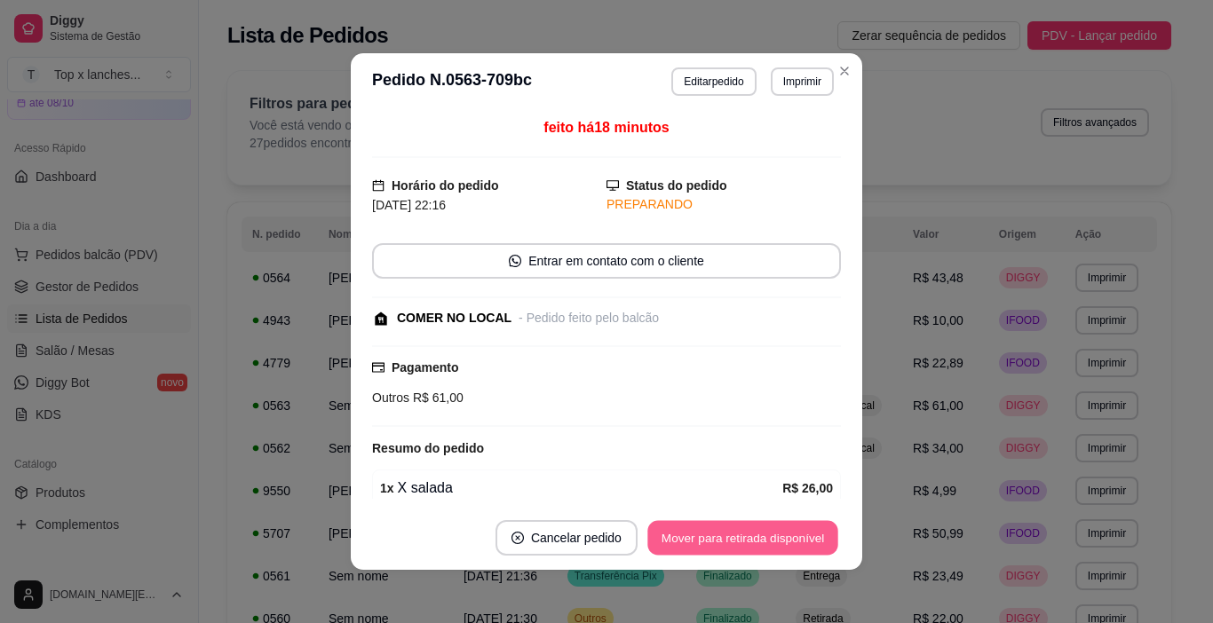
click at [745, 535] on button "Mover para retirada disponível" at bounding box center [742, 538] width 190 height 35
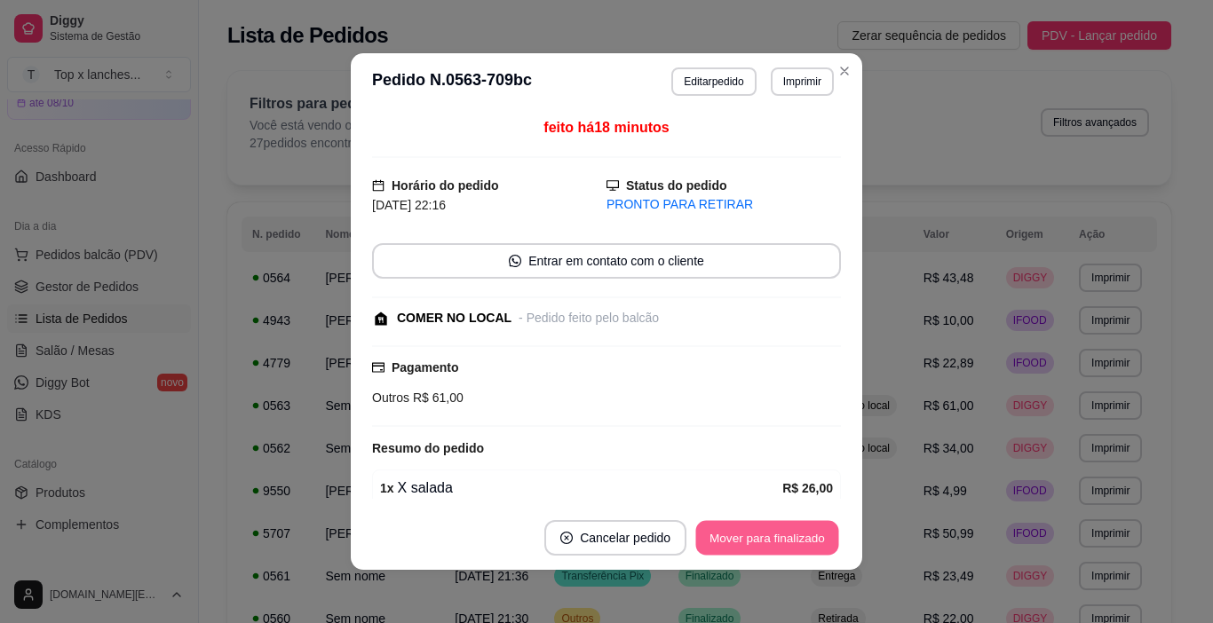
click at [745, 536] on button "Mover para finalizado" at bounding box center [767, 538] width 143 height 35
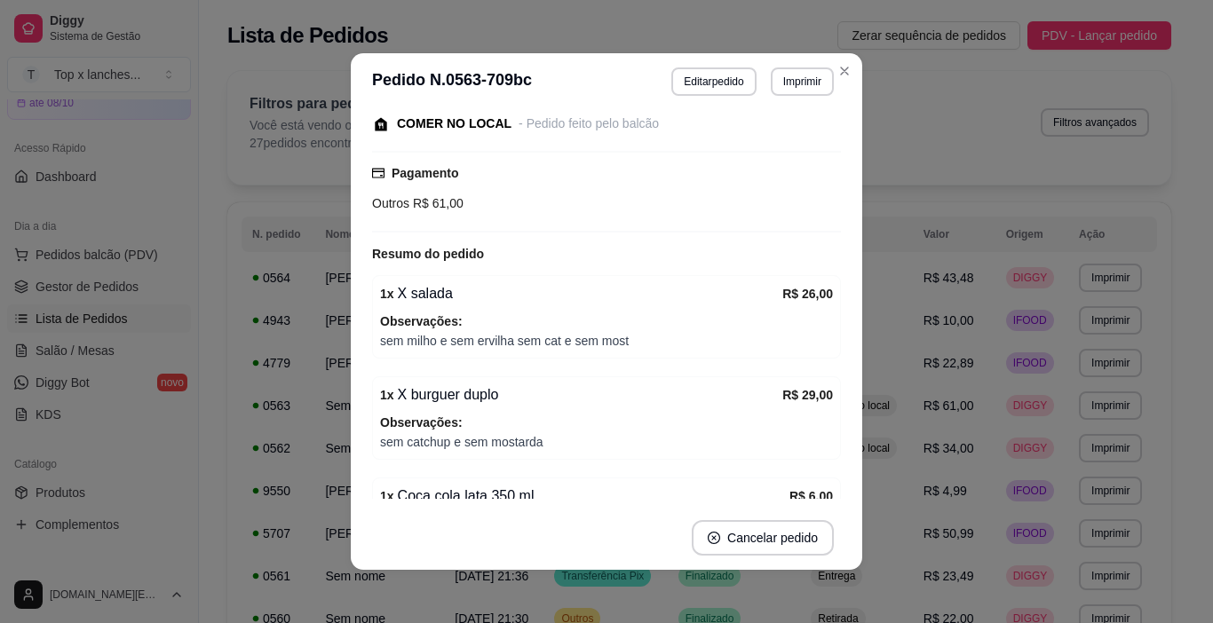
scroll to position [137, 0]
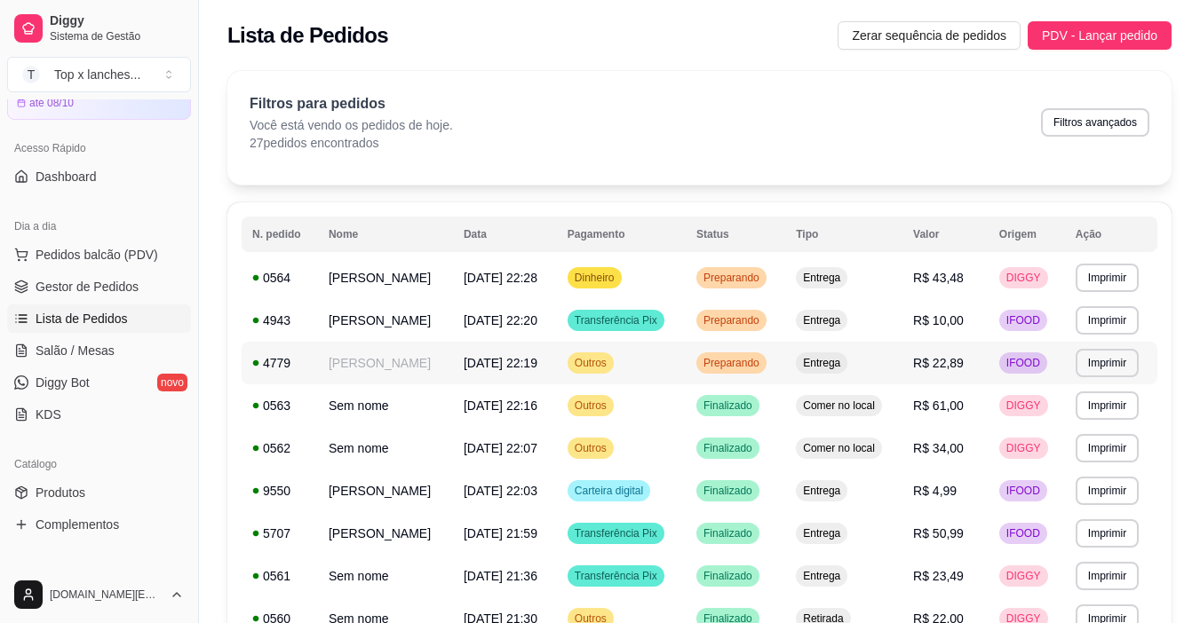
click at [882, 384] on td "Entrega" at bounding box center [843, 363] width 117 height 43
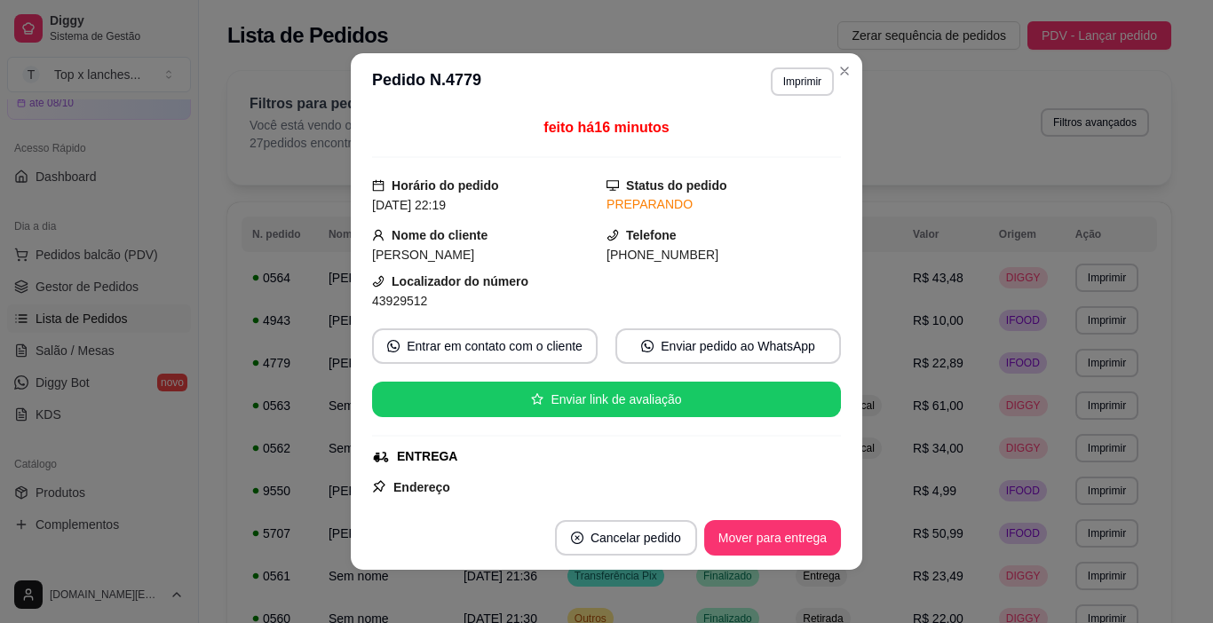
scroll to position [89, 0]
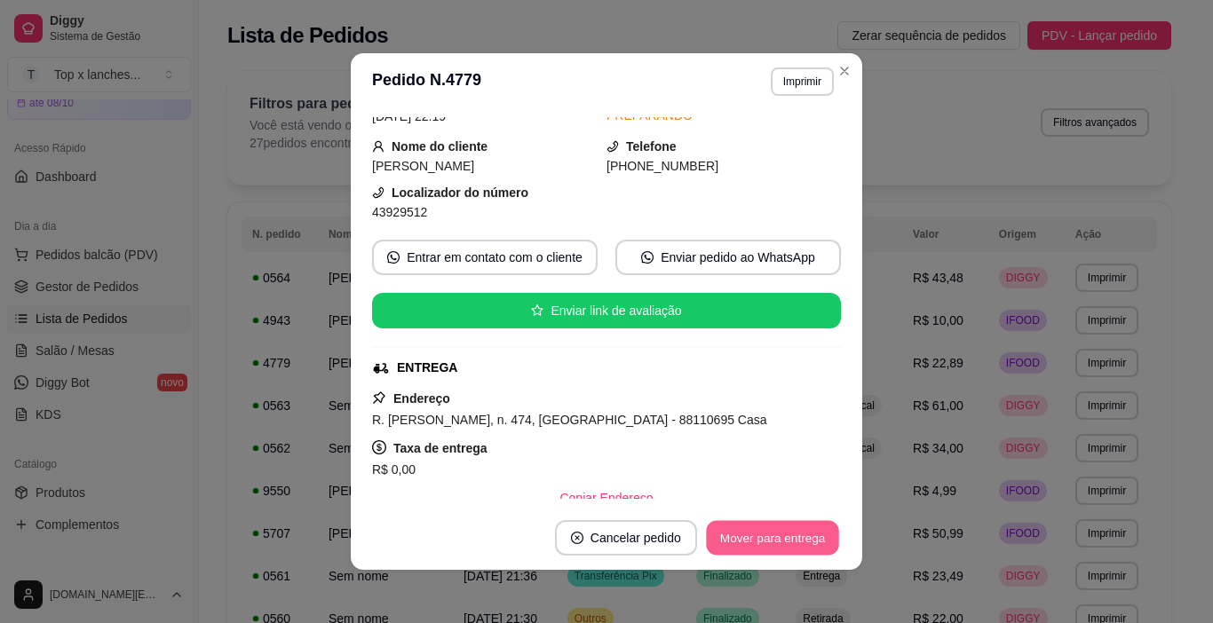
click at [782, 539] on button "Mover para entrega" at bounding box center [772, 538] width 133 height 35
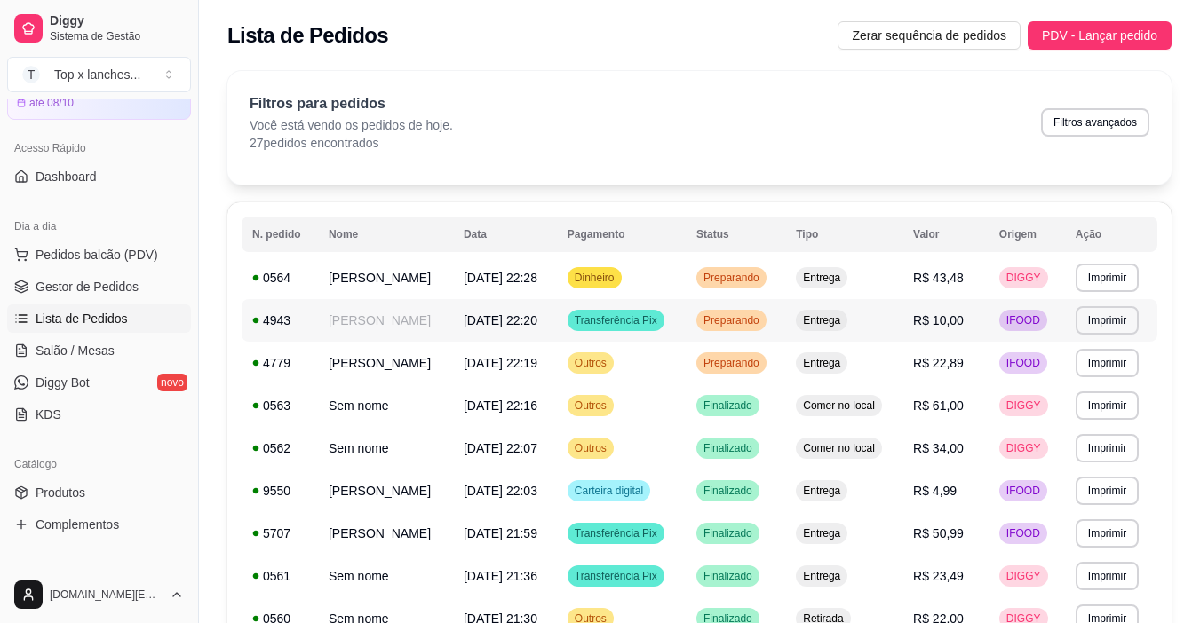
click at [838, 342] on td "Entrega" at bounding box center [843, 320] width 117 height 43
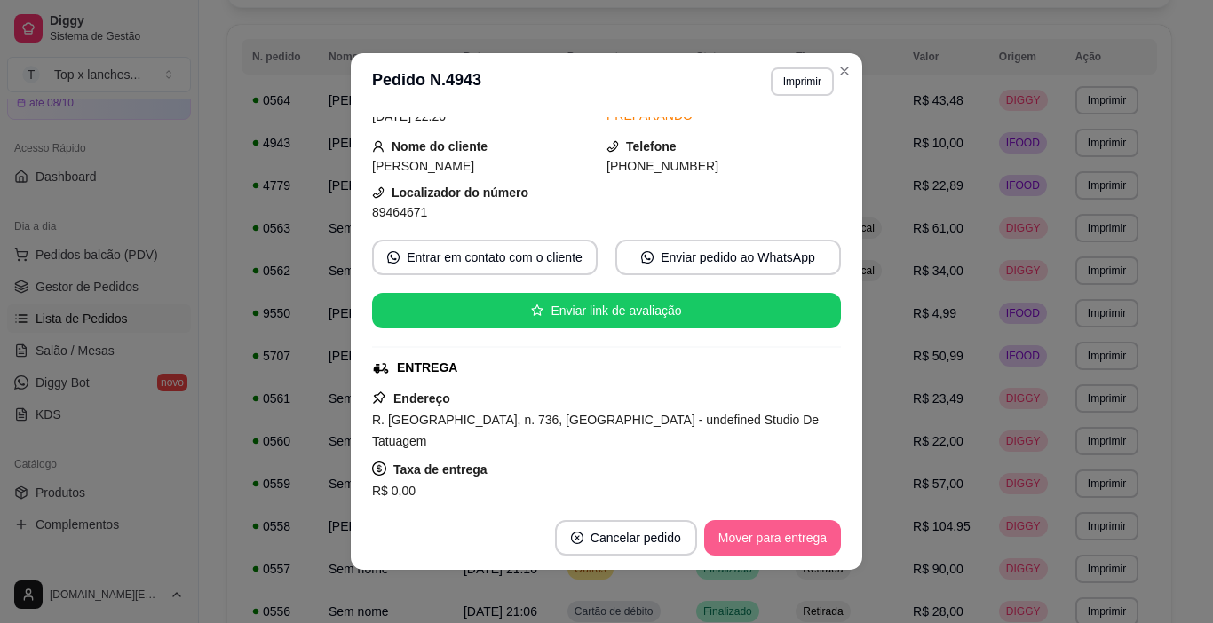
click at [746, 554] on button "Mover para entrega" at bounding box center [772, 538] width 137 height 36
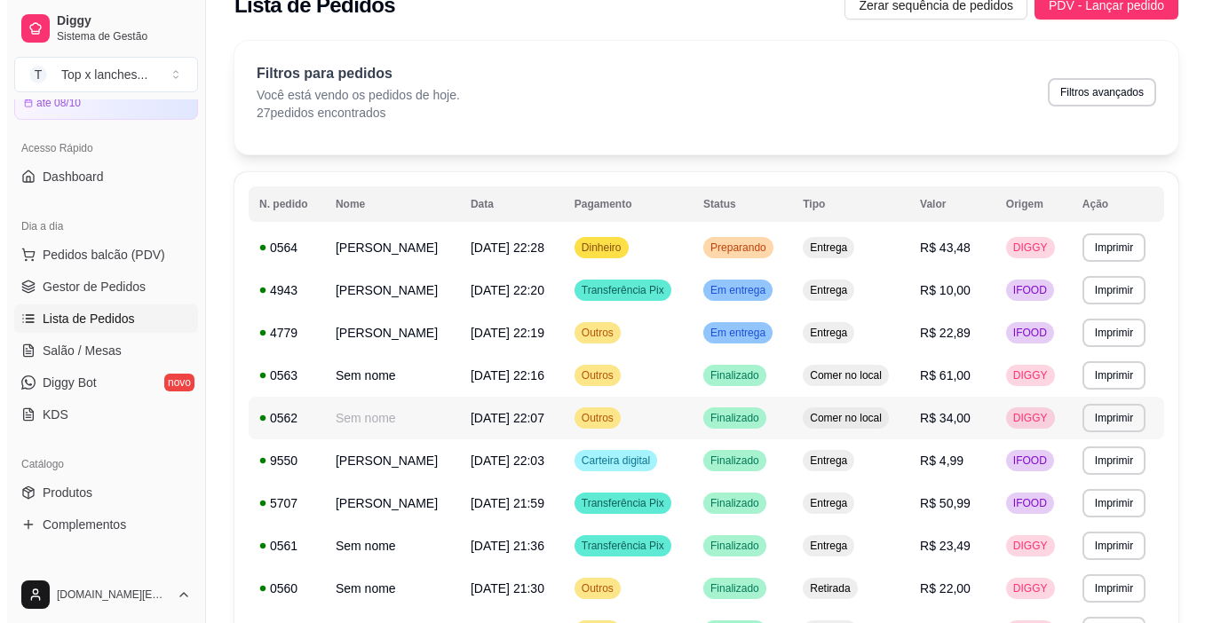
scroll to position [0, 0]
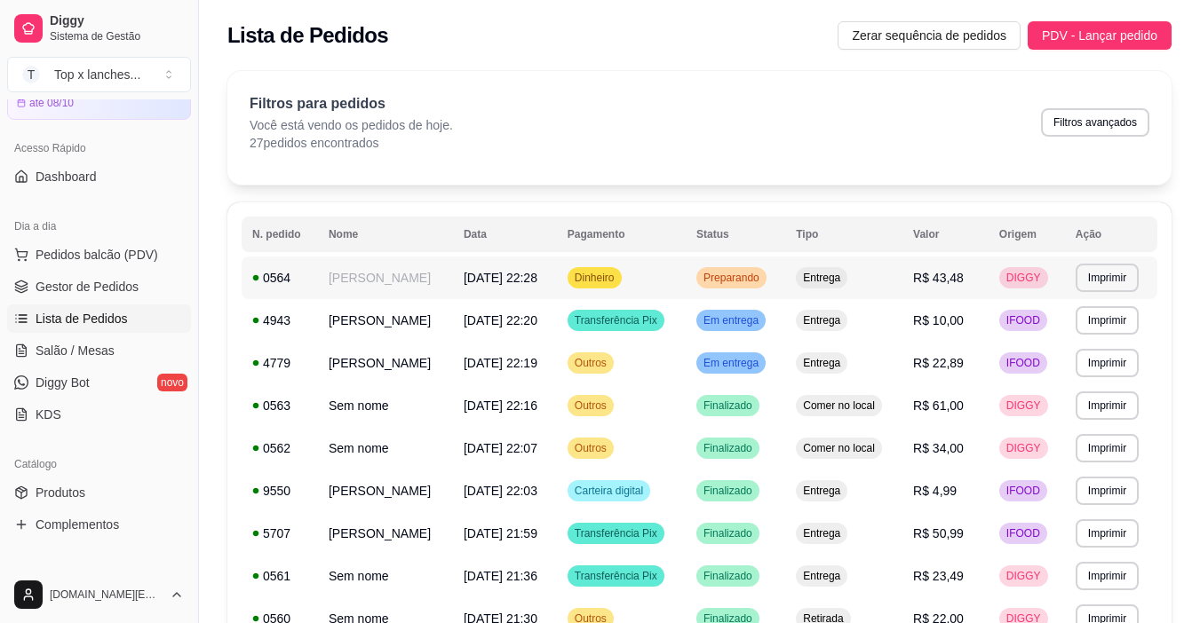
click at [844, 278] on span "Entrega" at bounding box center [821, 278] width 44 height 14
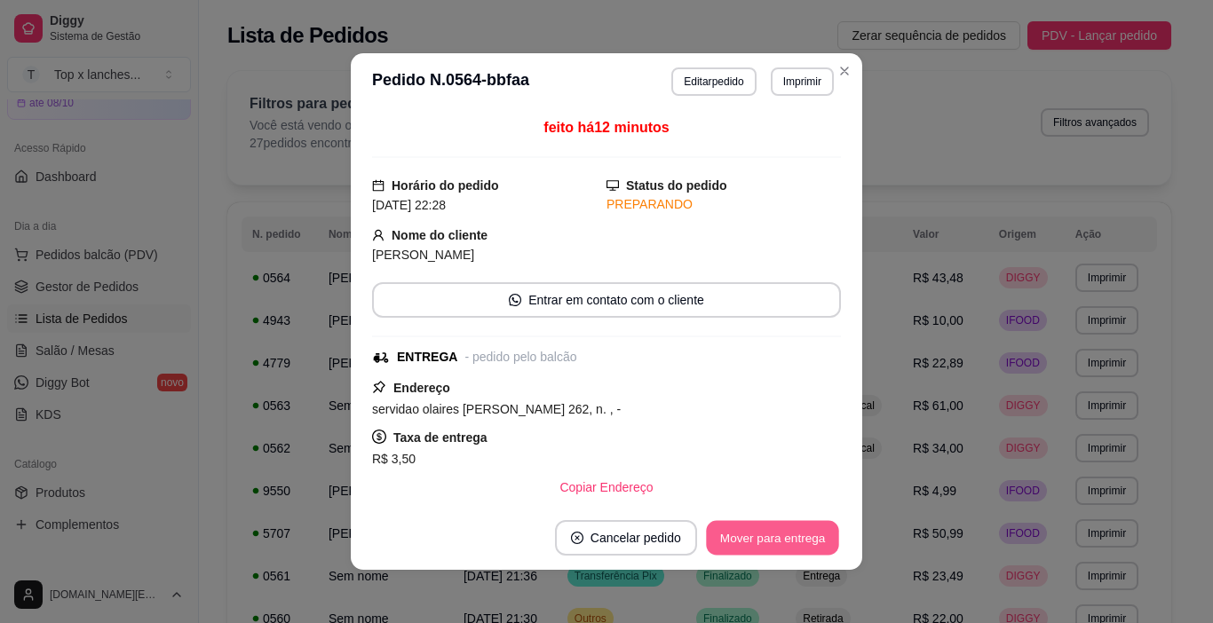
click at [799, 532] on button "Mover para entrega" at bounding box center [772, 538] width 133 height 35
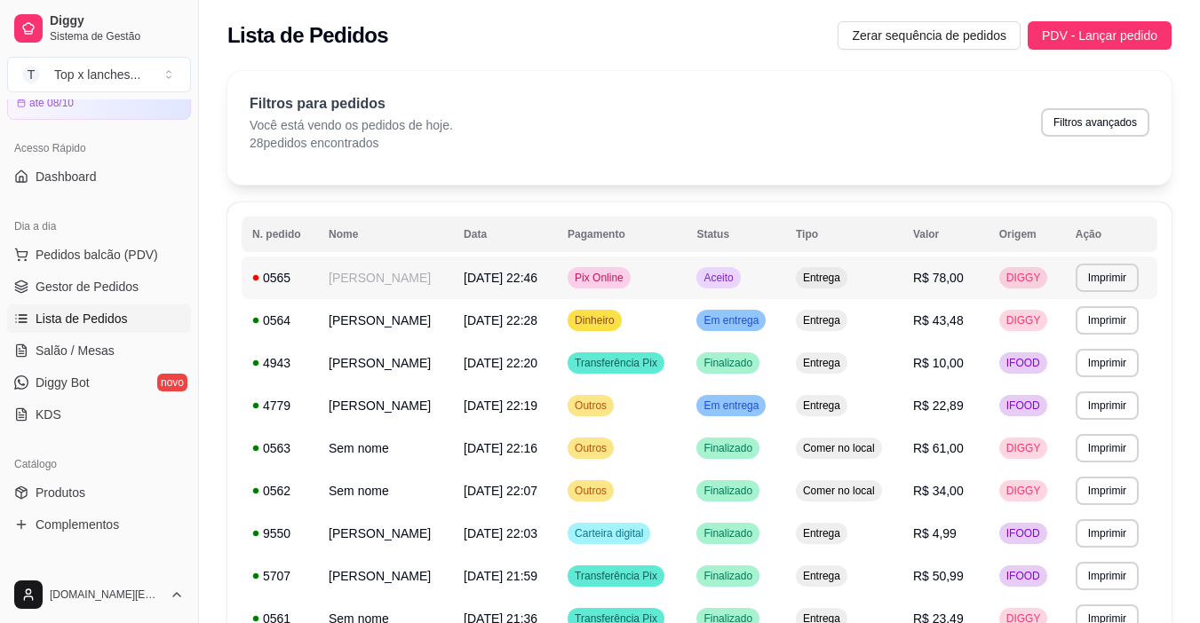
click at [785, 284] on td "Aceito" at bounding box center [734, 278] width 99 height 43
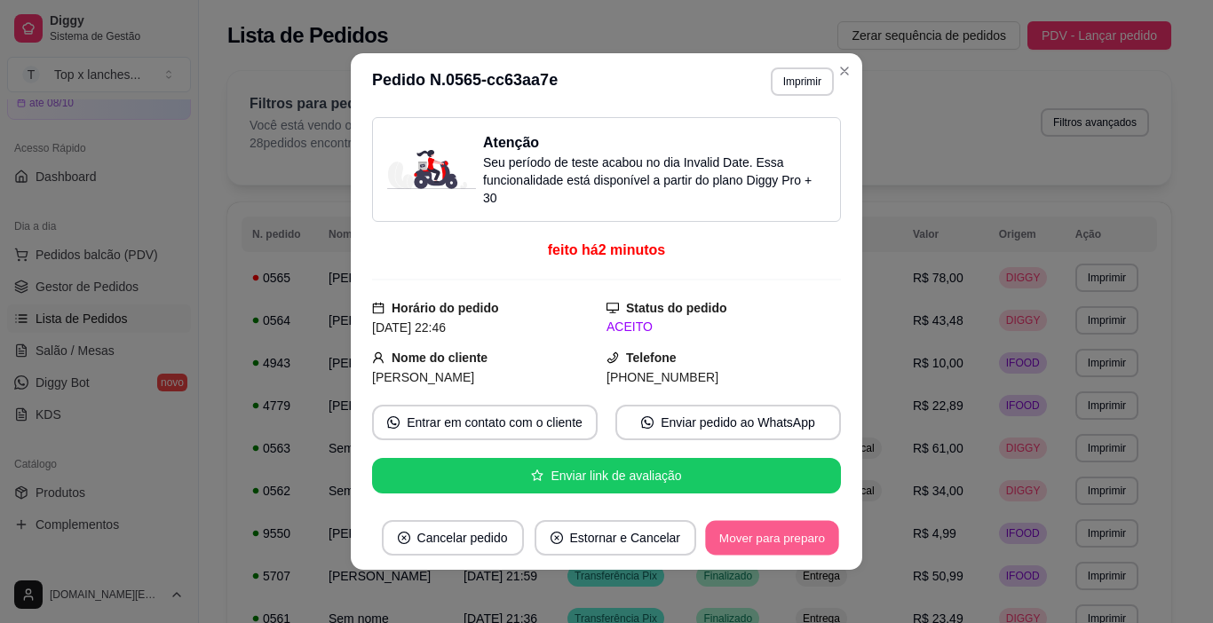
click at [787, 526] on button "Mover para preparo" at bounding box center [771, 538] width 133 height 35
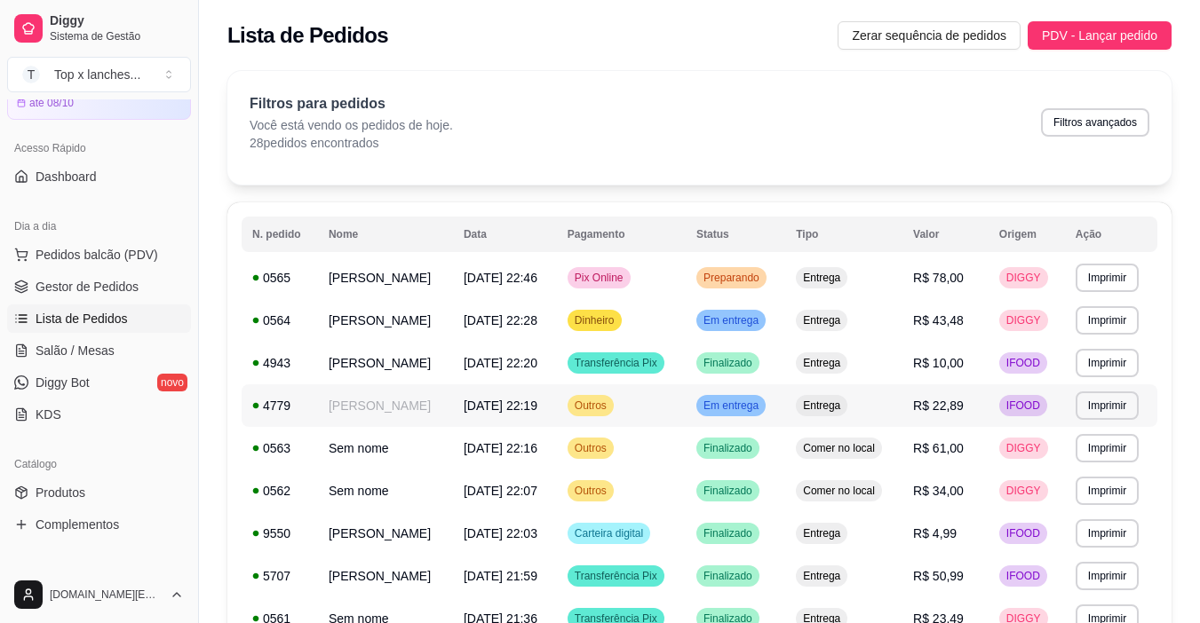
click at [844, 413] on span "Entrega" at bounding box center [821, 406] width 44 height 14
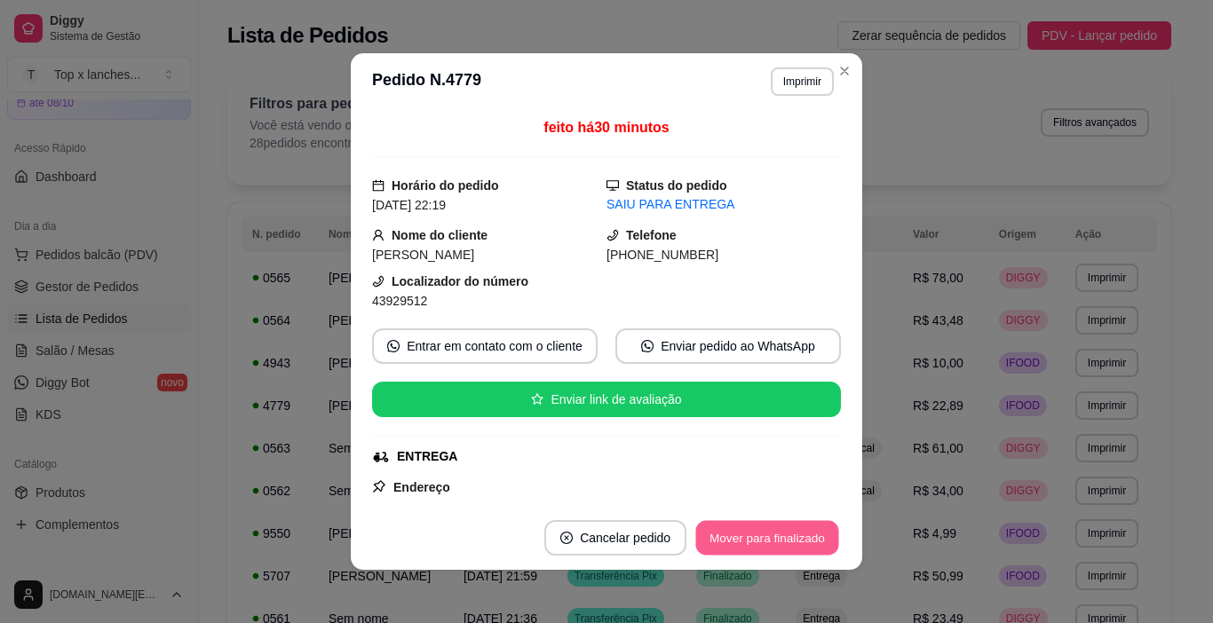
click at [796, 530] on button "Mover para finalizado" at bounding box center [767, 538] width 143 height 35
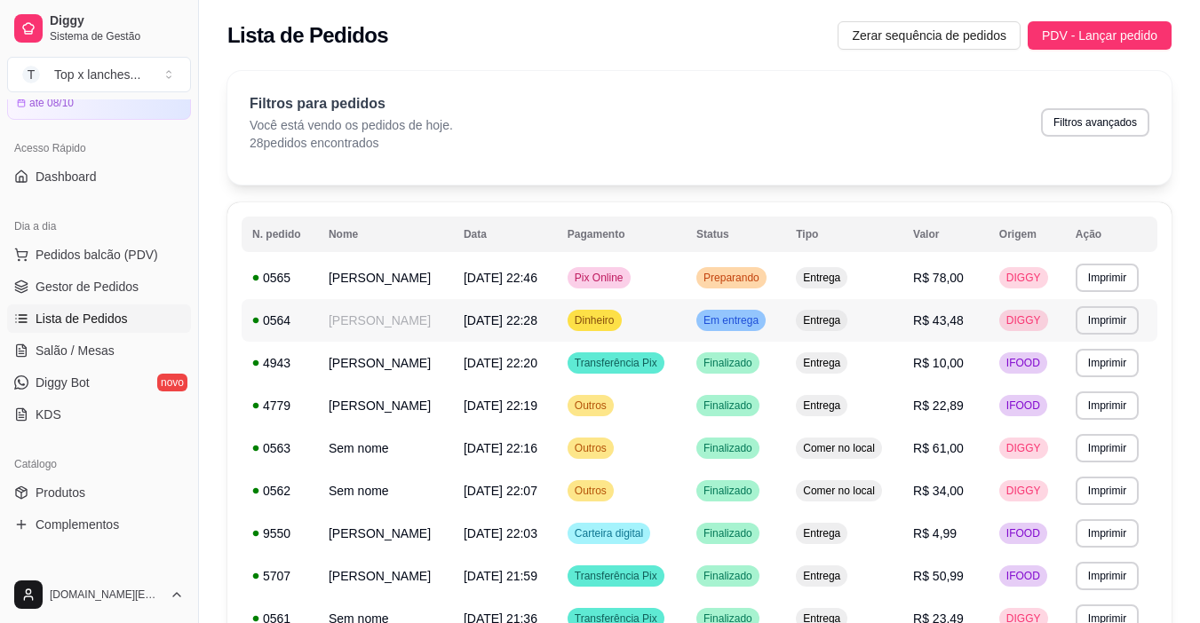
click at [829, 327] on td "Entrega" at bounding box center [843, 320] width 117 height 43
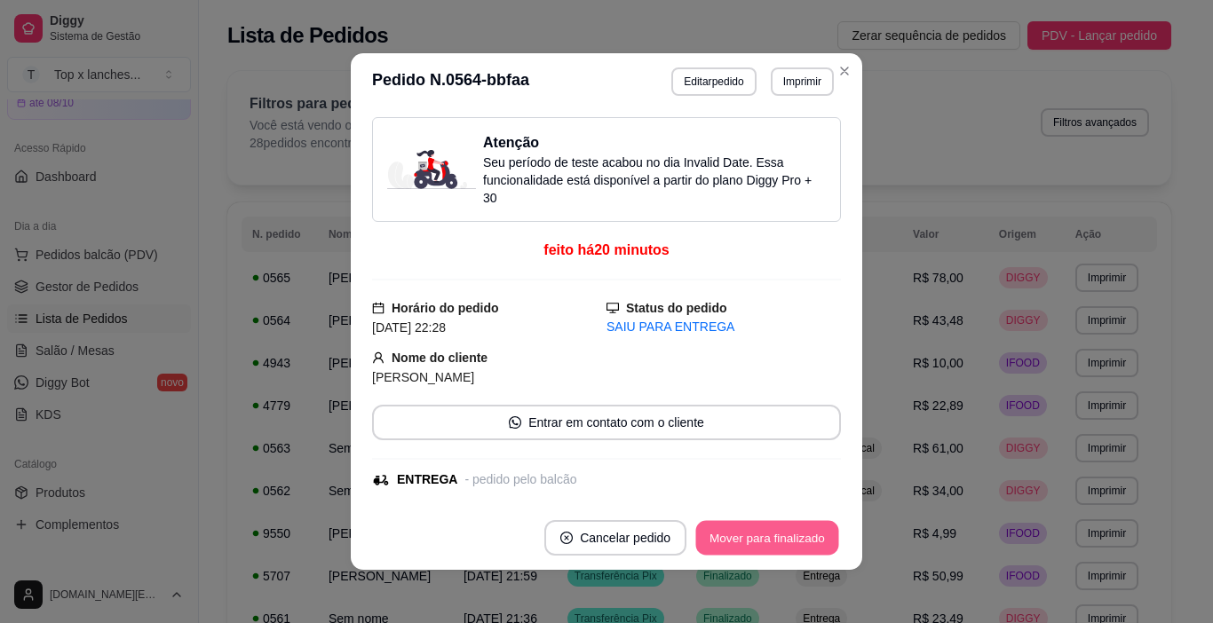
click at [773, 546] on button "Mover para finalizado" at bounding box center [767, 538] width 143 height 35
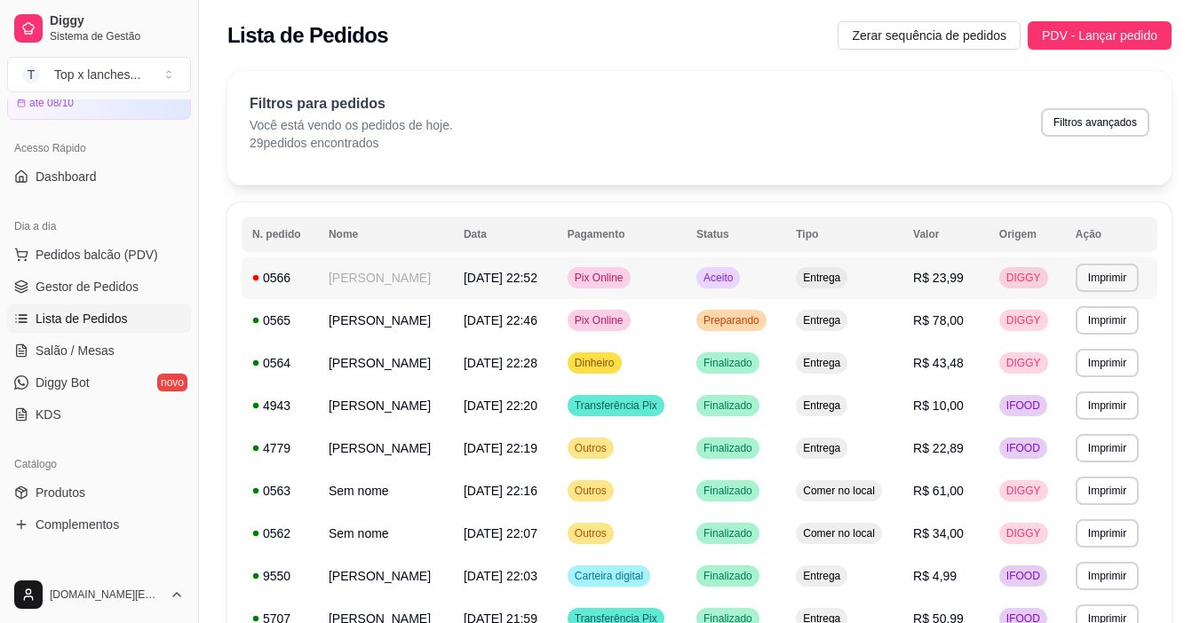
click at [785, 268] on td "Aceito" at bounding box center [734, 278] width 99 height 43
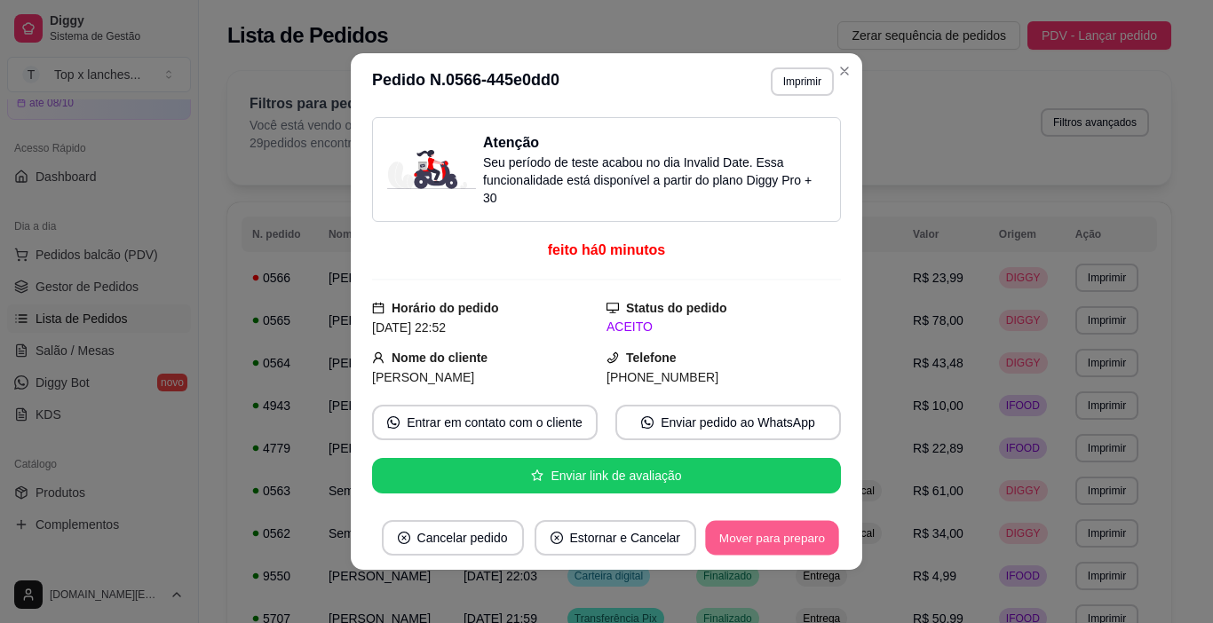
click at [773, 530] on button "Mover para preparo" at bounding box center [771, 538] width 133 height 35
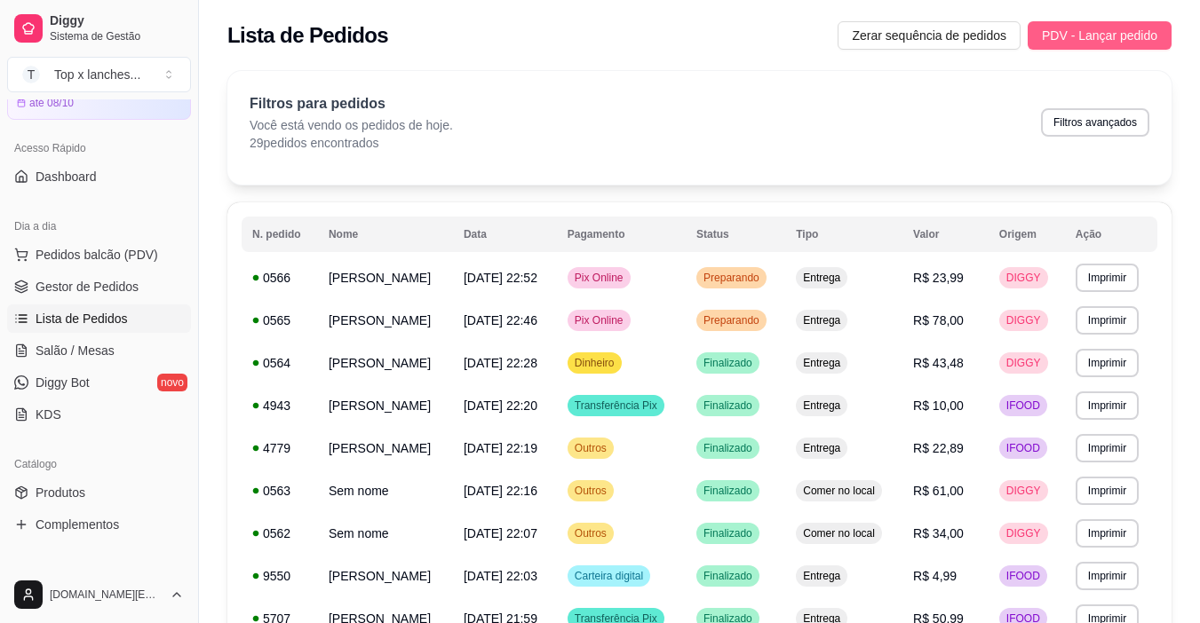
click at [1123, 42] on span "PDV - Lançar pedido" at bounding box center [1099, 36] width 115 height 20
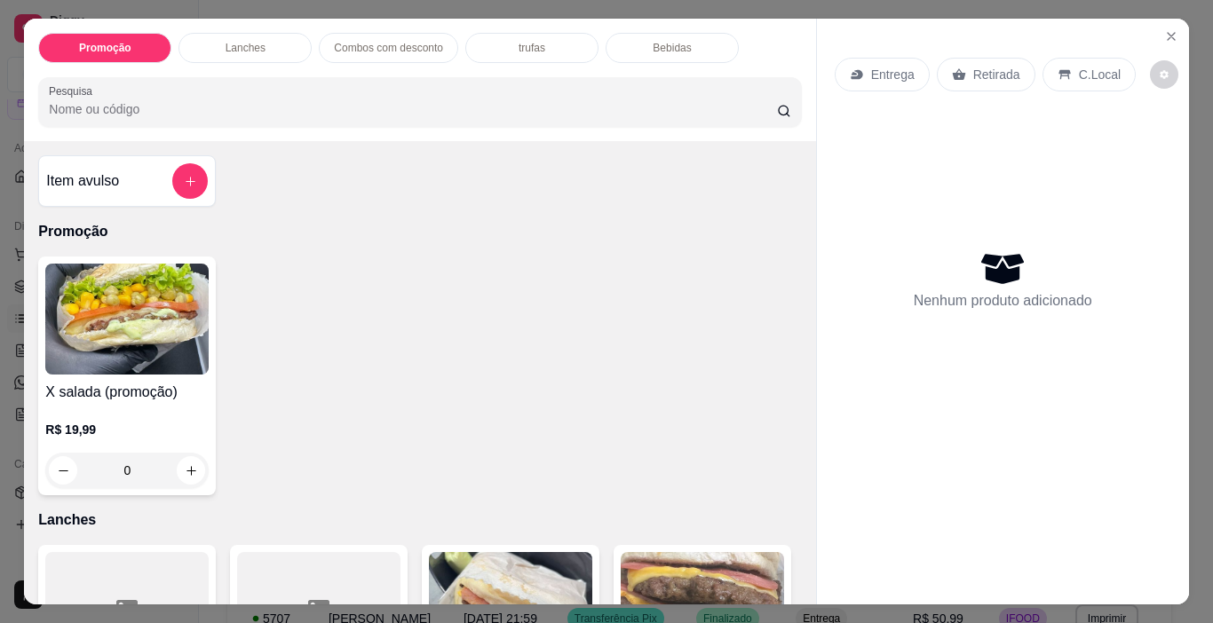
click at [155, 310] on img at bounding box center [126, 319] width 163 height 111
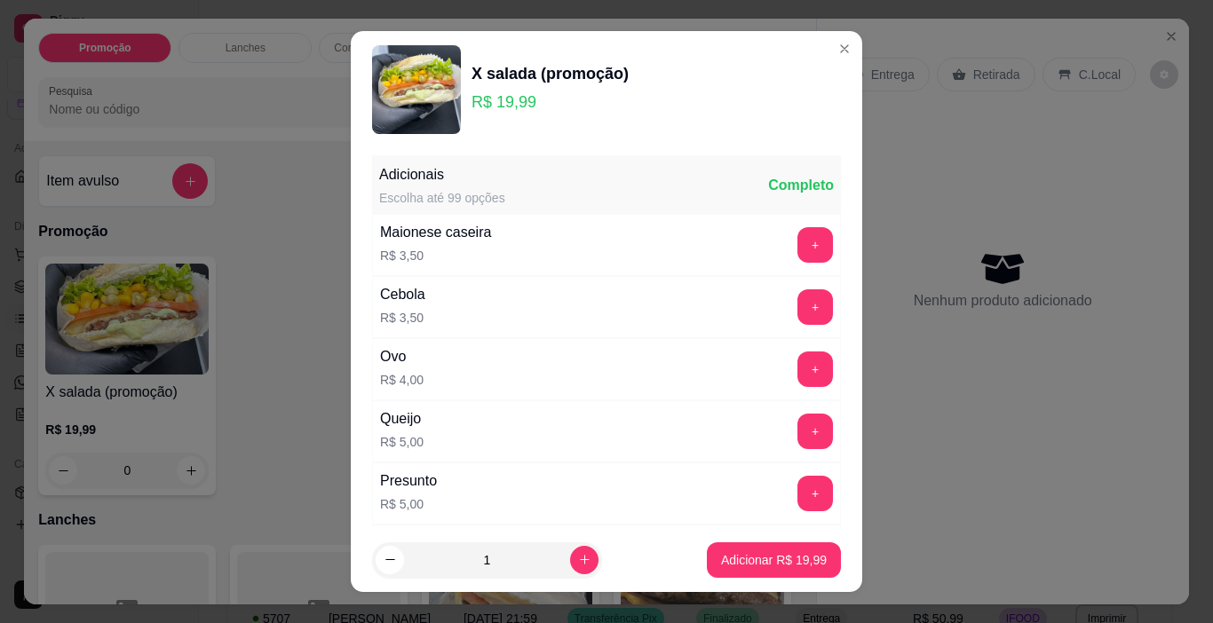
click at [351, 345] on div "Adicionais Escolha até 99 opções Completo Maionese caseira R$ 3,50 + Cebola R$ …" at bounding box center [606, 338] width 511 height 380
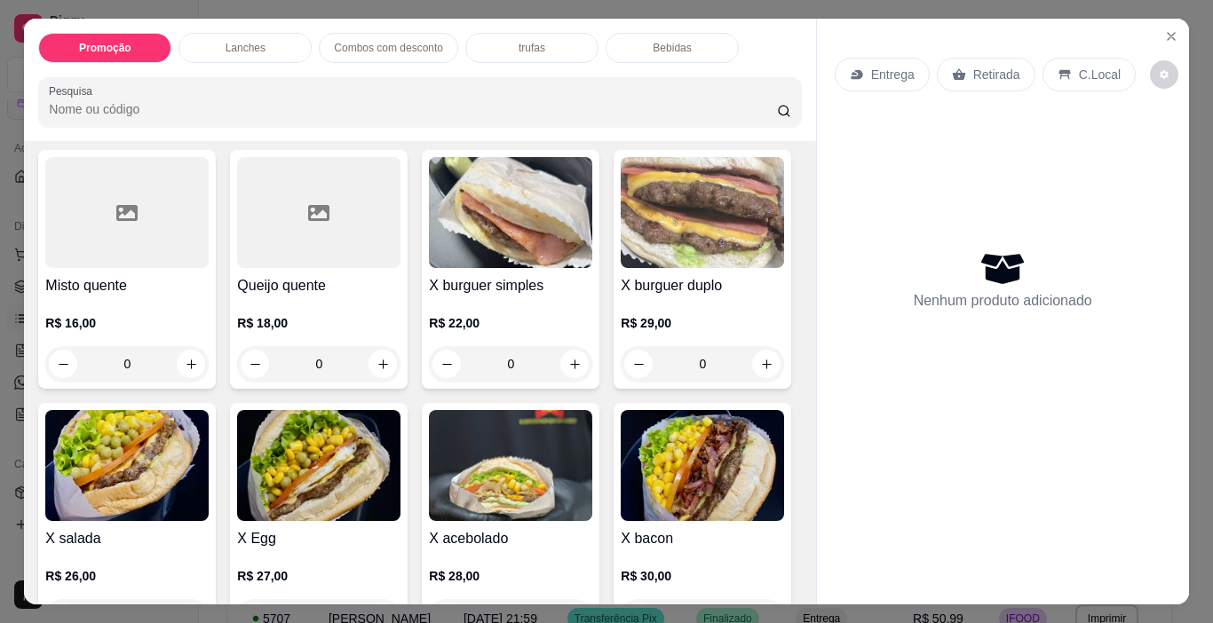
scroll to position [622, 0]
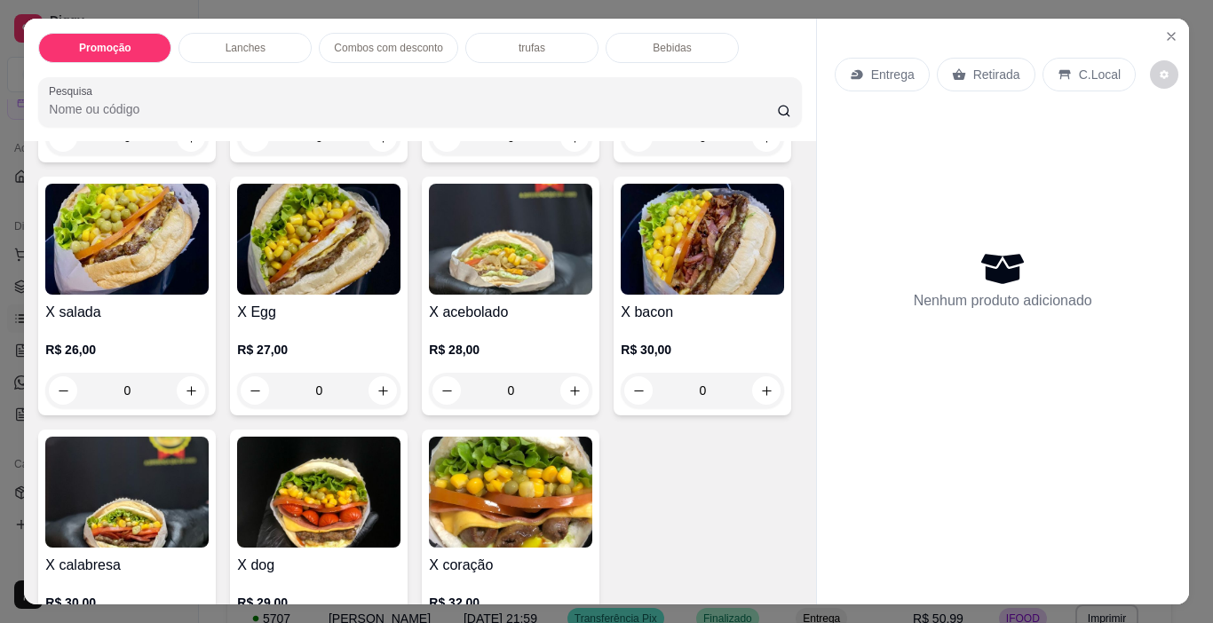
click at [209, 280] on img at bounding box center [126, 239] width 163 height 111
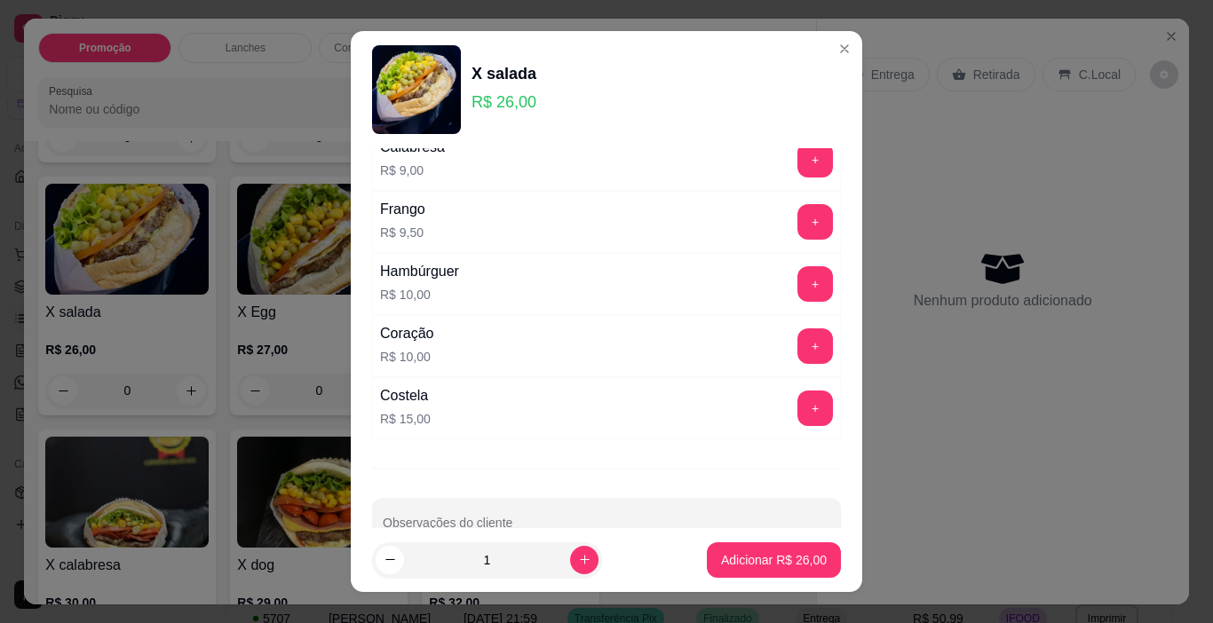
scroll to position [627, 0]
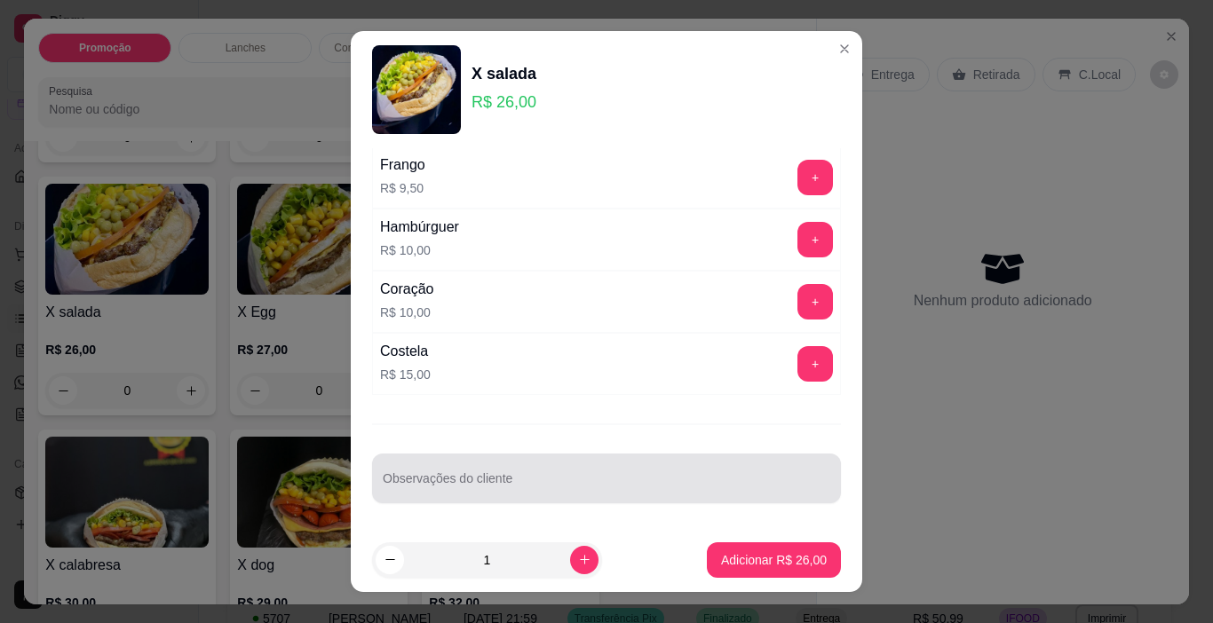
click at [549, 463] on div at bounding box center [607, 479] width 448 height 36
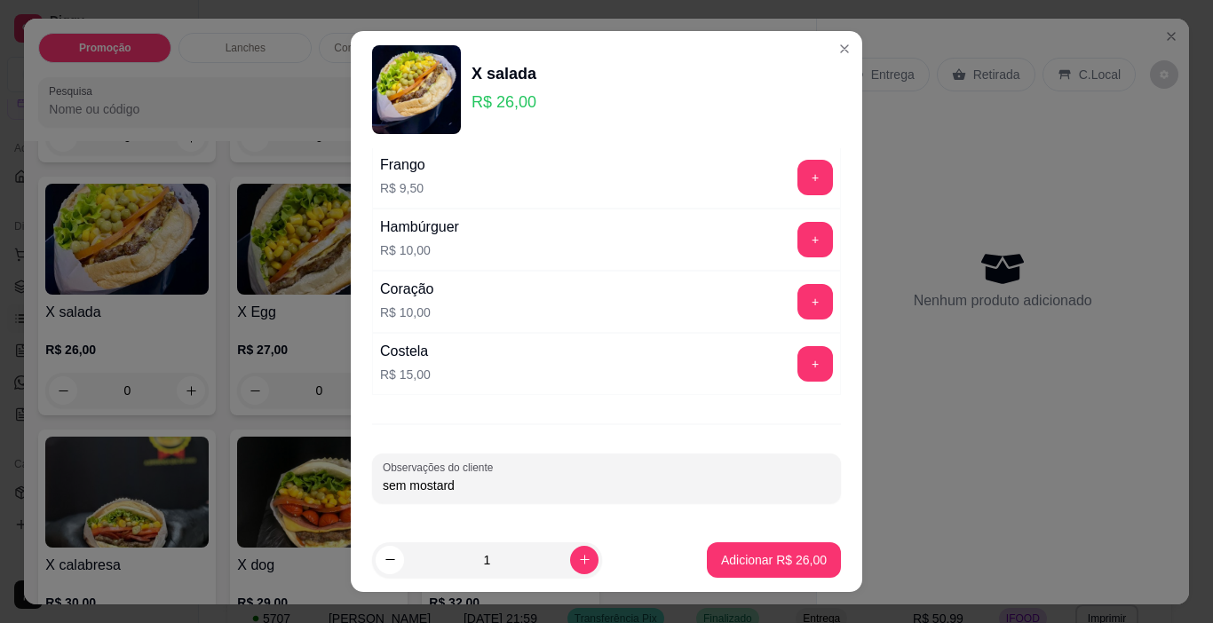
type input "sem mostarda"
click at [707, 567] on button "Adicionar R$ 26,00" at bounding box center [774, 561] width 134 height 36
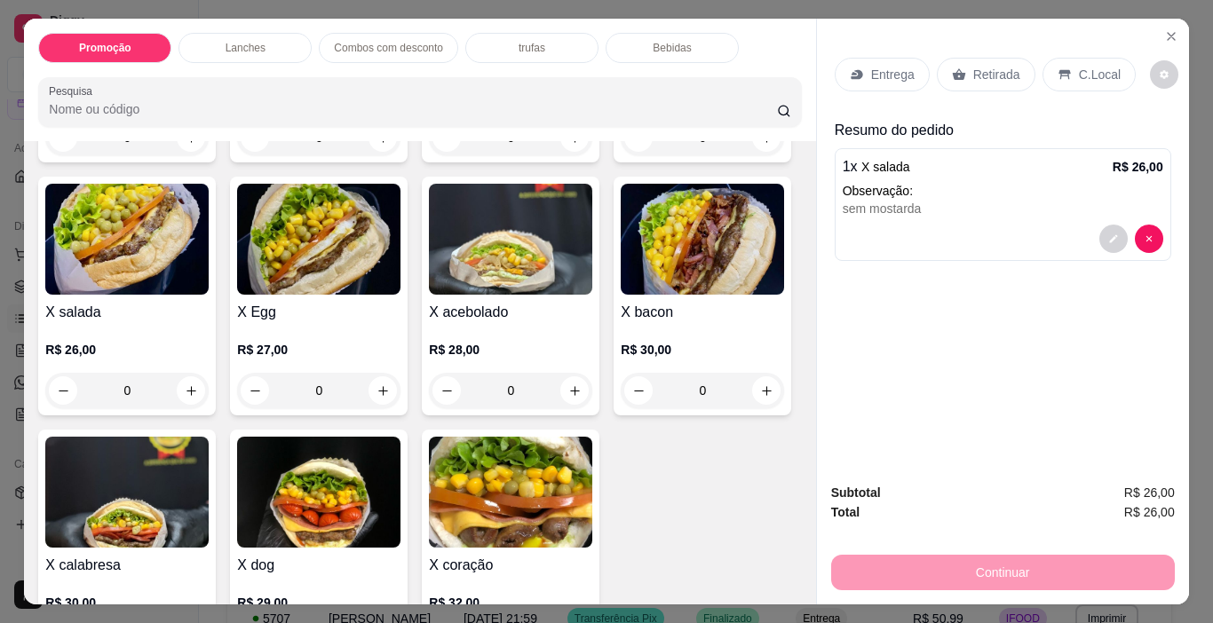
click at [1002, 66] on p "Retirada" at bounding box center [996, 75] width 47 height 18
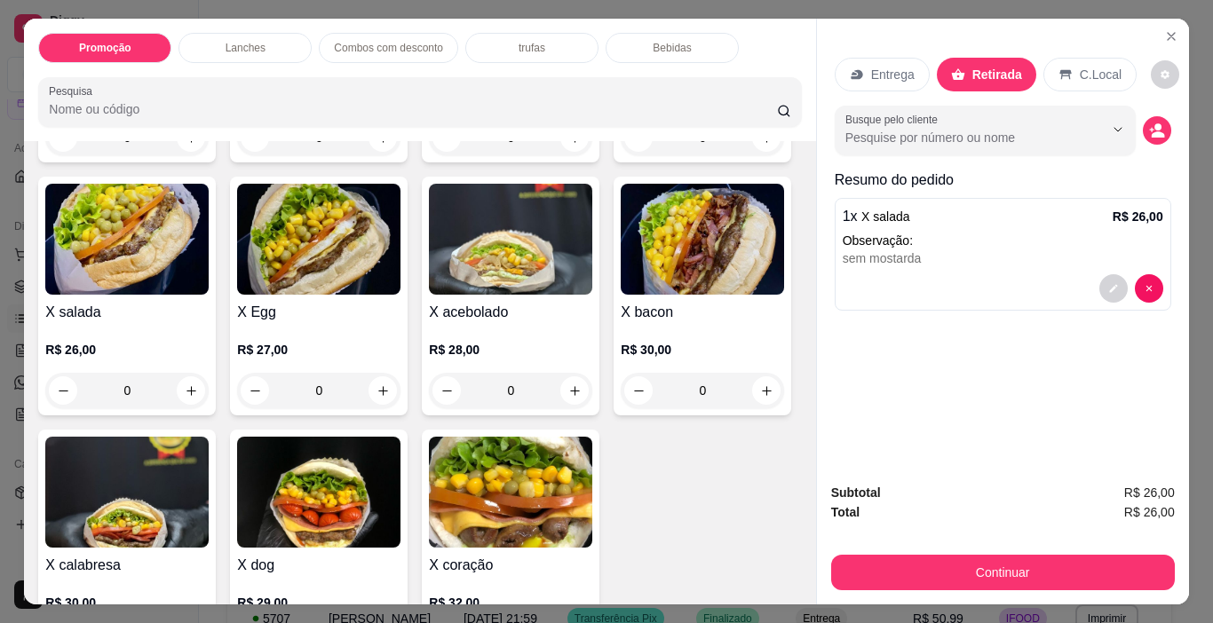
click at [990, 540] on div "Subtotal R$ 26,00 Total R$ 26,00 Continuar" at bounding box center [1003, 536] width 344 height 107
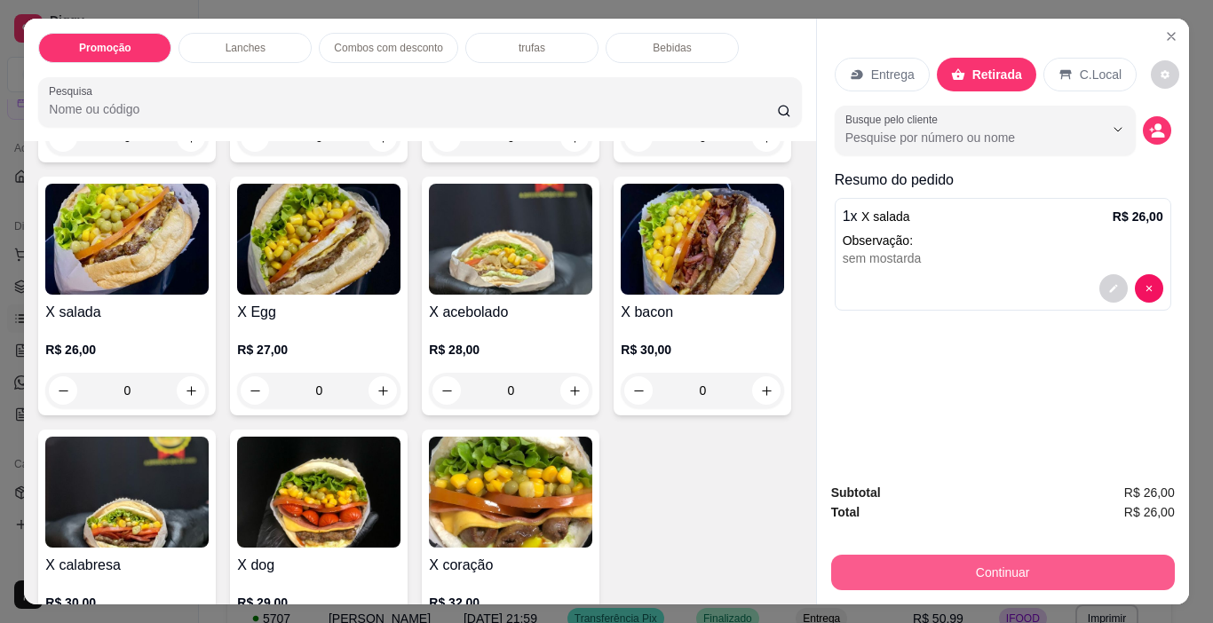
click at [1002, 558] on button "Continuar" at bounding box center [1003, 573] width 344 height 36
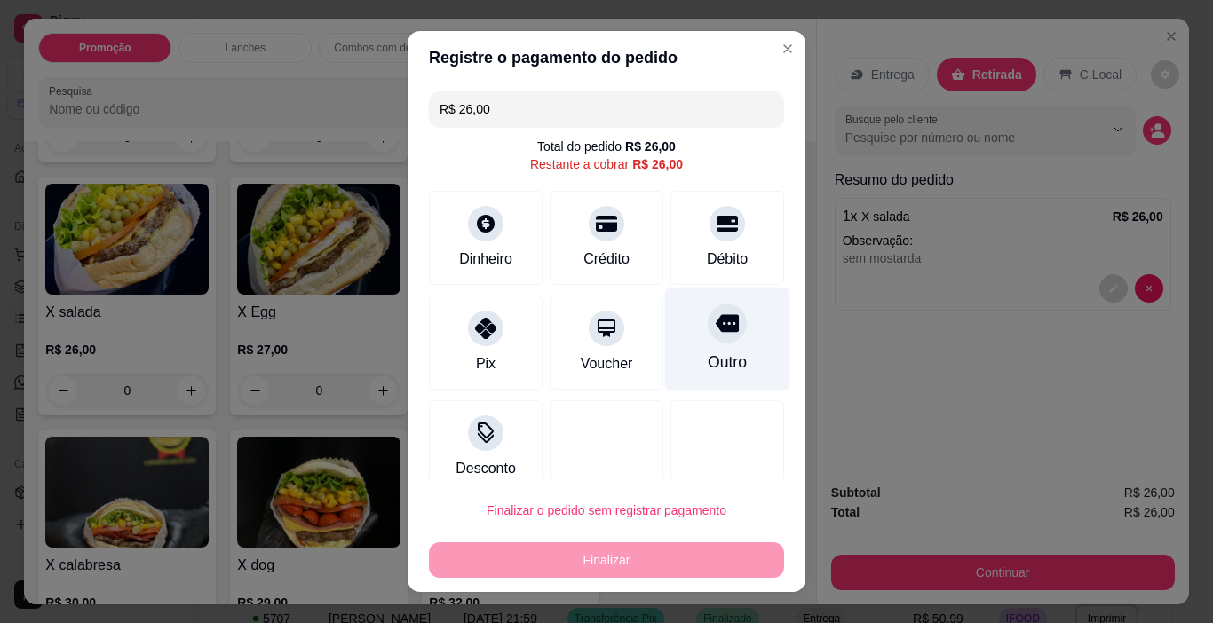
click at [708, 334] on div at bounding box center [727, 324] width 39 height 39
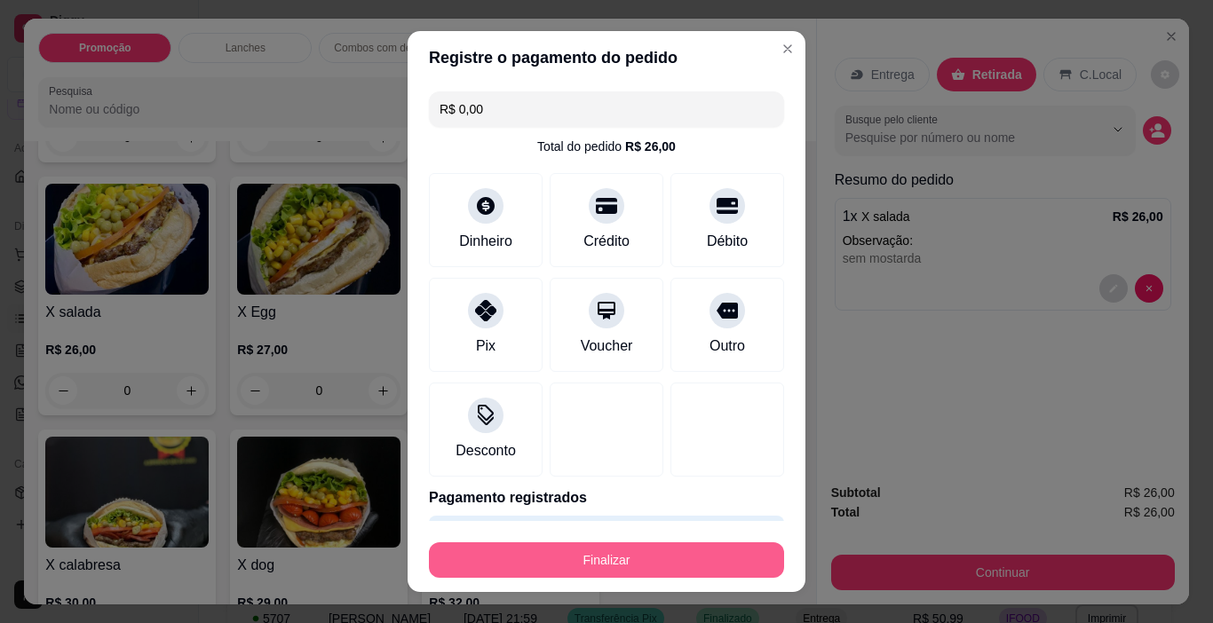
click at [693, 571] on button "Finalizar" at bounding box center [606, 561] width 355 height 36
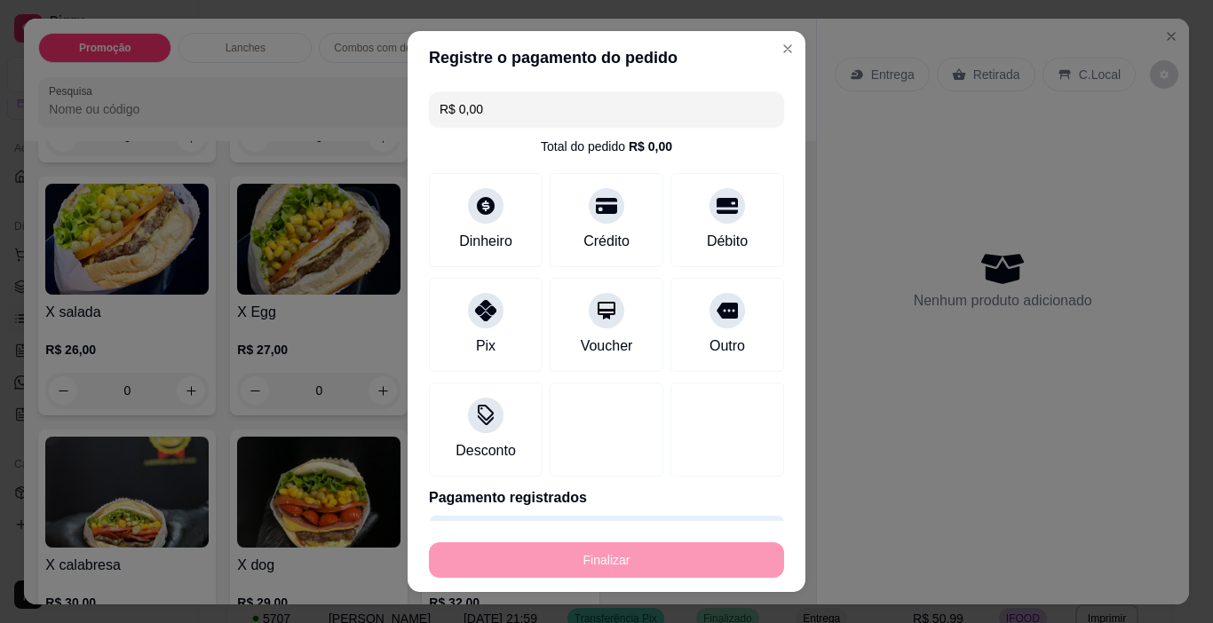
type input "-R$ 26,00"
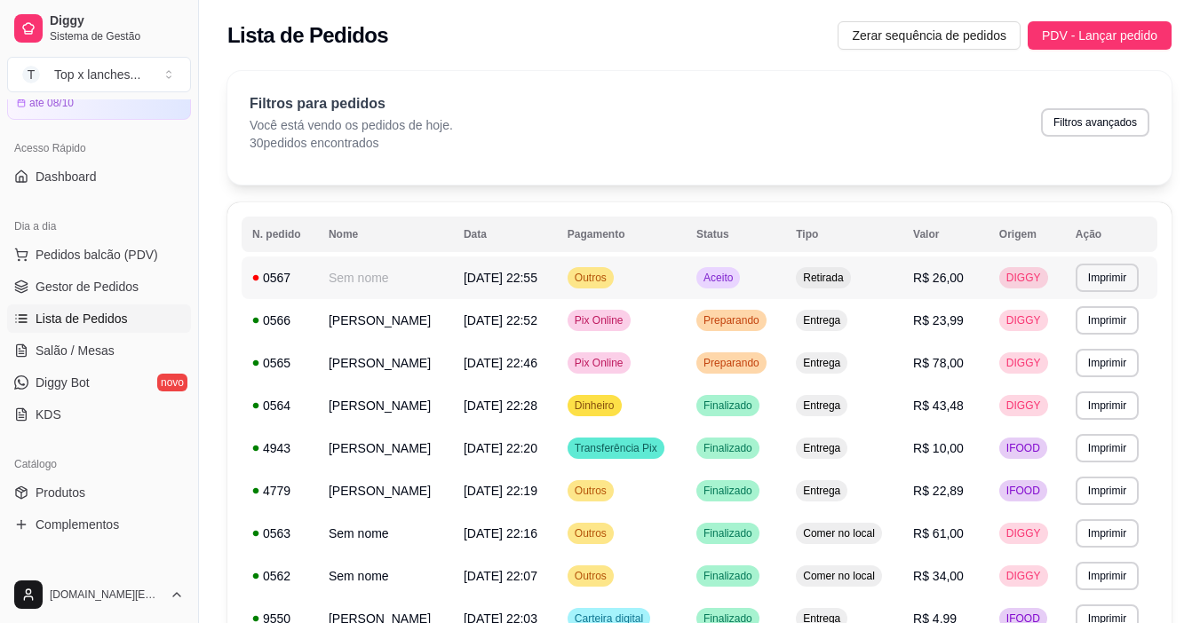
click at [785, 264] on td "Aceito" at bounding box center [734, 278] width 99 height 43
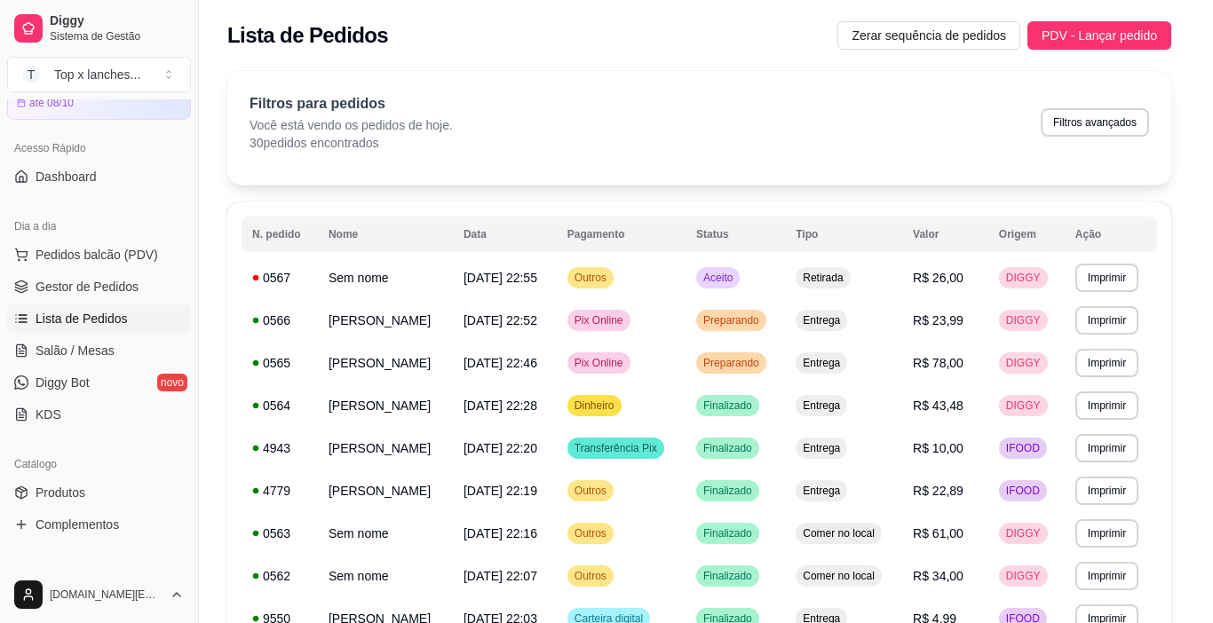
click at [812, 549] on button "Mover para preparo" at bounding box center [772, 538] width 138 height 36
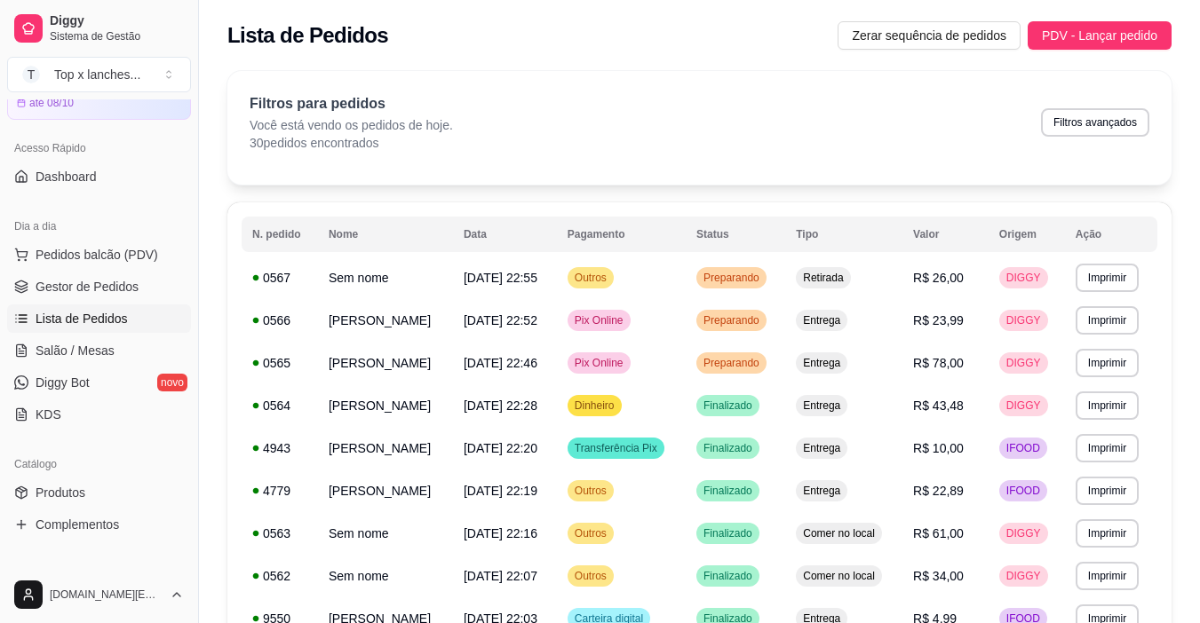
click at [1157, 15] on div "Lista de Pedidos Zerar sequência de pedidos PDV - Lançar pedido" at bounding box center [699, 30] width 1001 height 60
click at [1162, 36] on button "PDV - Lançar pedido" at bounding box center [1099, 35] width 144 height 28
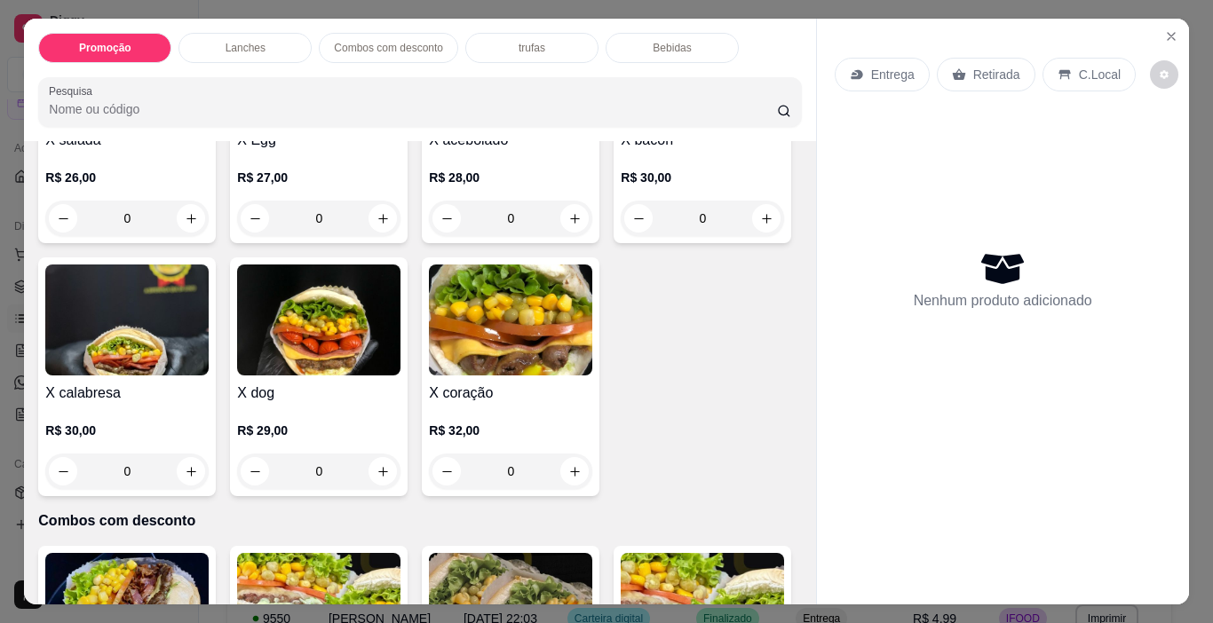
scroll to position [977, 0]
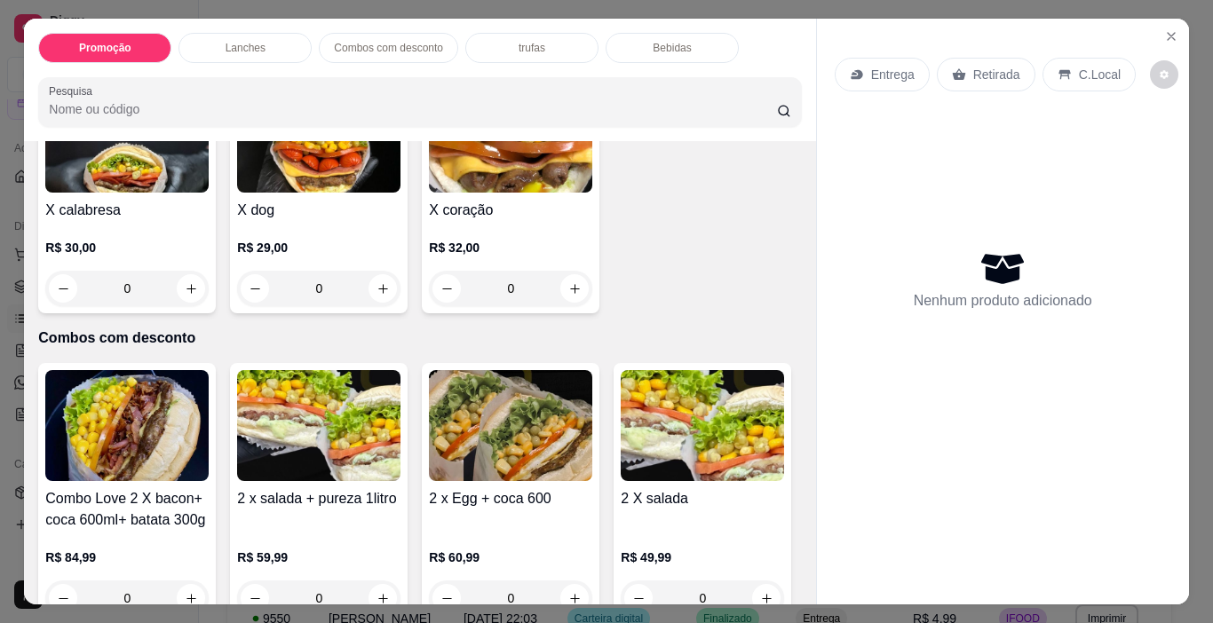
click at [422, 313] on div "X coração R$ 32,00 0" at bounding box center [511, 194] width 178 height 239
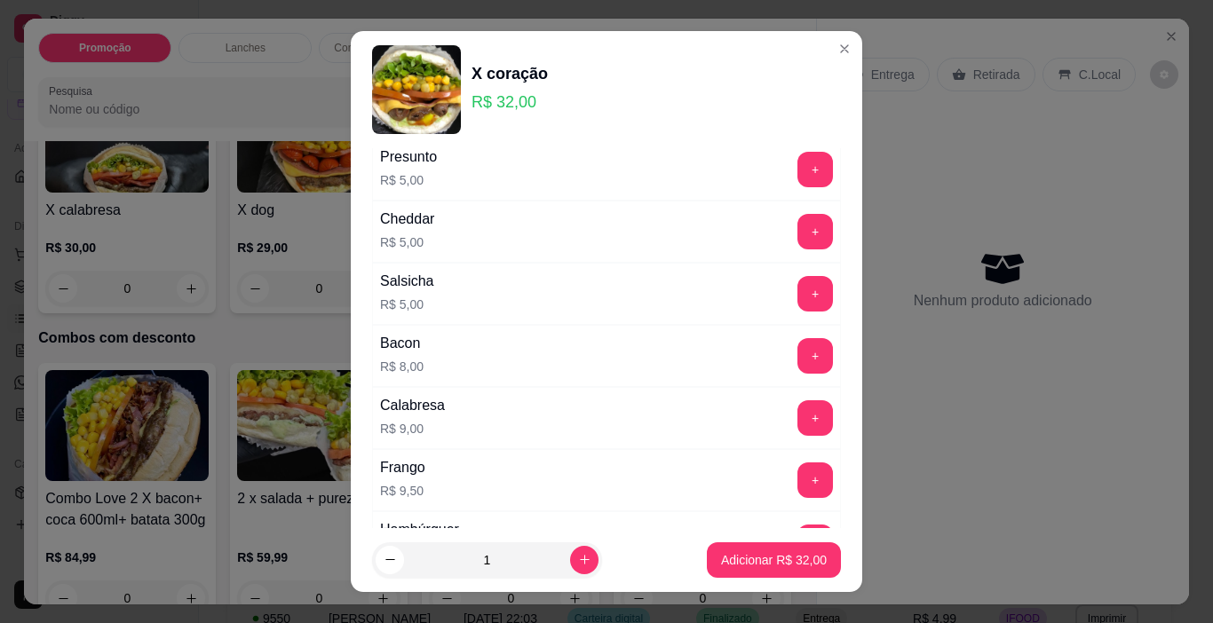
scroll to position [627, 0]
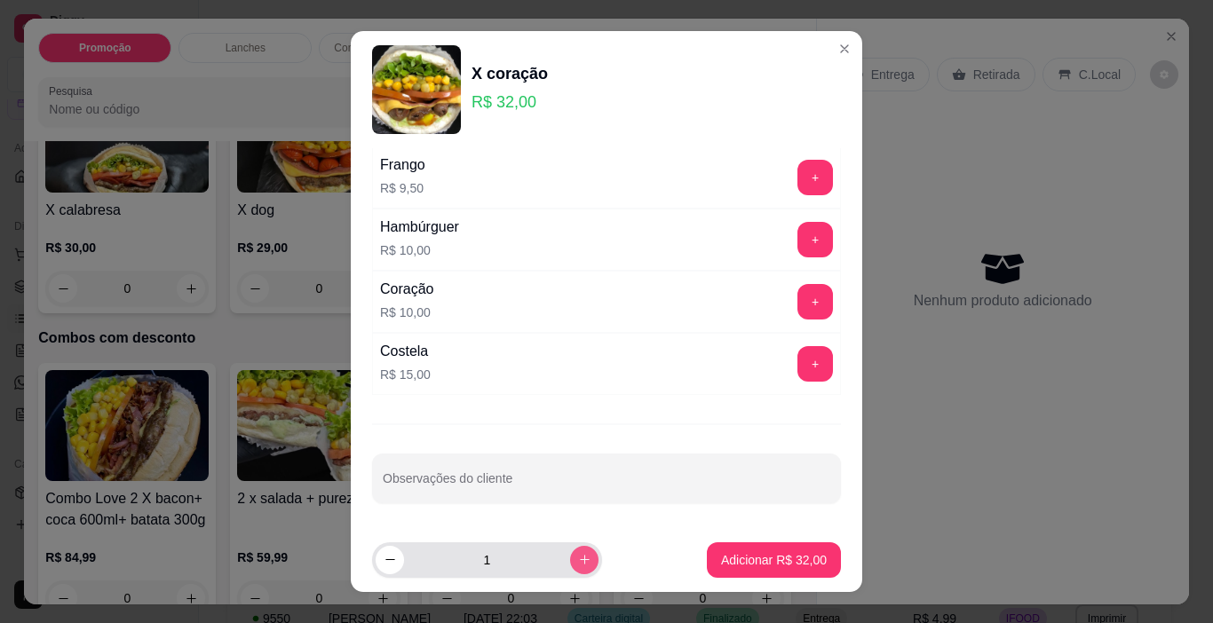
click at [570, 551] on button "increase-product-quantity" at bounding box center [584, 560] width 28 height 28
type input "2"
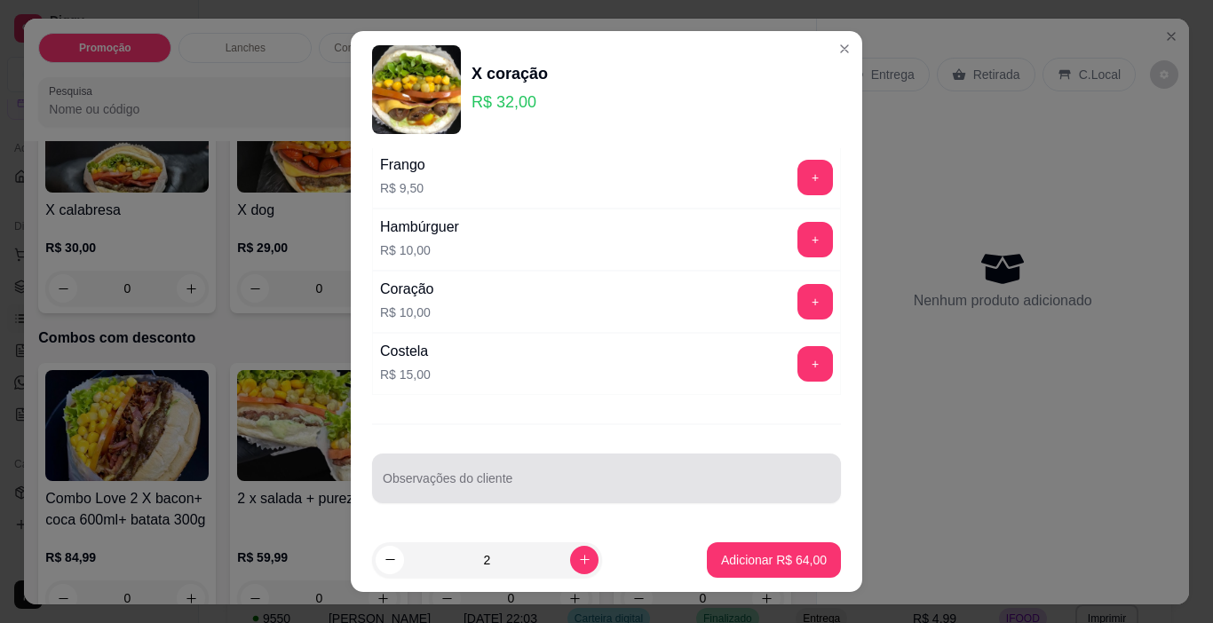
click at [581, 488] on input "Observações do cliente" at bounding box center [607, 486] width 448 height 18
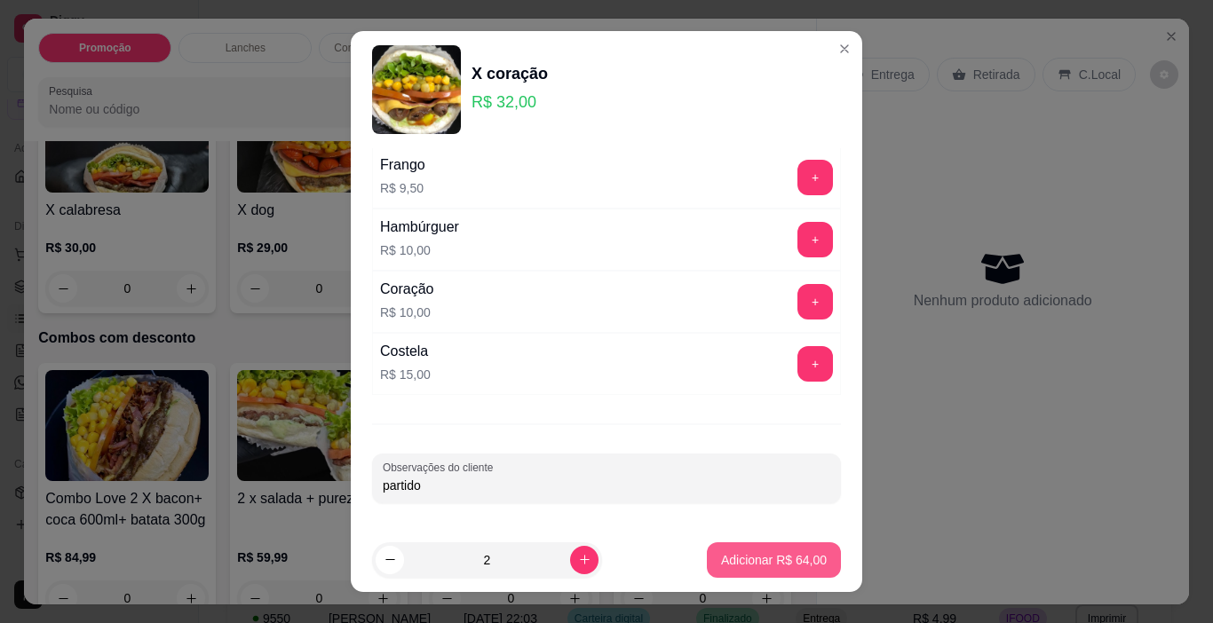
type input "partido"
click at [732, 572] on button "Adicionar R$ 64,00" at bounding box center [774, 560] width 131 height 35
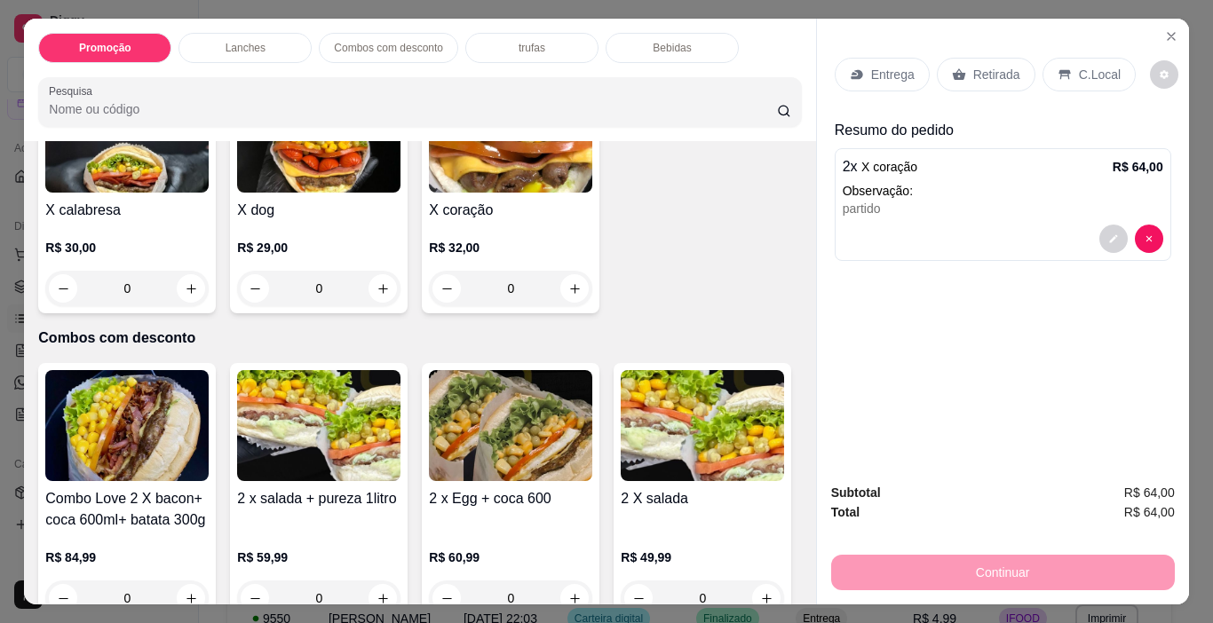
click at [975, 82] on div "Retirada" at bounding box center [986, 75] width 99 height 34
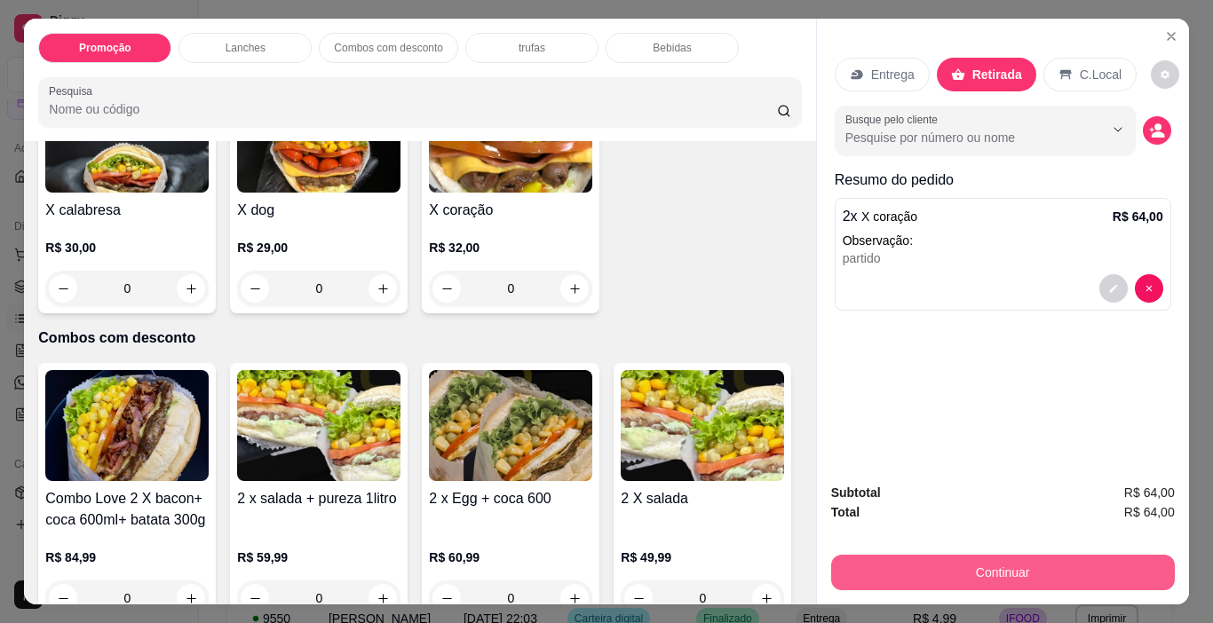
click at [1047, 559] on button "Continuar" at bounding box center [1003, 573] width 344 height 36
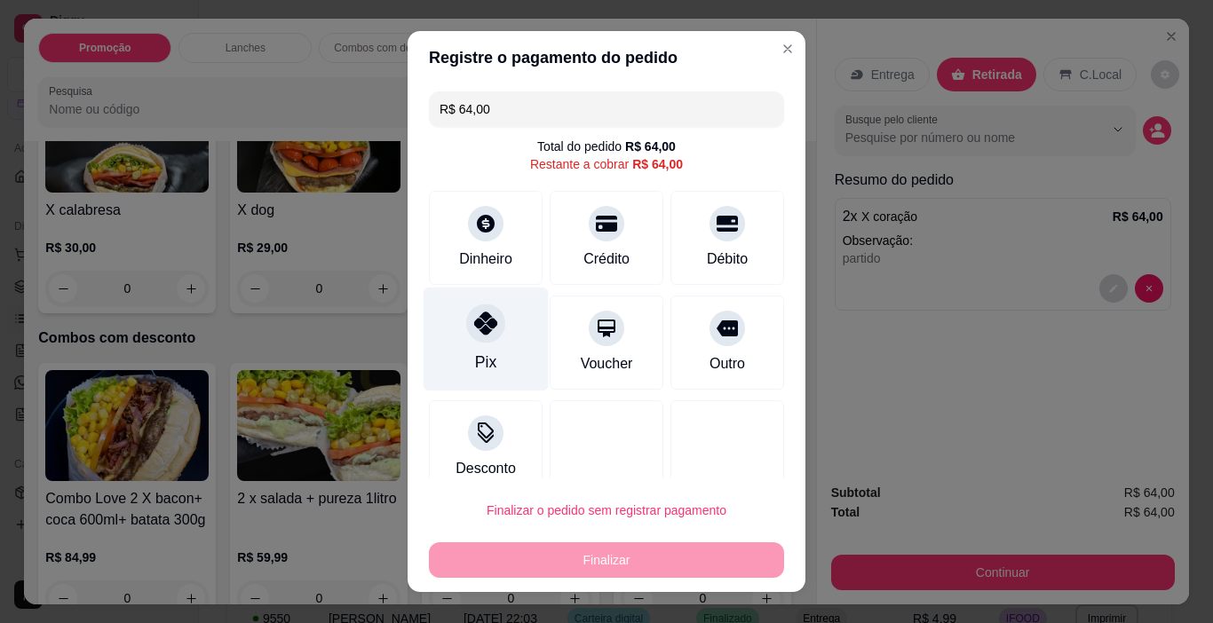
click at [513, 339] on div "Pix" at bounding box center [486, 340] width 125 height 104
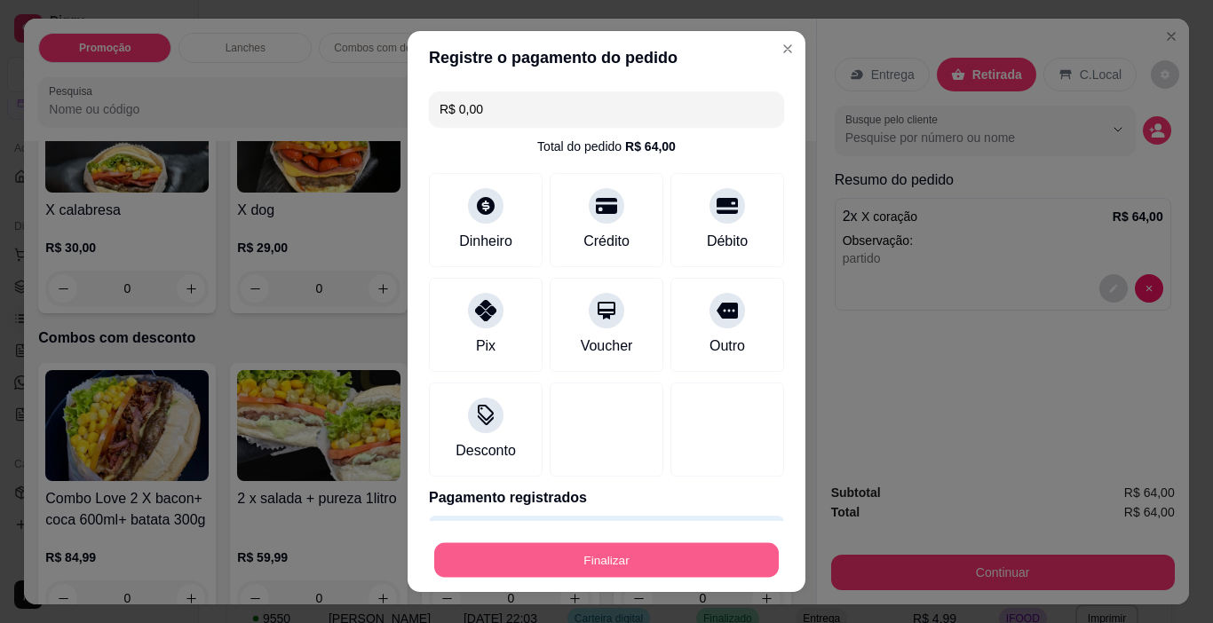
click at [634, 546] on button "Finalizar" at bounding box center [606, 560] width 345 height 35
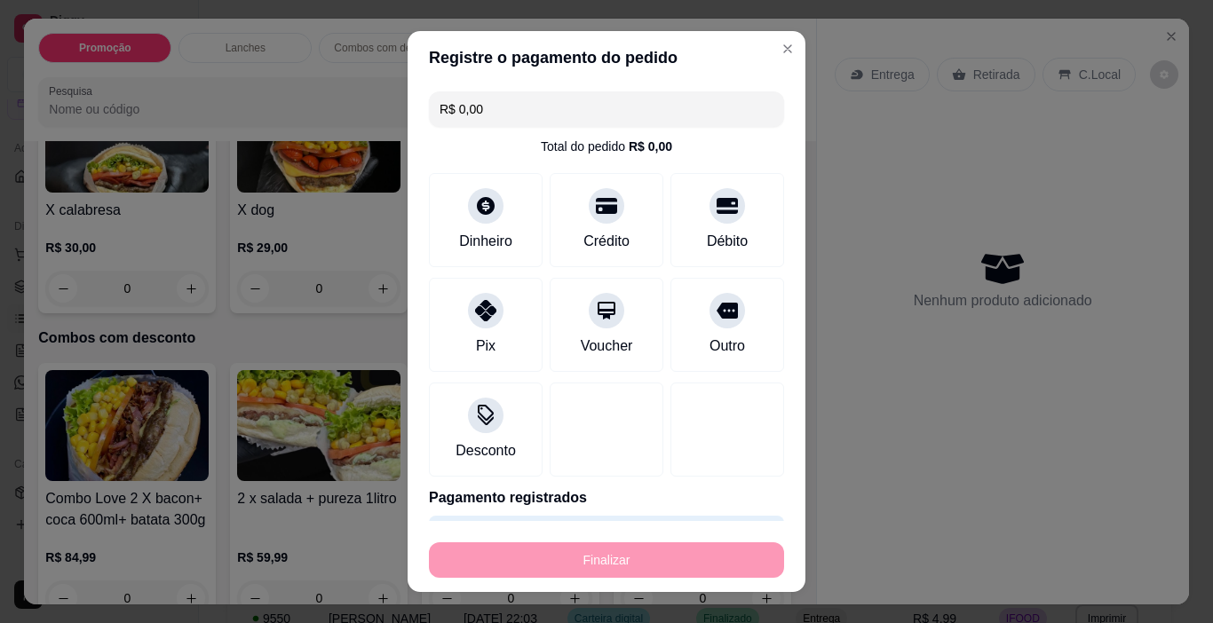
type input "-R$ 64,00"
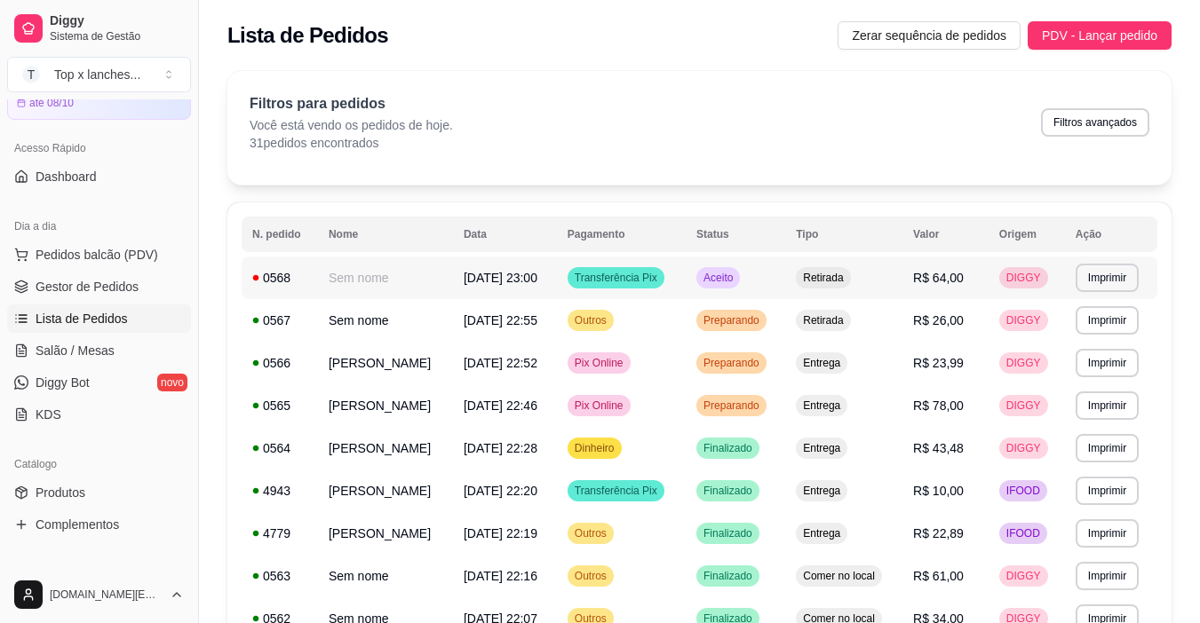
click at [840, 275] on span "Retirada" at bounding box center [822, 278] width 47 height 14
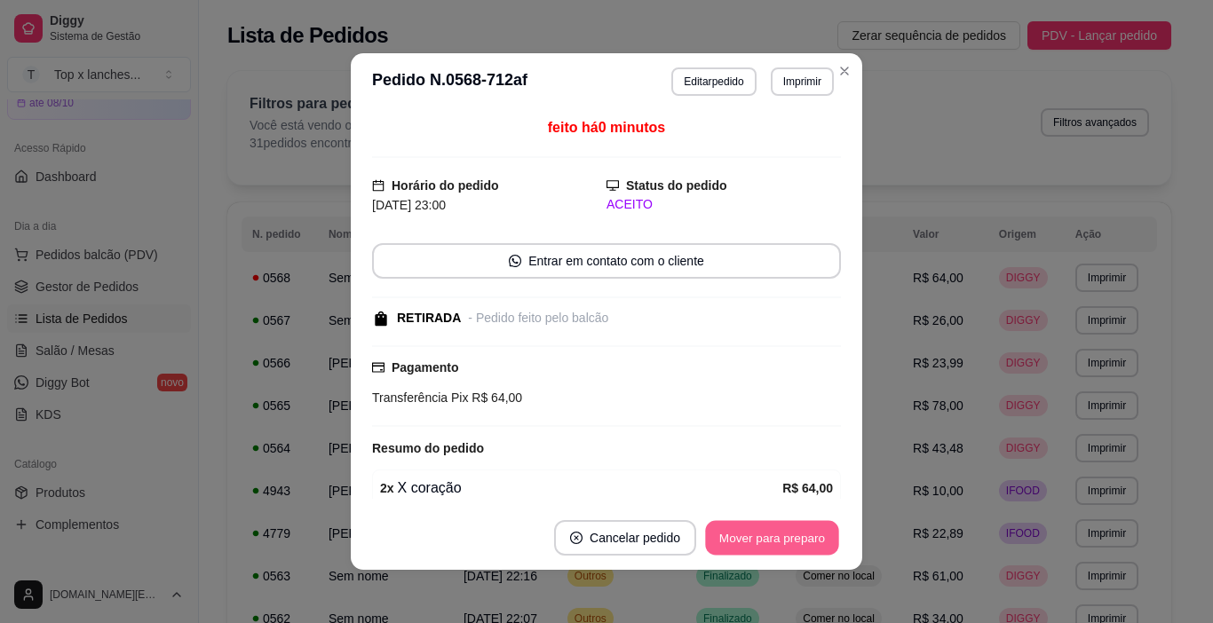
click at [817, 535] on button "Mover para preparo" at bounding box center [771, 538] width 133 height 35
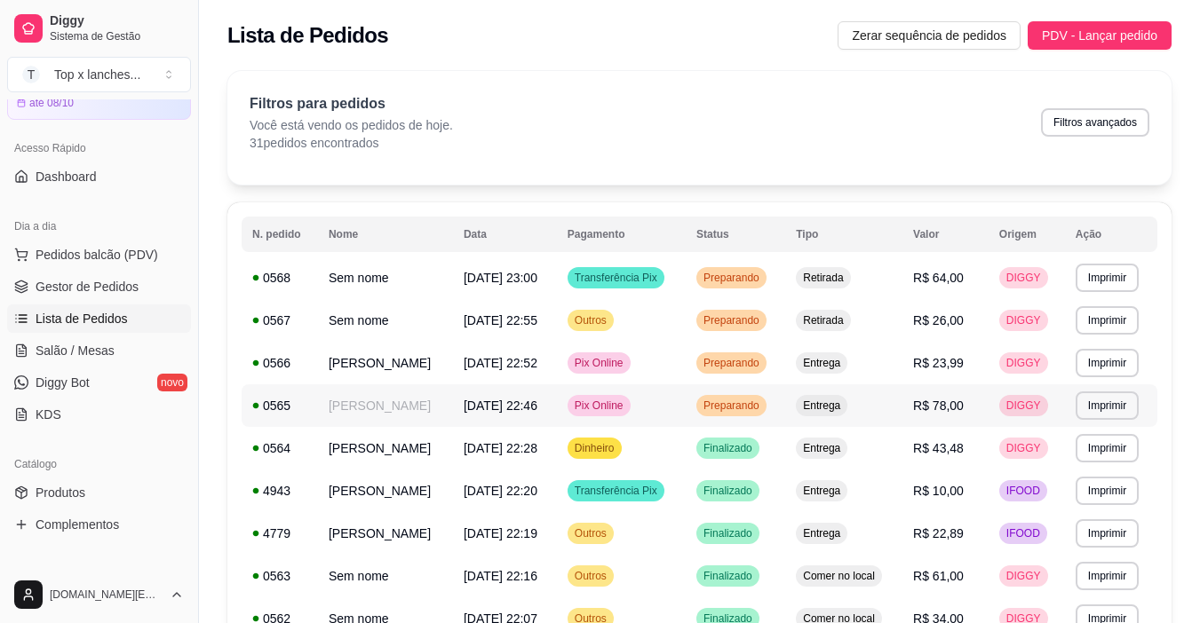
click at [835, 427] on td "Entrega" at bounding box center [843, 405] width 117 height 43
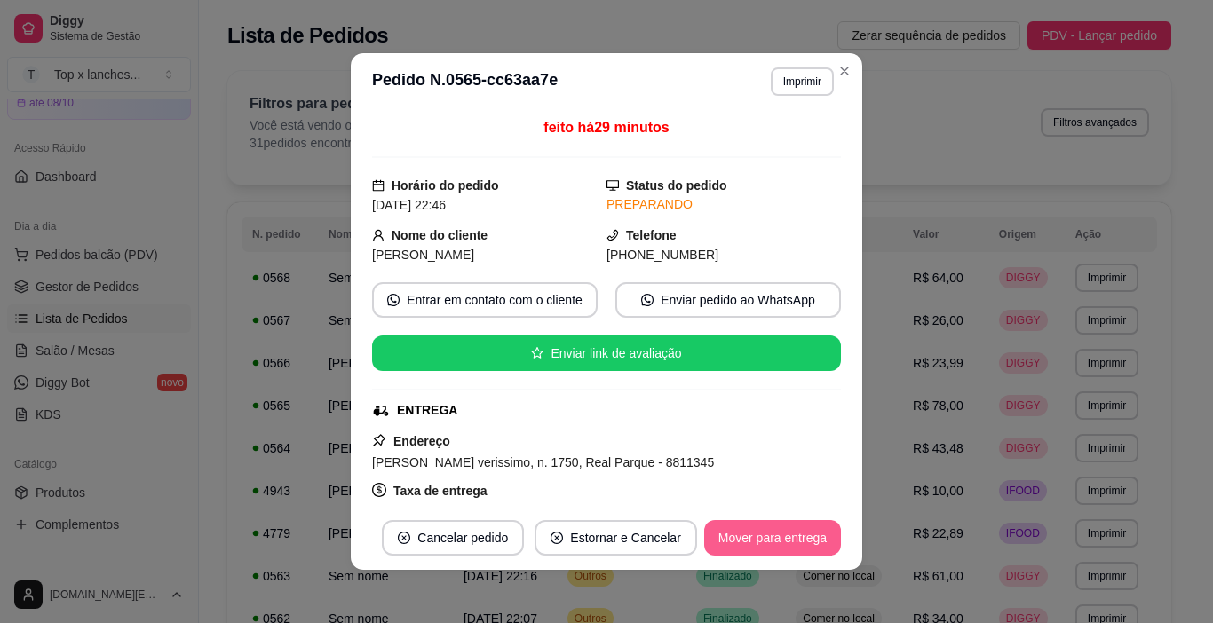
click at [766, 551] on button "Mover para entrega" at bounding box center [772, 538] width 137 height 36
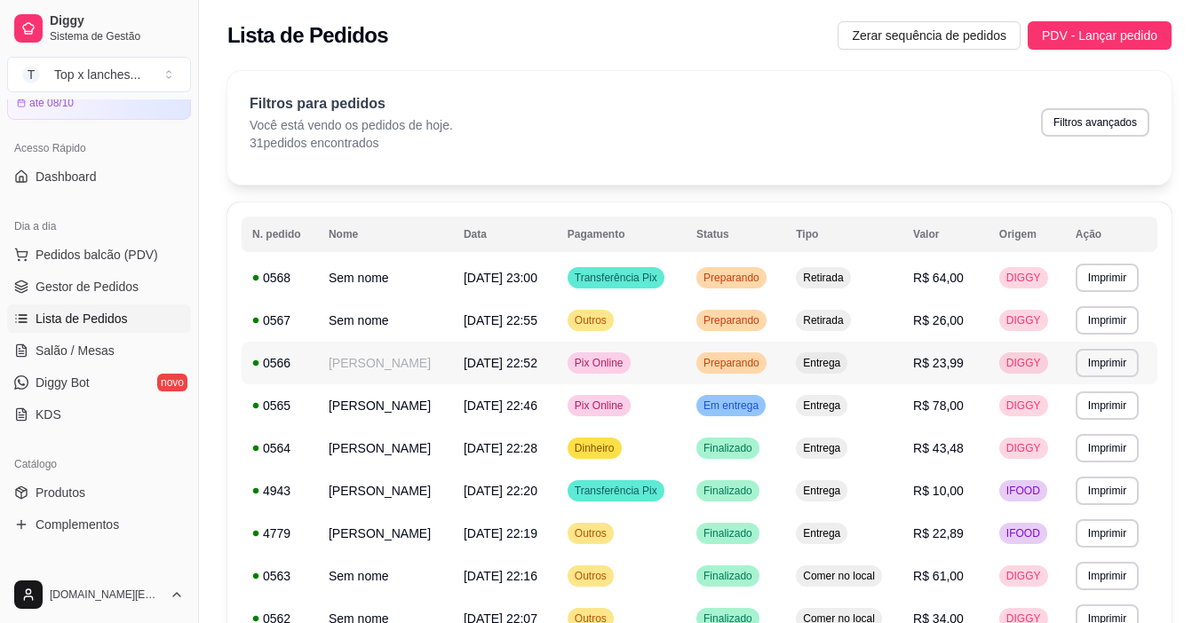
click at [785, 377] on td "Preparando" at bounding box center [734, 363] width 99 height 43
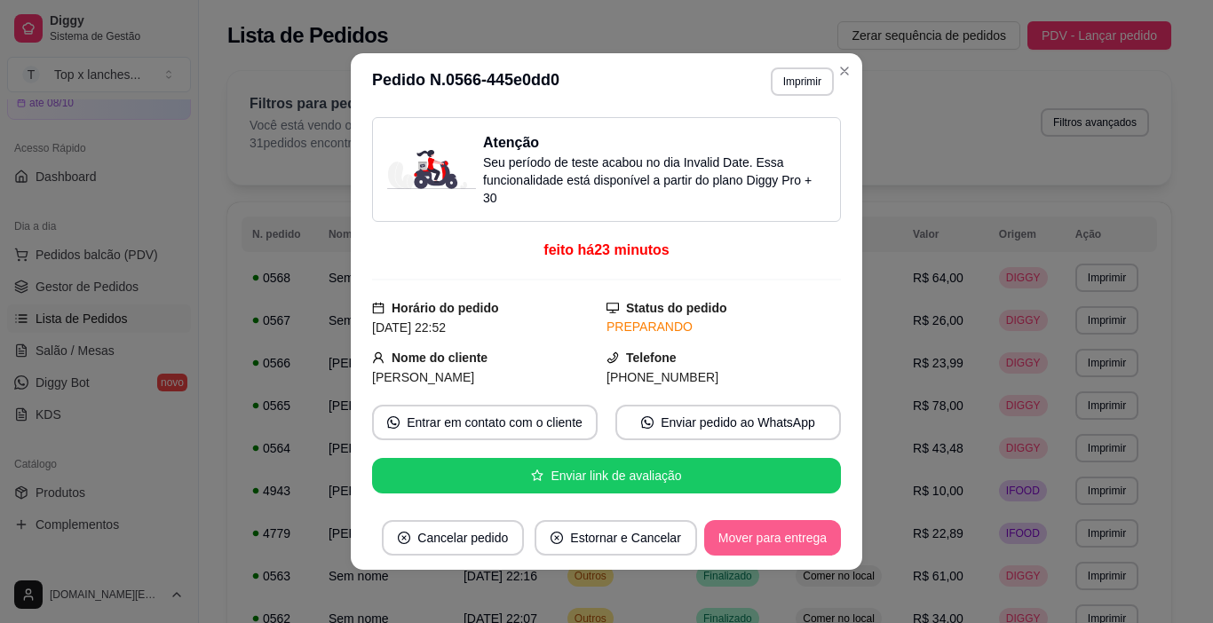
click at [789, 547] on button "Mover para entrega" at bounding box center [772, 538] width 137 height 36
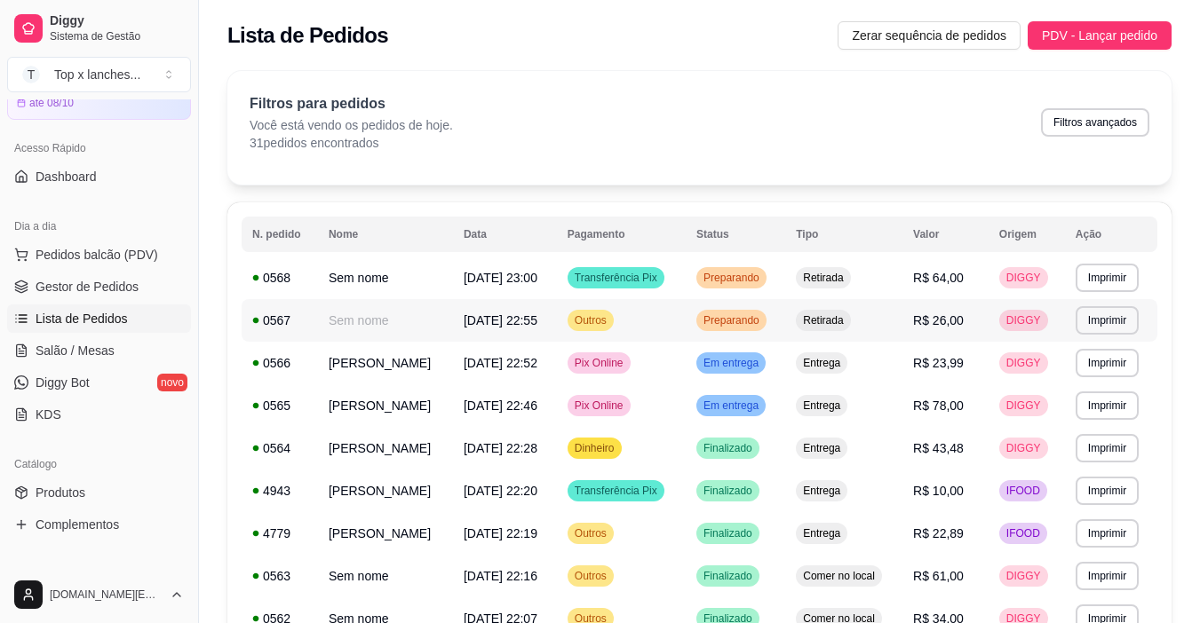
click at [741, 331] on td "Preparando" at bounding box center [734, 320] width 99 height 43
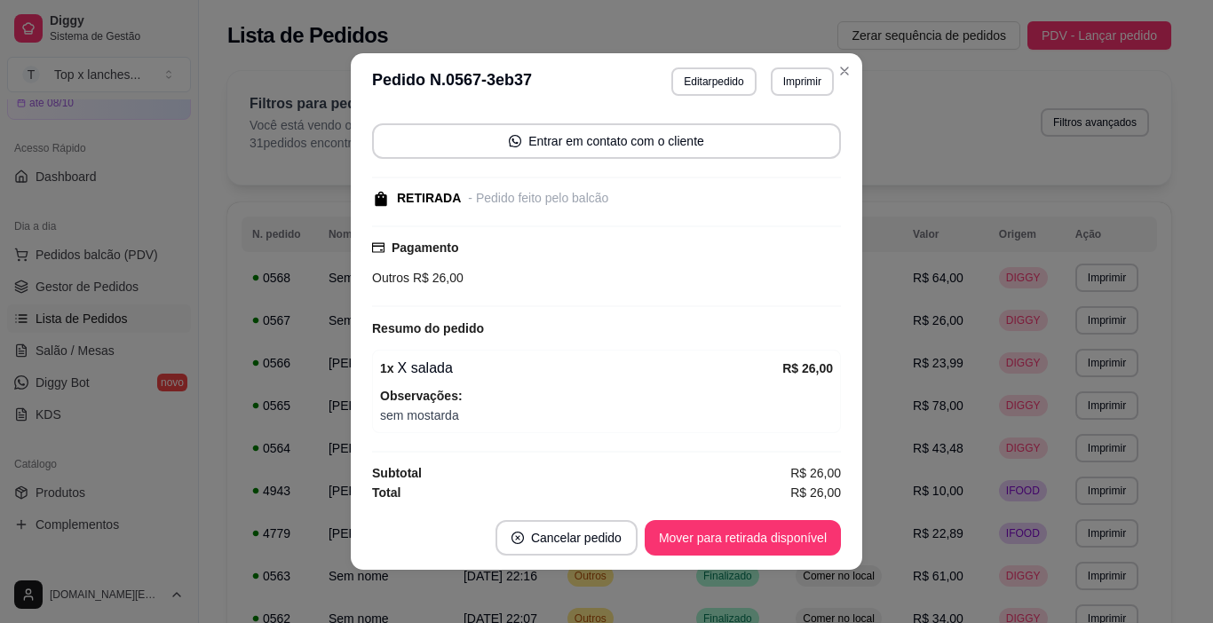
scroll to position [123, 0]
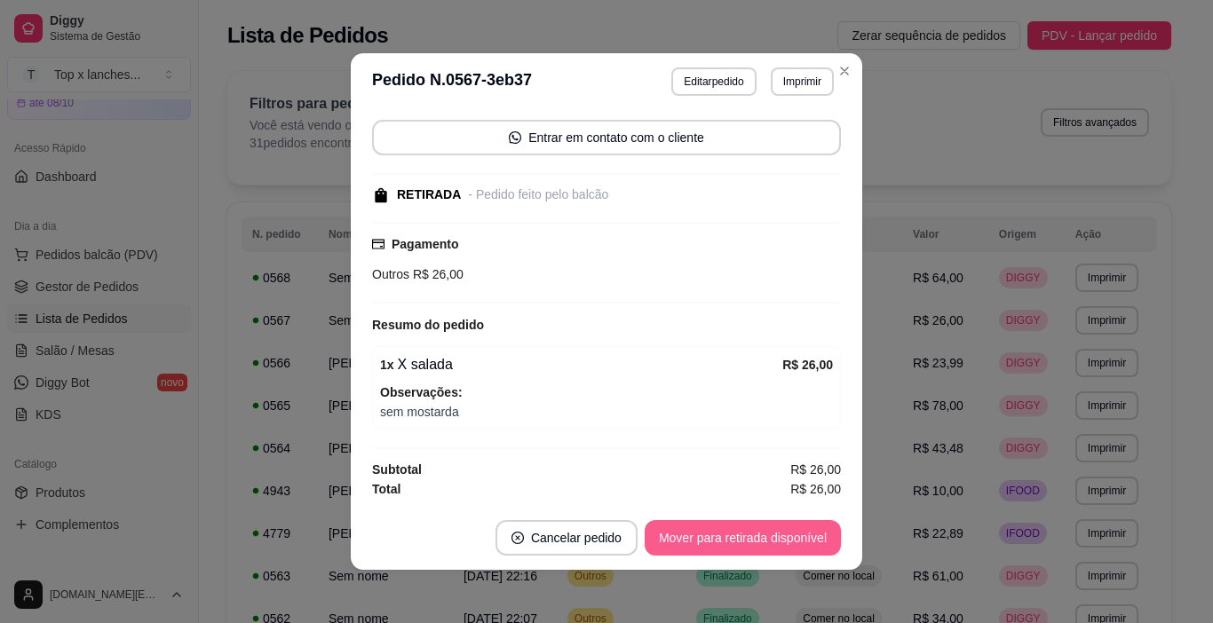
click at [739, 530] on button "Mover para retirada disponível" at bounding box center [743, 538] width 196 height 36
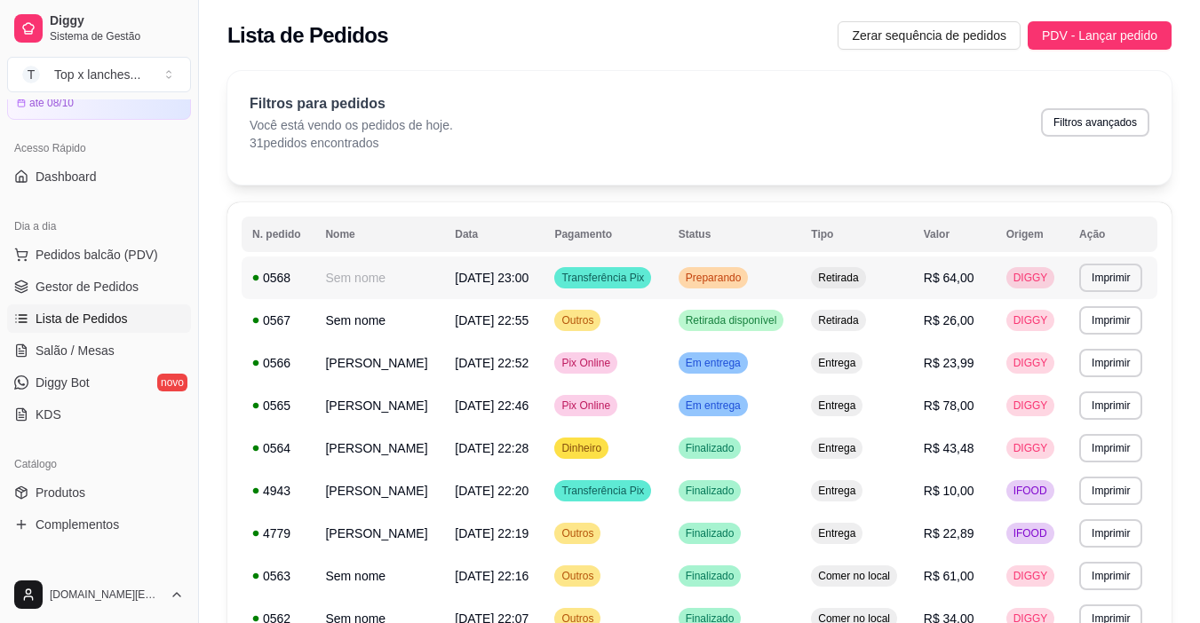
click at [851, 274] on span "Retirada" at bounding box center [837, 278] width 47 height 14
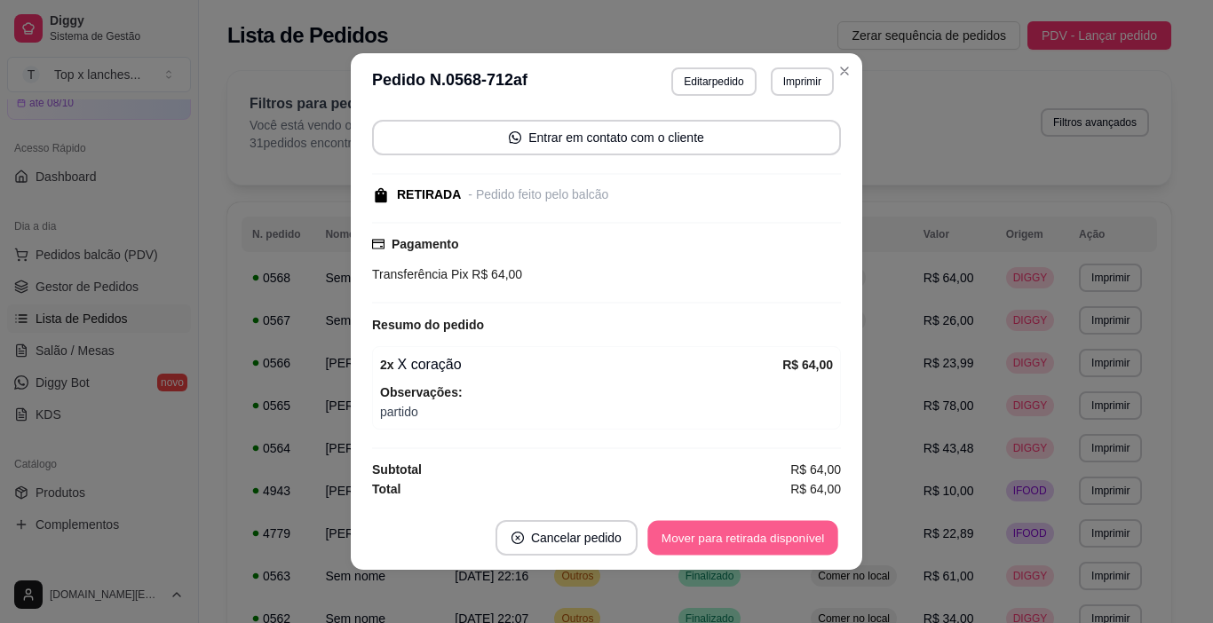
click at [794, 529] on button "Mover para retirada disponível" at bounding box center [742, 538] width 190 height 35
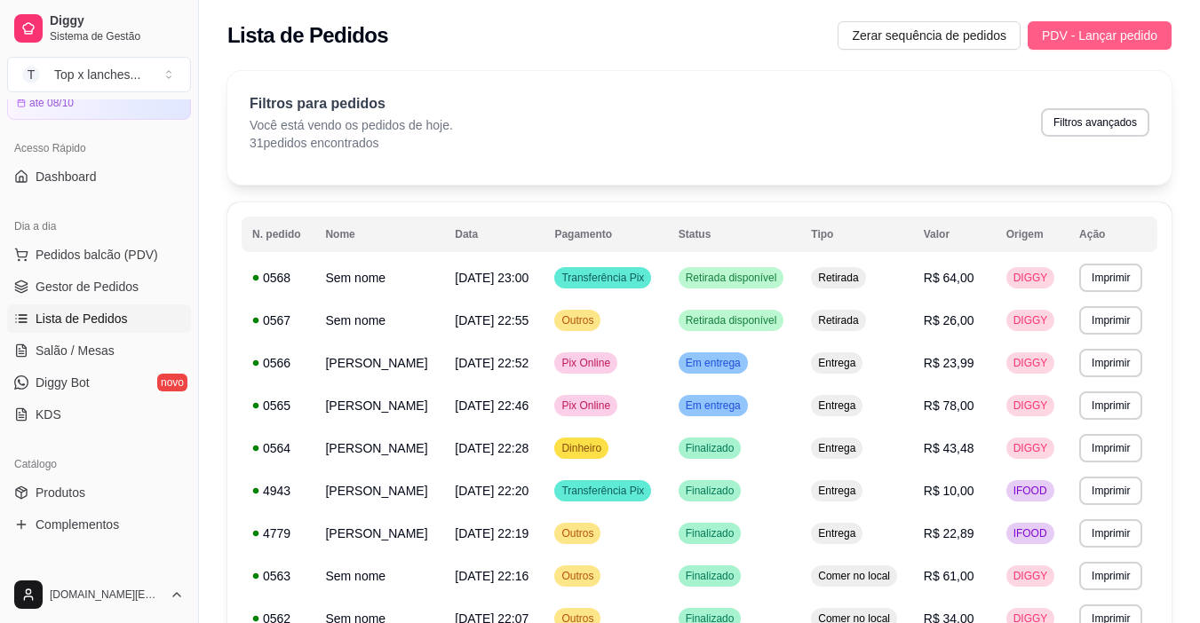
click at [1129, 38] on span "PDV - Lançar pedido" at bounding box center [1099, 36] width 115 height 20
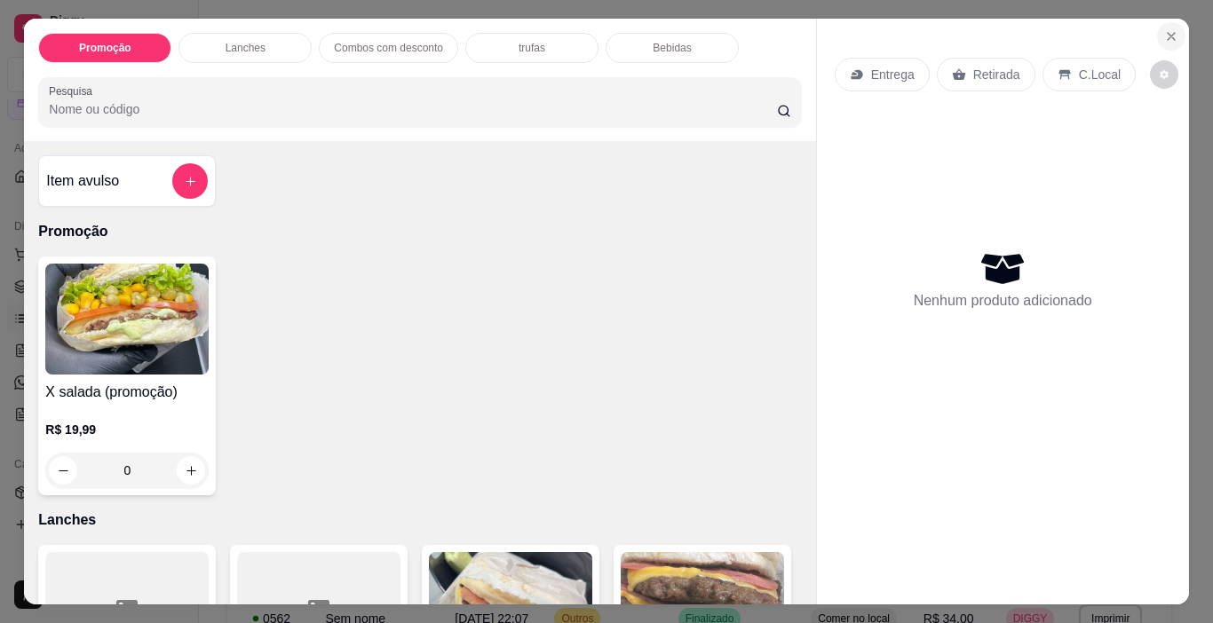
click at [1158, 22] on button "Close" at bounding box center [1171, 36] width 28 height 28
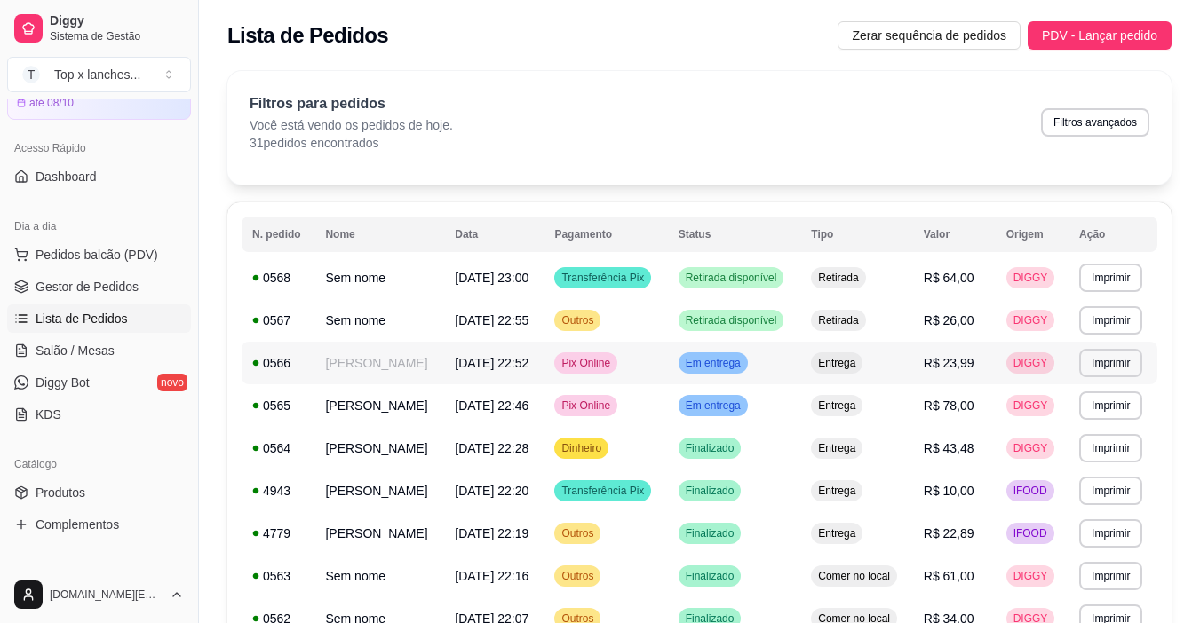
click at [853, 413] on span "Entrega" at bounding box center [836, 406] width 44 height 14
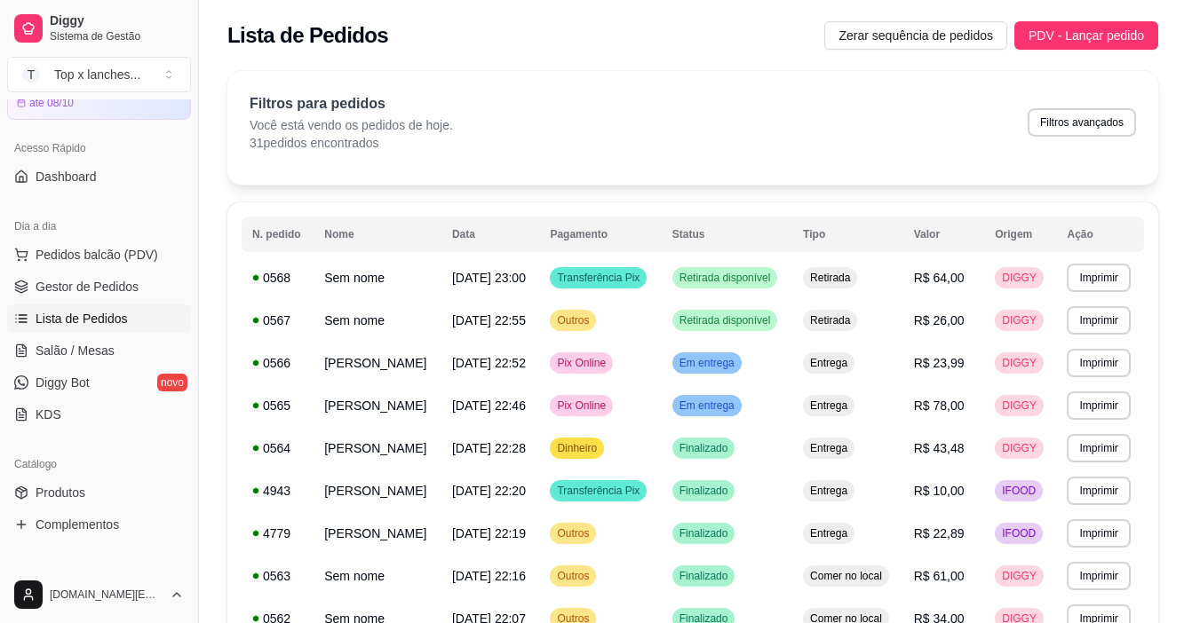
click at [749, 539] on button "Mover para finalizado" at bounding box center [762, 540] width 148 height 36
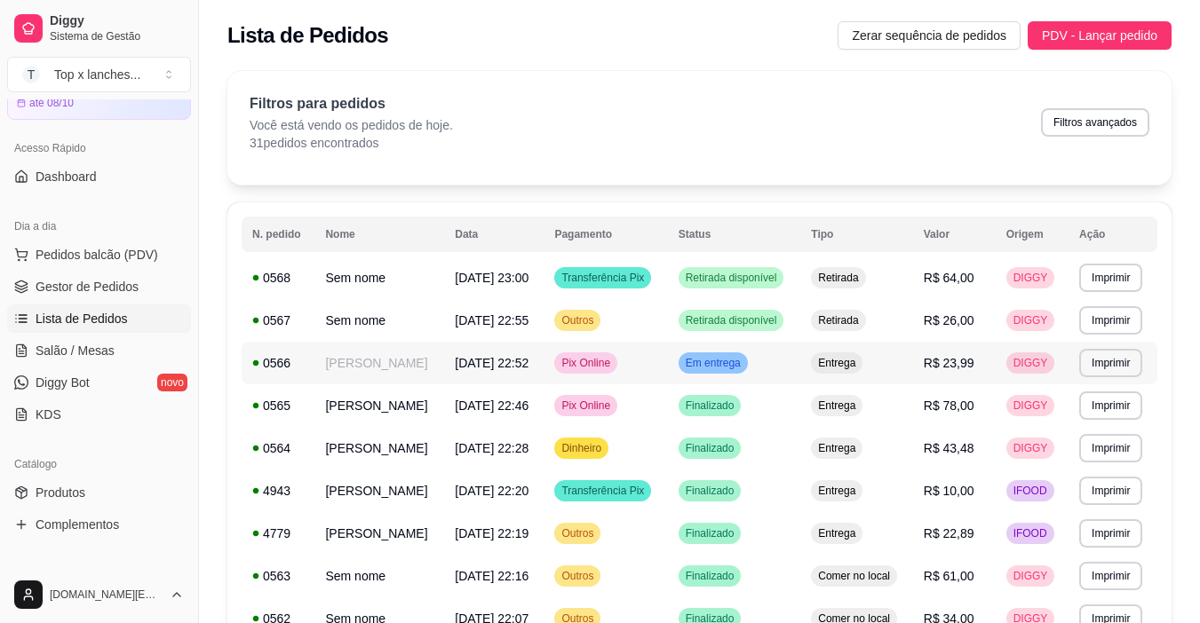
click at [801, 384] on td "Em entrega" at bounding box center [734, 363] width 133 height 43
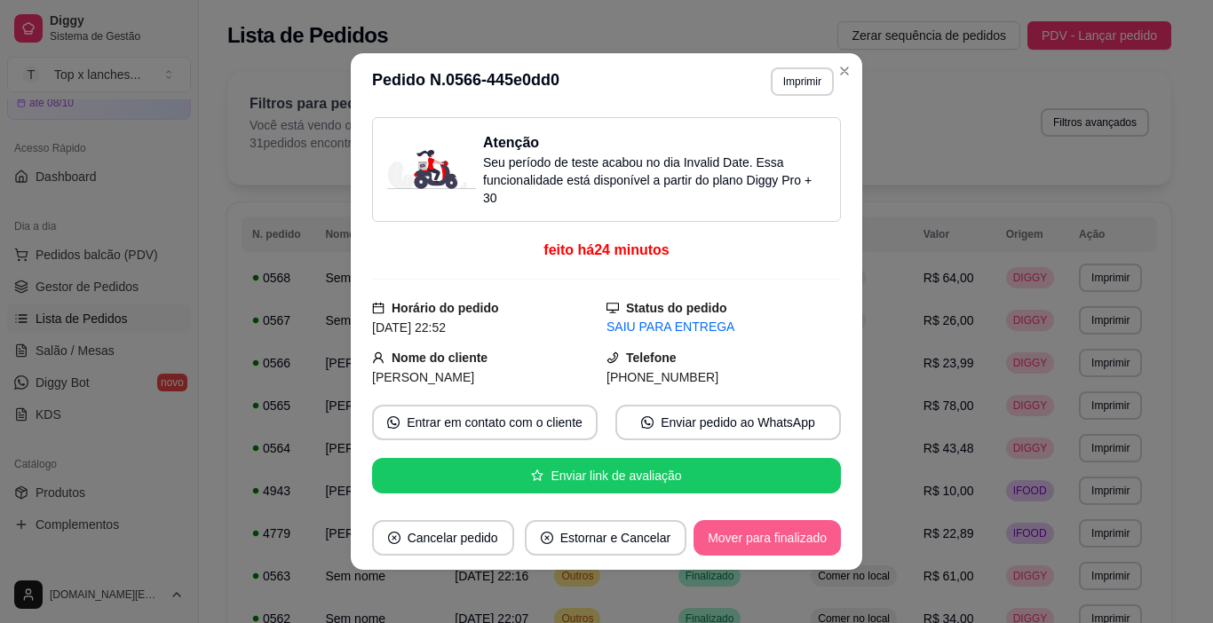
click at [788, 548] on button "Mover para finalizado" at bounding box center [766, 538] width 147 height 36
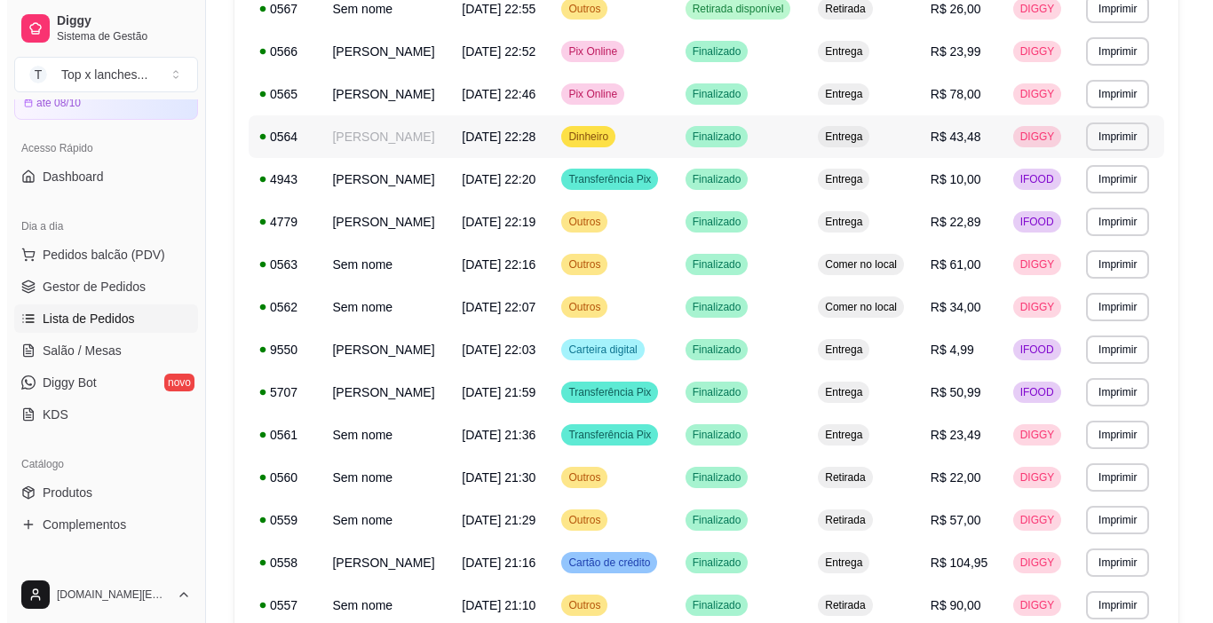
scroll to position [89, 0]
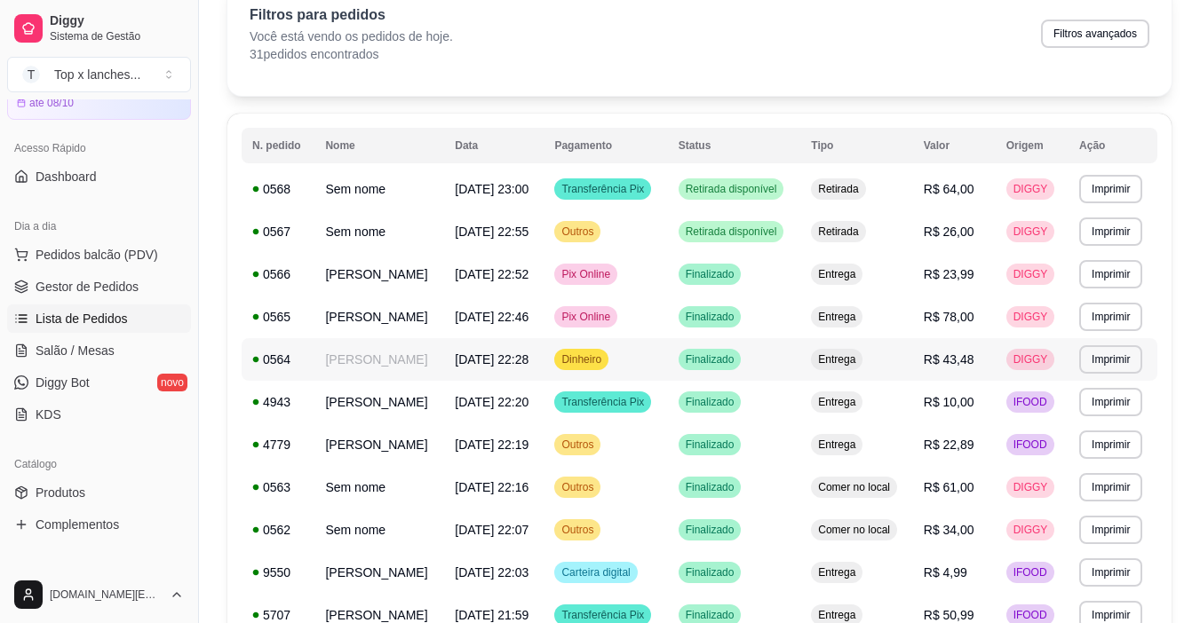
click at [801, 381] on td "Finalizado" at bounding box center [734, 359] width 133 height 43
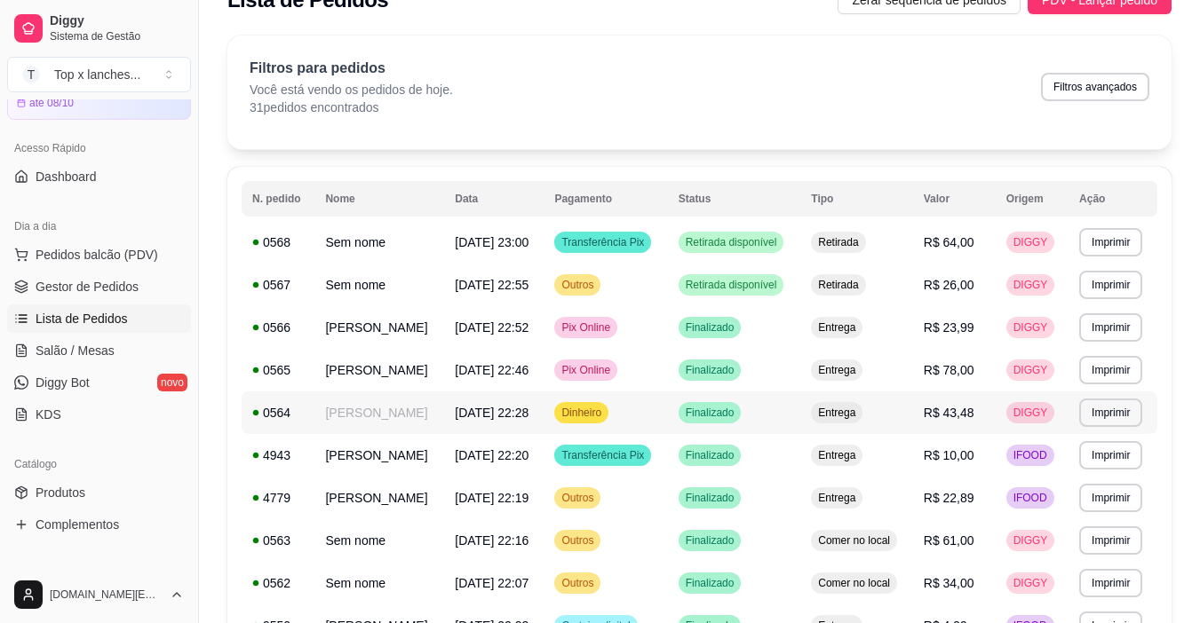
scroll to position [0, 0]
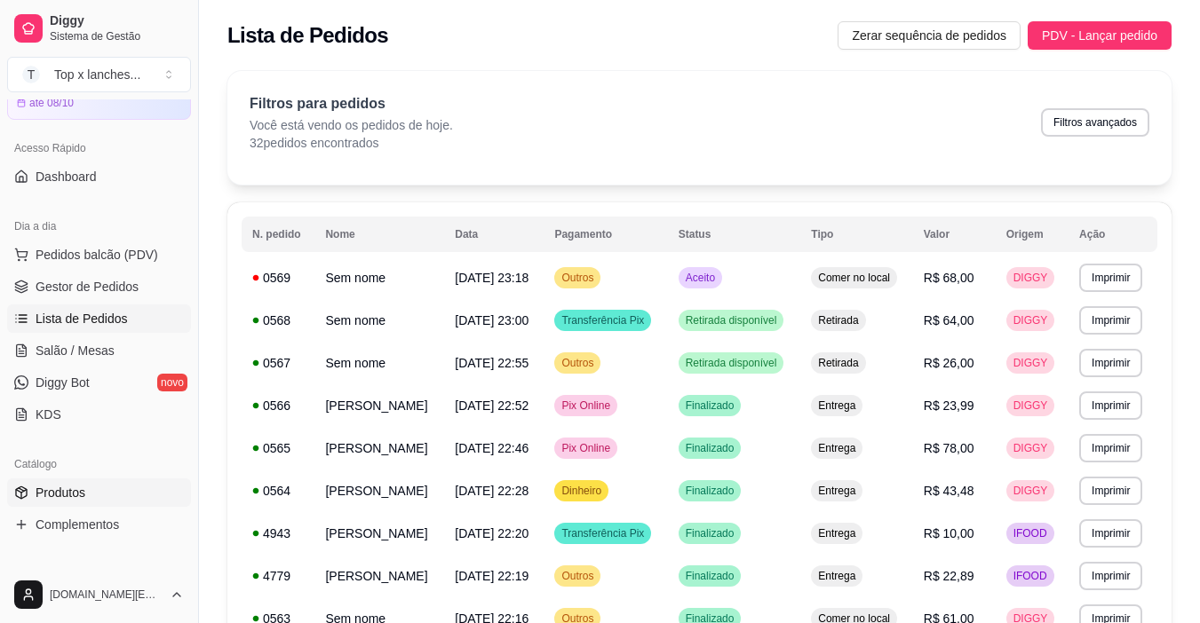
click at [143, 494] on link "Produtos" at bounding box center [99, 493] width 184 height 28
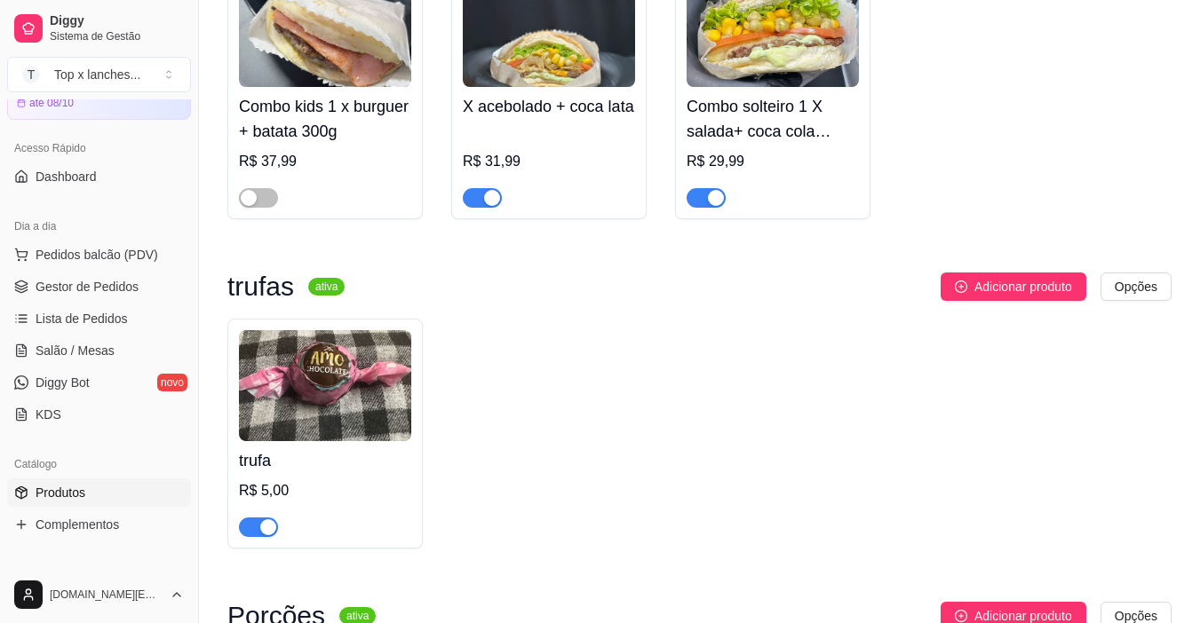
scroll to position [2309, 0]
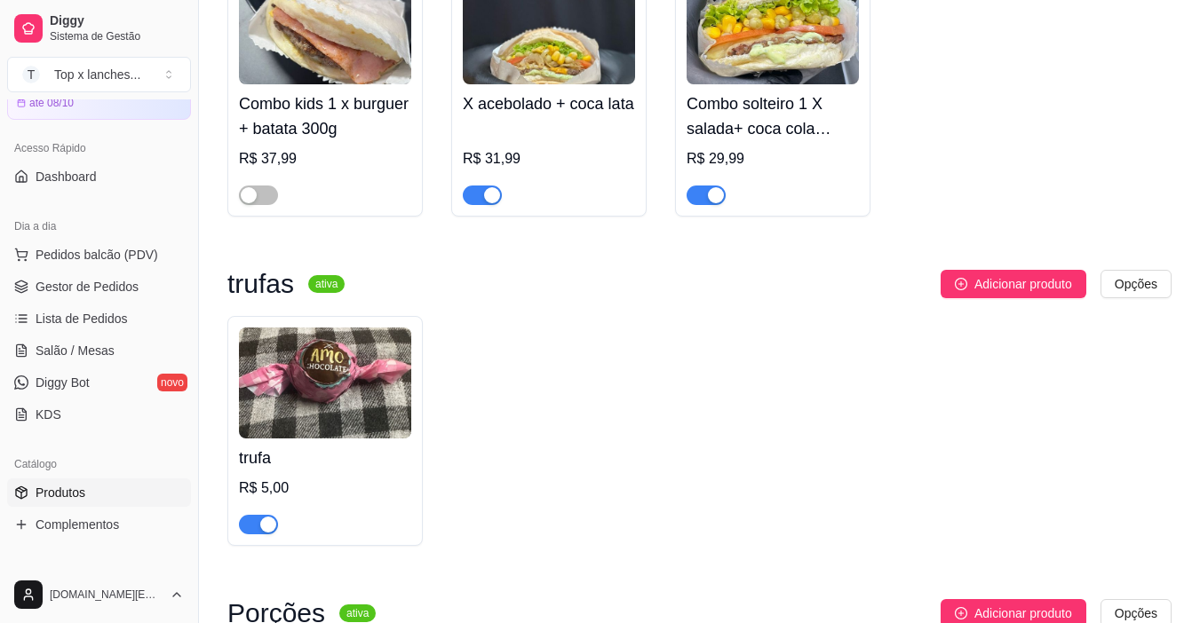
click at [265, 529] on div "button" at bounding box center [268, 525] width 16 height 16
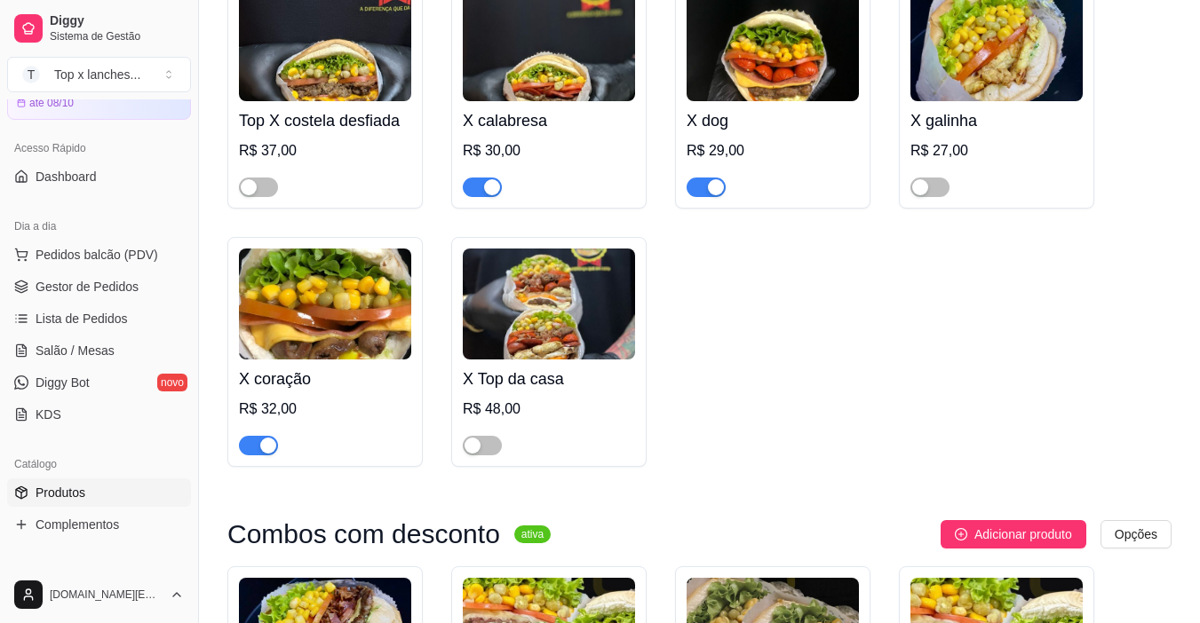
scroll to position [1154, 0]
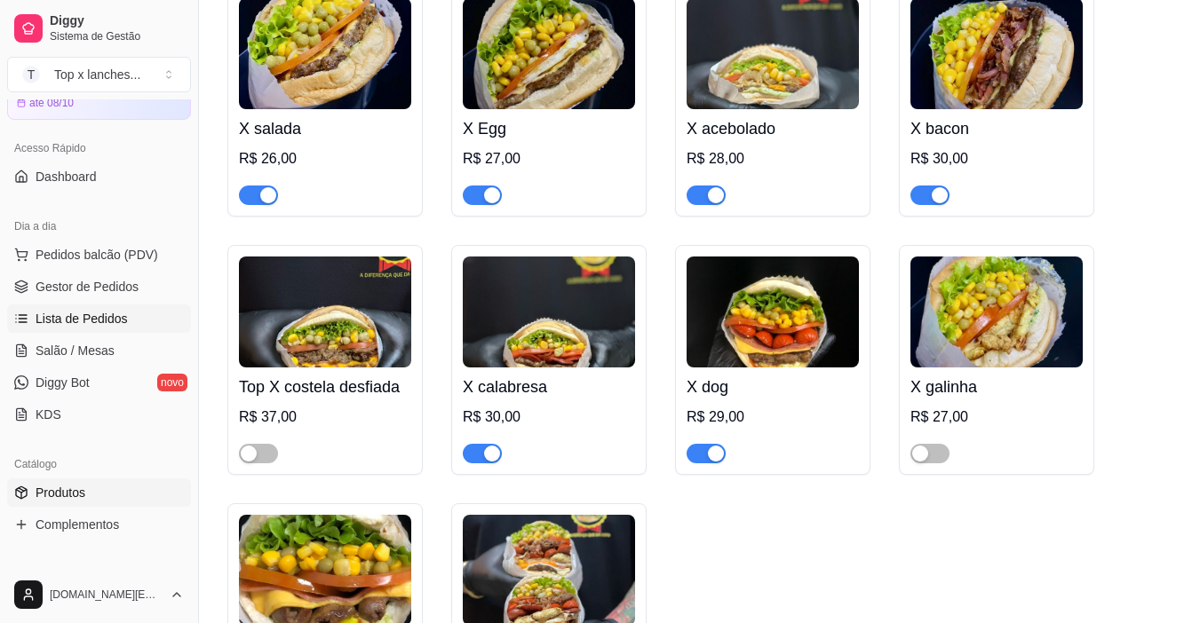
click at [107, 321] on span "Lista de Pedidos" at bounding box center [82, 319] width 92 height 18
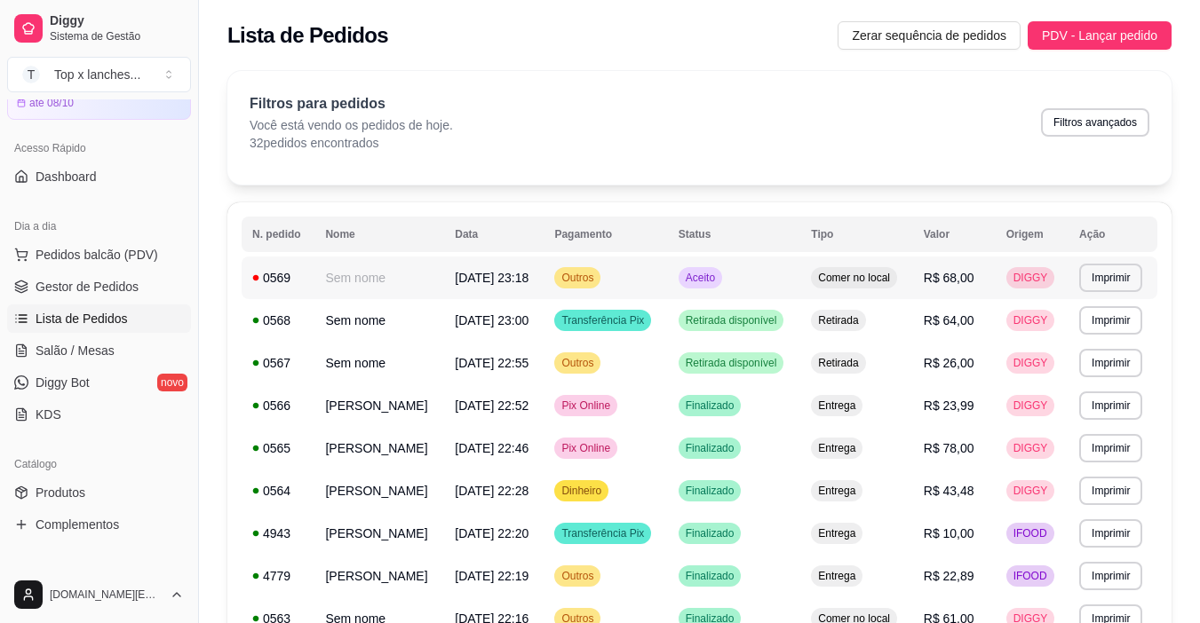
click at [844, 297] on td "Comer no local" at bounding box center [856, 278] width 112 height 43
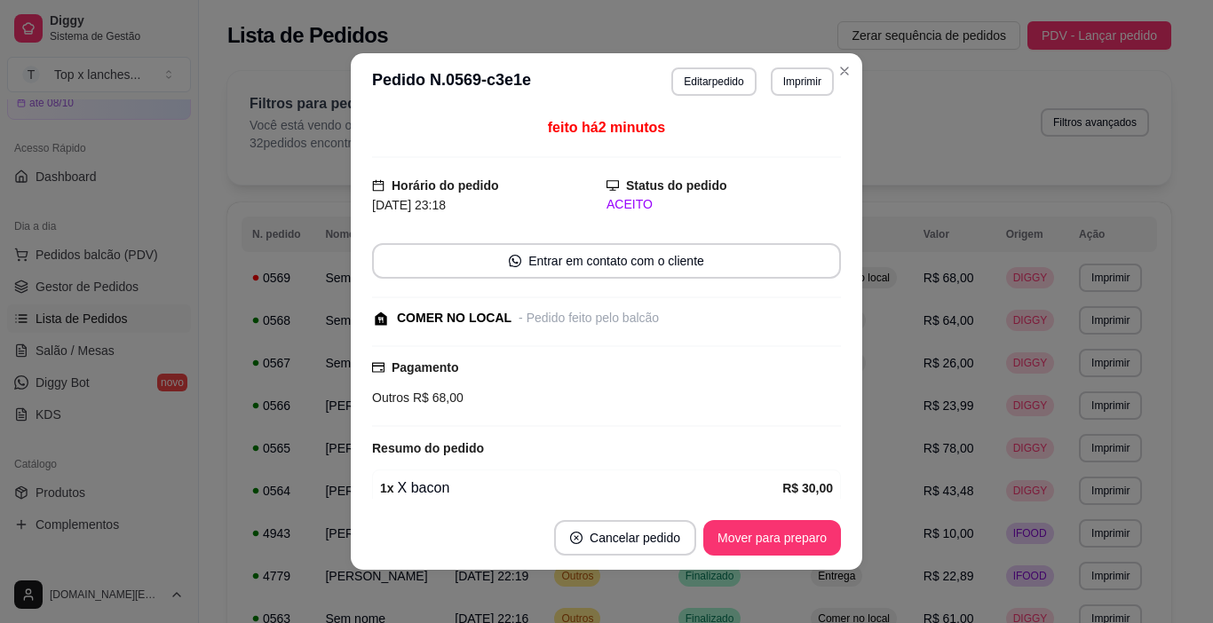
click at [771, 519] on footer "Cancelar pedido Mover para preparo" at bounding box center [606, 538] width 511 height 64
click at [773, 522] on button "Mover para preparo" at bounding box center [771, 538] width 133 height 35
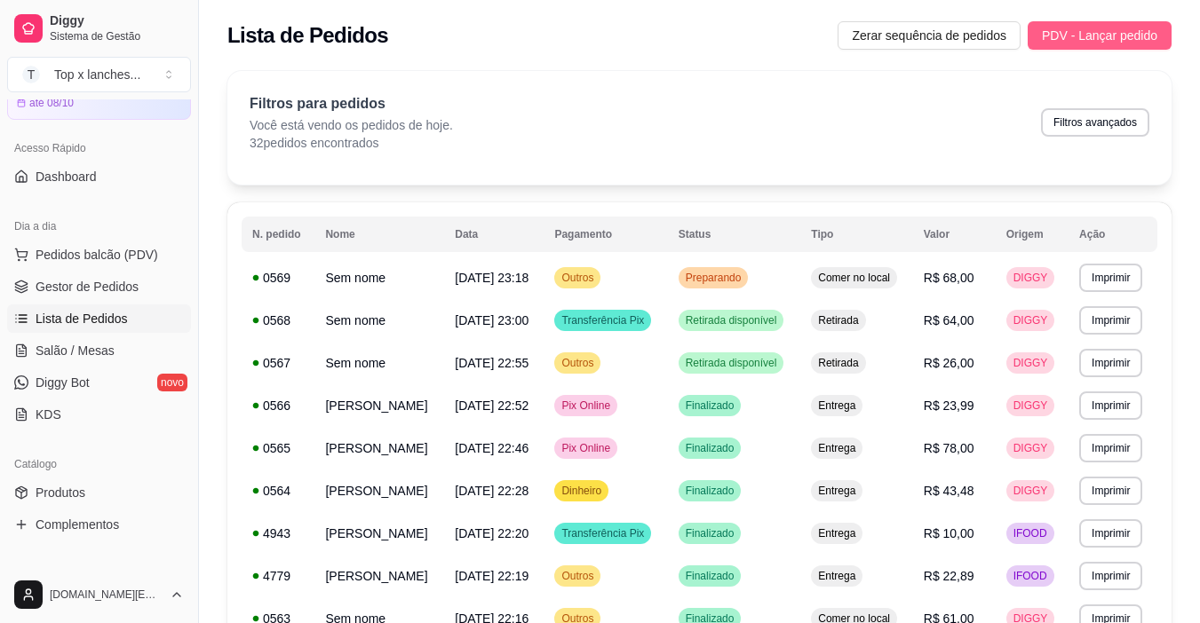
click at [1106, 22] on button "PDV - Lançar pedido" at bounding box center [1099, 35] width 144 height 28
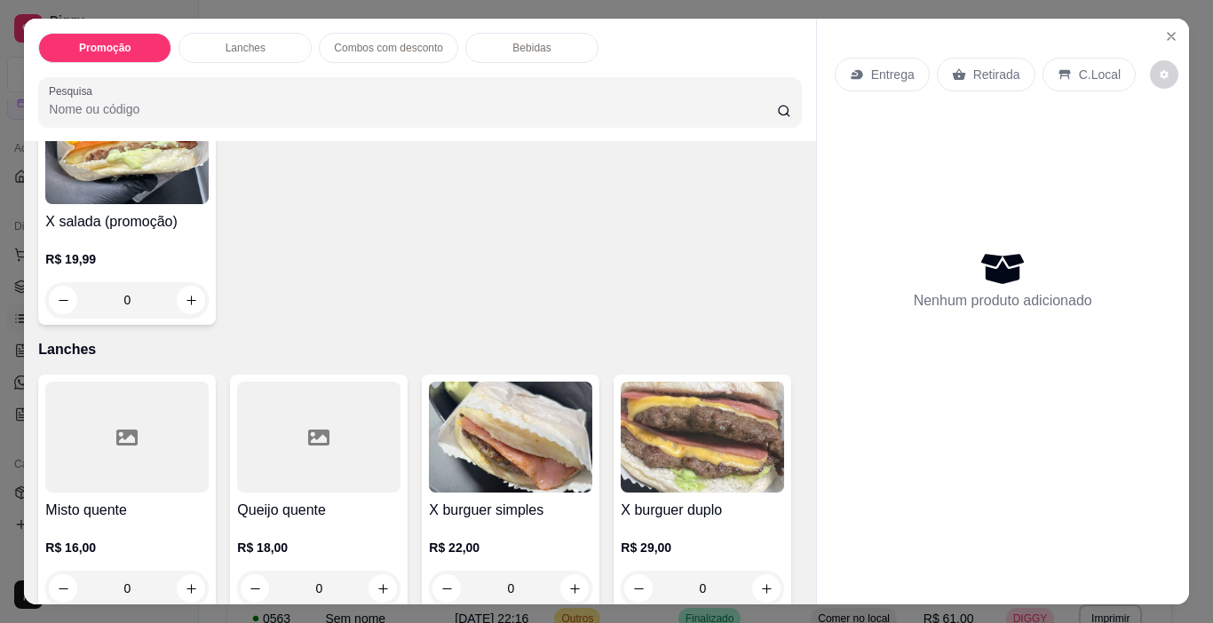
scroll to position [178, 0]
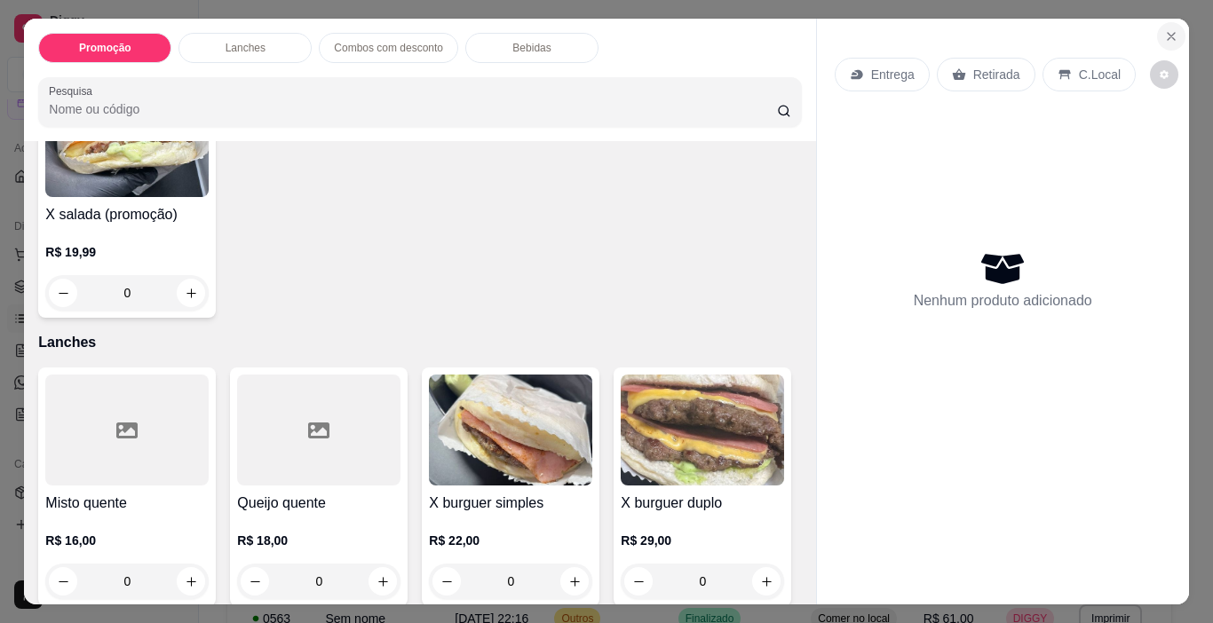
click at [1159, 39] on button "Close" at bounding box center [1171, 36] width 28 height 28
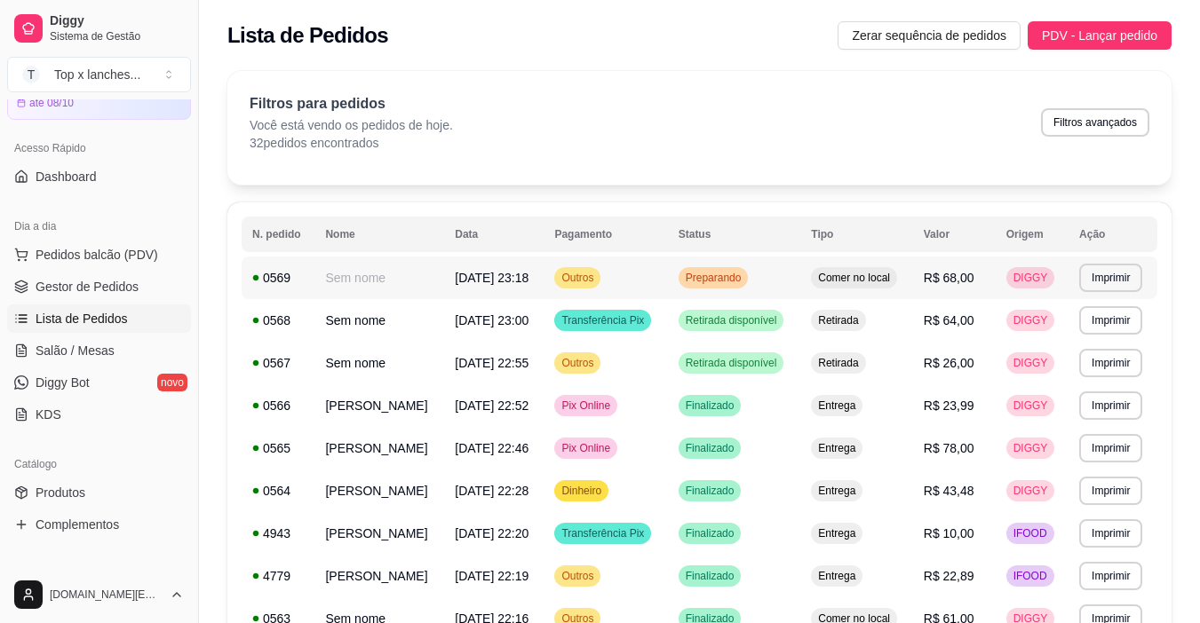
click at [797, 285] on td "Preparando" at bounding box center [734, 278] width 133 height 43
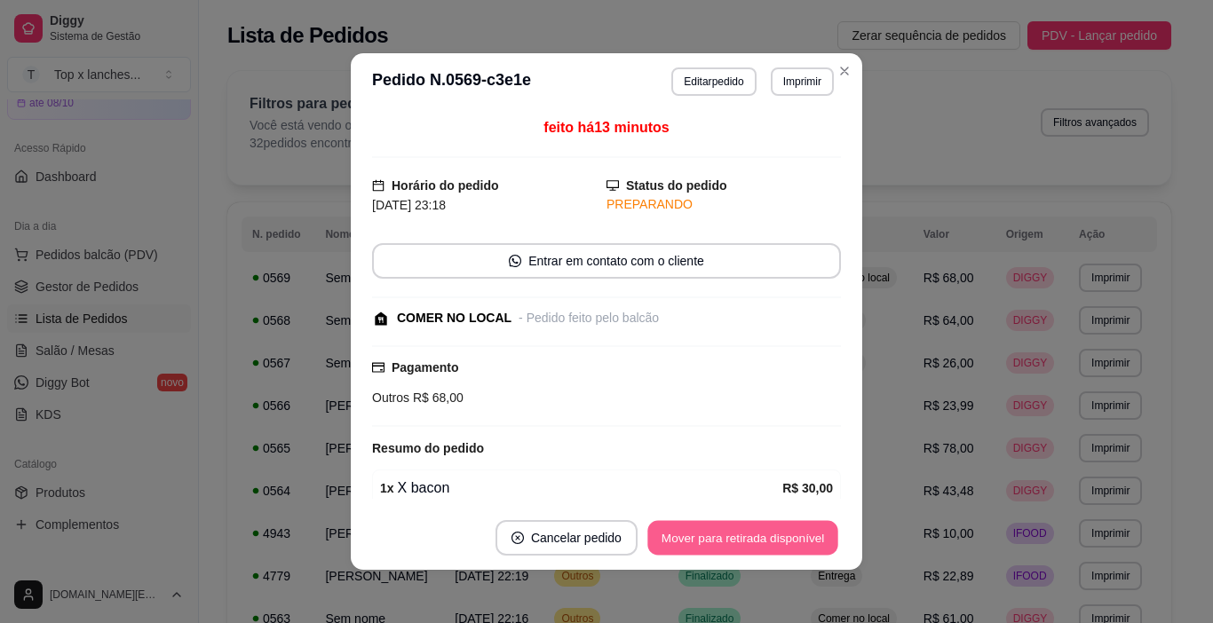
click at [774, 526] on button "Mover para retirada disponível" at bounding box center [742, 538] width 190 height 35
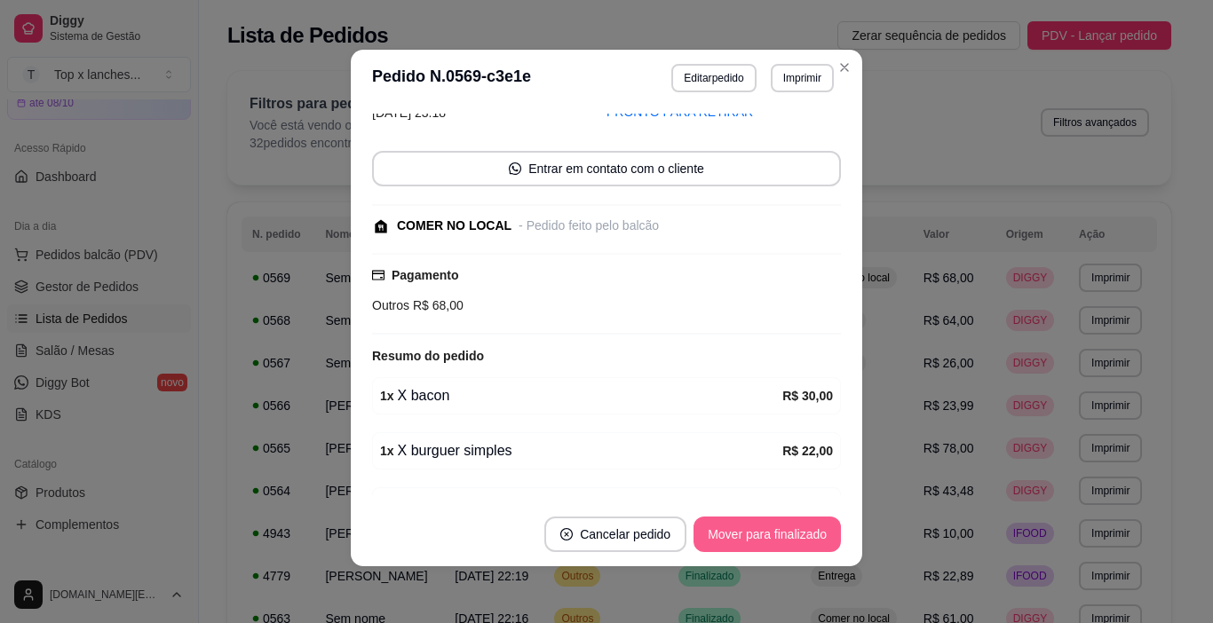
click at [757, 531] on button "Mover para finalizado" at bounding box center [766, 535] width 147 height 36
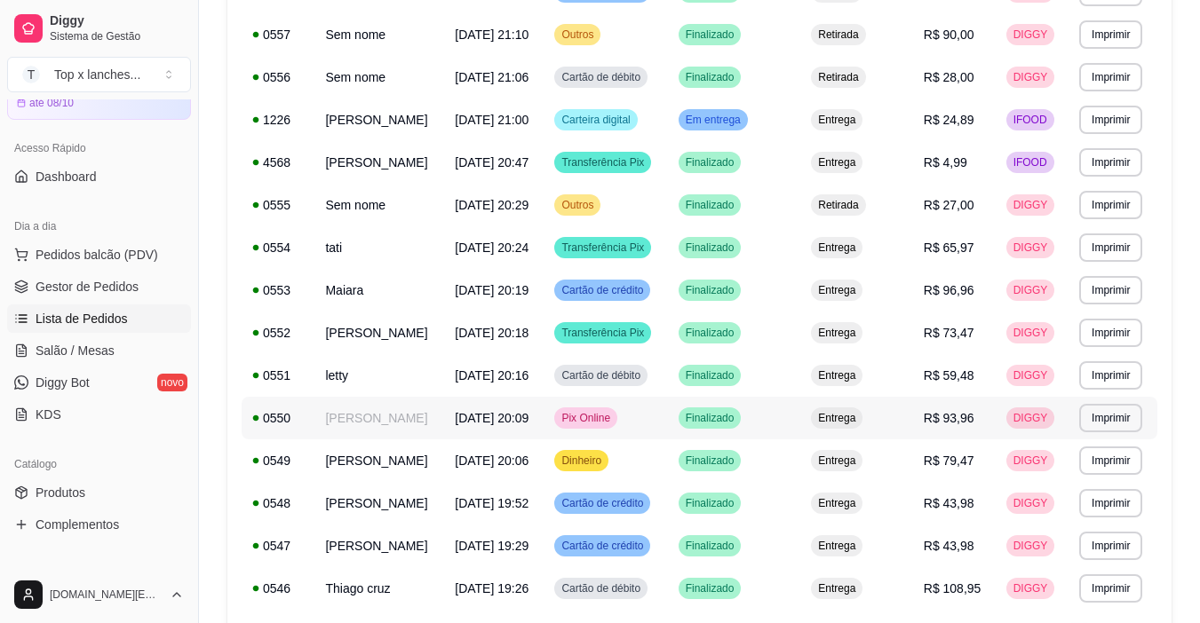
scroll to position [899, 0]
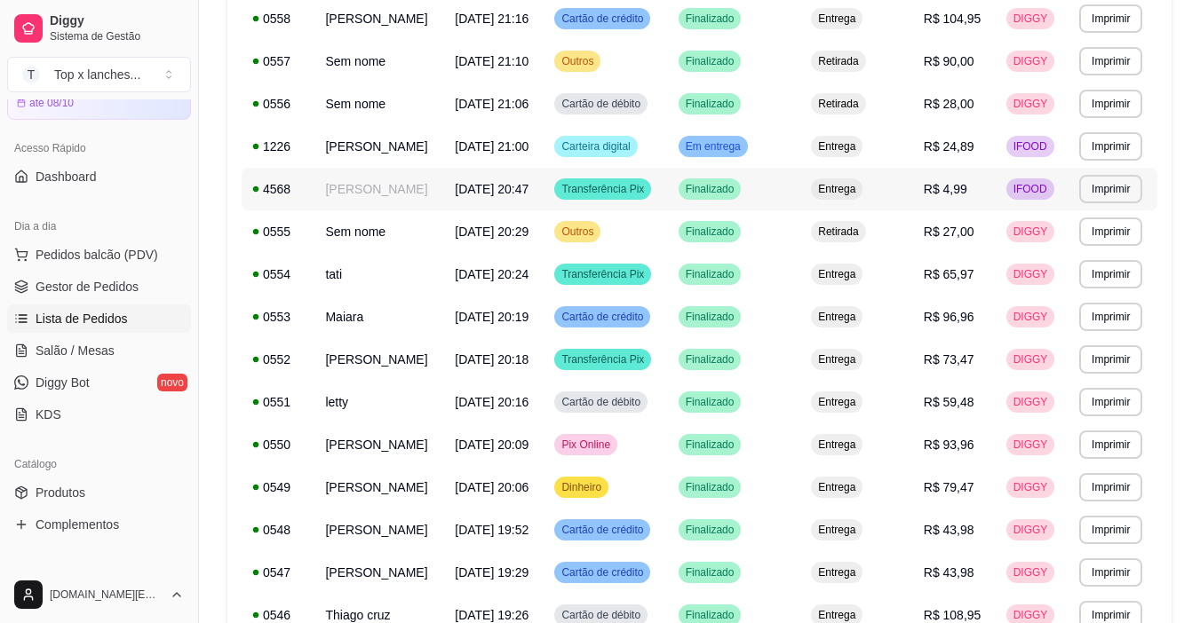
click at [788, 168] on td "Em entrega" at bounding box center [734, 146] width 133 height 43
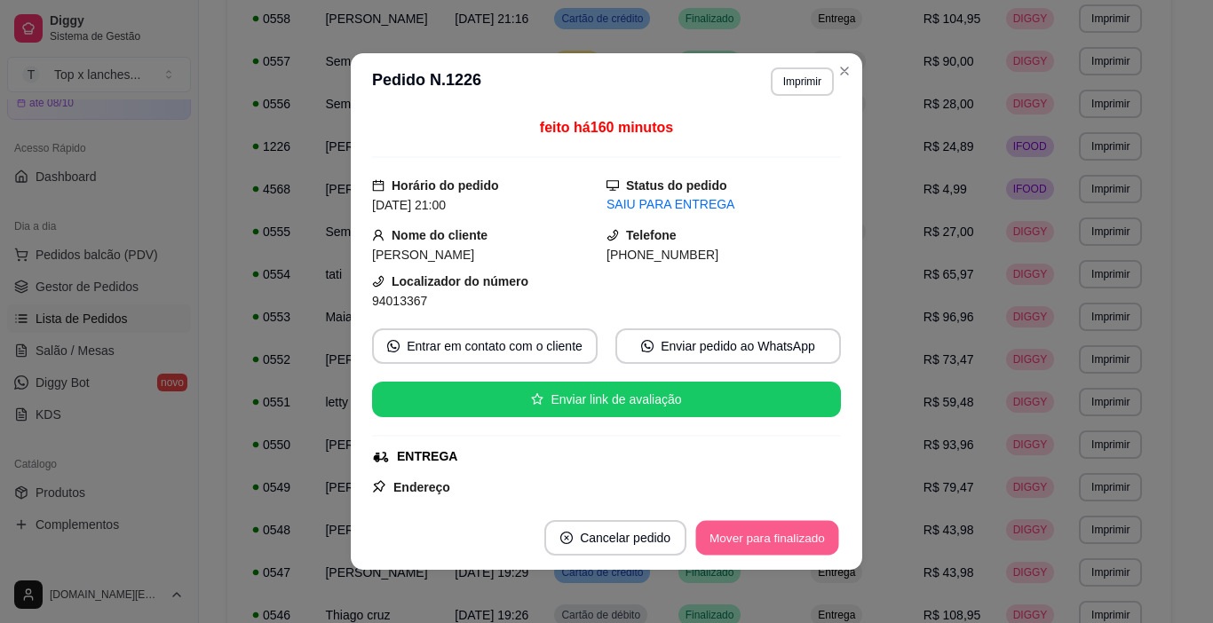
click at [780, 530] on button "Mover para finalizado" at bounding box center [767, 538] width 143 height 35
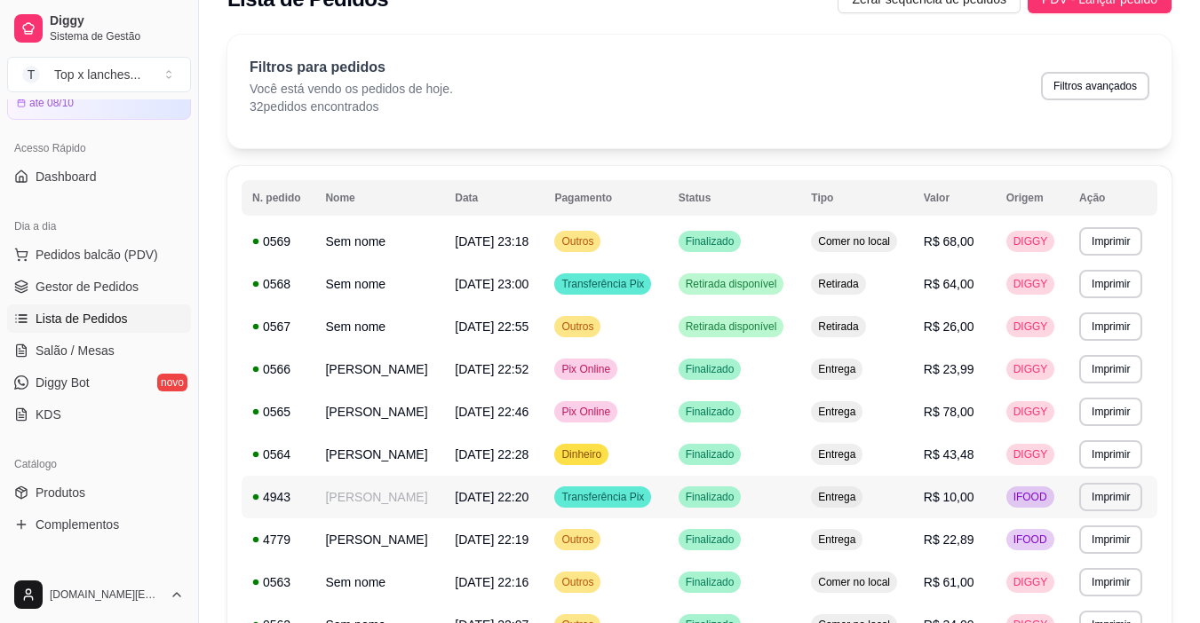
scroll to position [0, 0]
